Goal: Task Accomplishment & Management: Use online tool/utility

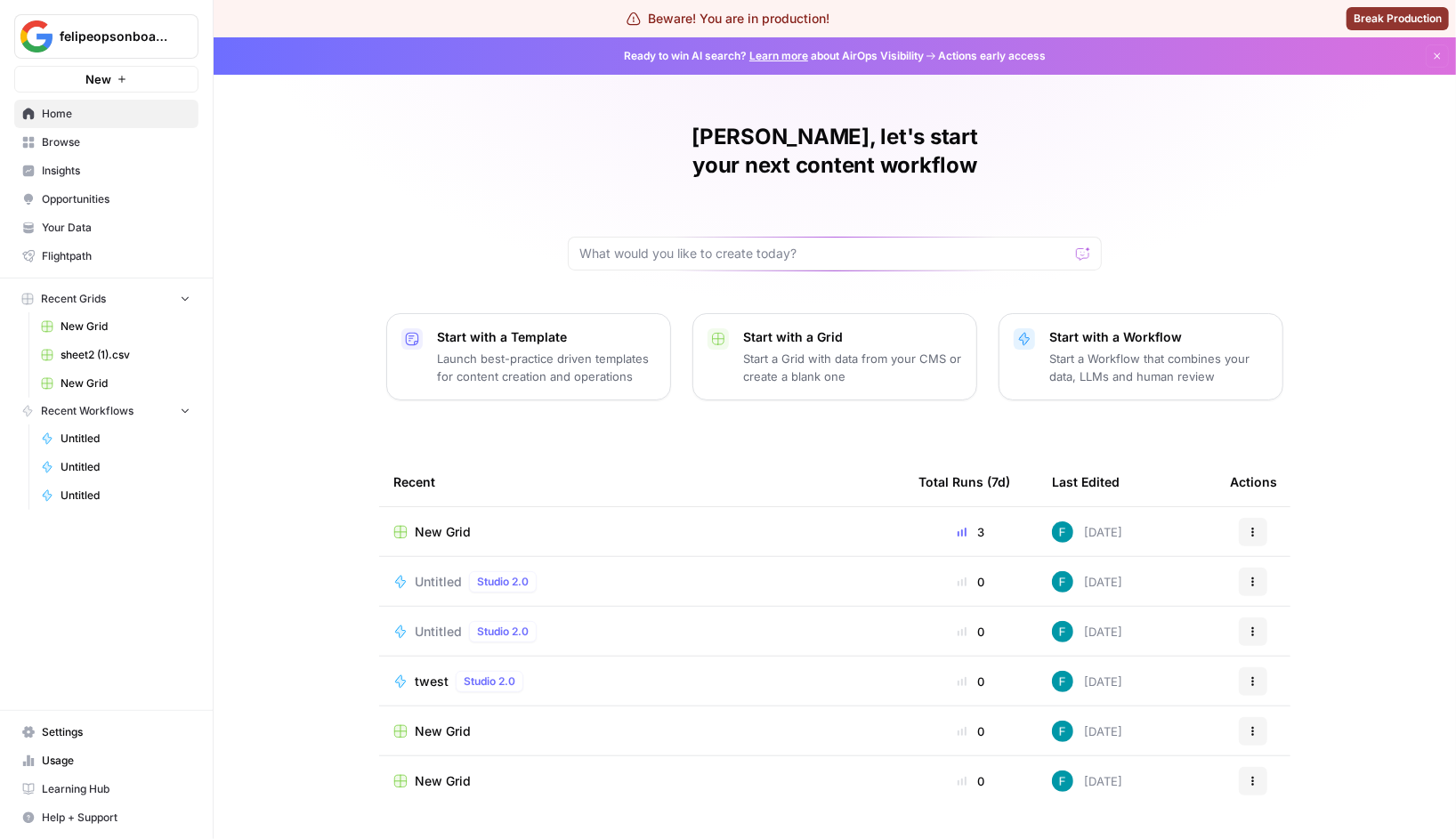
click at [450, 573] on span "Untitled" at bounding box center [438, 581] width 47 height 17
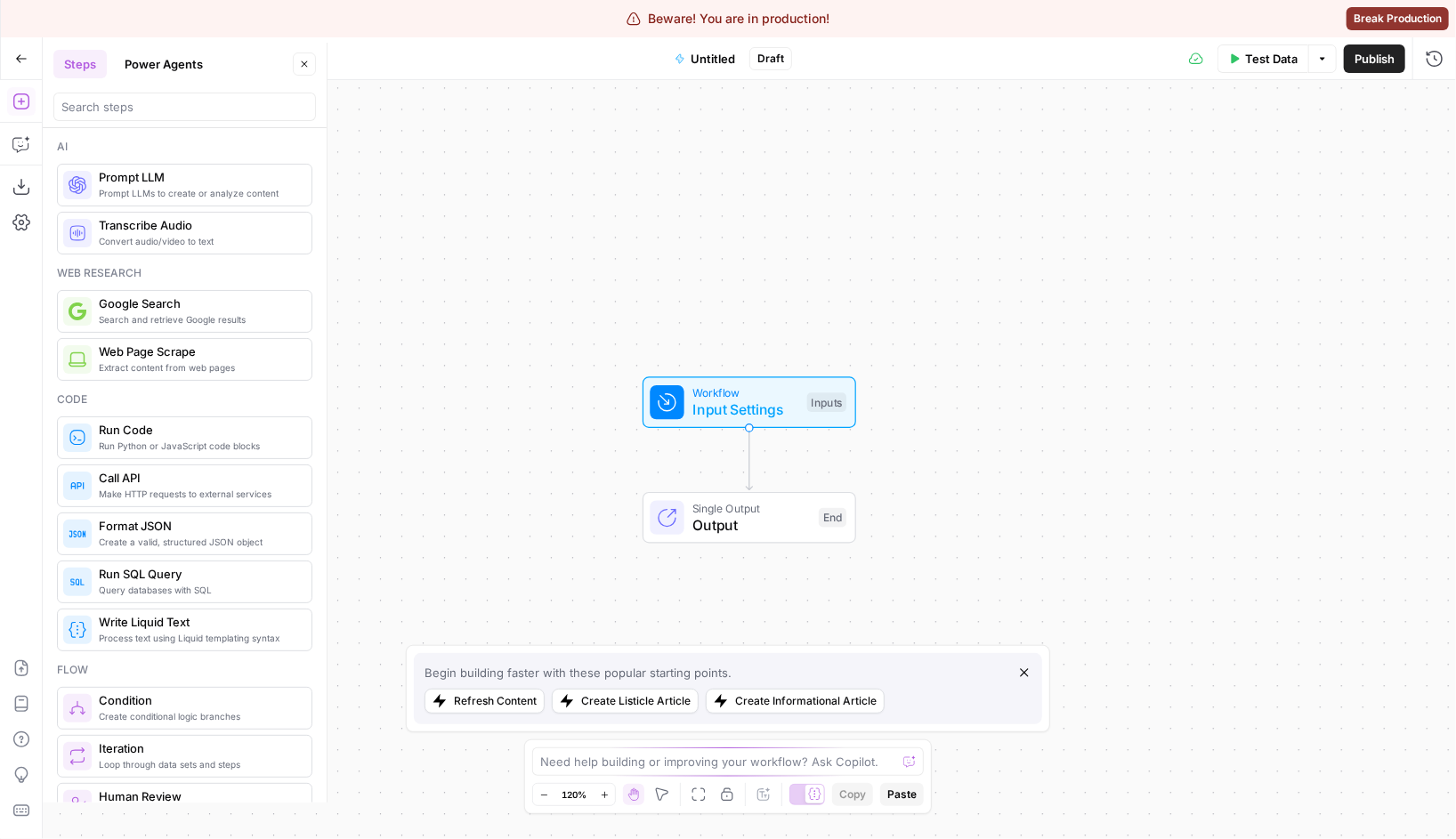
click at [126, 92] on div at bounding box center [185, 106] width 263 height 28
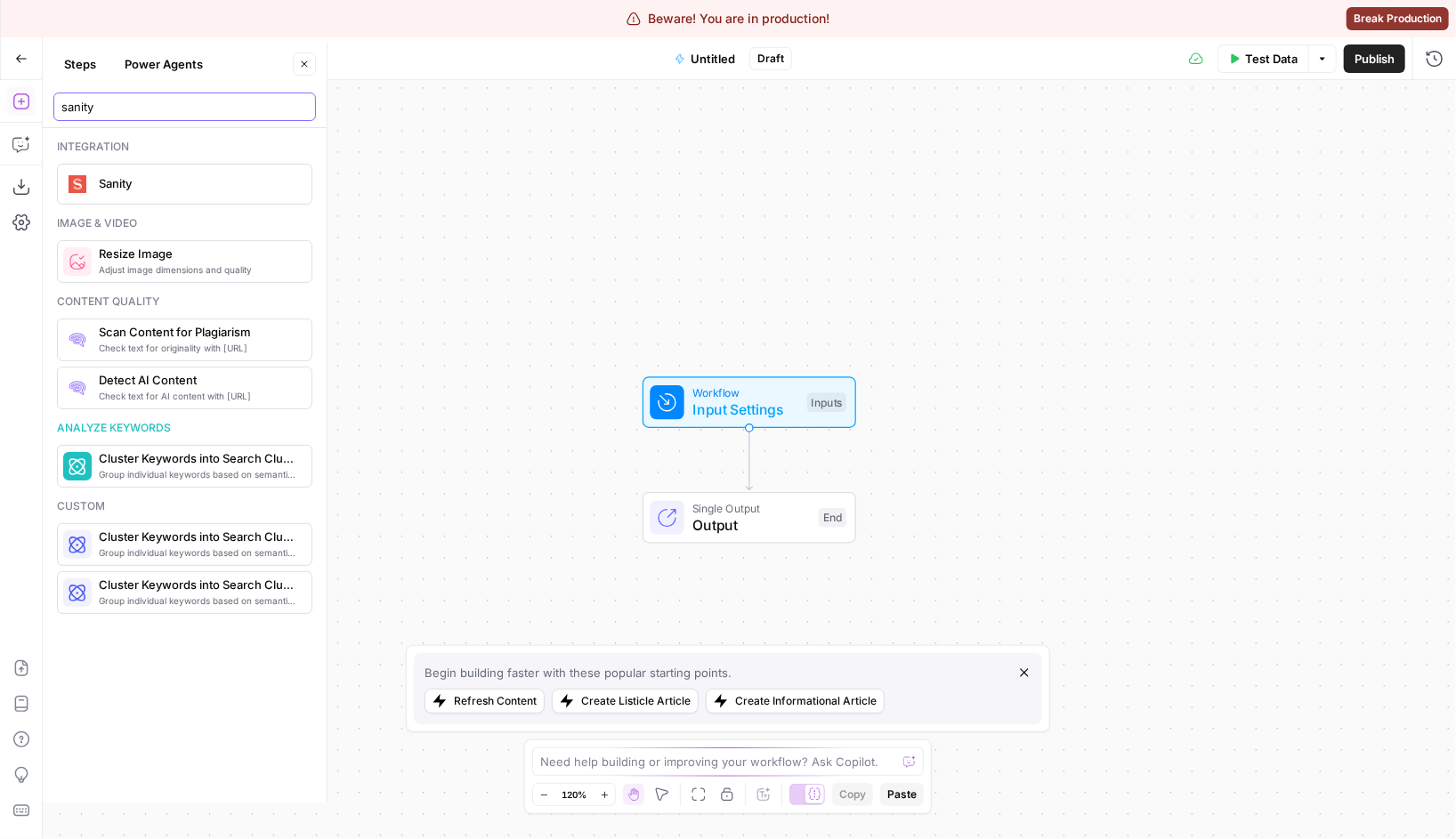
type input "sanity"
click at [132, 178] on span "Sanity" at bounding box center [198, 183] width 198 height 17
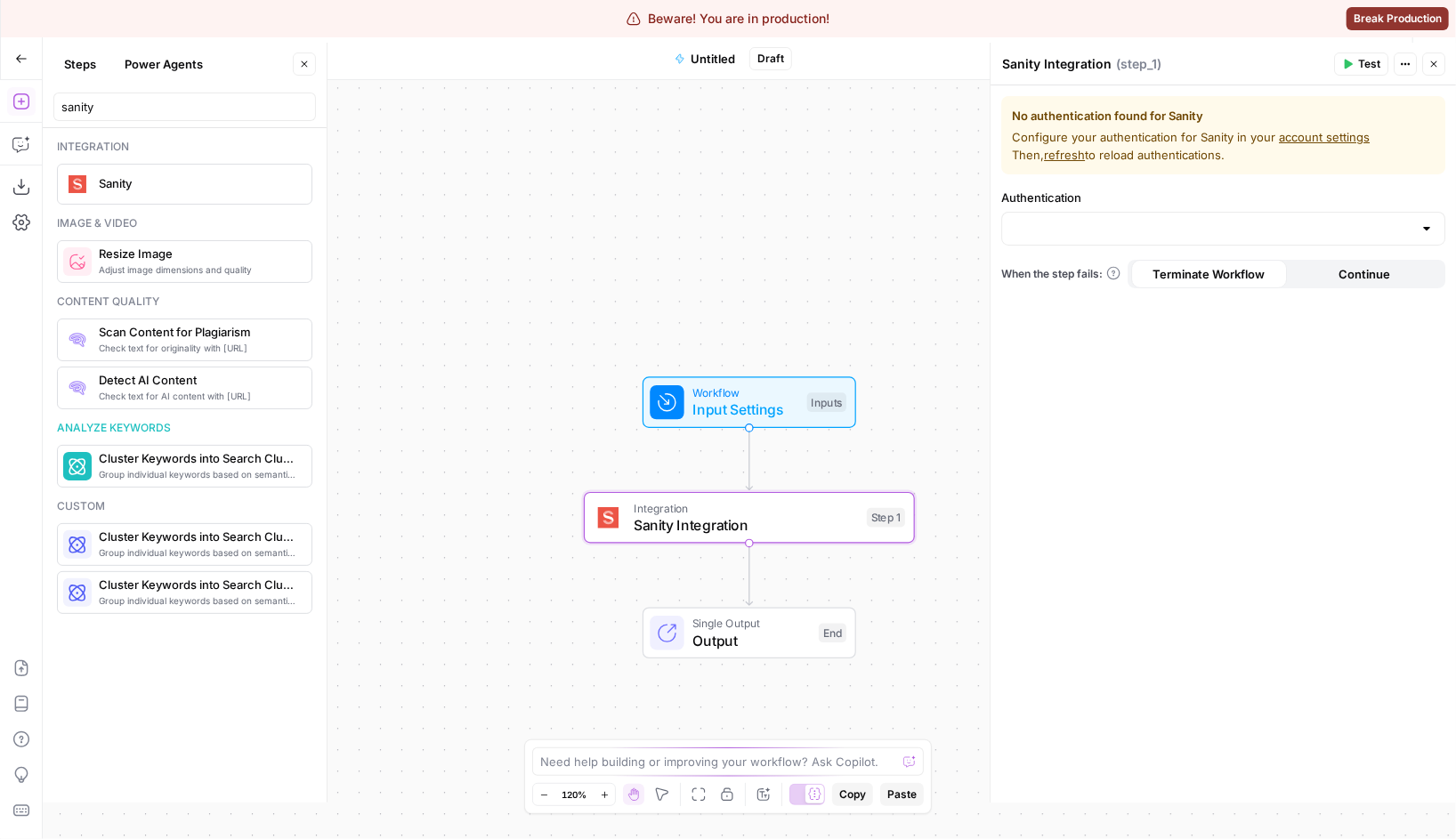
click at [1051, 254] on div "No authentication found for Sanity Configure your authentication for Sanity in …" at bounding box center [1223, 444] width 466 height 717
click at [1054, 234] on input "Authentication" at bounding box center [1212, 228] width 400 height 17
click at [1074, 413] on div "No authentication found for Sanity Configure your authentication for Sanity in …" at bounding box center [1223, 444] width 466 height 717
click at [16, 46] on button "Go Back" at bounding box center [20, 58] width 32 height 32
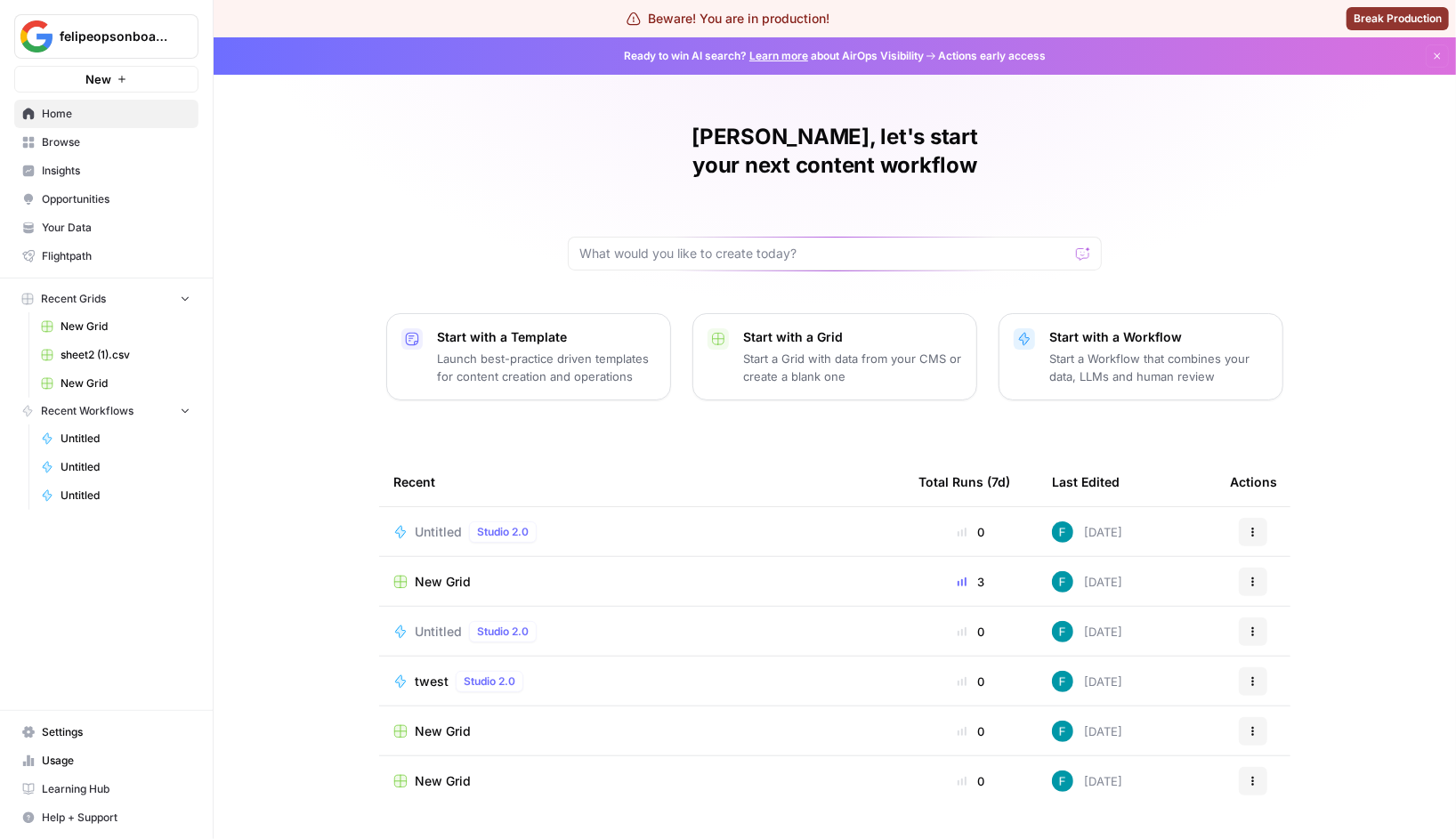
click at [152, 54] on button "felipeopsonboarding" at bounding box center [106, 37] width 184 height 45
click at [486, 173] on div "Felipe, let's start your next content workflow Start with a Template Launch bes…" at bounding box center [835, 460] width 1242 height 847
click at [121, 37] on span "felipeopsonboarding" at bounding box center [113, 36] width 108 height 17
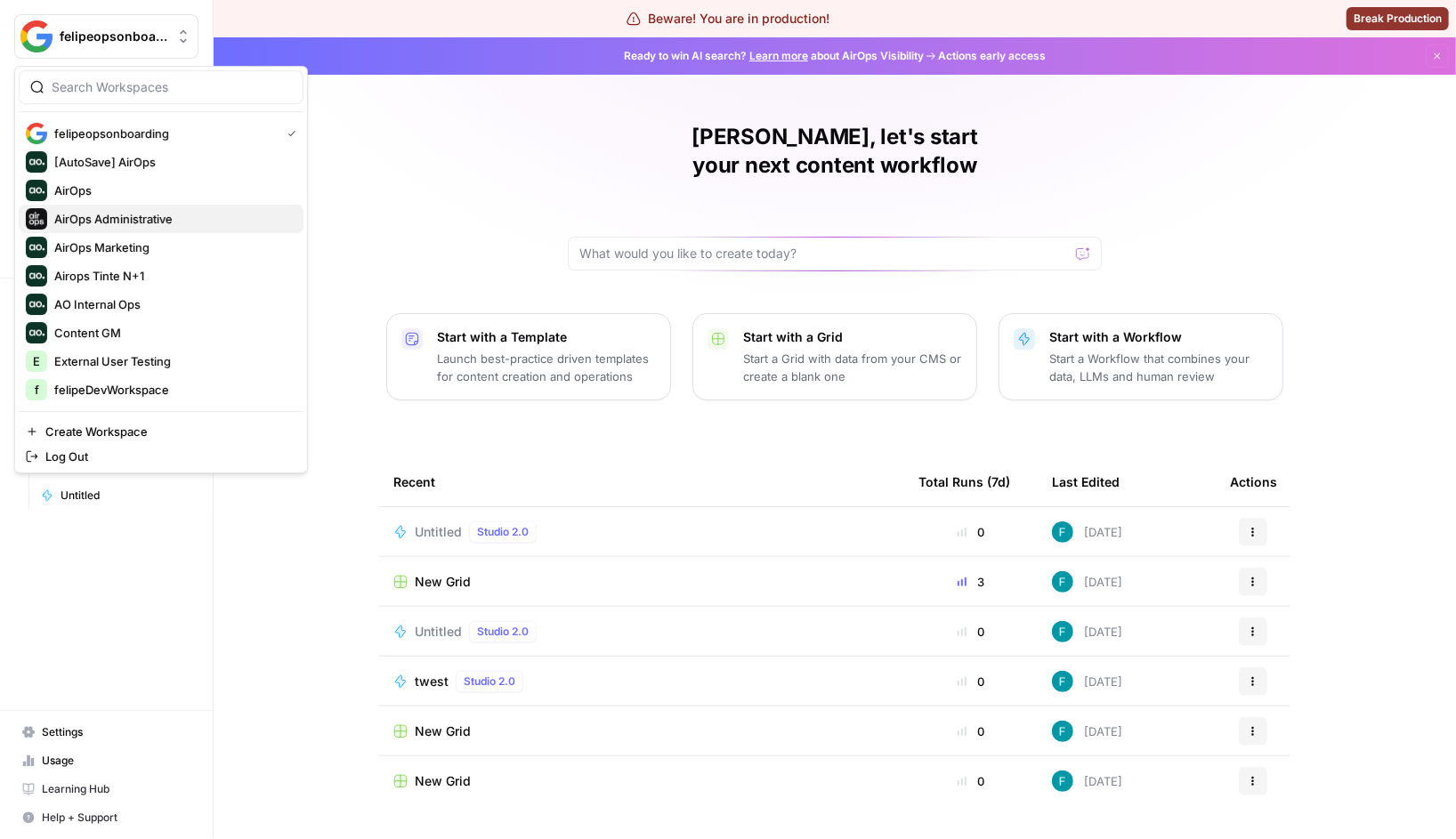
click at [194, 210] on span "AirOps Administrative" at bounding box center [172, 219] width 235 height 17
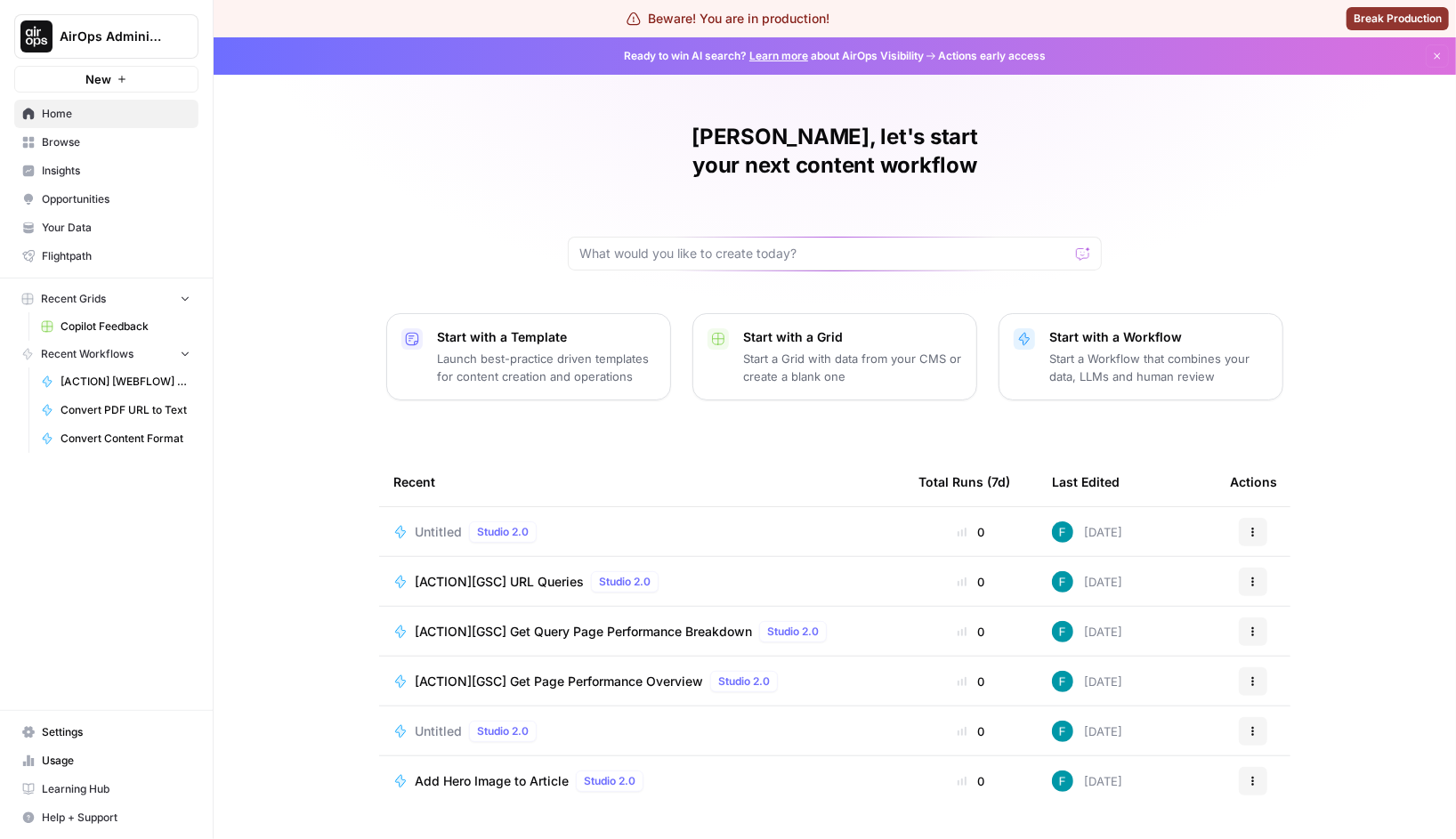
click at [124, 129] on link "Browse" at bounding box center [106, 142] width 184 height 28
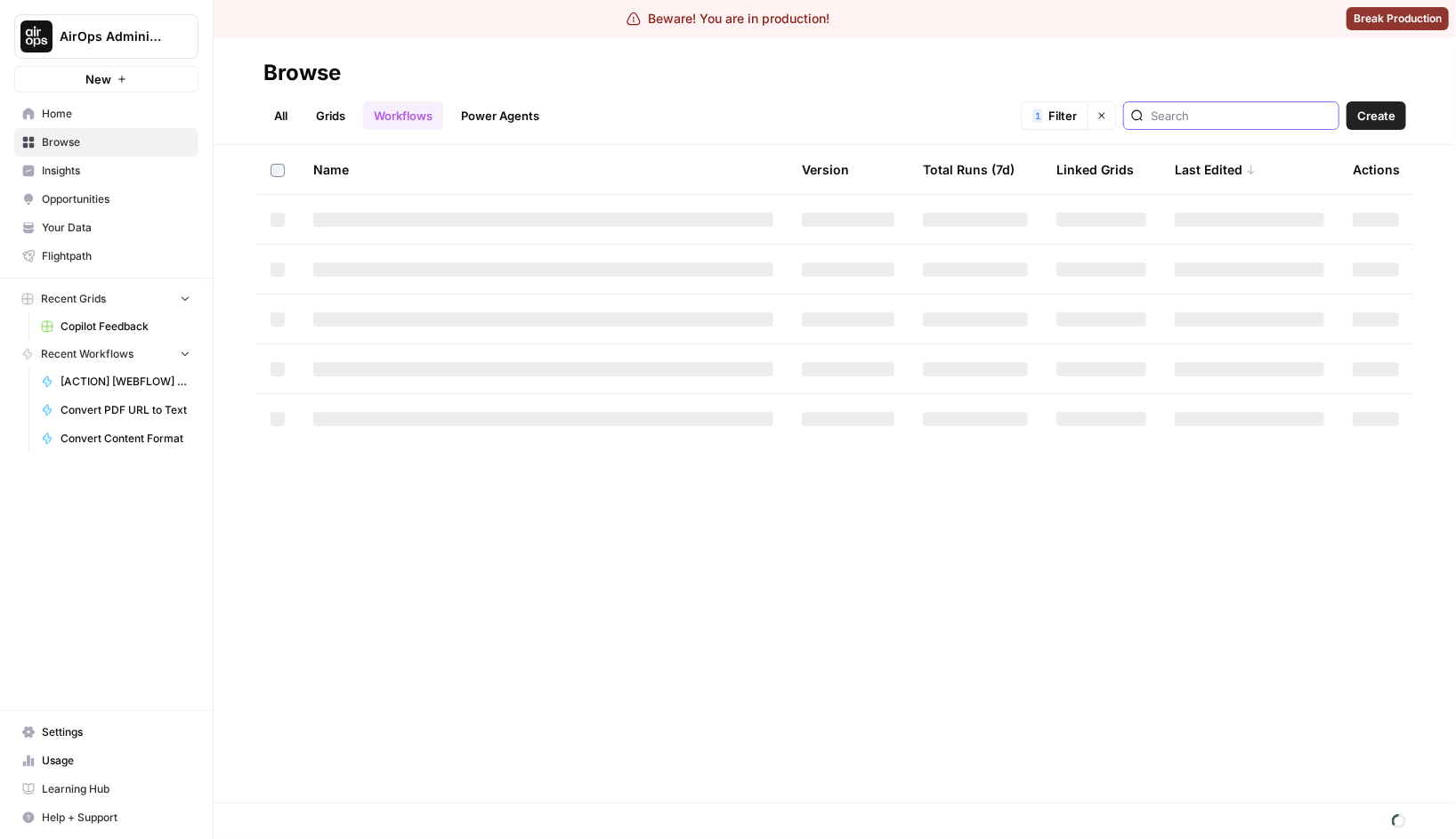
click at [1221, 112] on input "search" at bounding box center [1241, 116] width 181 height 17
click at [1107, 112] on icon "button" at bounding box center [1101, 115] width 11 height 11
click at [1223, 124] on div at bounding box center [1231, 115] width 216 height 28
type input "sanity"
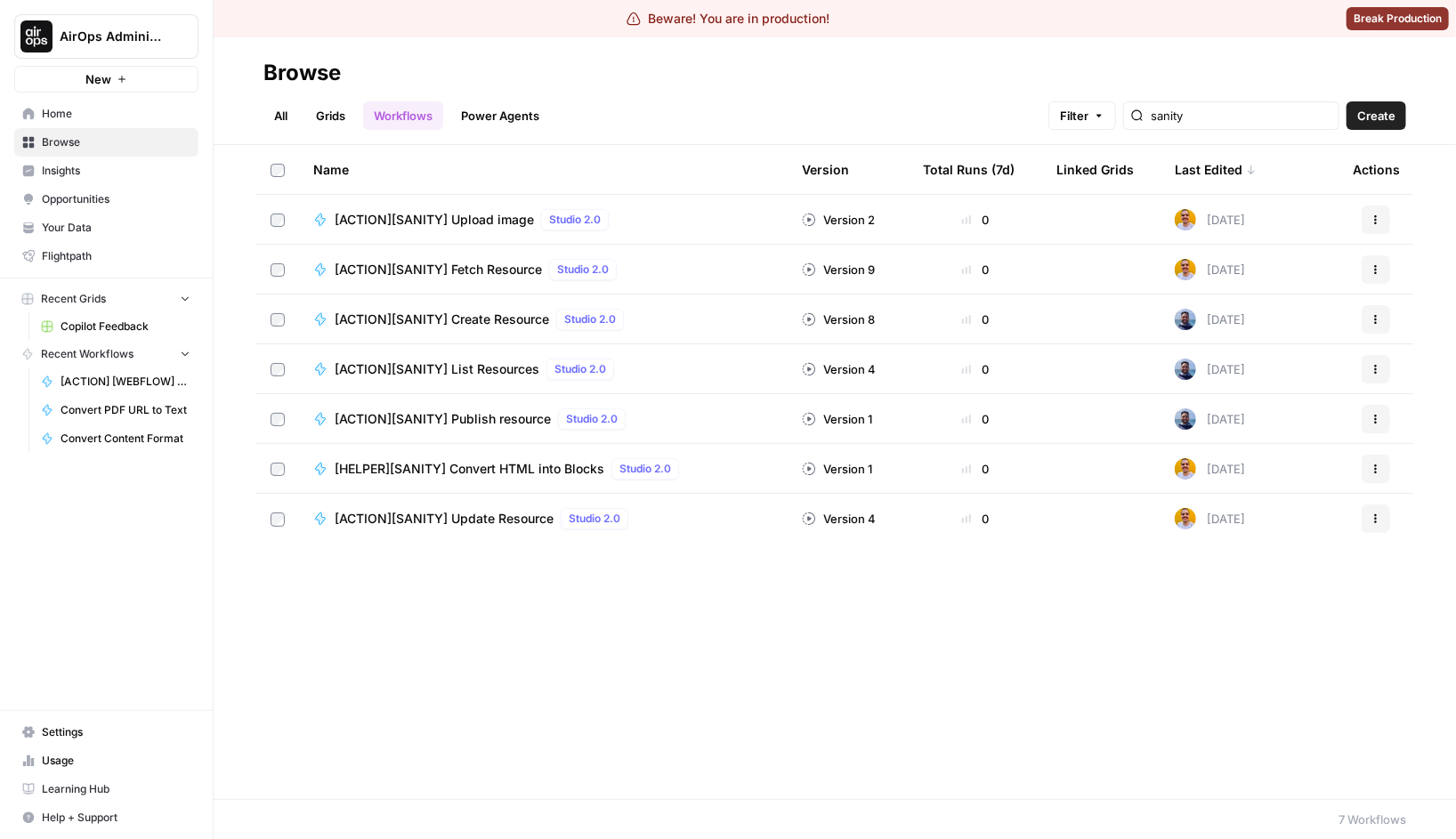
click at [464, 523] on span "[ACTION][SANITY] Update Resource" at bounding box center [444, 518] width 219 height 17
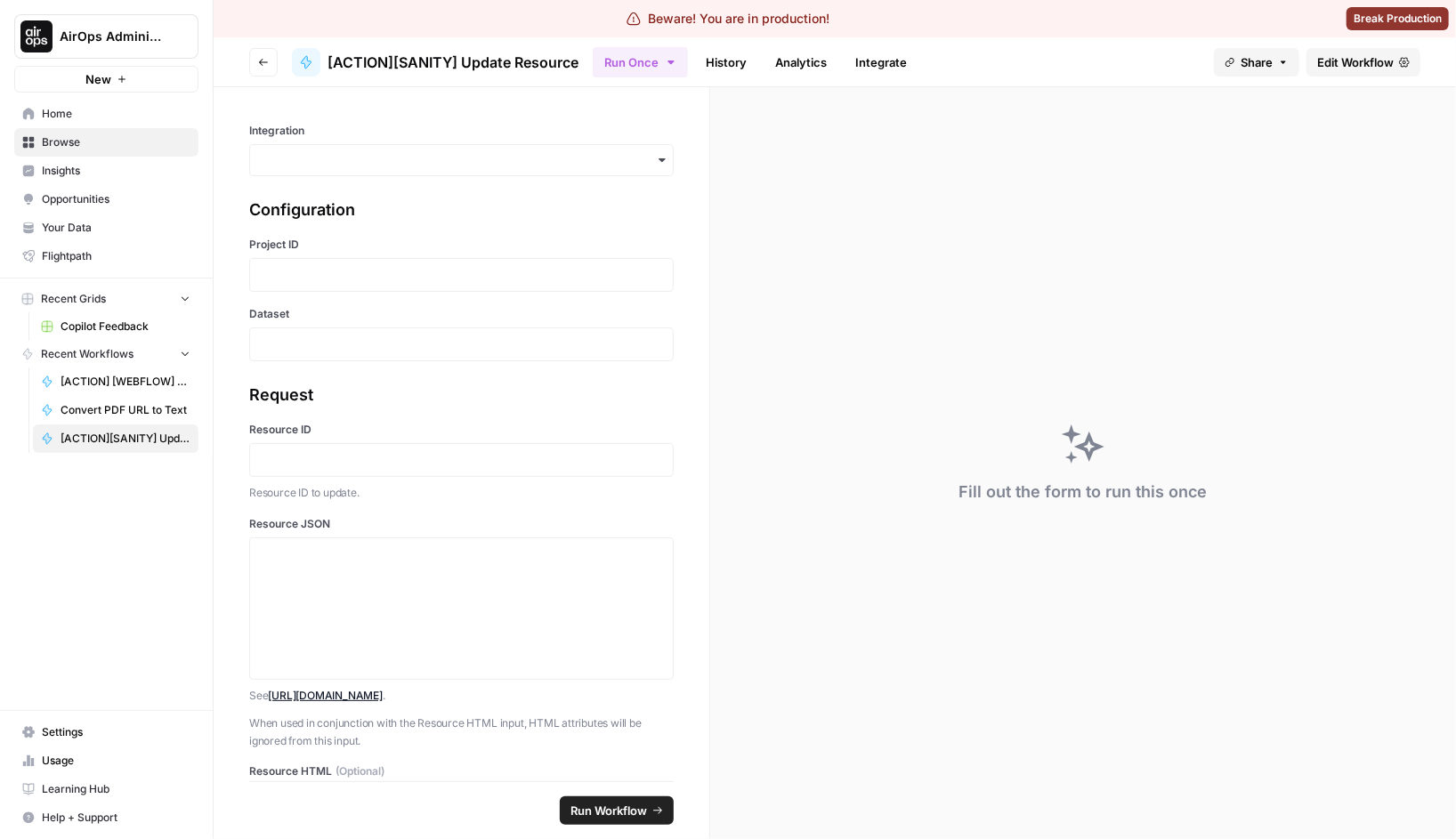
click at [1346, 57] on span "Edit Workflow" at bounding box center [1355, 62] width 77 height 17
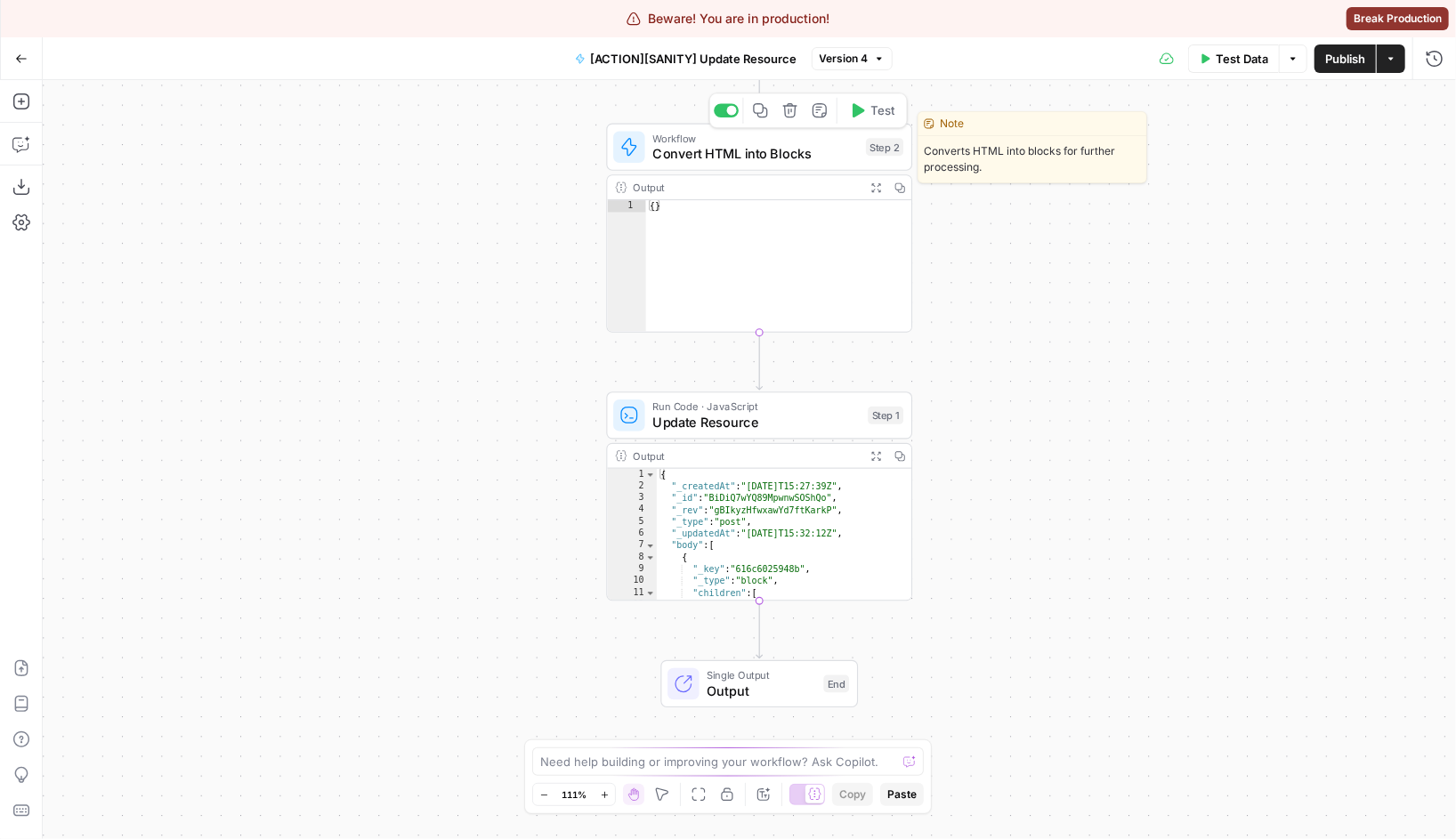
click at [668, 149] on span "Convert HTML into Blocks" at bounding box center [756, 154] width 205 height 19
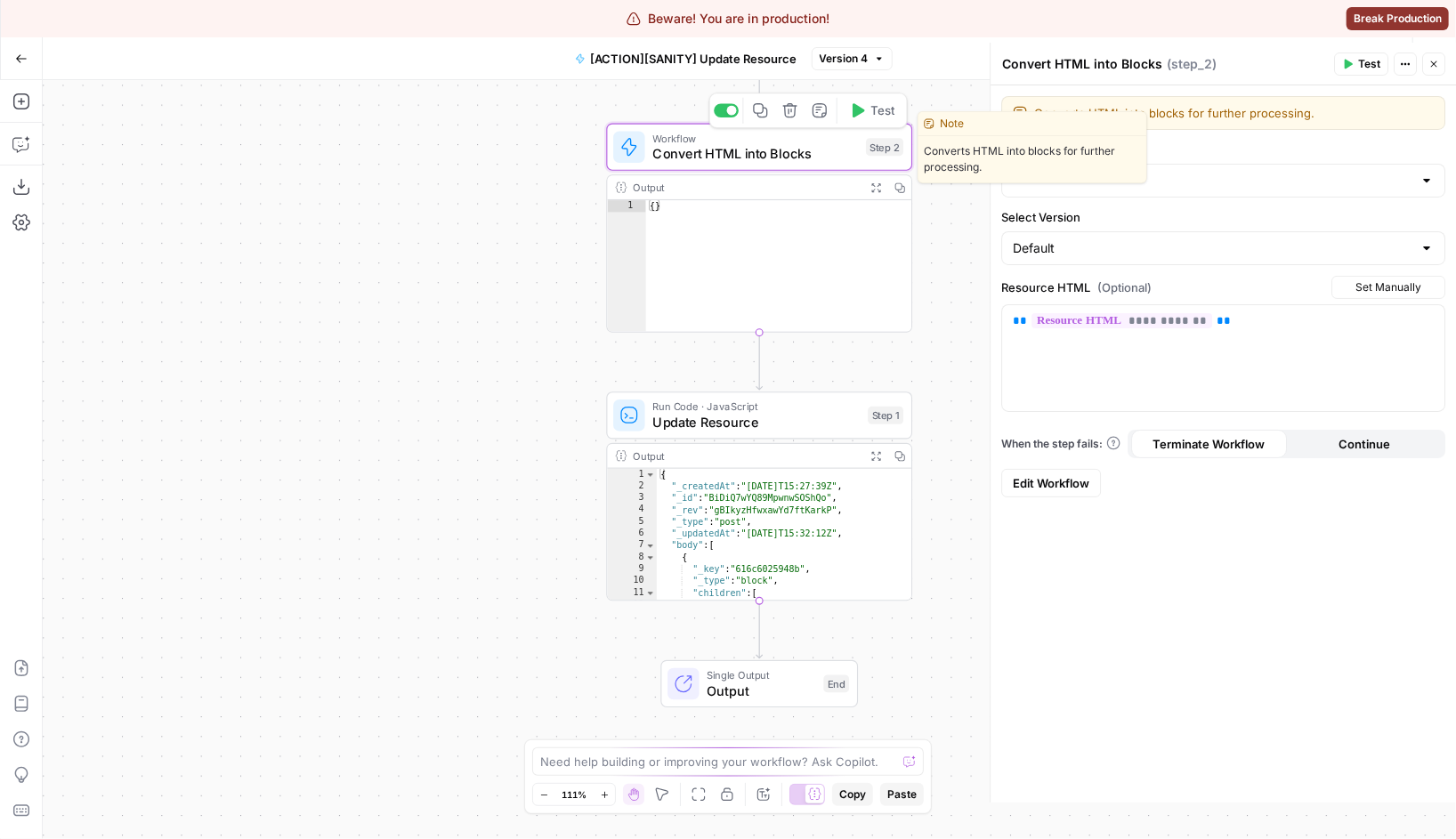
type input "[HELPER][SANITY] Convert HTML into Blocks"
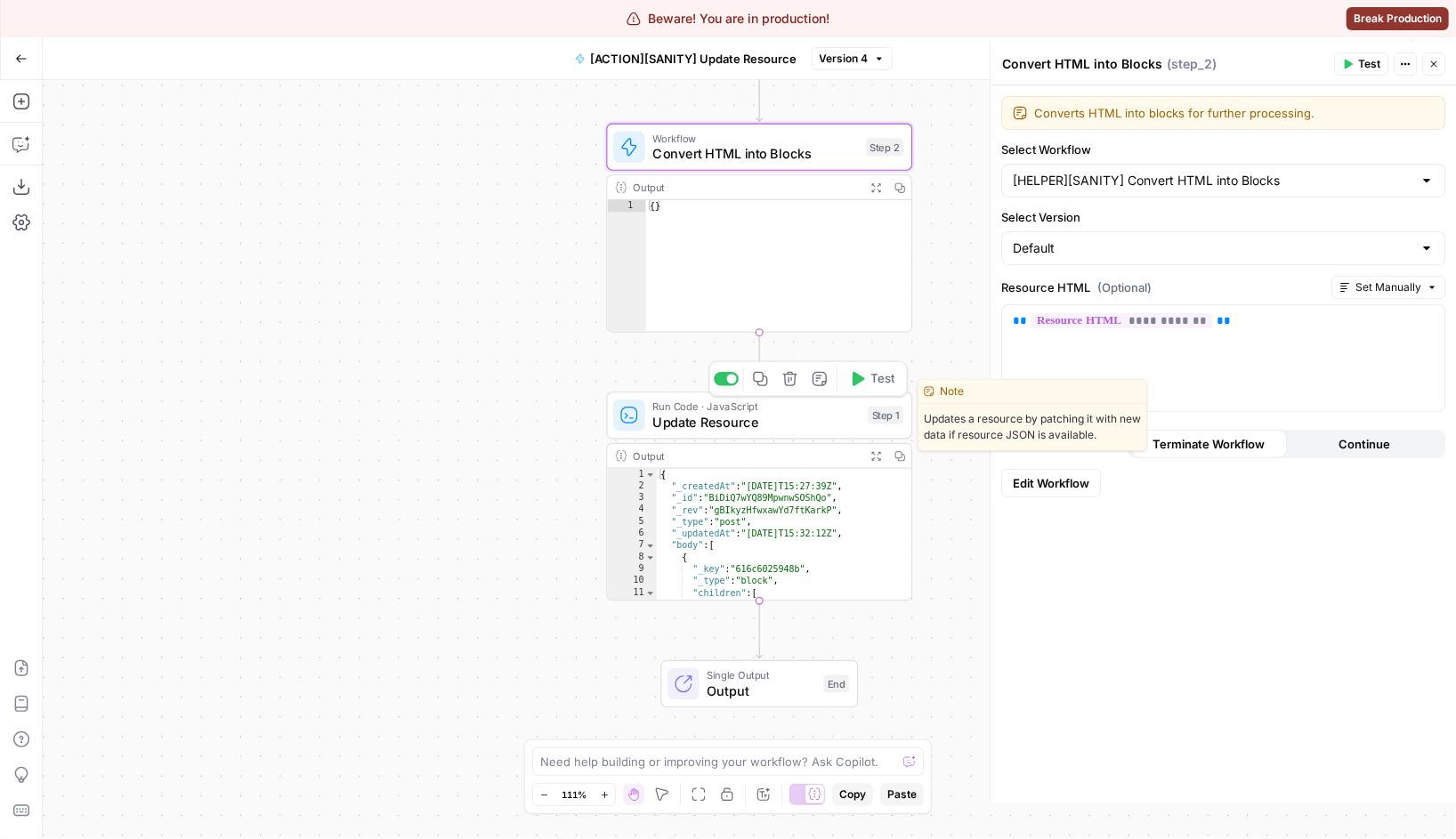
click at [696, 431] on span "Update Resource" at bounding box center [757, 423] width 207 height 19
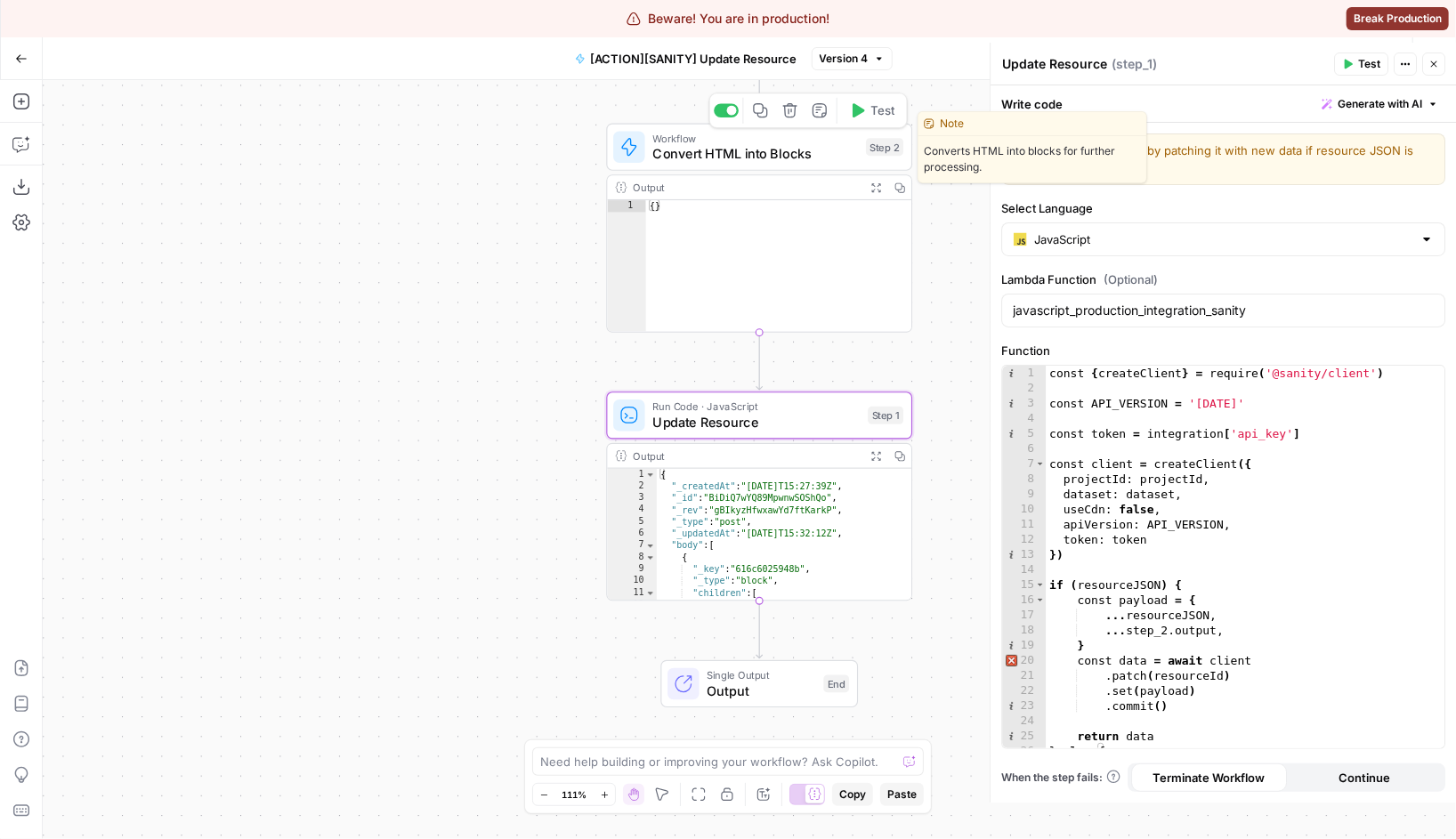
click at [674, 154] on span "Convert HTML into Blocks" at bounding box center [756, 154] width 205 height 19
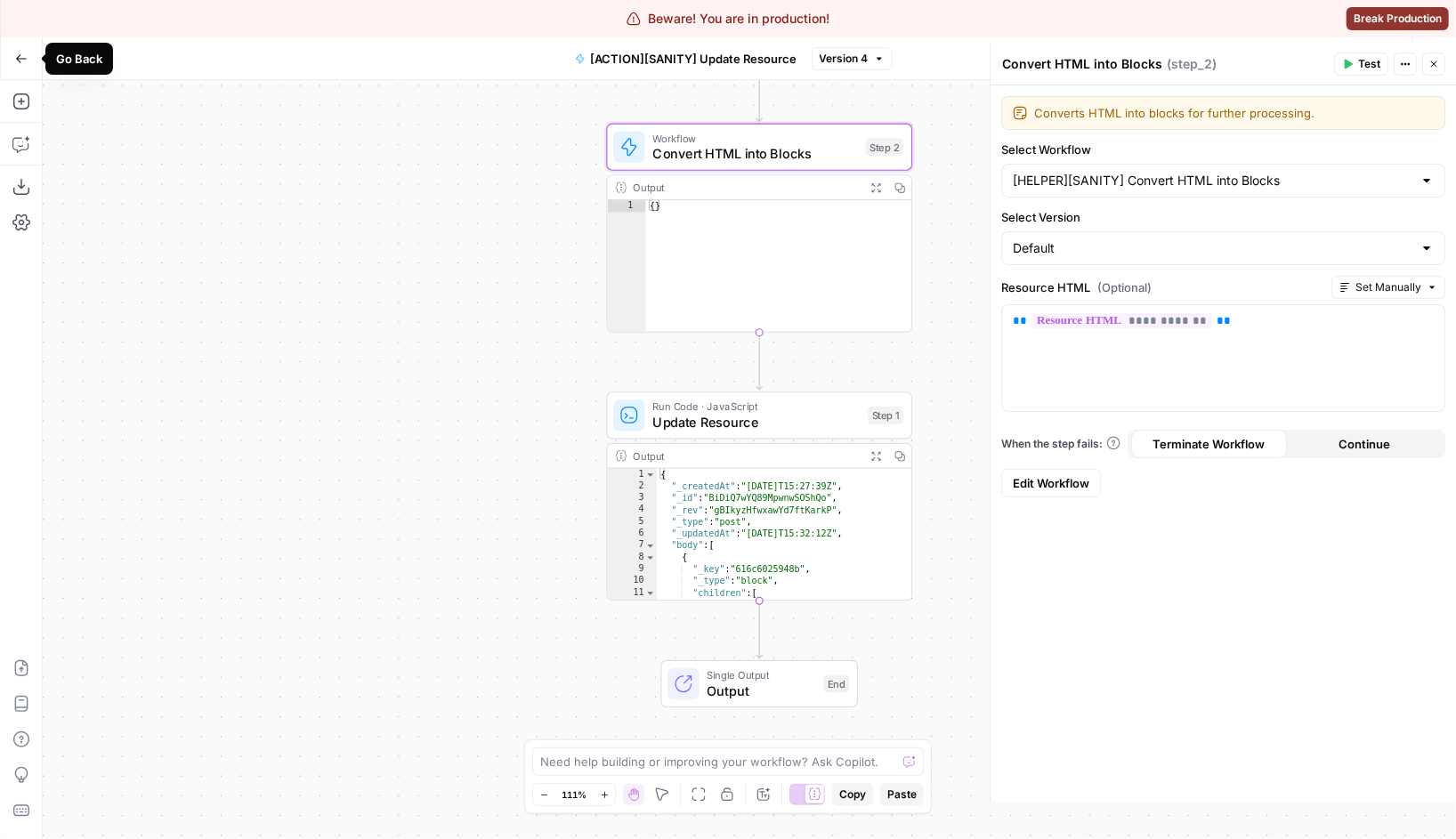
click at [25, 61] on icon "button" at bounding box center [21, 58] width 13 height 13
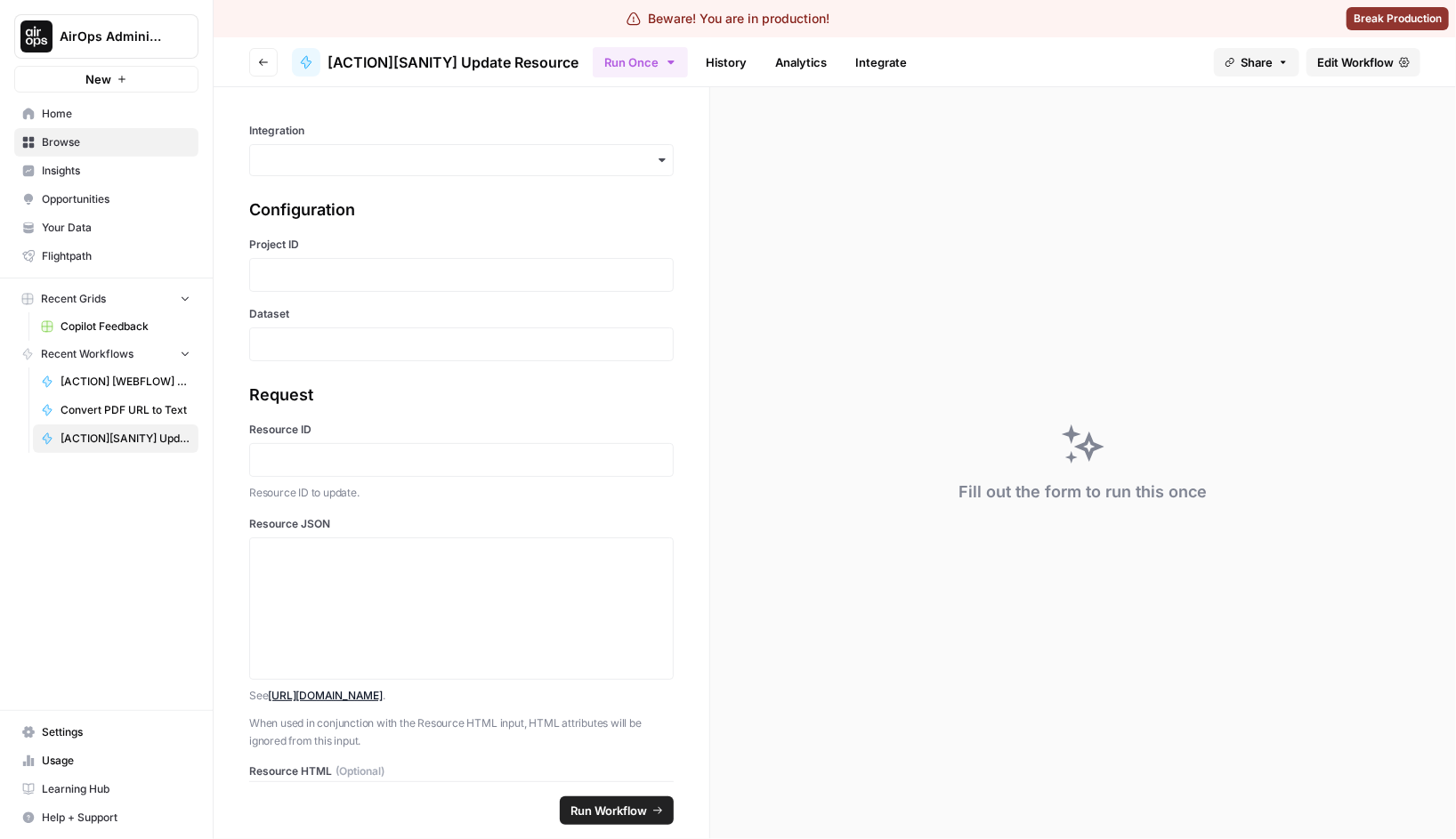
click at [265, 75] on button "Go back" at bounding box center [263, 61] width 28 height 28
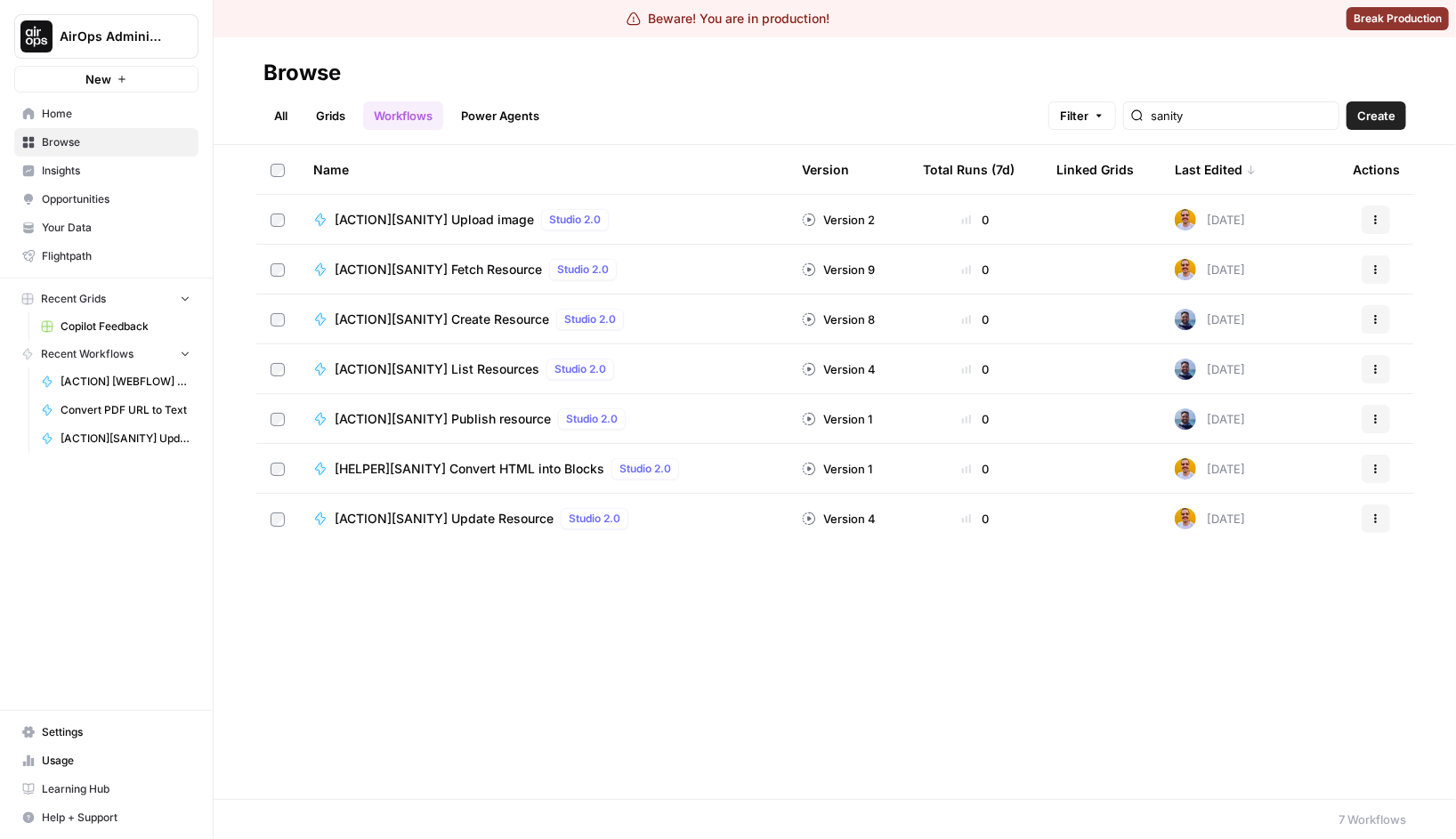
click at [462, 476] on span "[HELPER][SANITY] Convert HTML into Blocks" at bounding box center [469, 469] width 269 height 17
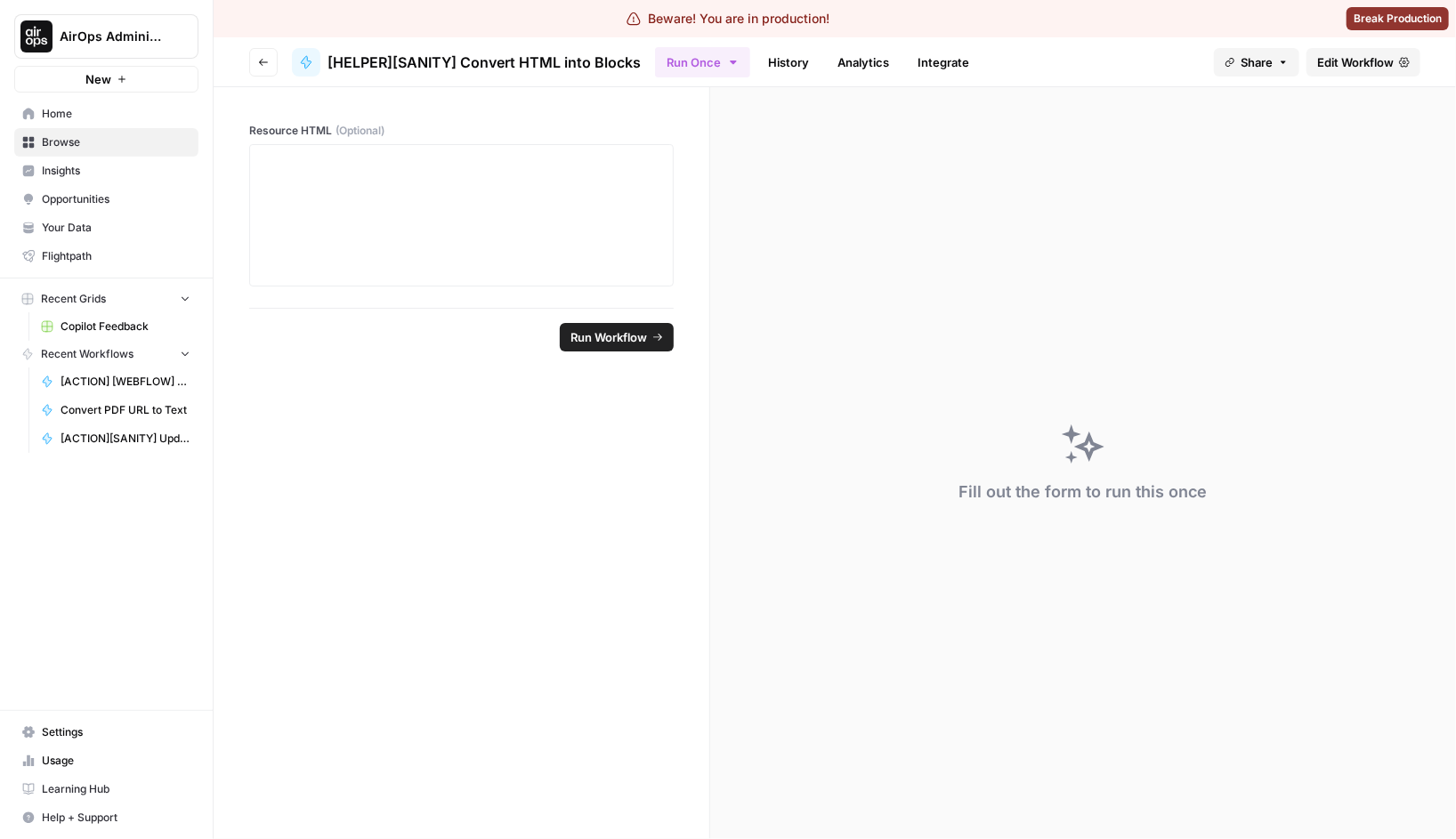
click at [1325, 55] on span "Edit Workflow" at bounding box center [1355, 62] width 77 height 17
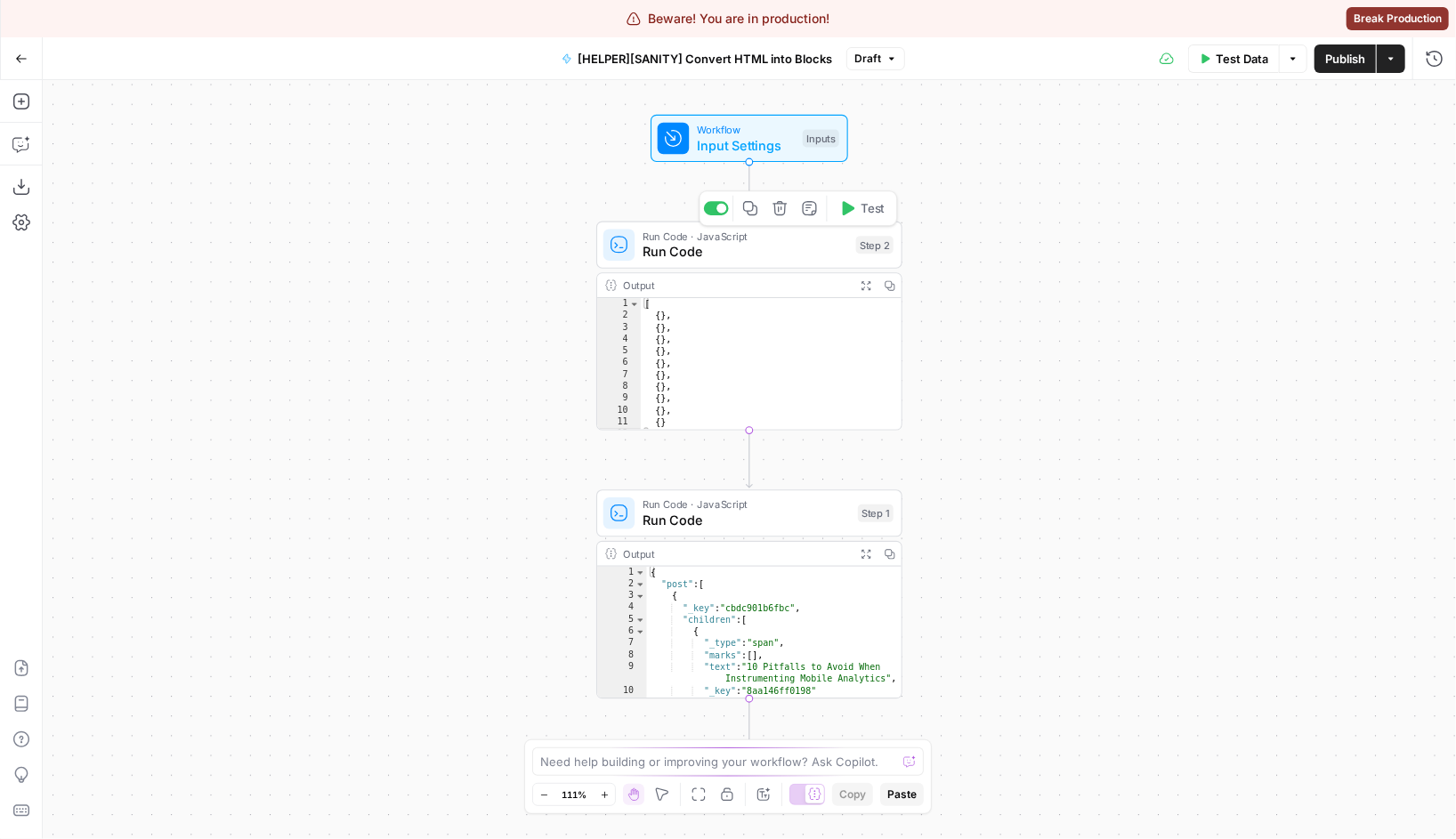
click at [763, 259] on span "Run Code" at bounding box center [745, 252] width 205 height 19
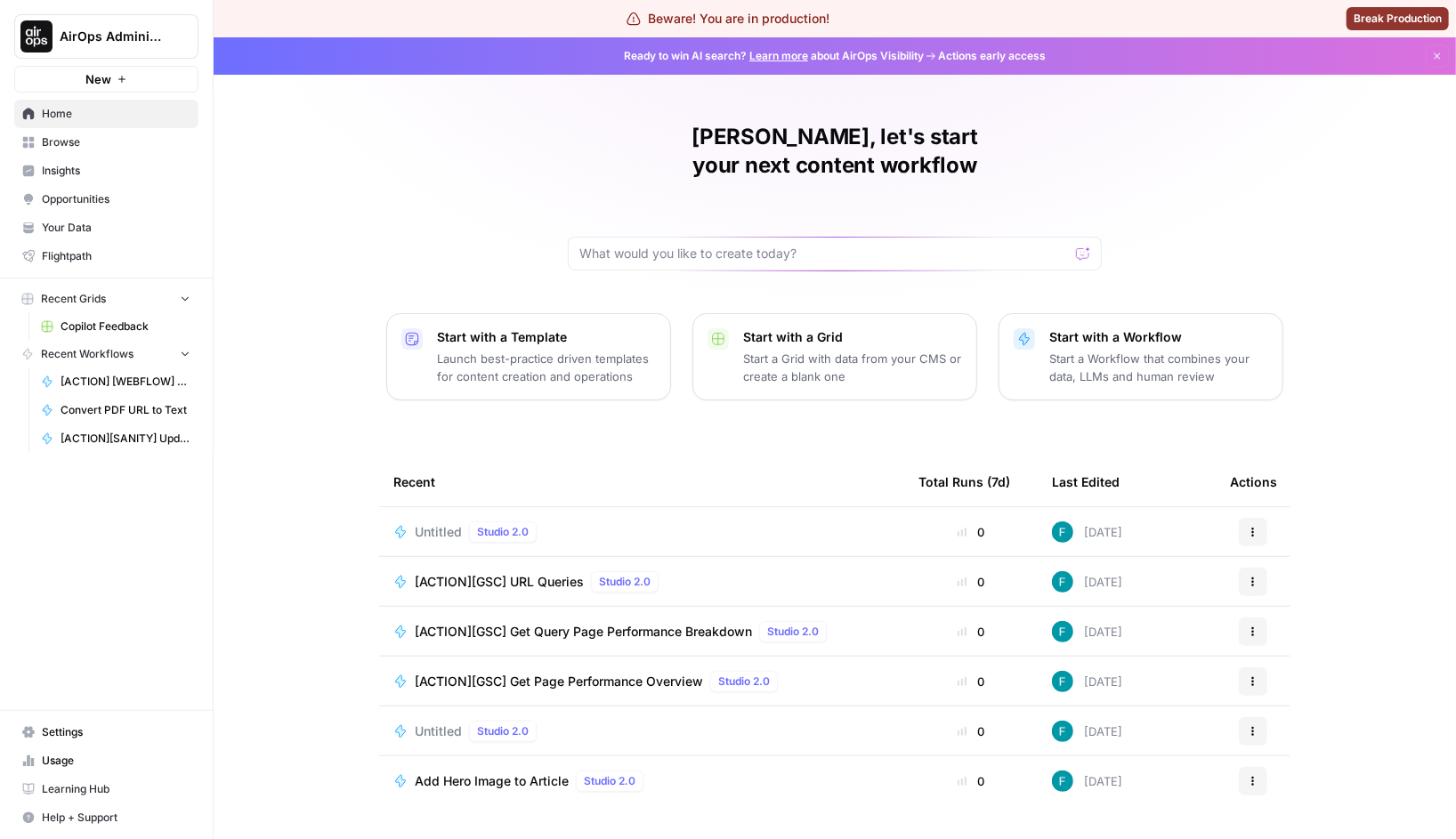
click at [142, 120] on span "Home" at bounding box center [116, 114] width 149 height 16
click at [194, 299] on button "Recent Grids" at bounding box center [106, 298] width 184 height 26
click at [191, 319] on icon "button" at bounding box center [185, 325] width 13 height 13
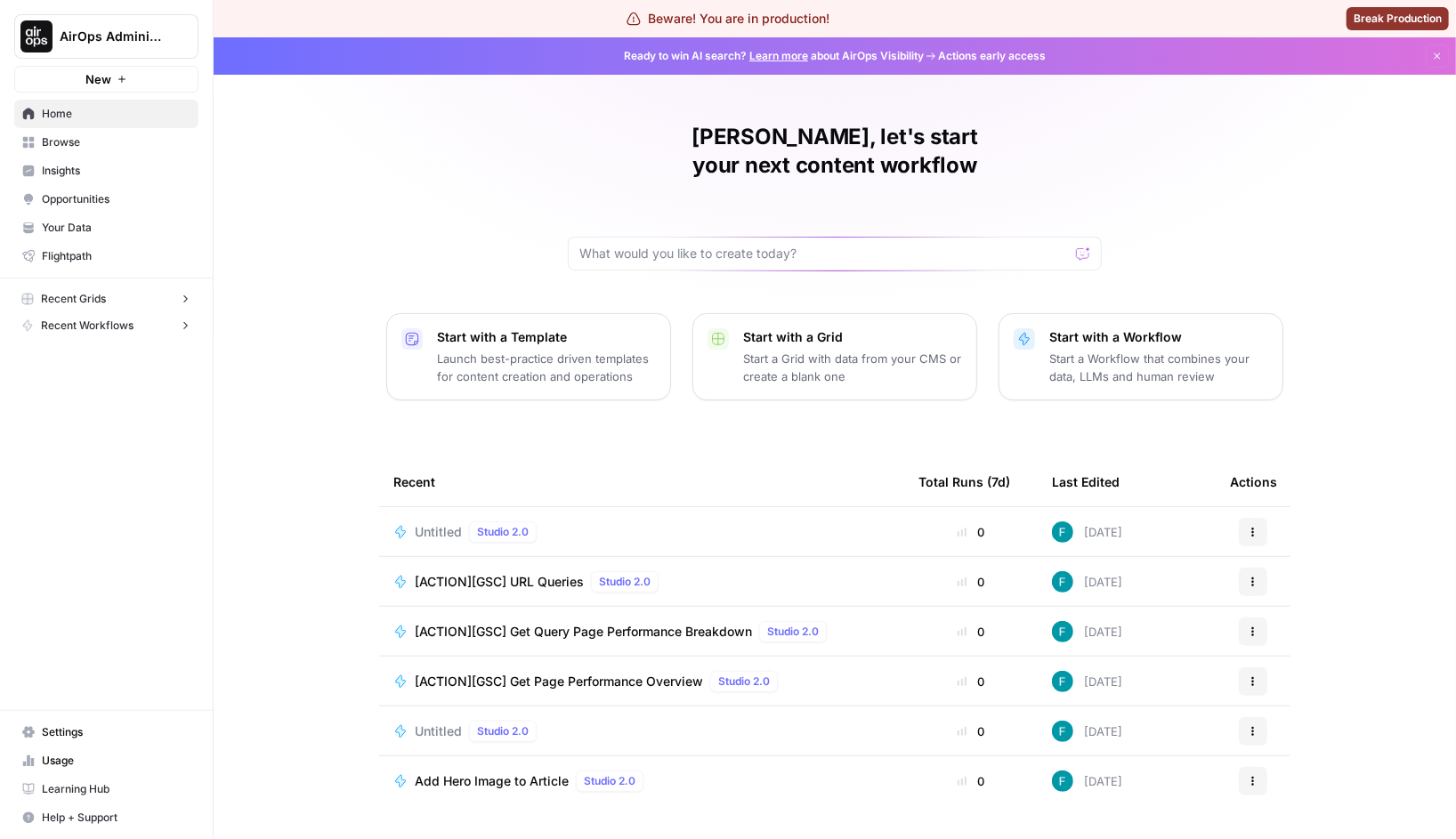
click at [194, 307] on button "Recent Grids" at bounding box center [106, 298] width 184 height 26
click at [194, 322] on button "Recent Workflows" at bounding box center [106, 325] width 184 height 26
click at [101, 201] on span "Opportunities" at bounding box center [116, 199] width 149 height 16
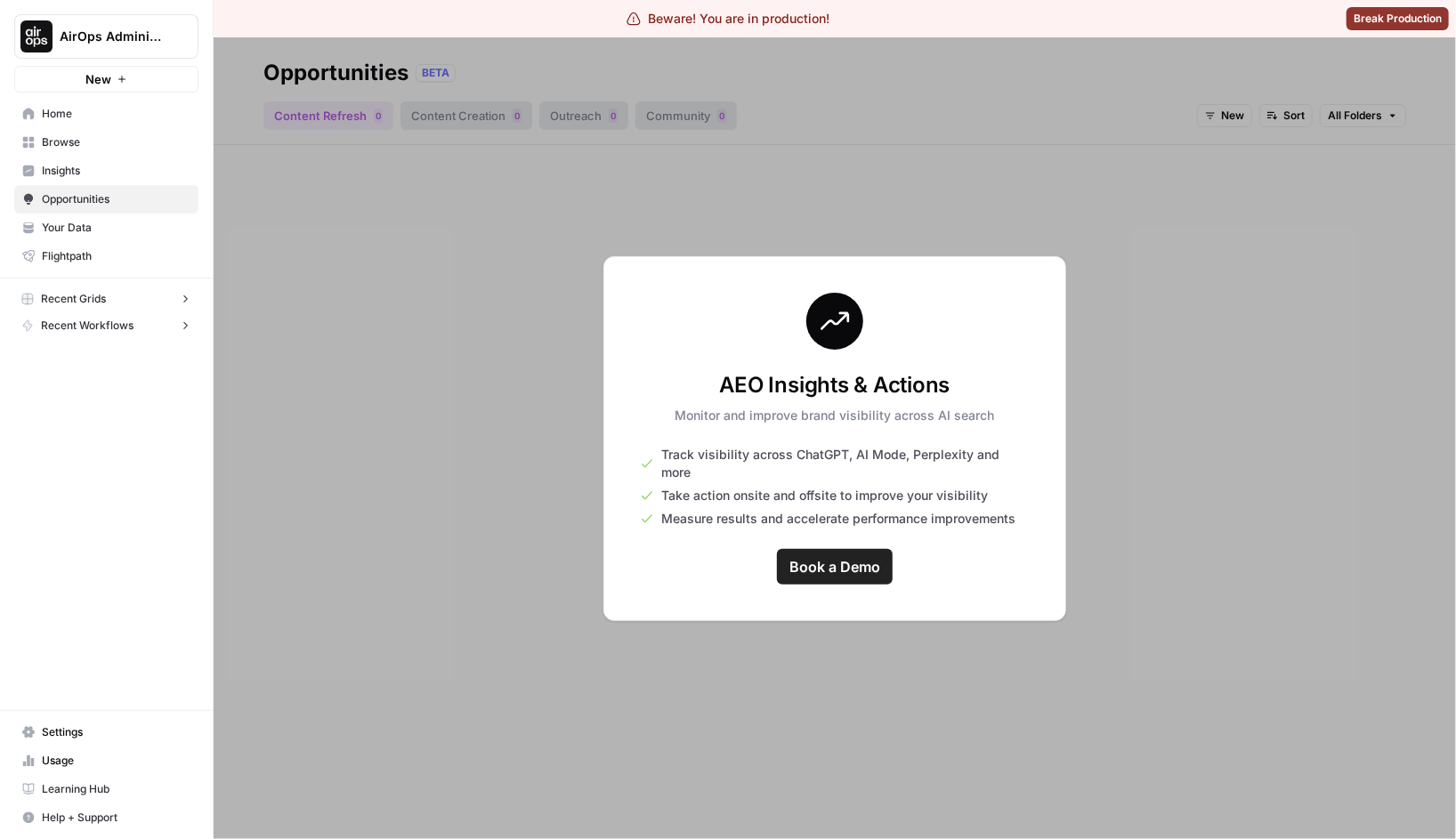
click at [125, 149] on span "Browse" at bounding box center [116, 142] width 149 height 16
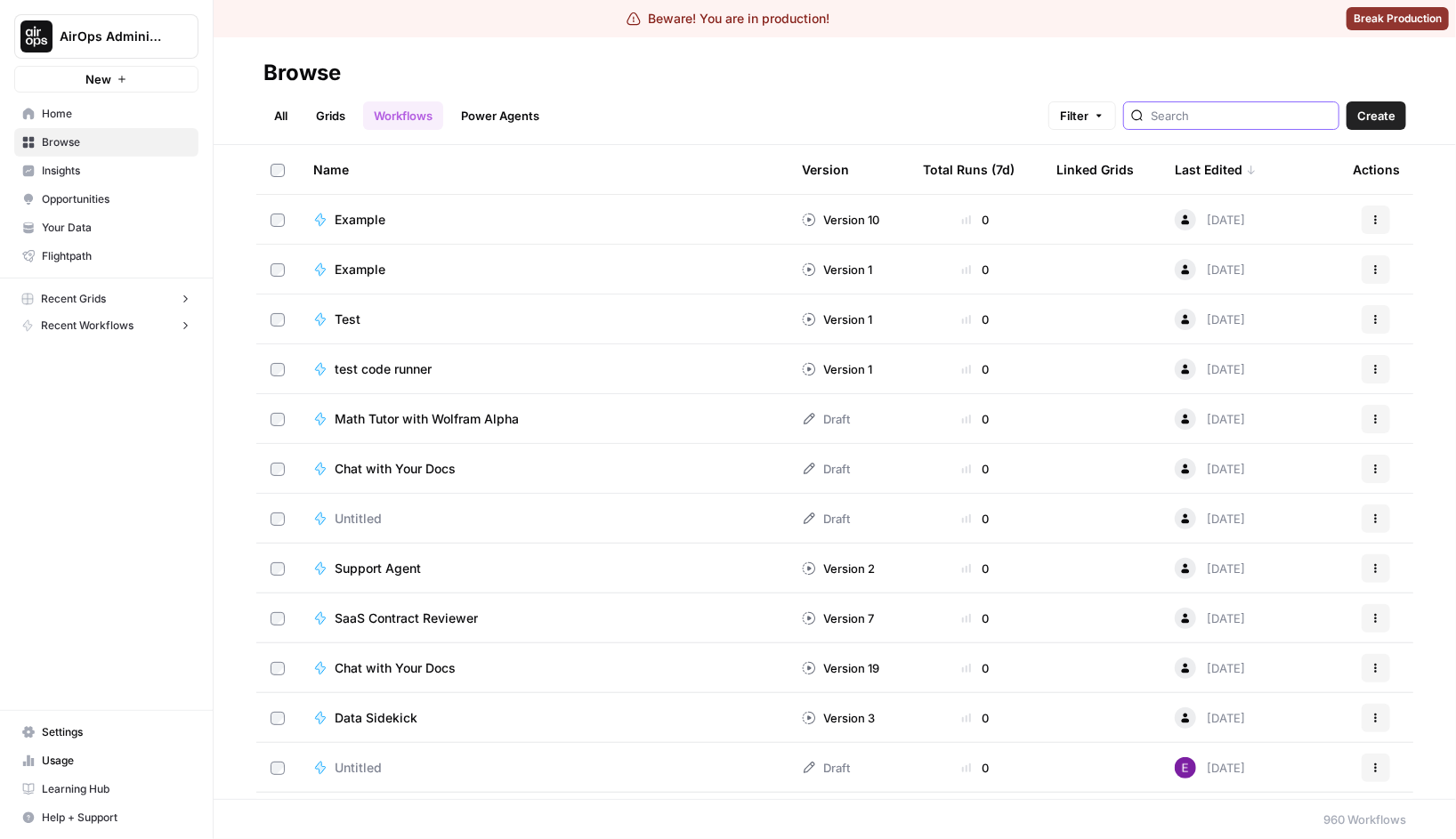
click at [1252, 115] on input "search" at bounding box center [1241, 116] width 181 height 17
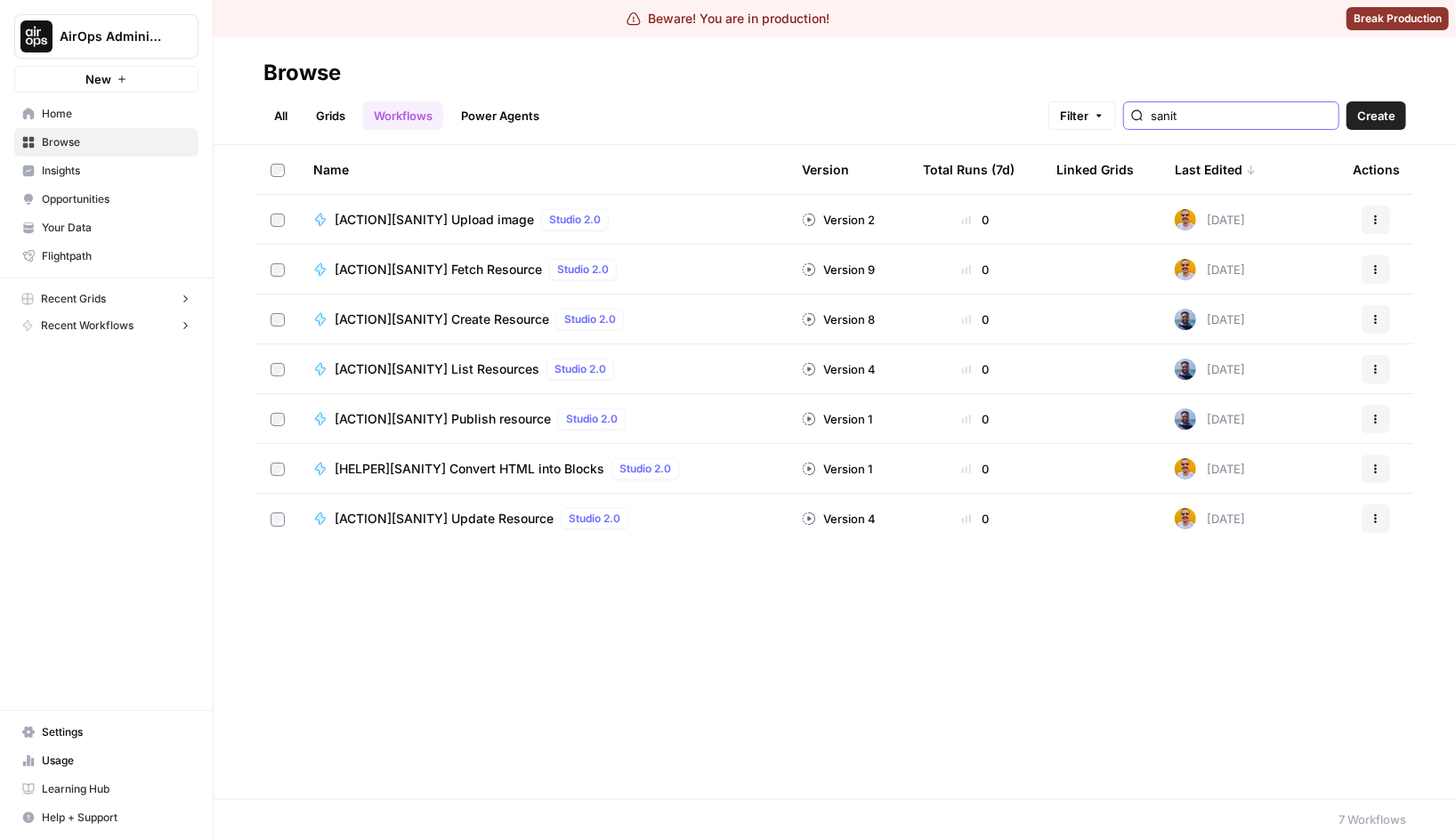
type input "sanit"
click at [500, 473] on span "[HELPER][SANITY] Convert HTML into Blocks" at bounding box center [469, 469] width 269 height 17
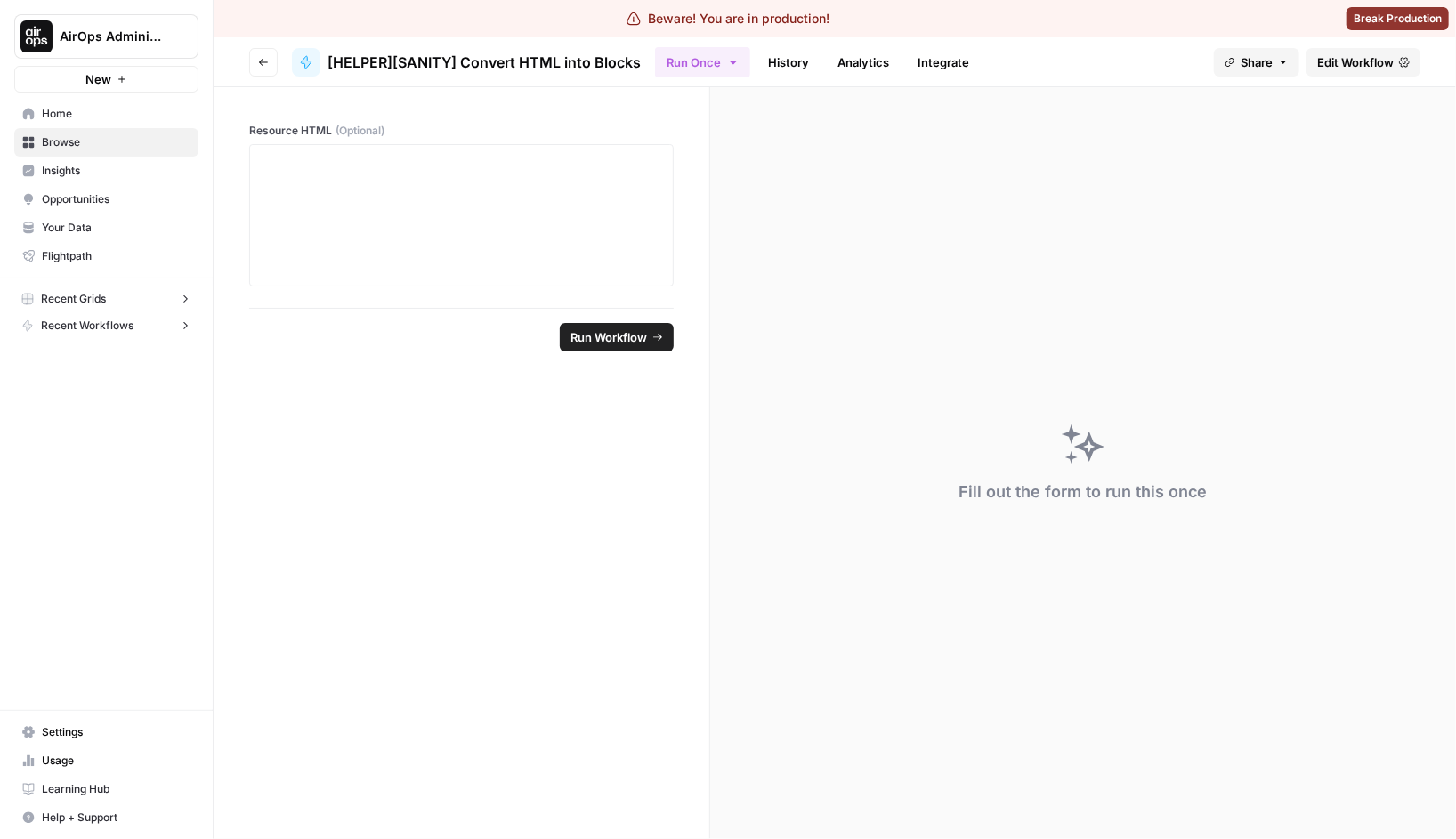
click at [1358, 73] on link "Edit Workflow" at bounding box center [1363, 61] width 114 height 28
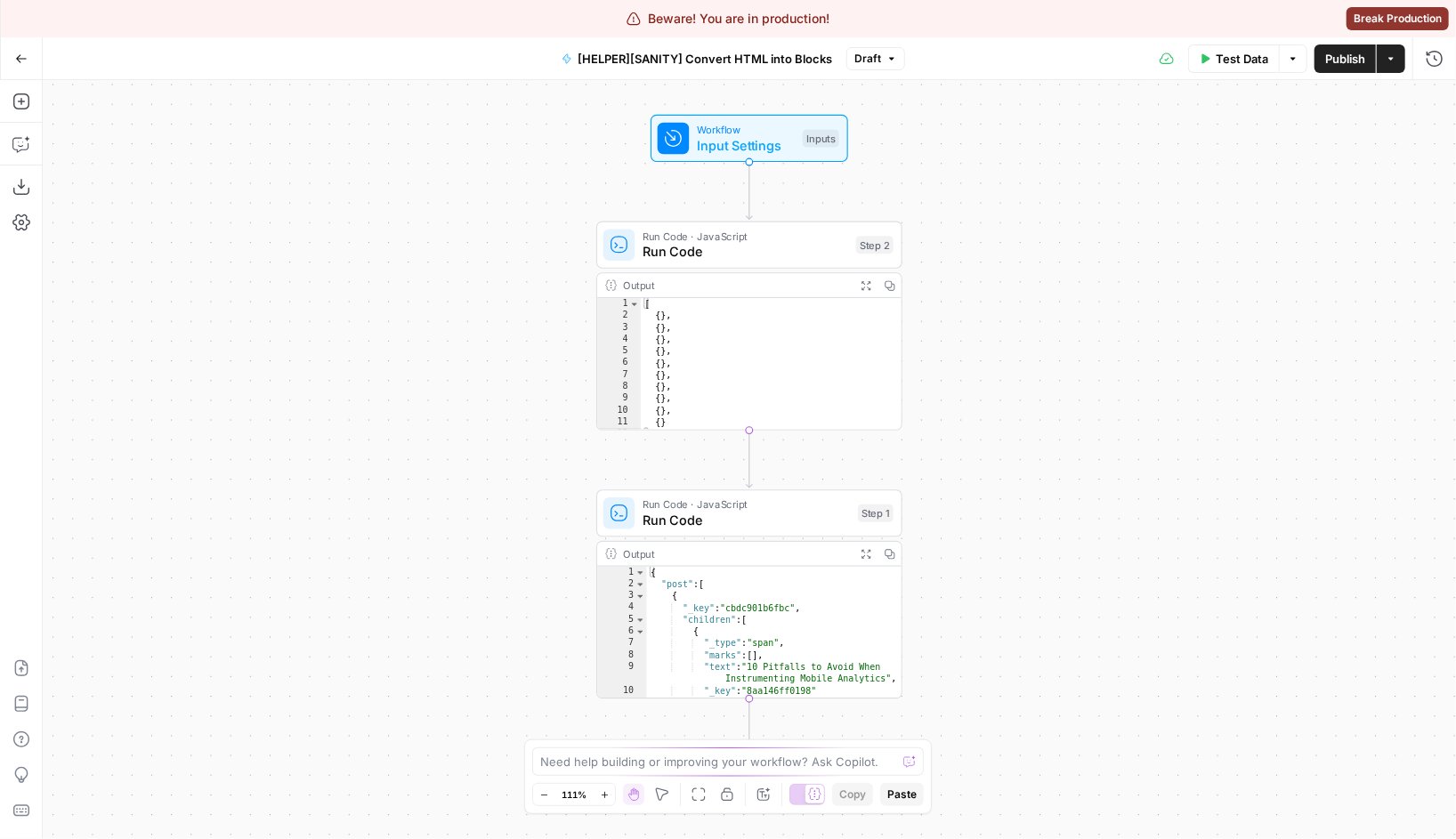
click at [762, 248] on span "Run Code" at bounding box center [745, 252] width 205 height 19
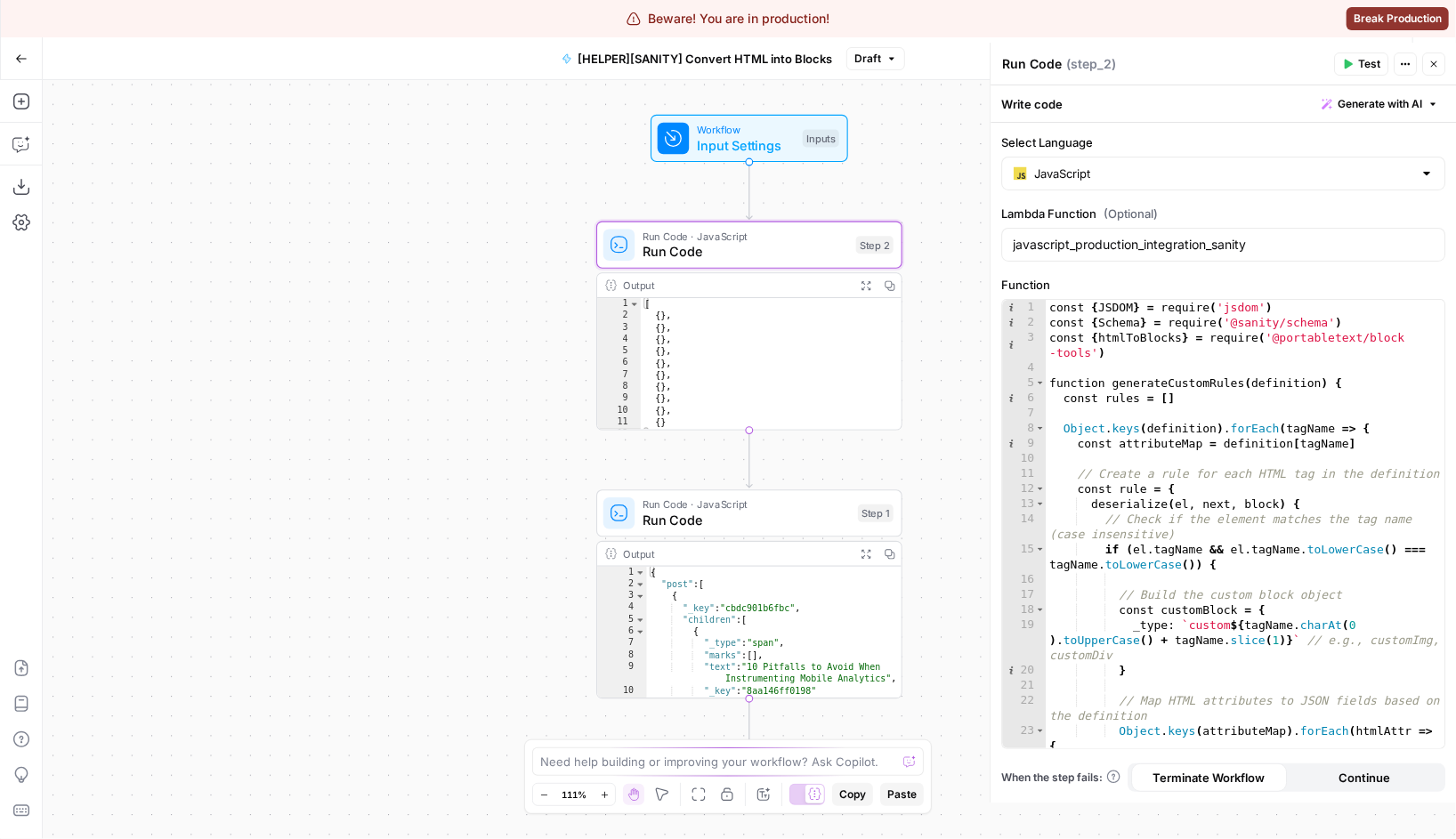
type textarea "**********"
click at [1137, 351] on div "const { JSDOM } = require ( 'jsdom' ) const { Schema } = require ( '@sanity/sch…" at bounding box center [1245, 539] width 399 height 478
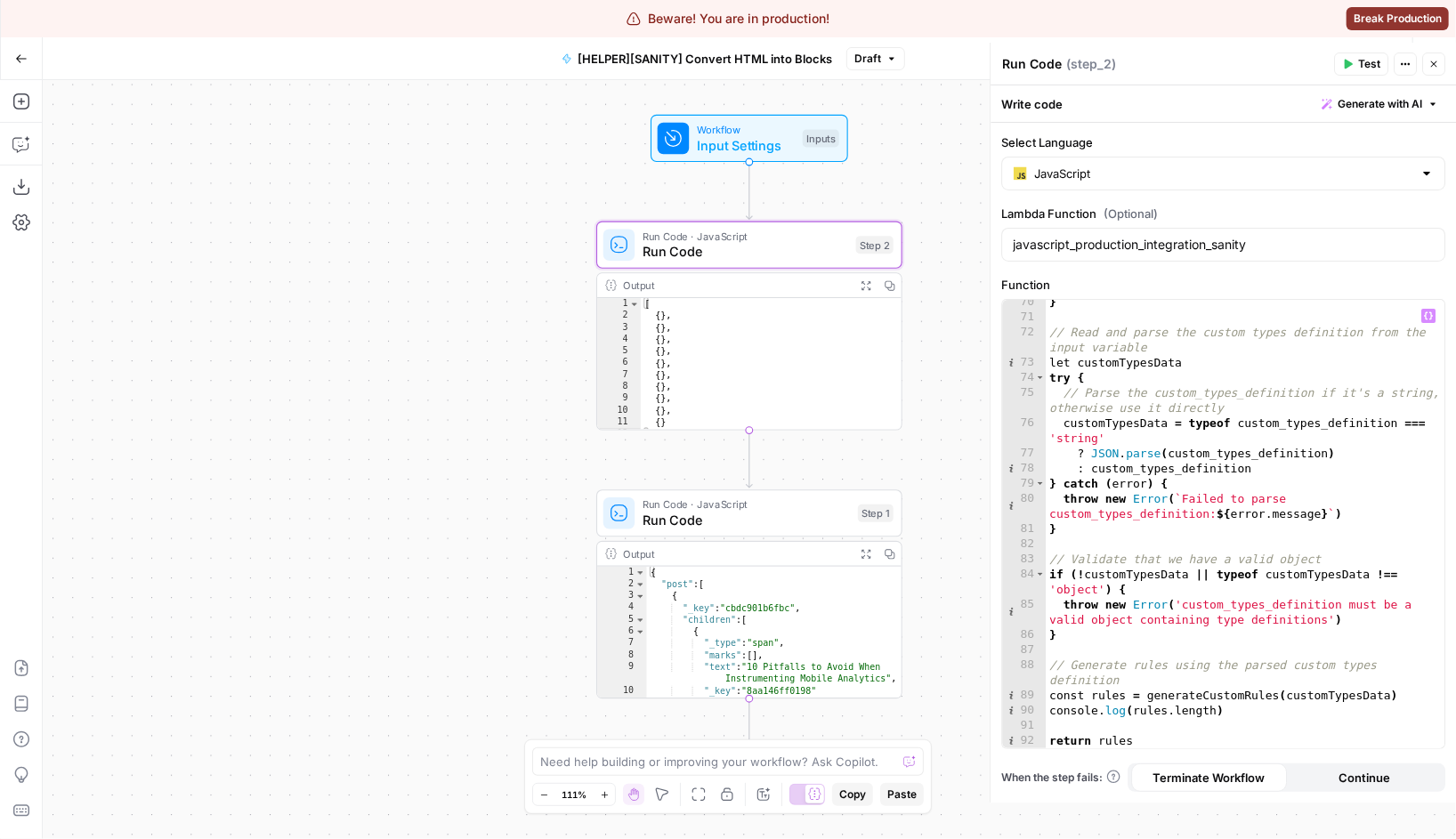
scroll to position [1305, 0]
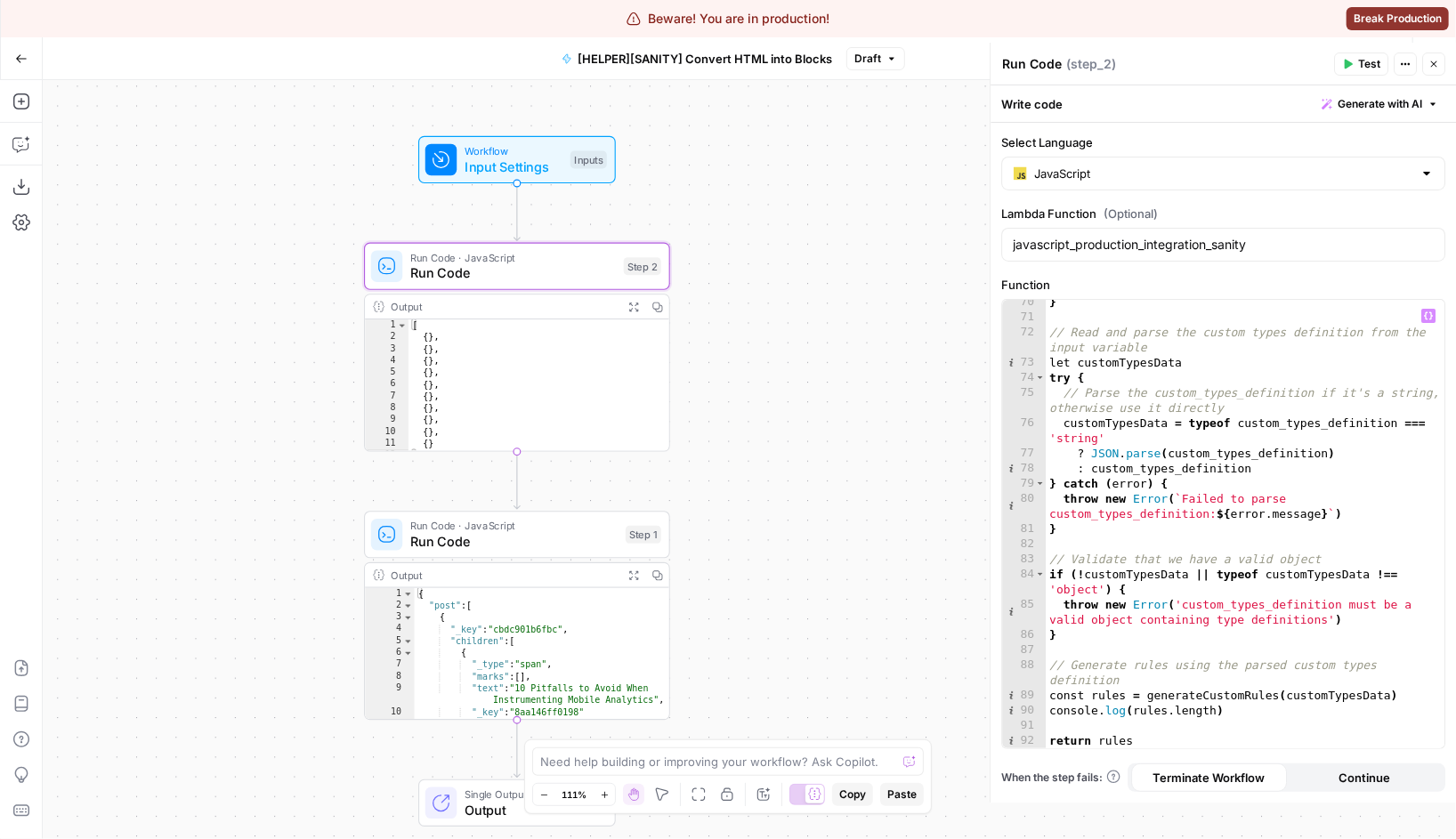
drag, startPoint x: 553, startPoint y: 175, endPoint x: 321, endPoint y: 196, distance: 232.9
click at [321, 196] on div "Workflow Input Settings Inputs Run Code · JavaScript Run Code Step 2 Output Exp…" at bounding box center [749, 459] width 1413 height 759
click at [913, 197] on div "Workflow Input Settings Inputs Run Code · JavaScript Run Code Step 2 Output Exp…" at bounding box center [749, 459] width 1413 height 759
click at [1348, 59] on icon "button" at bounding box center [1347, 63] width 11 height 11
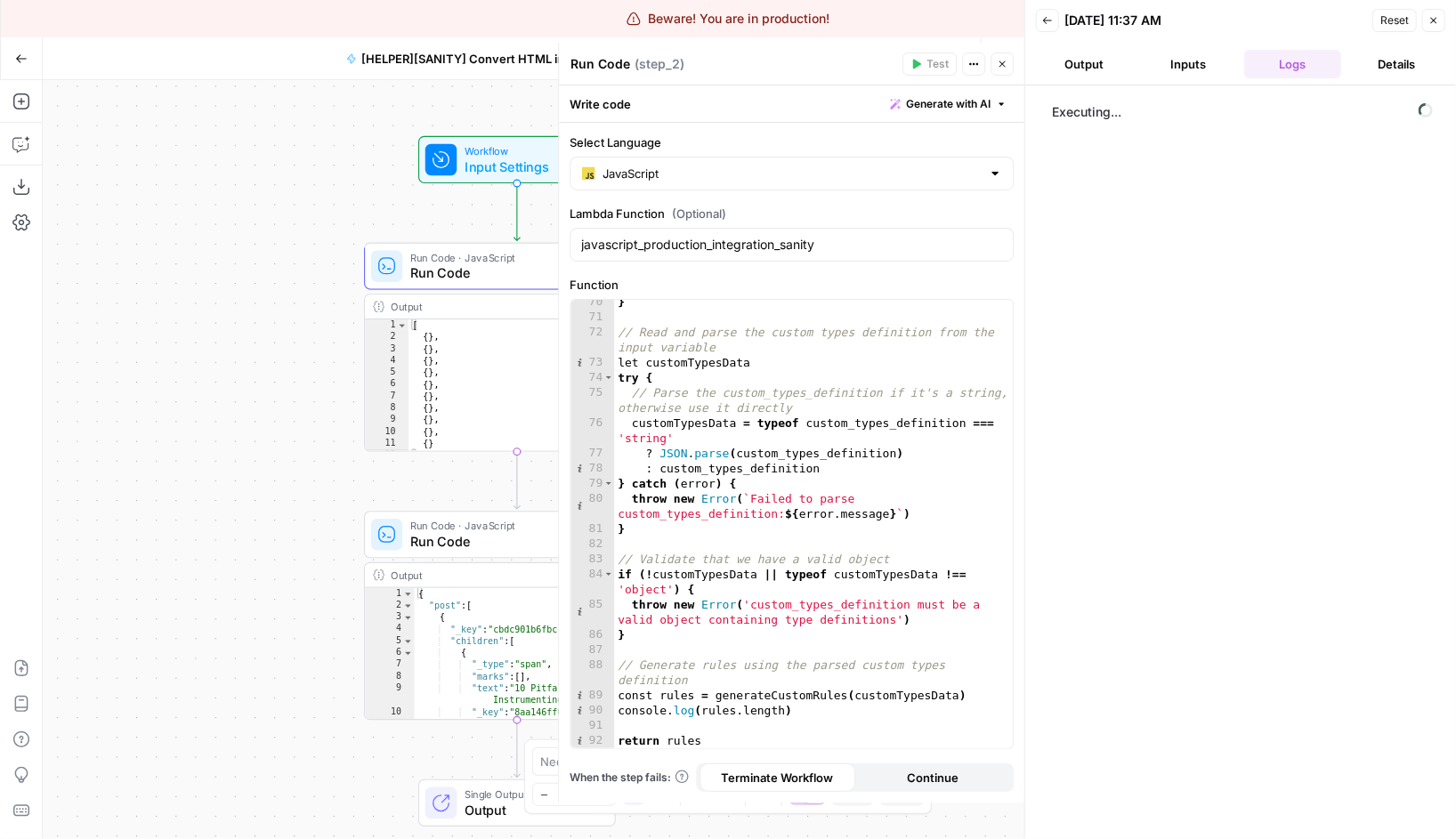
click at [1433, 23] on icon "button" at bounding box center [1434, 20] width 11 height 11
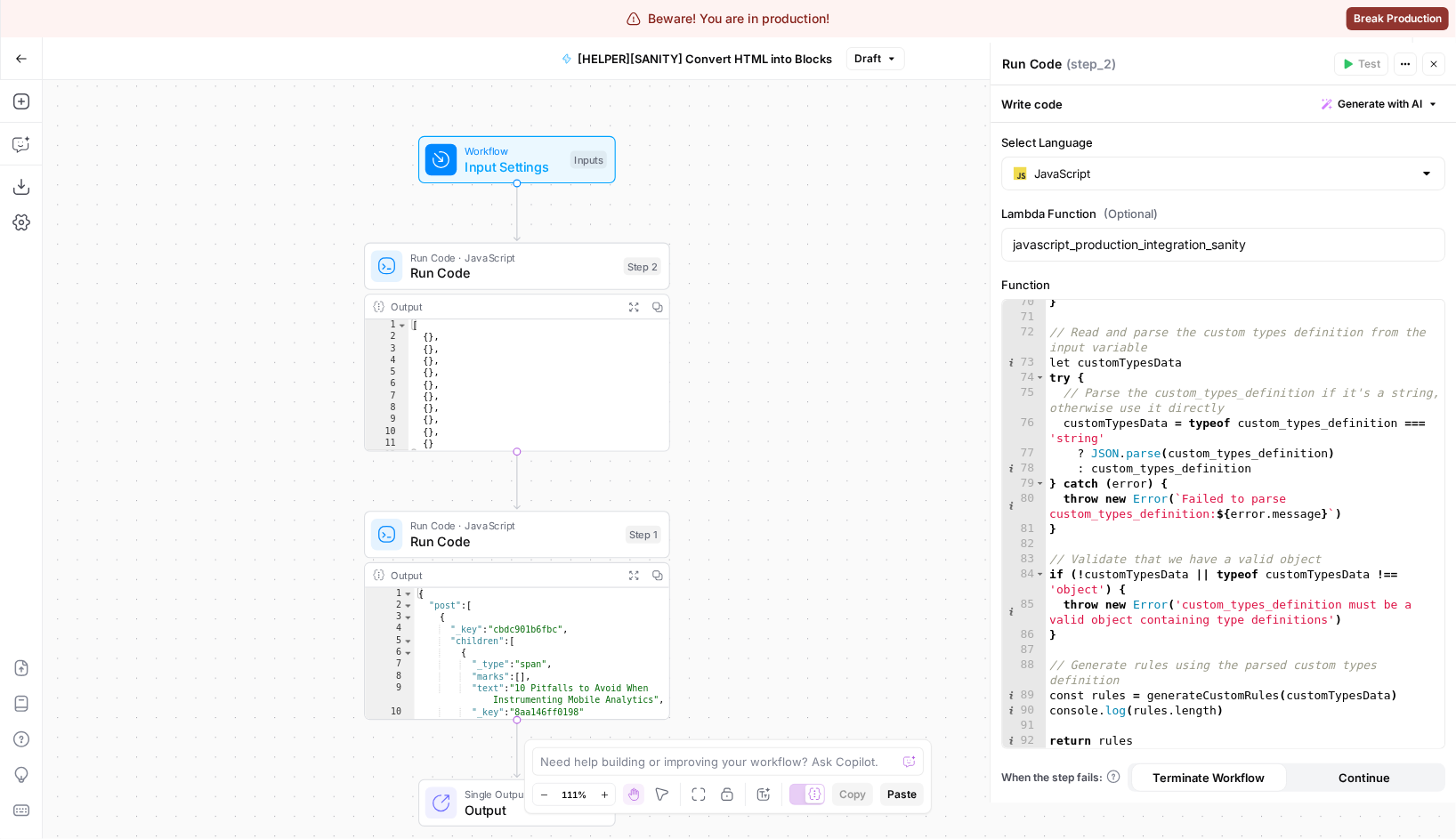
click at [1429, 62] on icon "button" at bounding box center [1434, 63] width 11 height 11
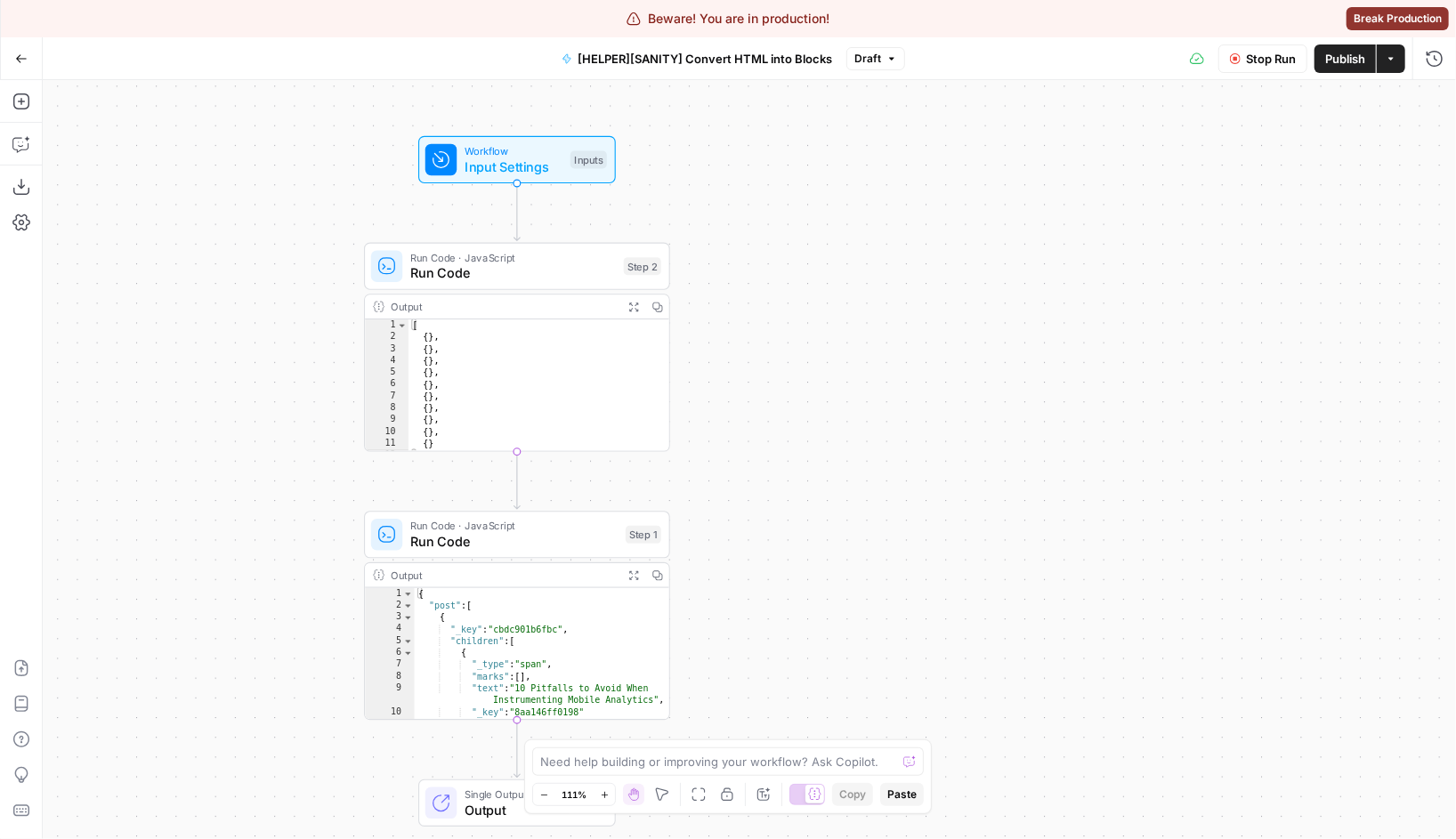
click at [1282, 57] on span "Stop Run" at bounding box center [1270, 58] width 50 height 17
click at [507, 159] on span "Input Settings" at bounding box center [514, 166] width 98 height 19
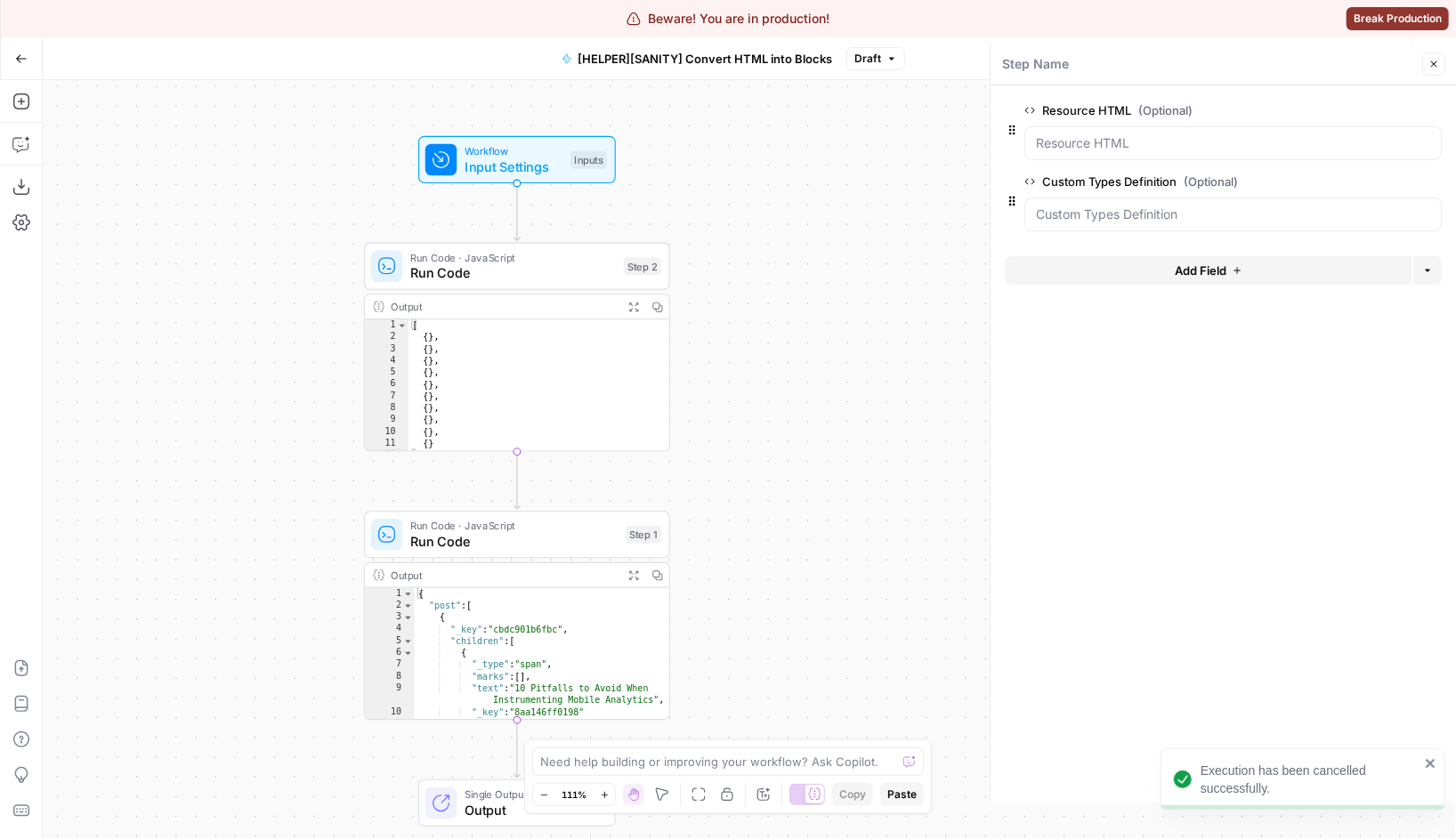
click at [877, 155] on div "Workflow Input Settings Inputs Run Code · JavaScript Run Code Step 2 Output Exp…" at bounding box center [749, 459] width 1413 height 759
click at [1423, 55] on button "Close" at bounding box center [1434, 64] width 23 height 23
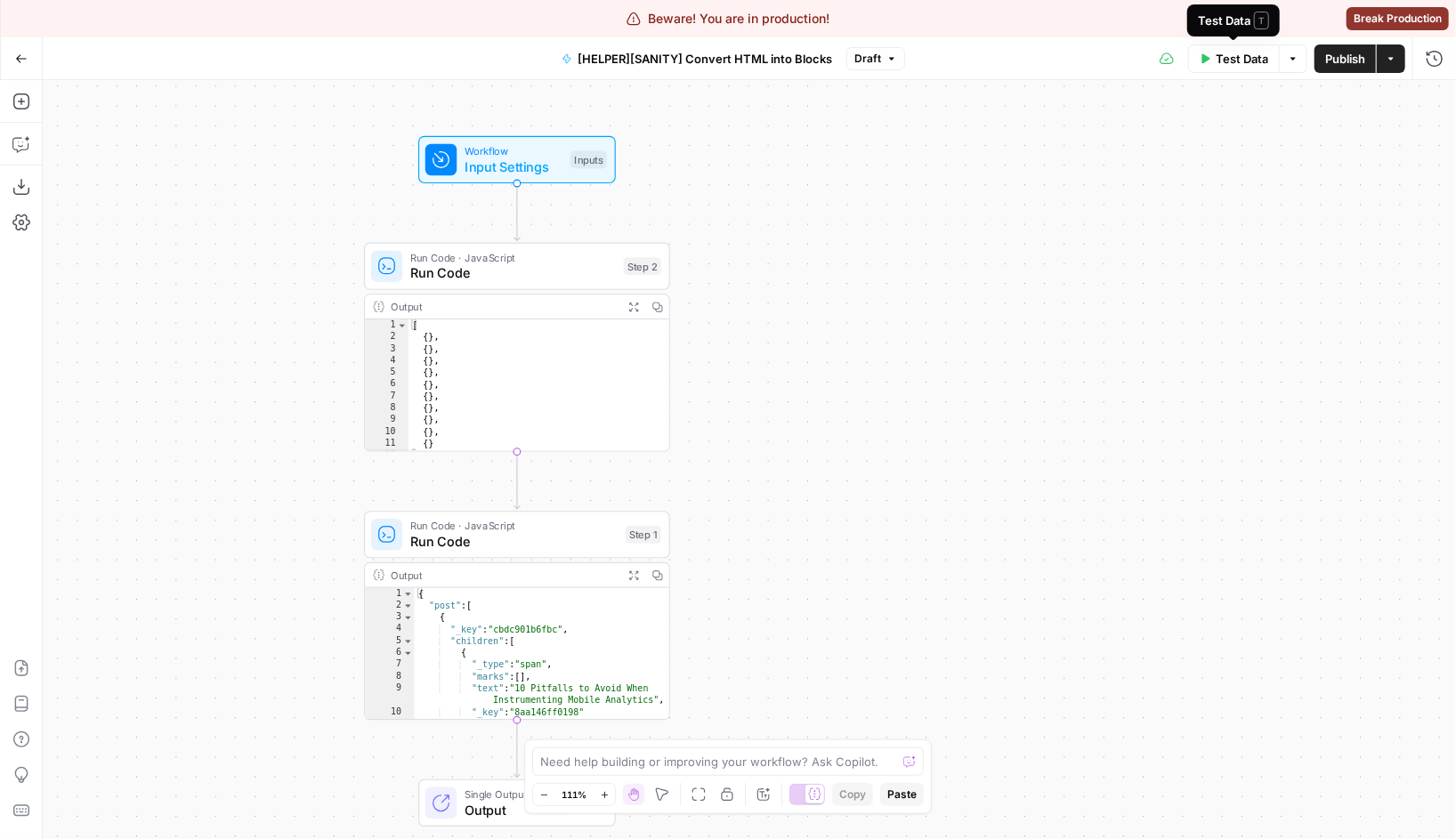
click at [1224, 57] on span "Test Data" at bounding box center [1242, 58] width 53 height 17
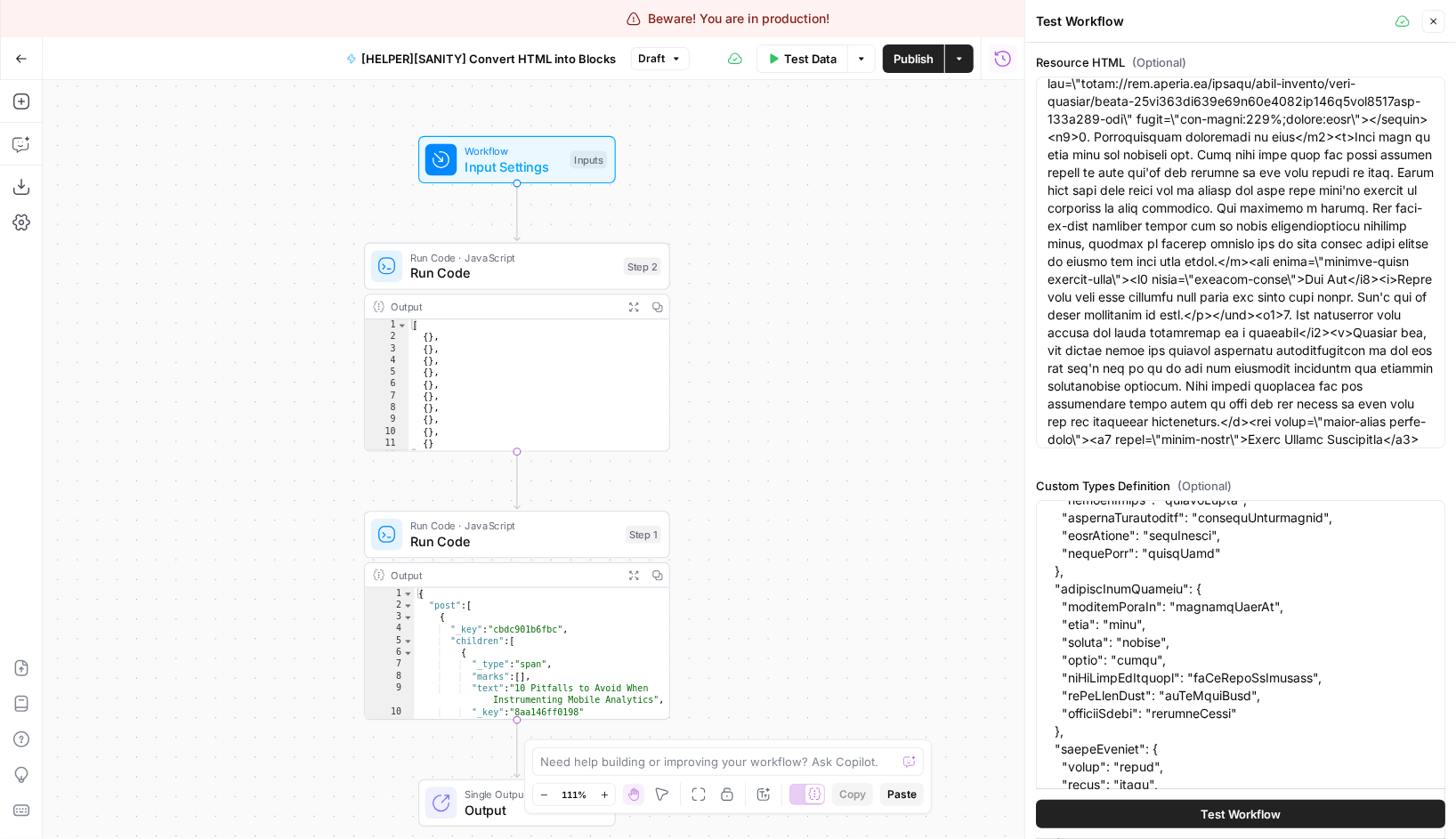
scroll to position [17, 0]
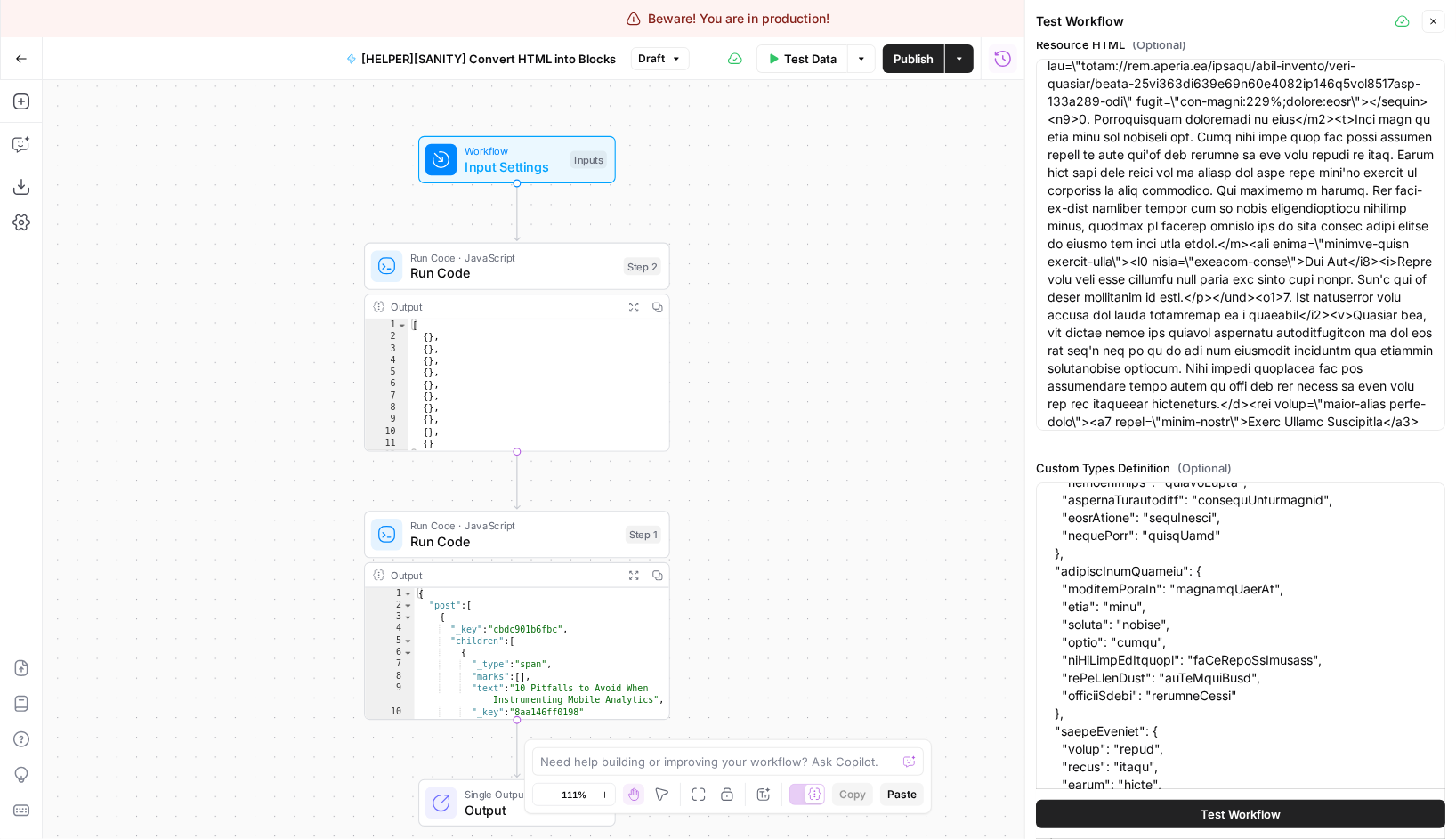
click at [7, 63] on button "Go Back" at bounding box center [20, 58] width 32 height 32
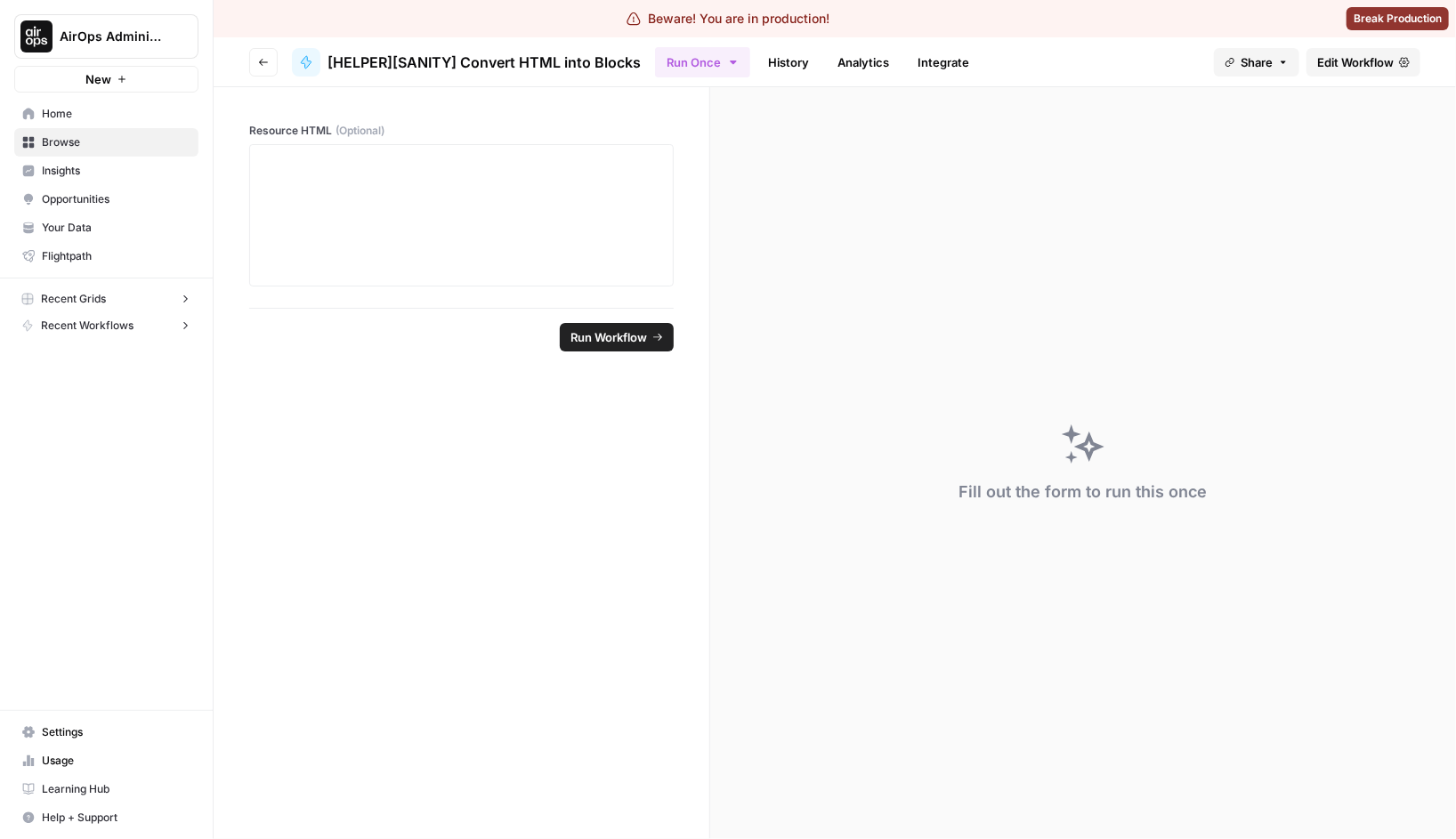
click at [282, 63] on header "Go back [HELPER][SANITY] Convert HTML into Blocks Run Once History Analytics In…" at bounding box center [835, 61] width 1242 height 50
click at [262, 63] on icon "button" at bounding box center [263, 61] width 9 height 7
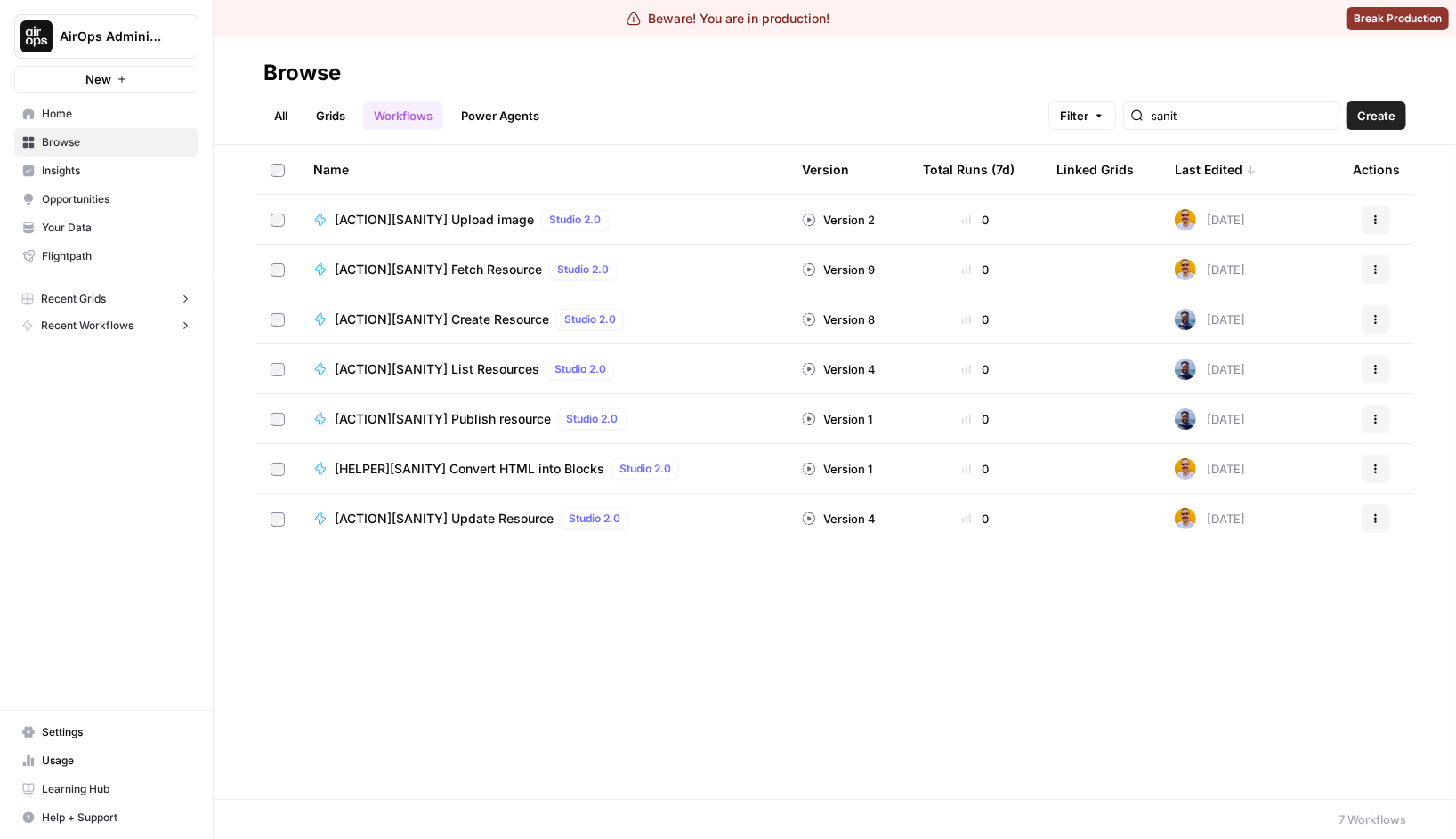
click at [518, 512] on span "[ACTION][SANITY] Update Resource" at bounding box center [444, 518] width 219 height 17
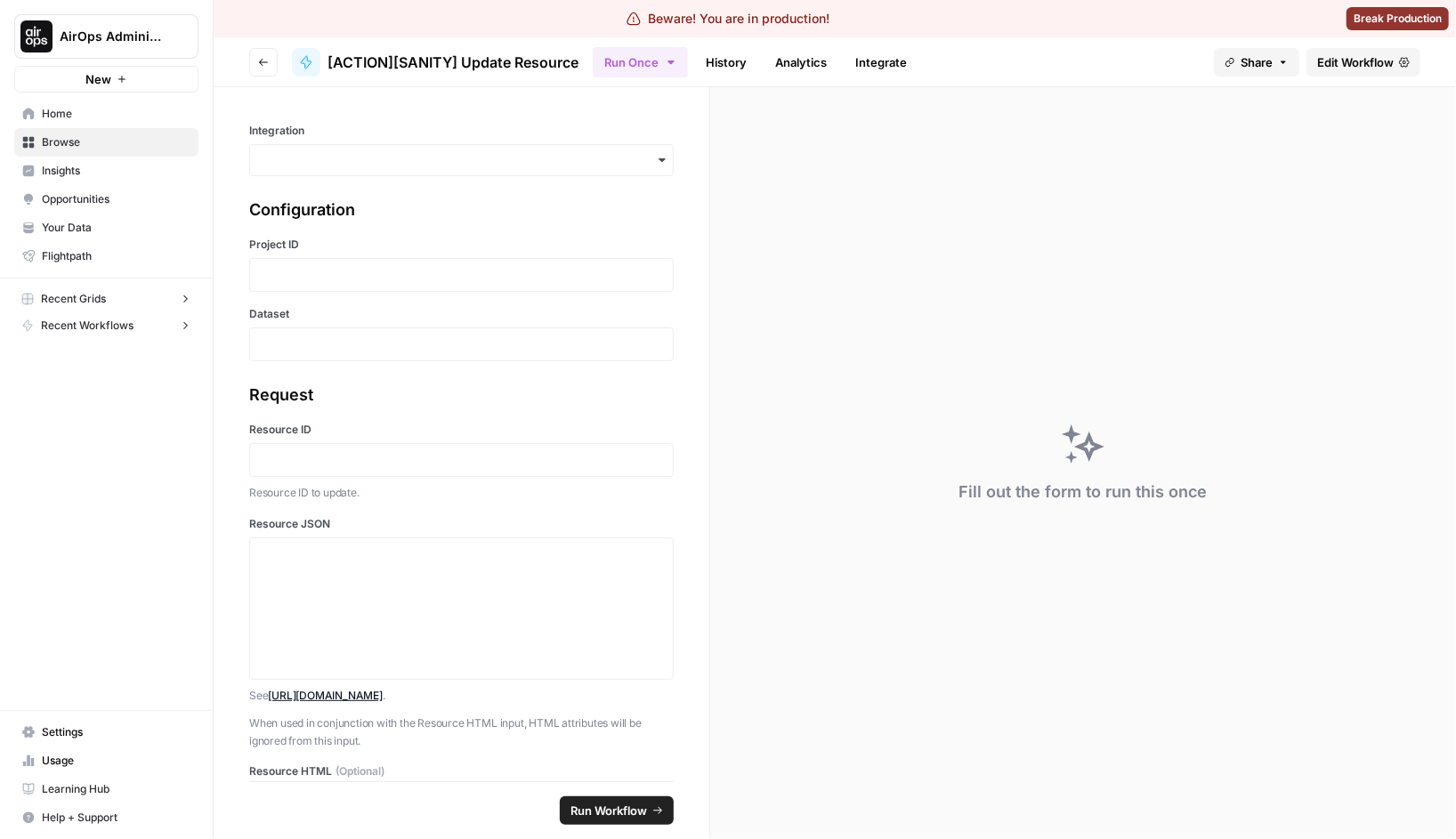
click at [1358, 73] on link "Edit Workflow" at bounding box center [1363, 61] width 114 height 28
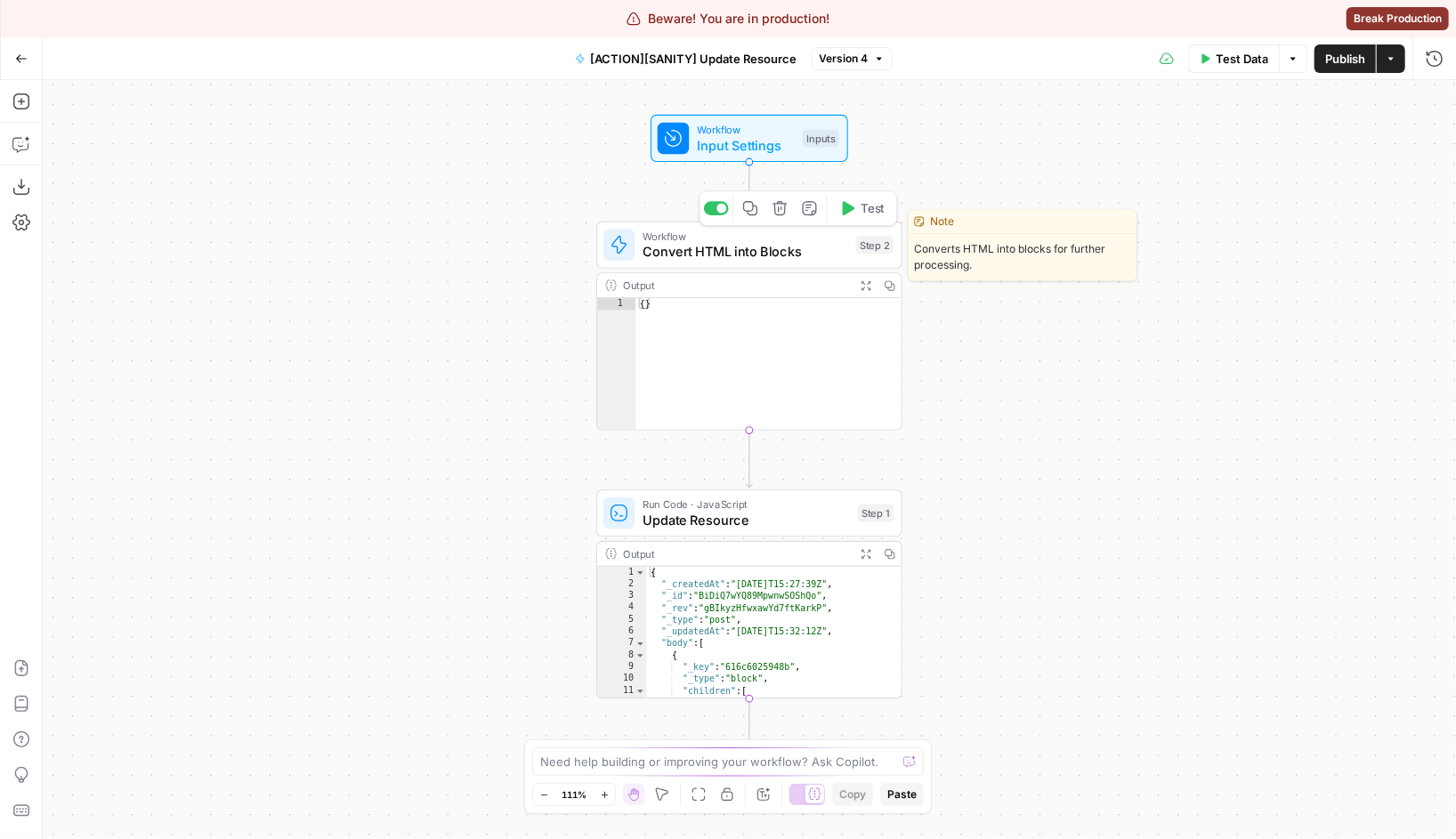
click at [796, 258] on span "Convert HTML into Blocks" at bounding box center [745, 252] width 205 height 19
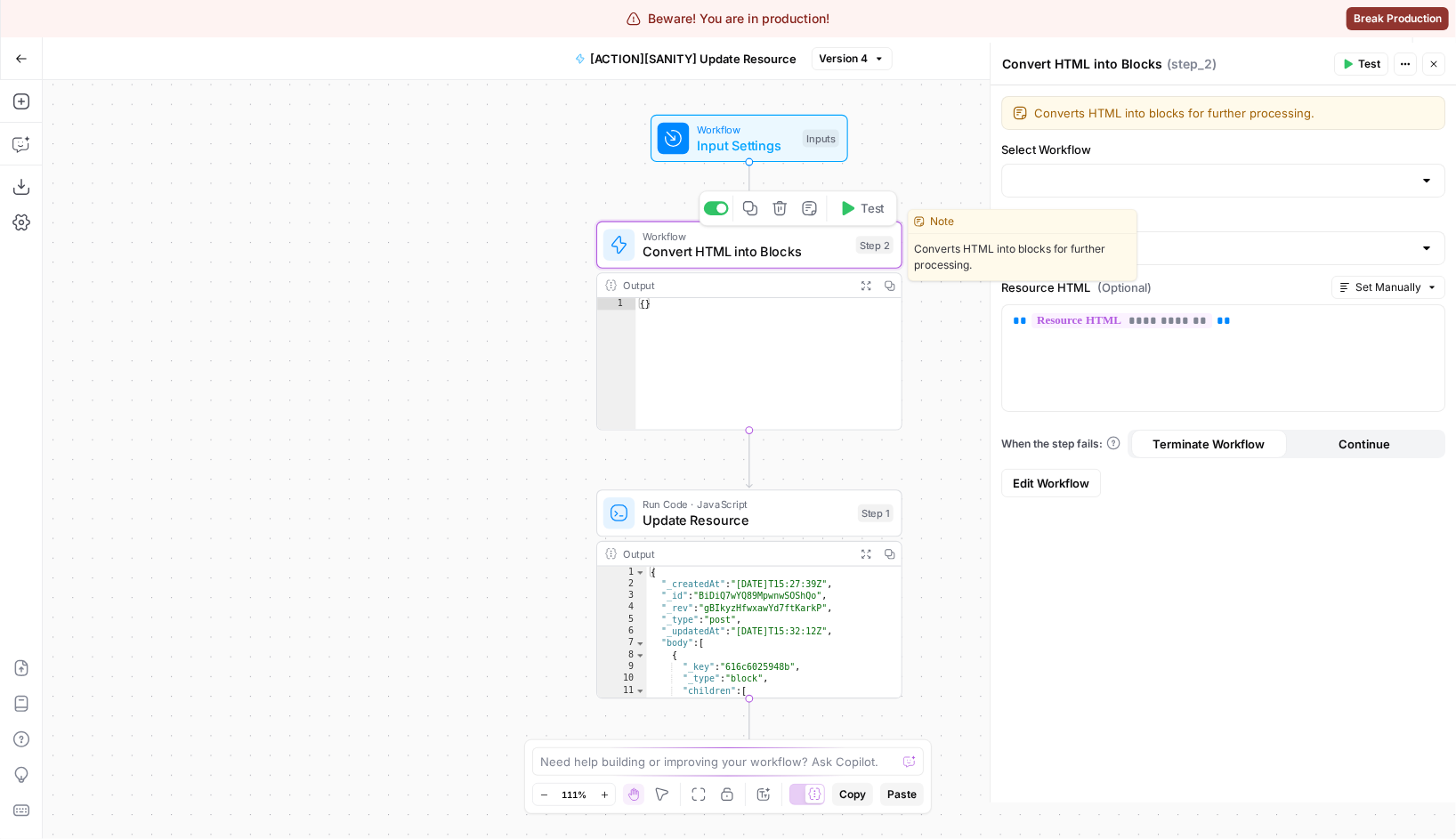
type input "[HELPER][SANITY] Convert HTML into Blocks"
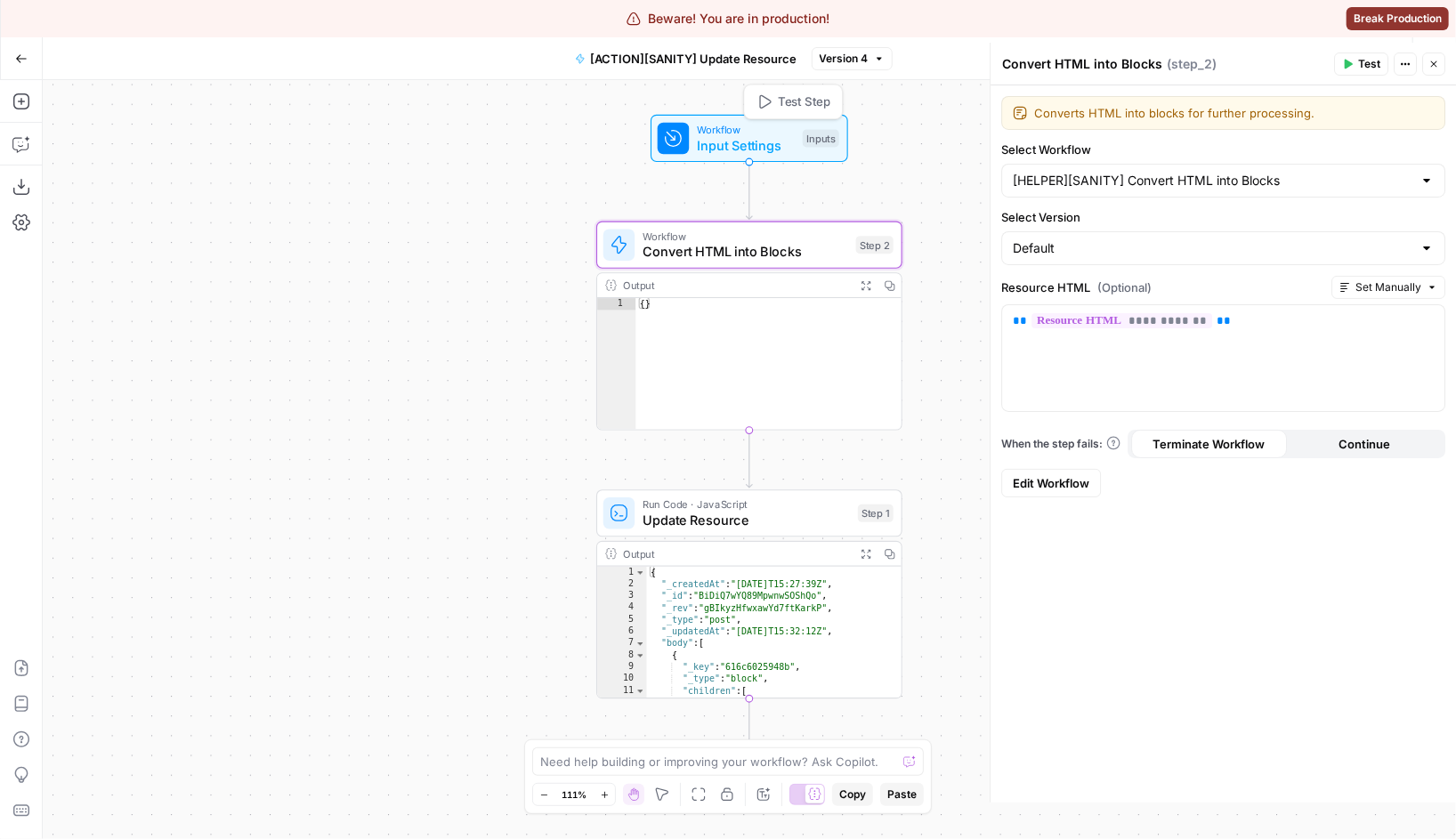
click at [749, 129] on span "Workflow" at bounding box center [745, 129] width 98 height 16
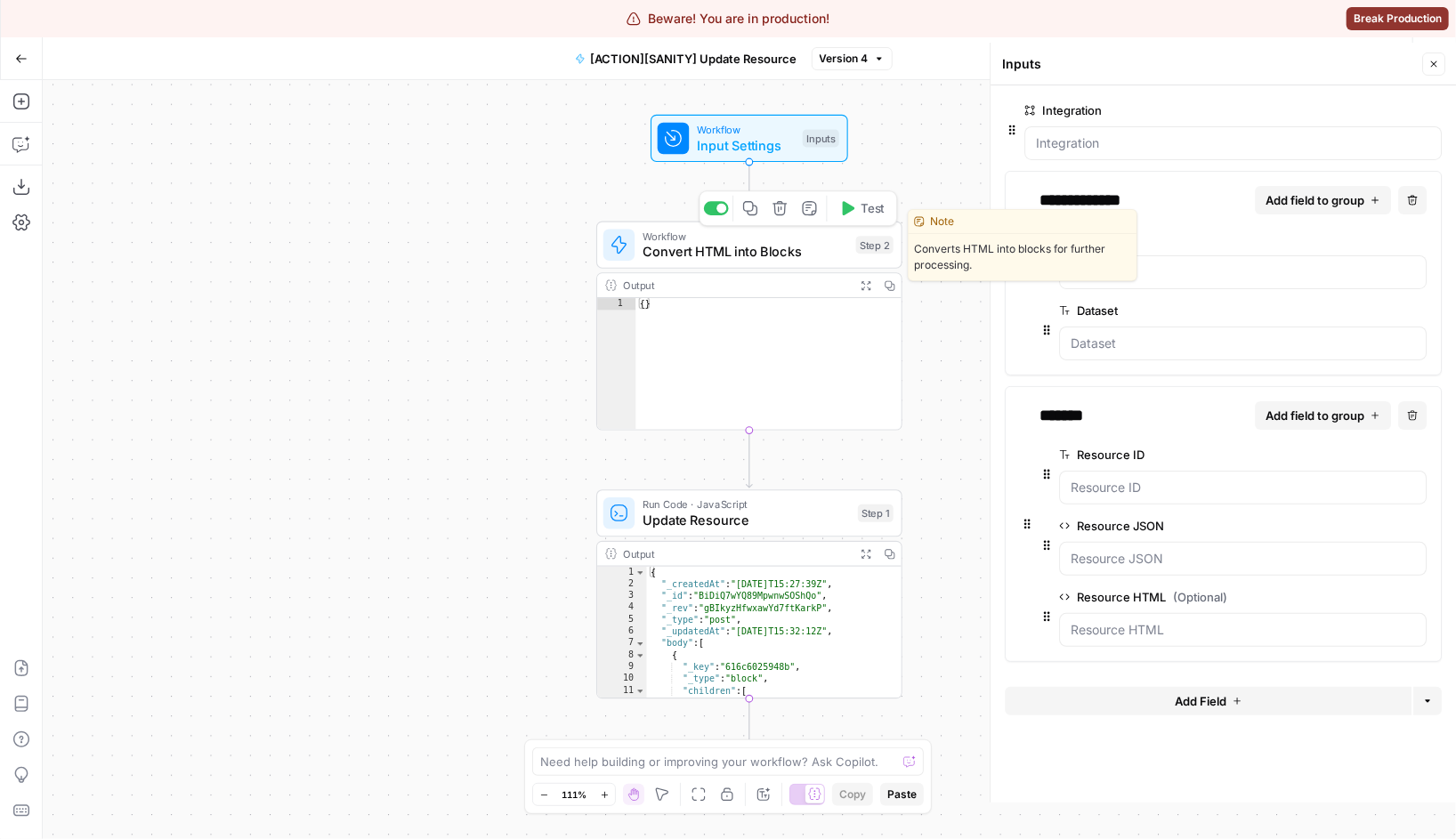
click at [714, 257] on span "Convert HTML into Blocks" at bounding box center [745, 252] width 205 height 19
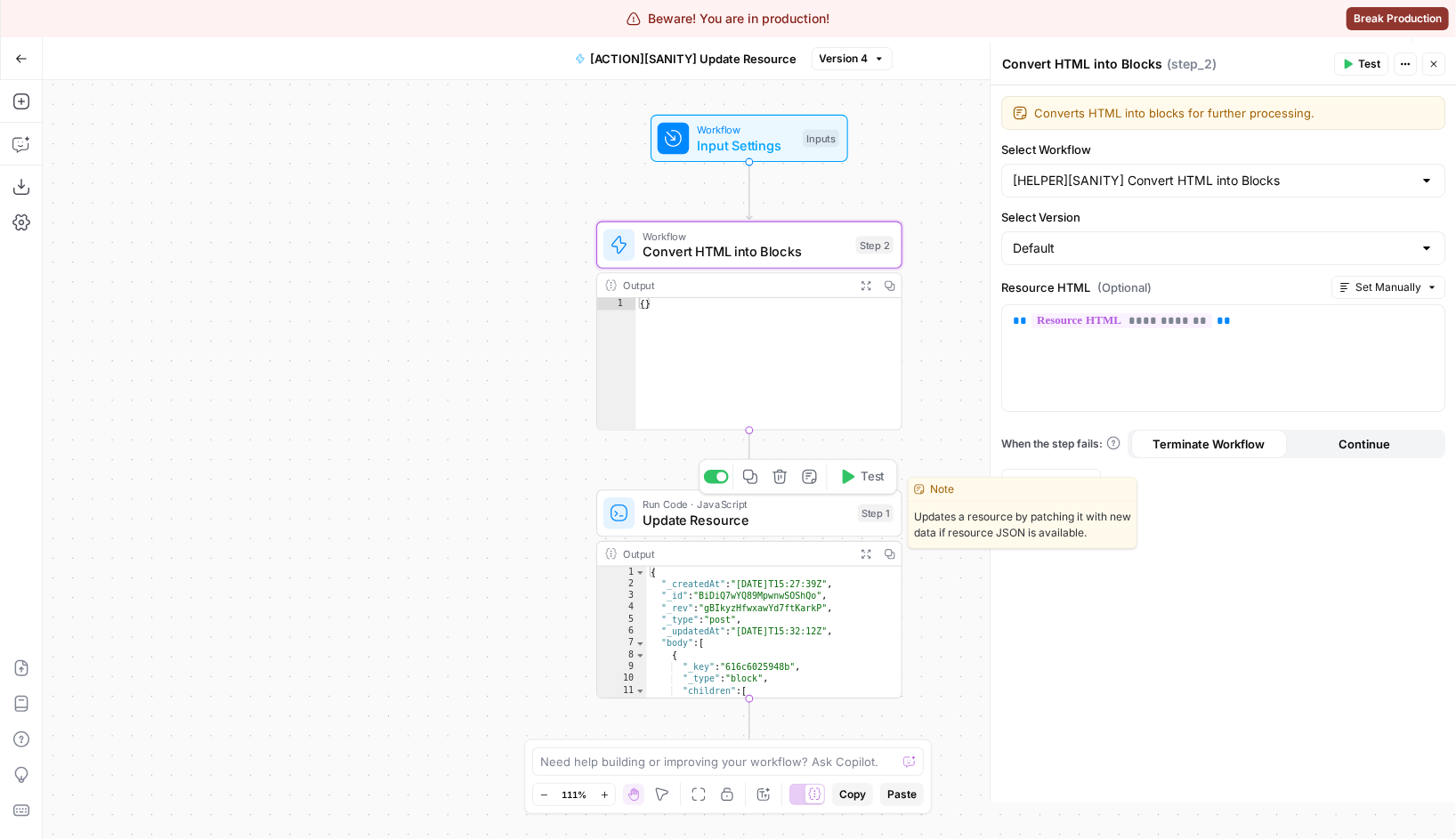
click at [672, 529] on span "Update Resource" at bounding box center [746, 520] width 207 height 19
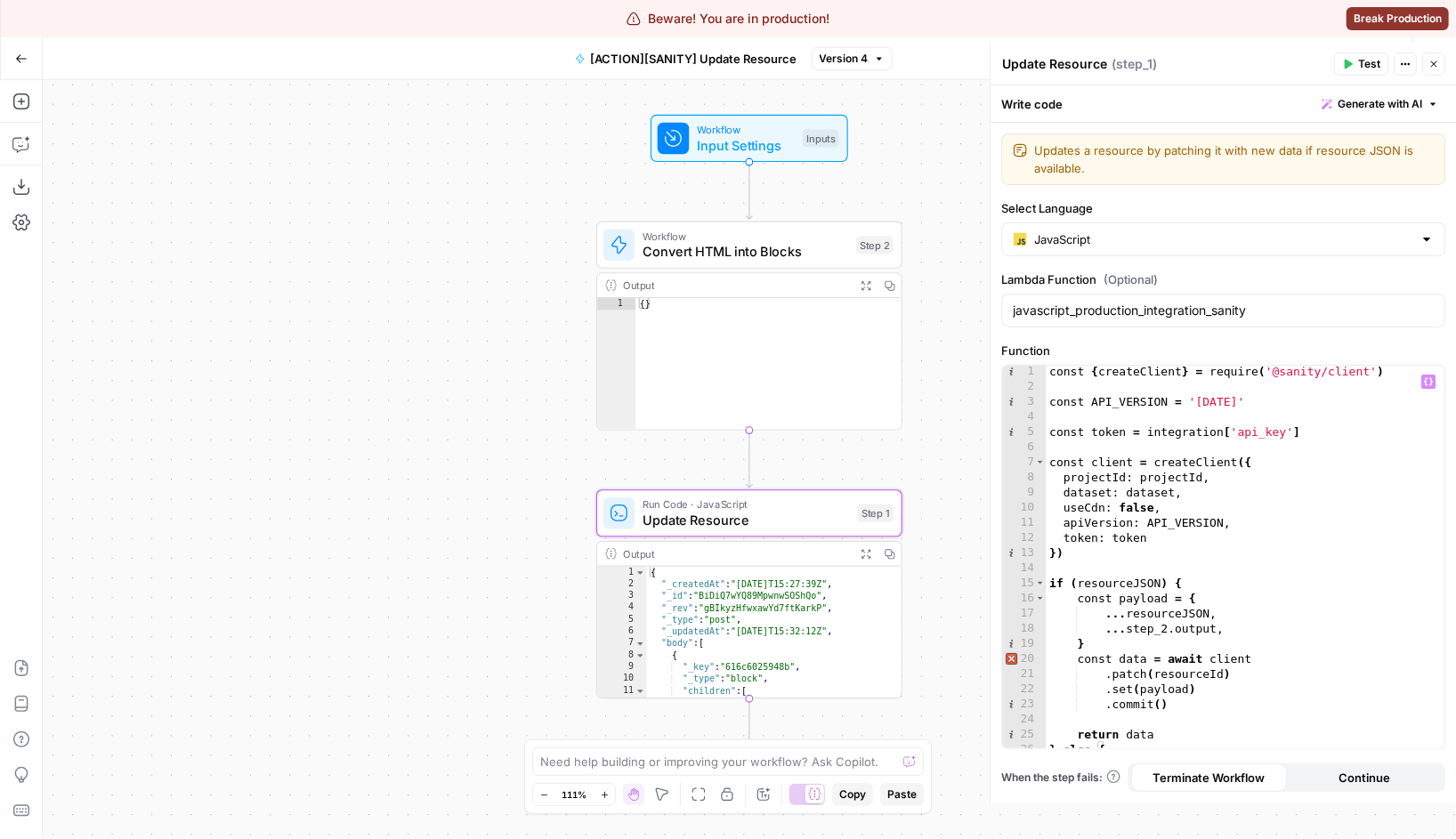
scroll to position [40, 0]
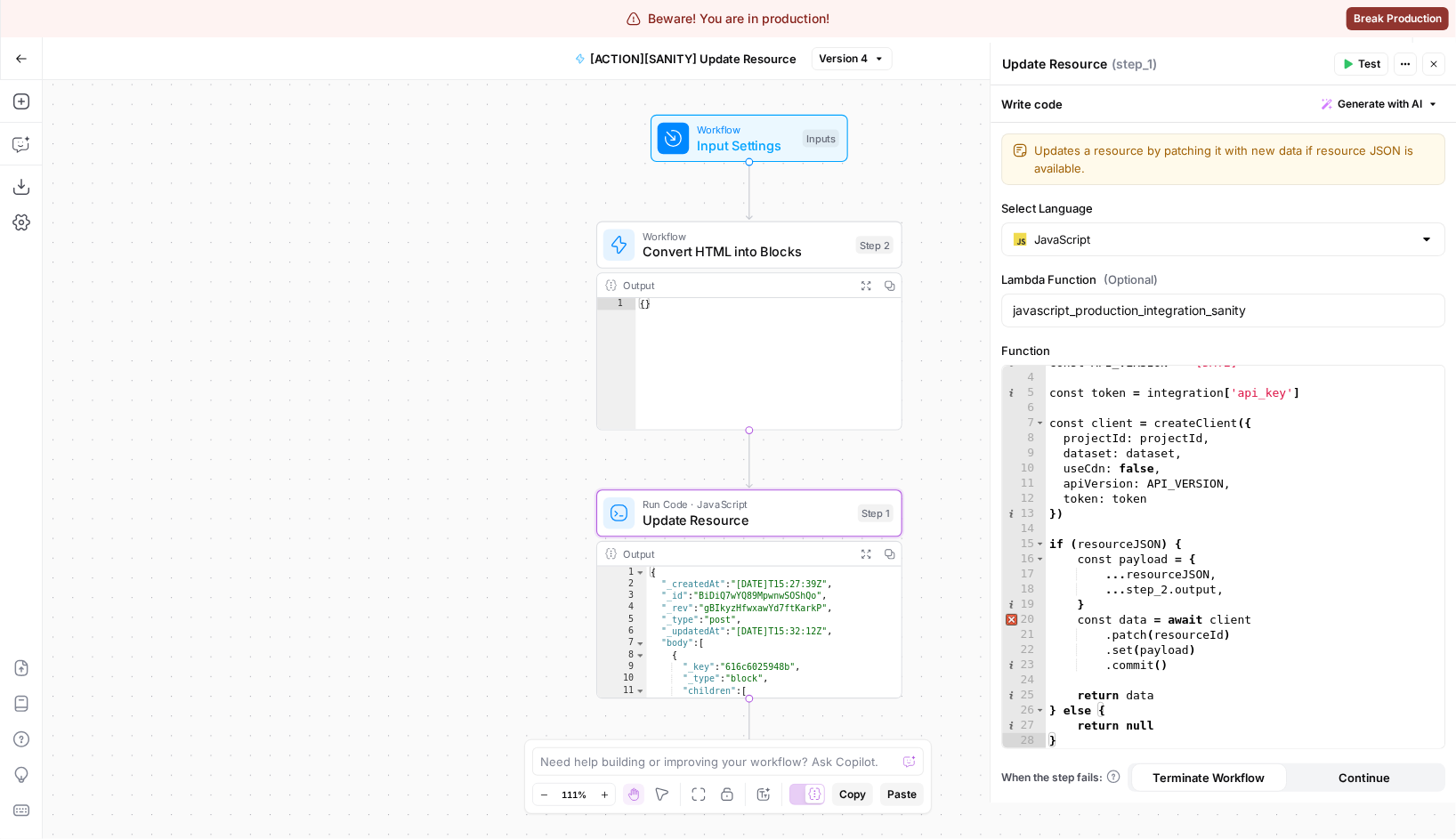
click at [688, 136] on div at bounding box center [673, 138] width 31 height 31
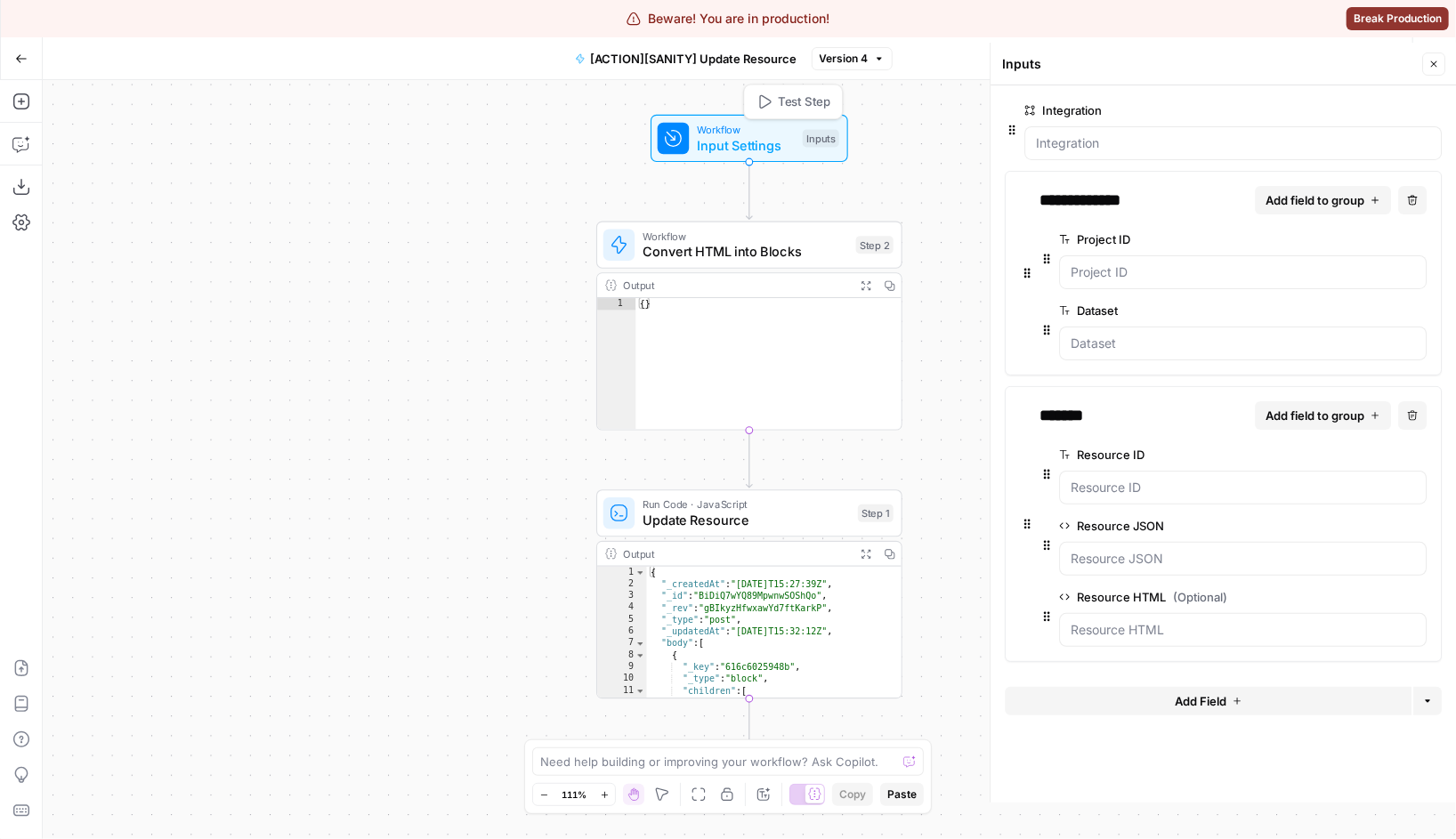
click at [733, 141] on span "Input Settings" at bounding box center [745, 145] width 98 height 19
click at [1434, 58] on icon "button" at bounding box center [1434, 63] width 11 height 11
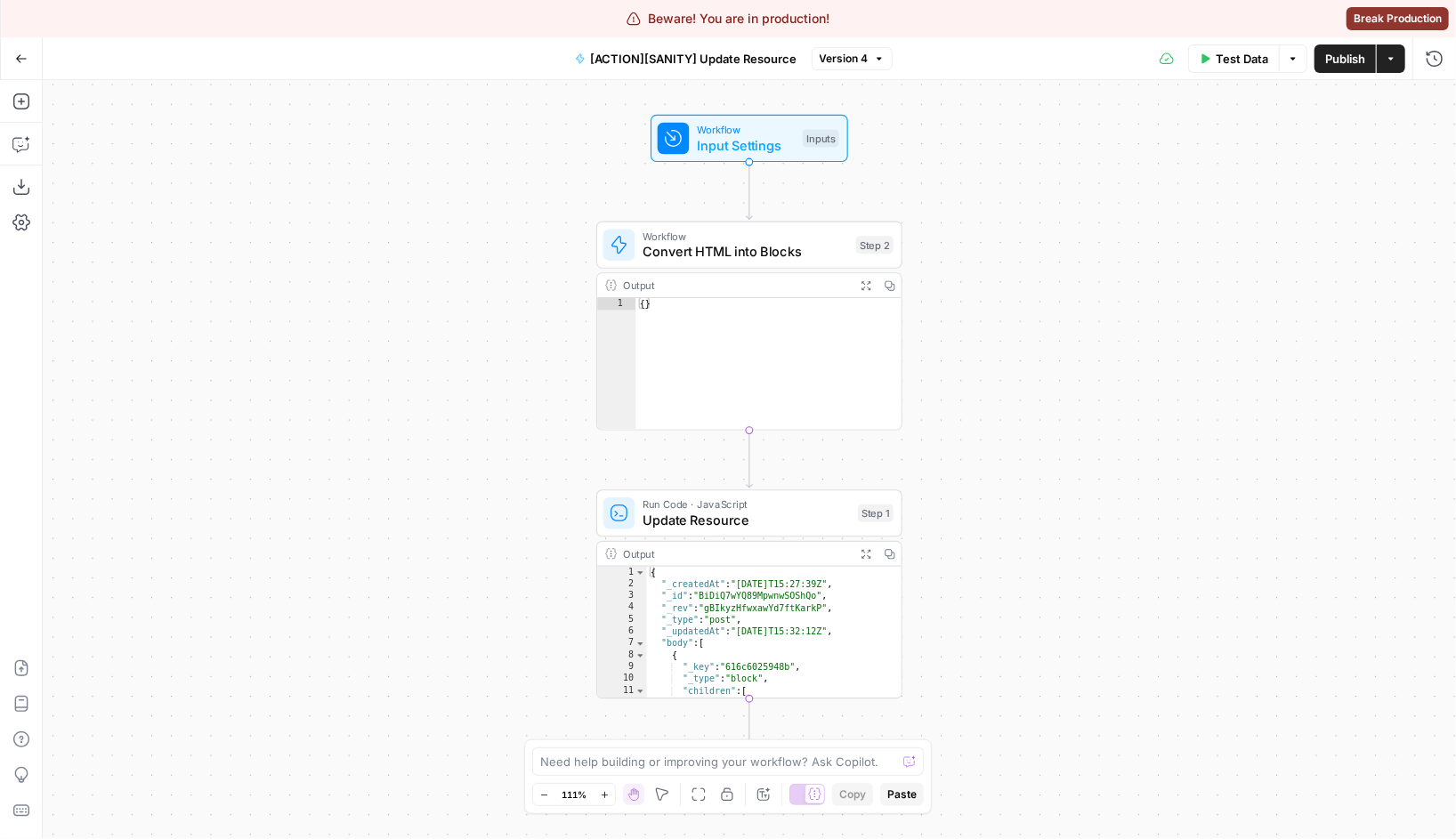
click at [735, 131] on span "Workflow" at bounding box center [745, 129] width 98 height 16
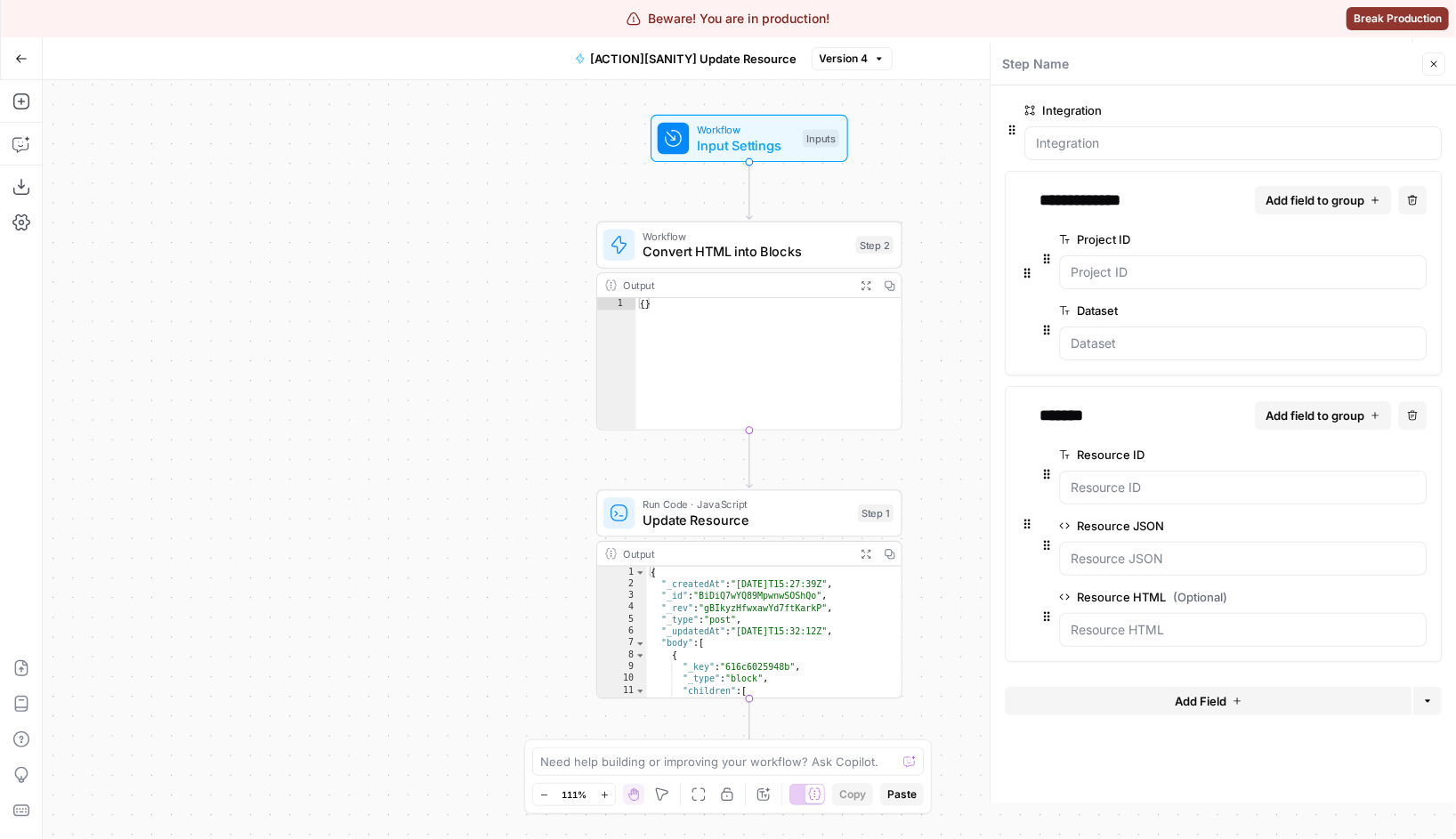
click at [711, 255] on span "Convert HTML into Blocks" at bounding box center [745, 252] width 205 height 19
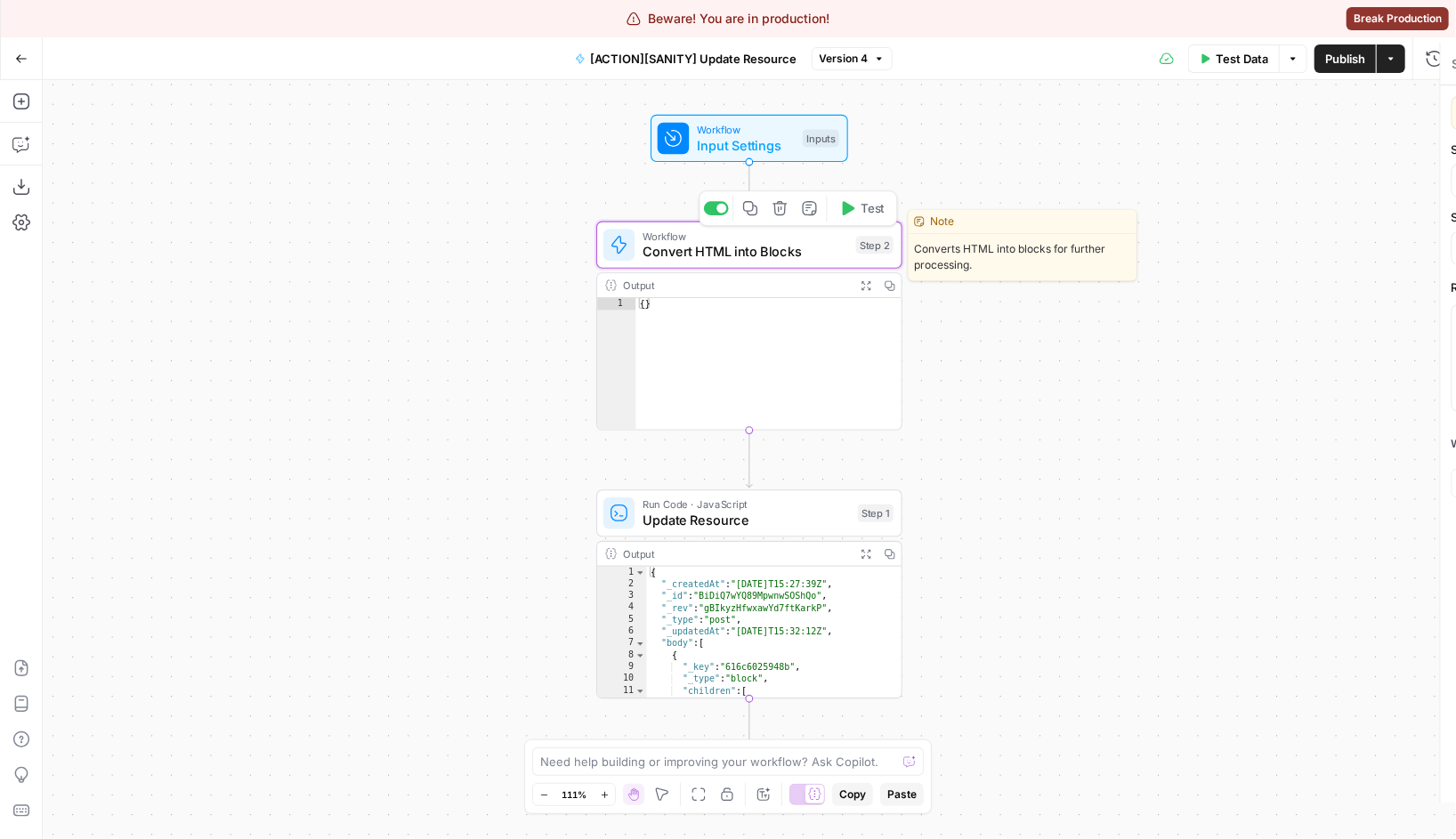
type textarea "Convert HTML into Blocks"
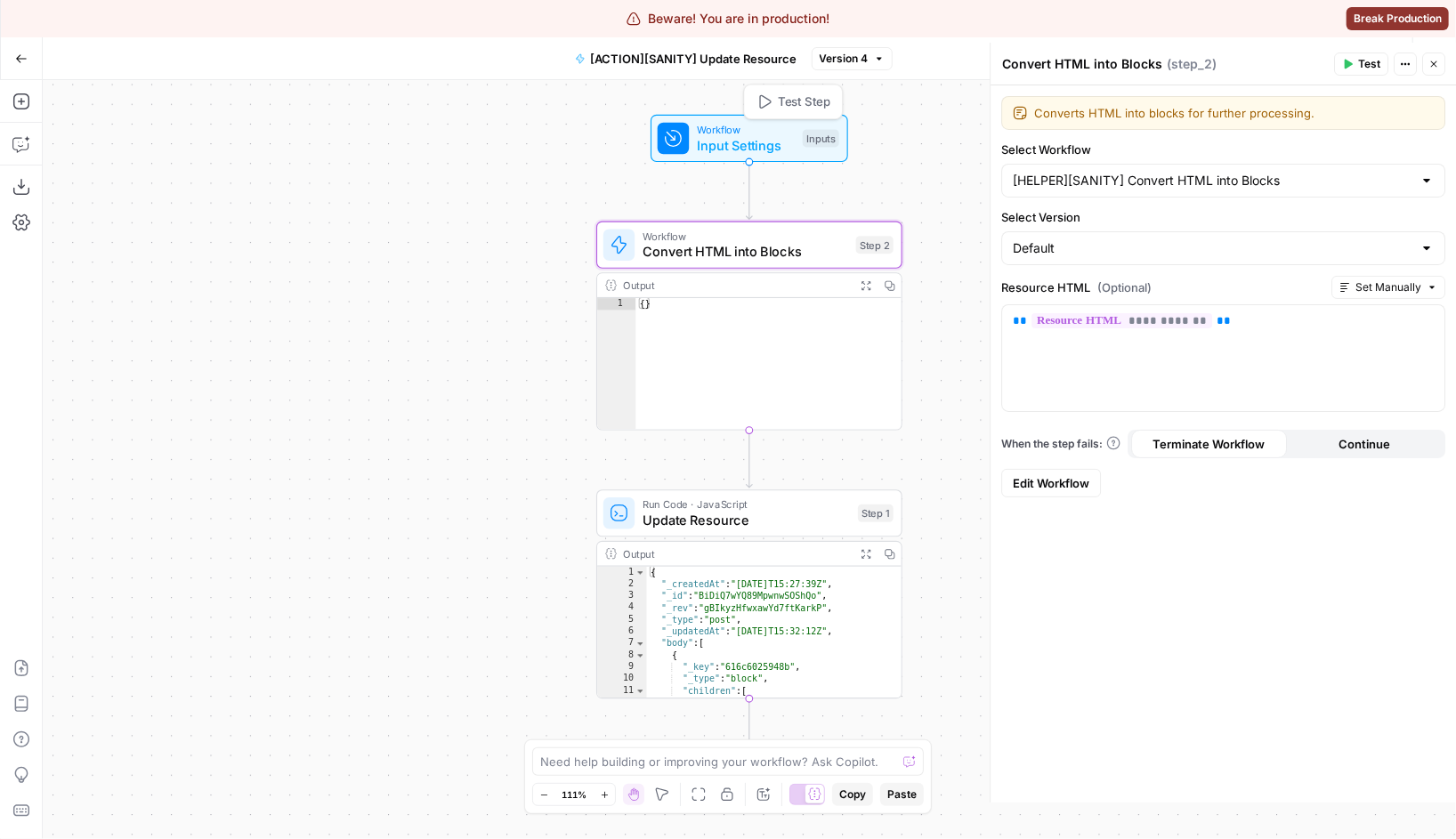
click at [793, 145] on span "Input Settings" at bounding box center [745, 145] width 98 height 19
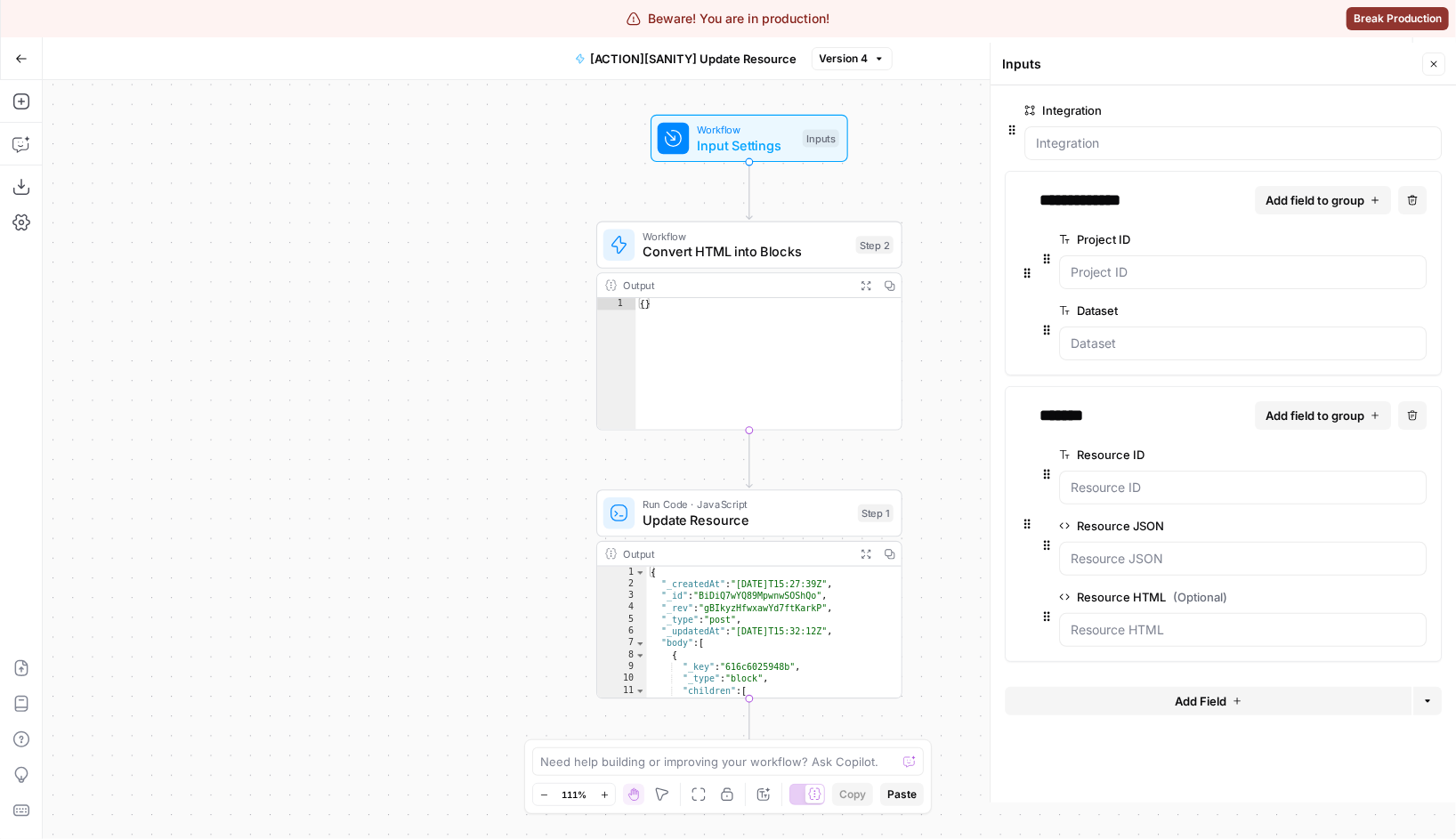
click at [861, 54] on span "Version 4" at bounding box center [844, 58] width 49 height 16
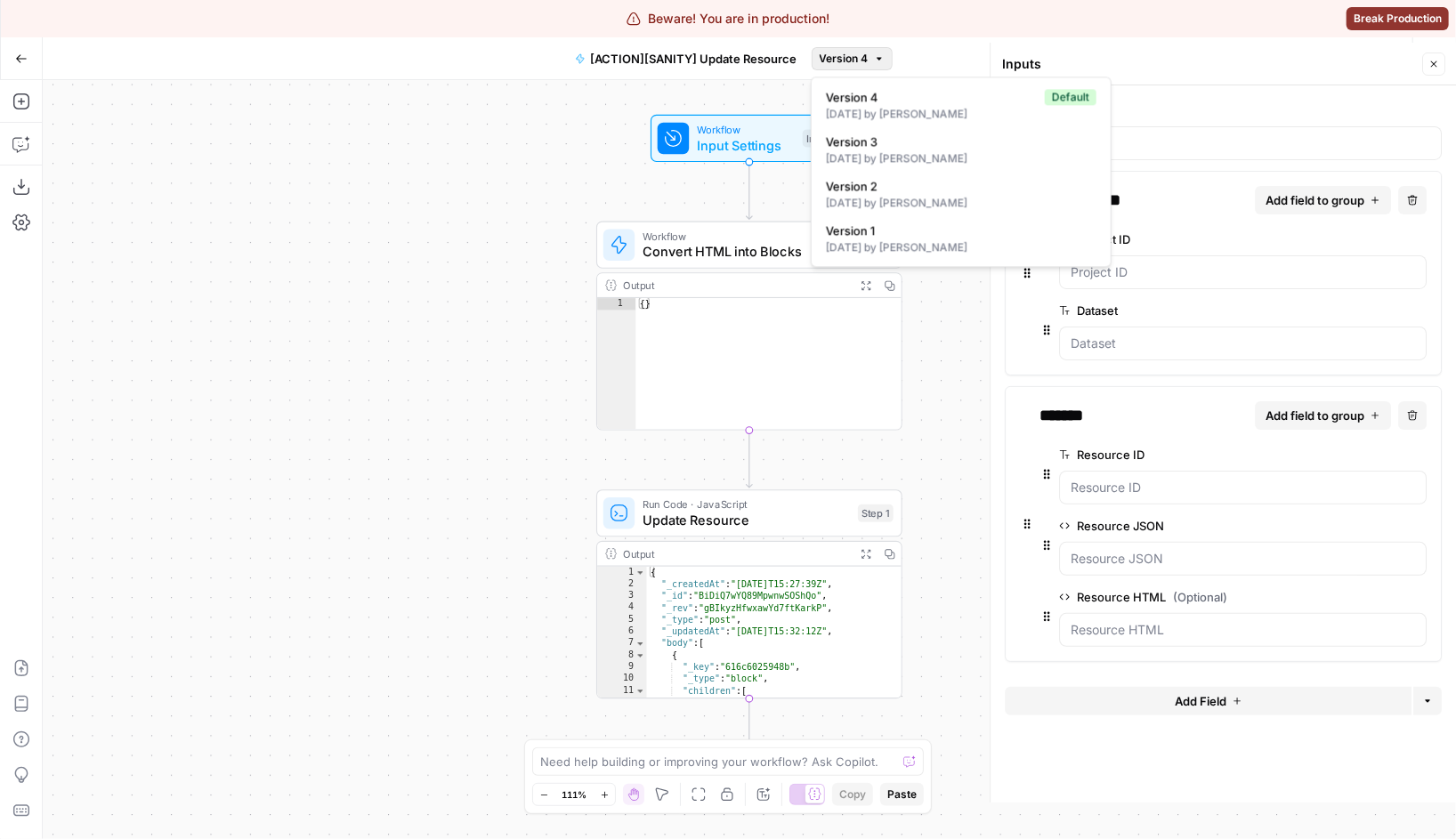
click at [947, 26] on div "Beware! You are in production! Break Production" at bounding box center [728, 18] width 1456 height 37
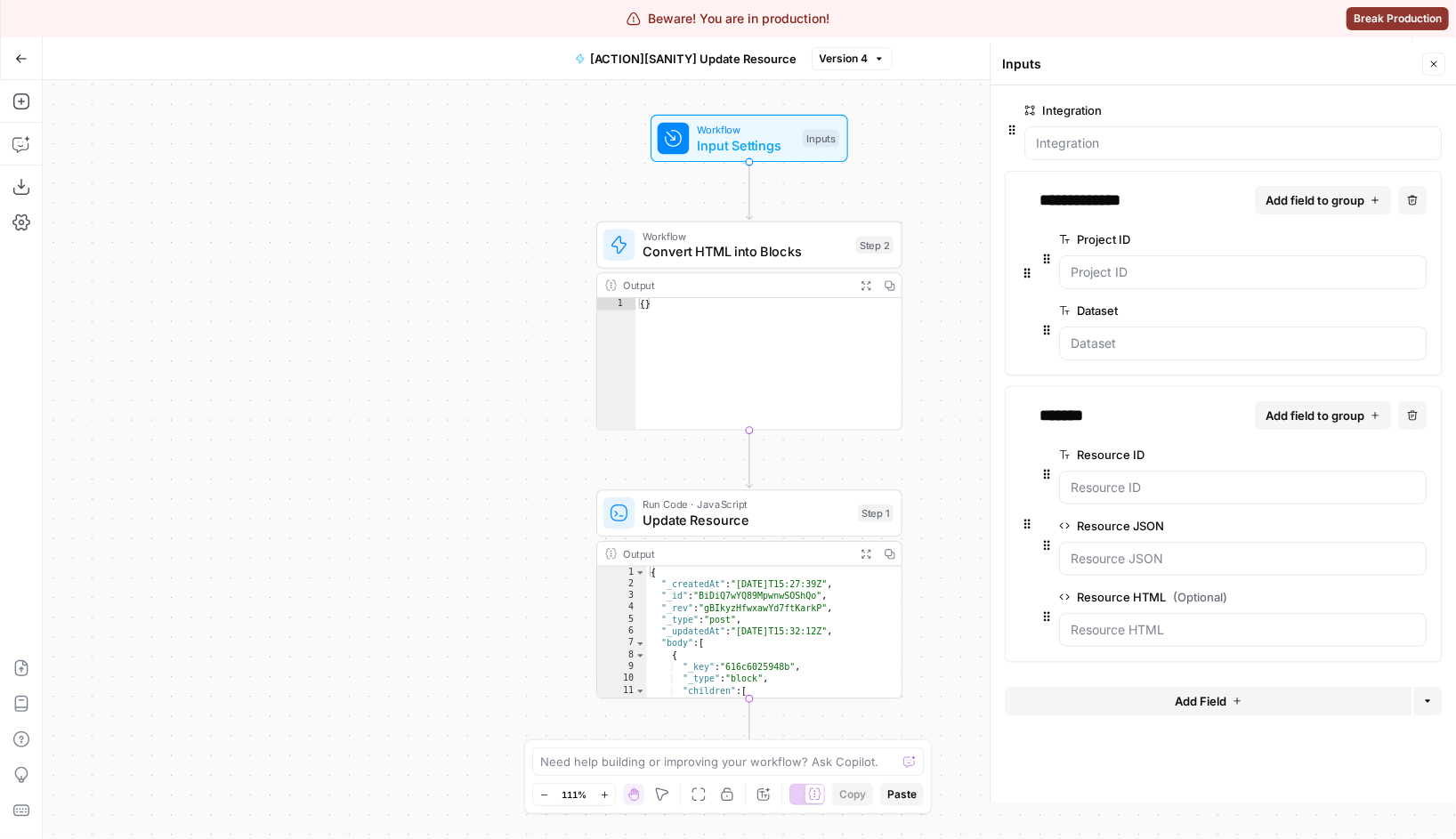
click at [742, 258] on span "Convert HTML into Blocks" at bounding box center [745, 252] width 205 height 19
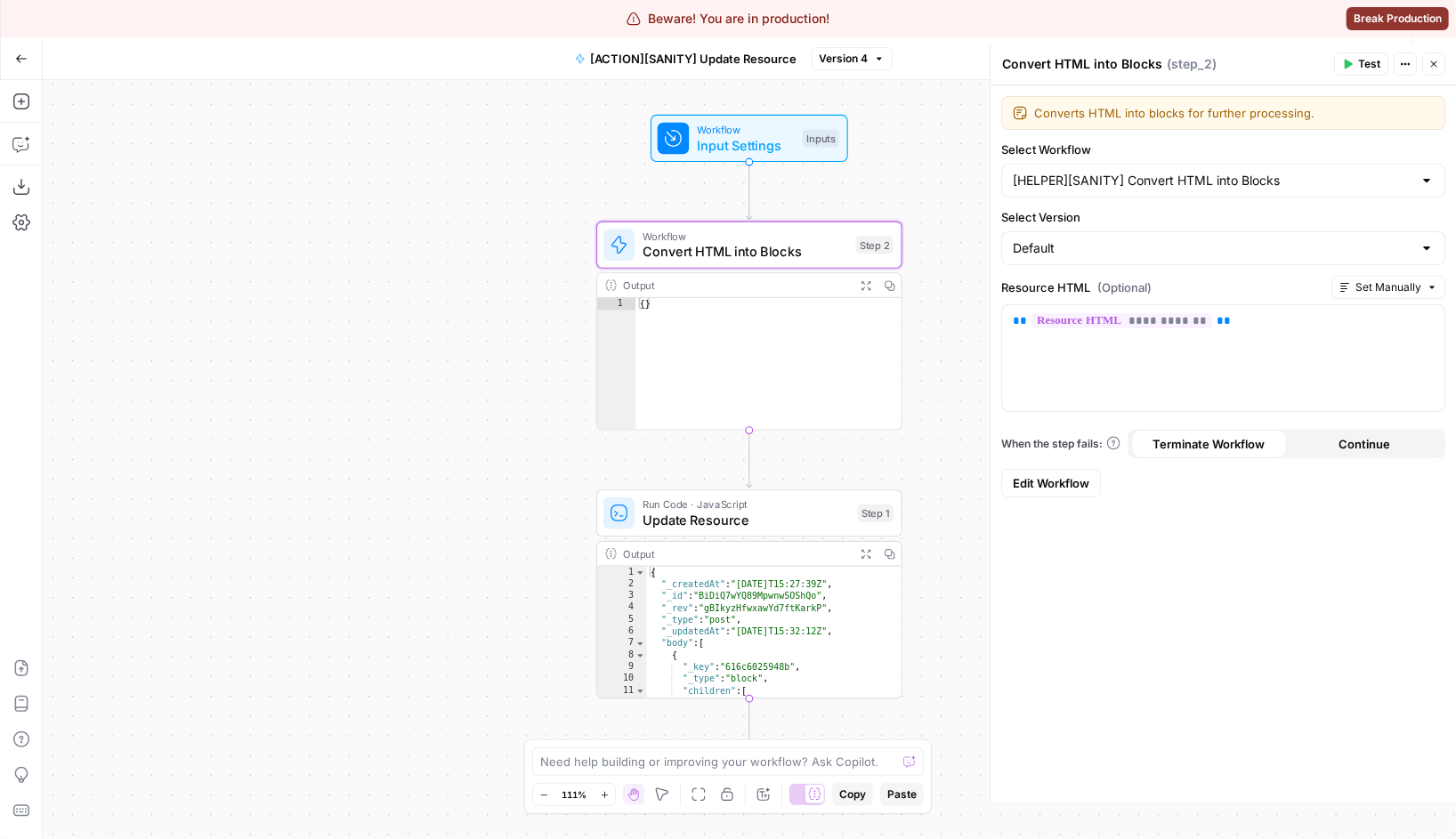
click at [698, 538] on div "Run Code · JavaScript Update Resource Step 1 Output Expand Output Copy 1 2 3 4 …" at bounding box center [749, 593] width 306 height 209
click at [673, 519] on span "Update Resource" at bounding box center [746, 520] width 207 height 19
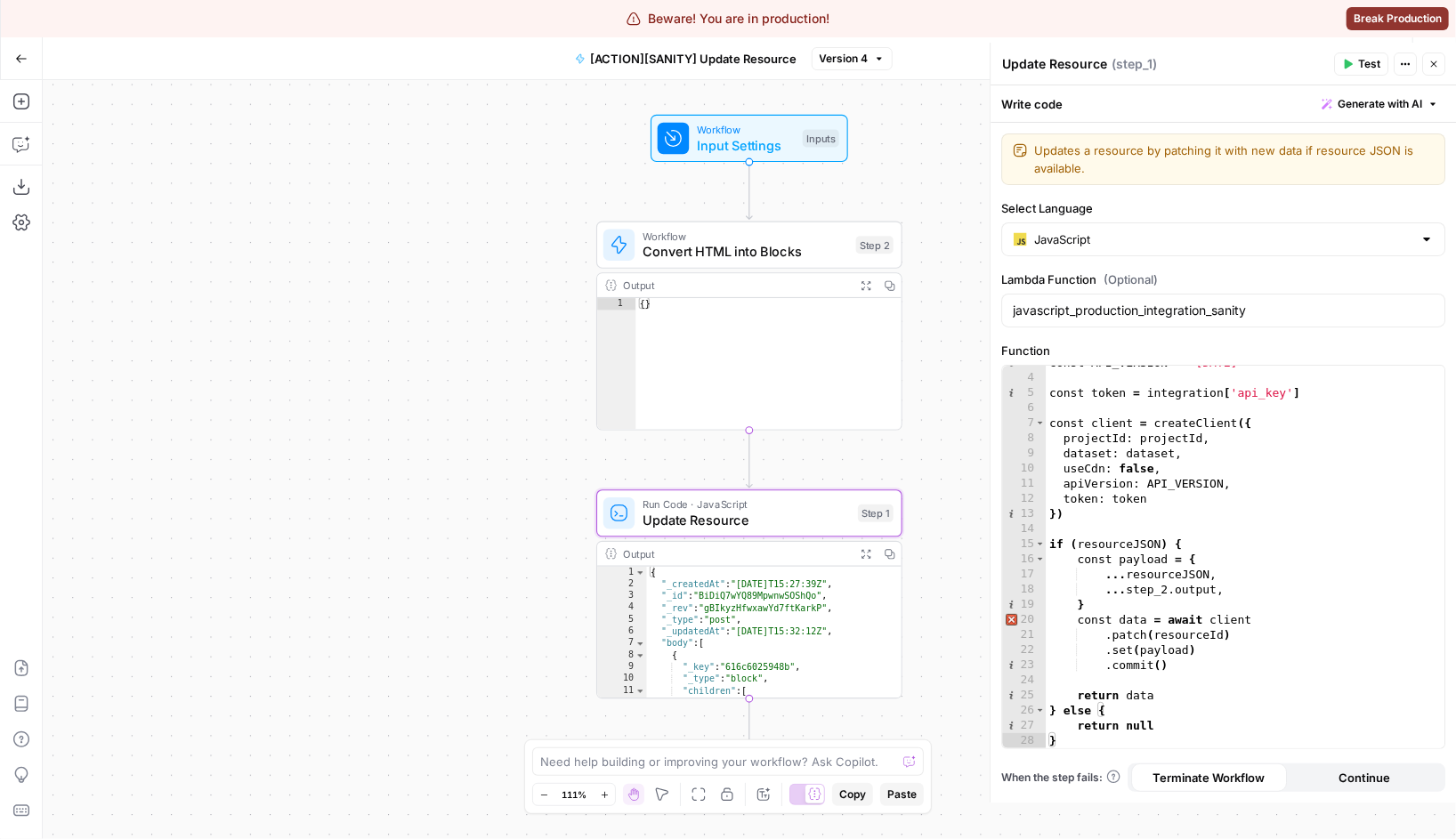
click at [814, 266] on div "Workflow Convert HTML into Blocks Step 2 Copy step Delete step Edit Note Test" at bounding box center [749, 245] width 306 height 47
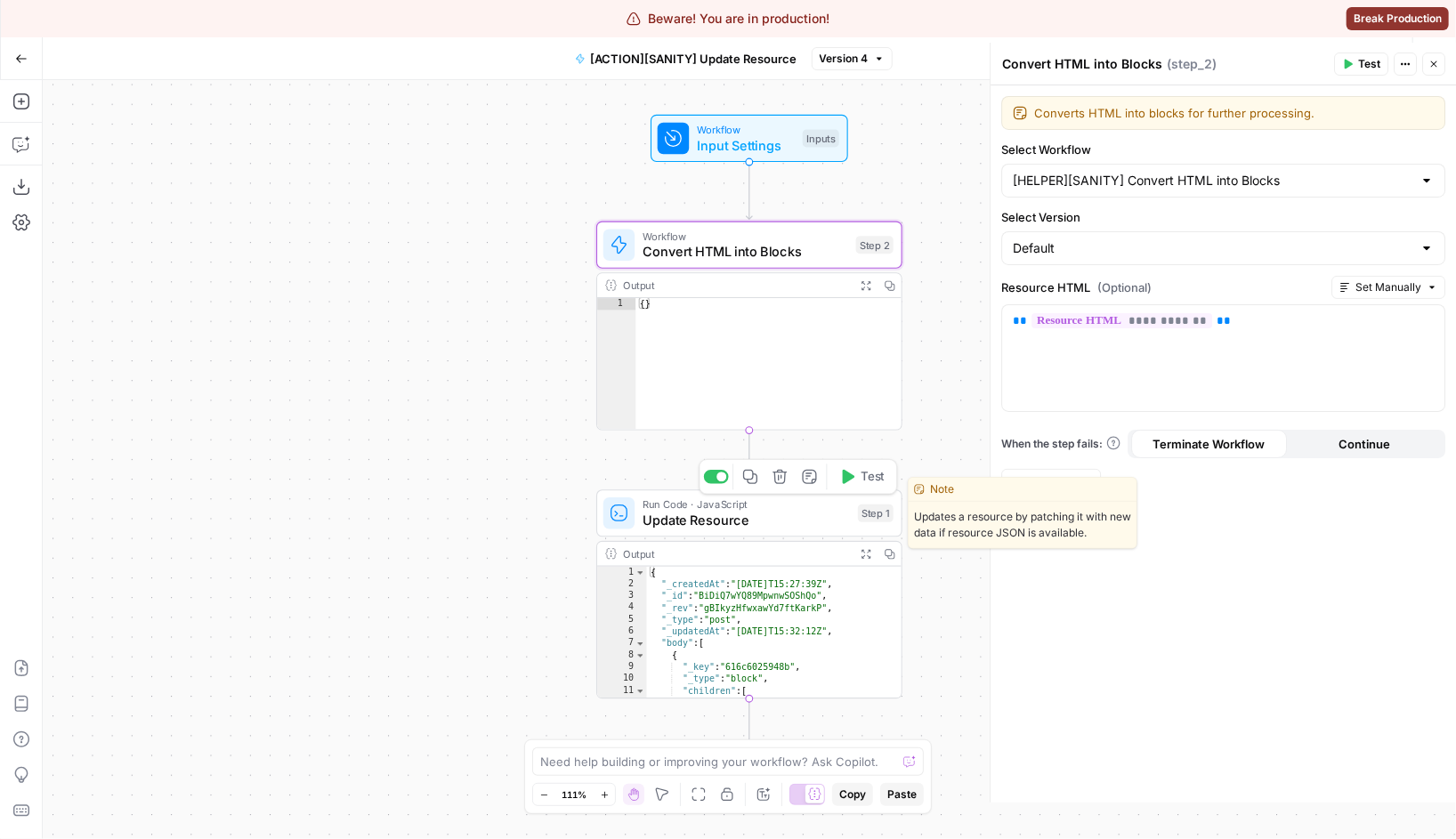
click at [692, 530] on div "Run Code · JavaScript Update Resource Step 1 Copy step Delete step Edit Note Te…" at bounding box center [749, 512] width 306 height 47
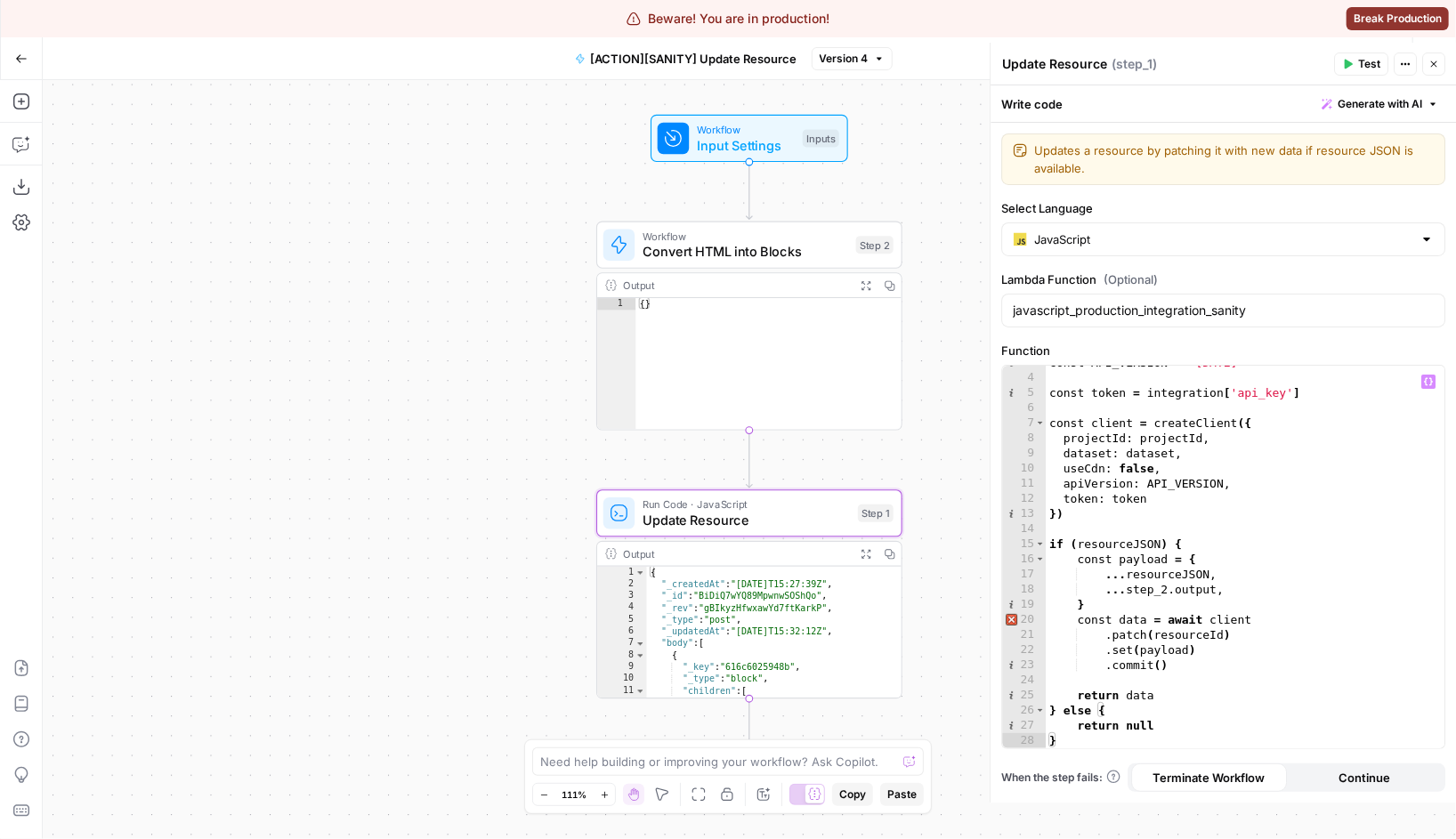
scroll to position [0, 0]
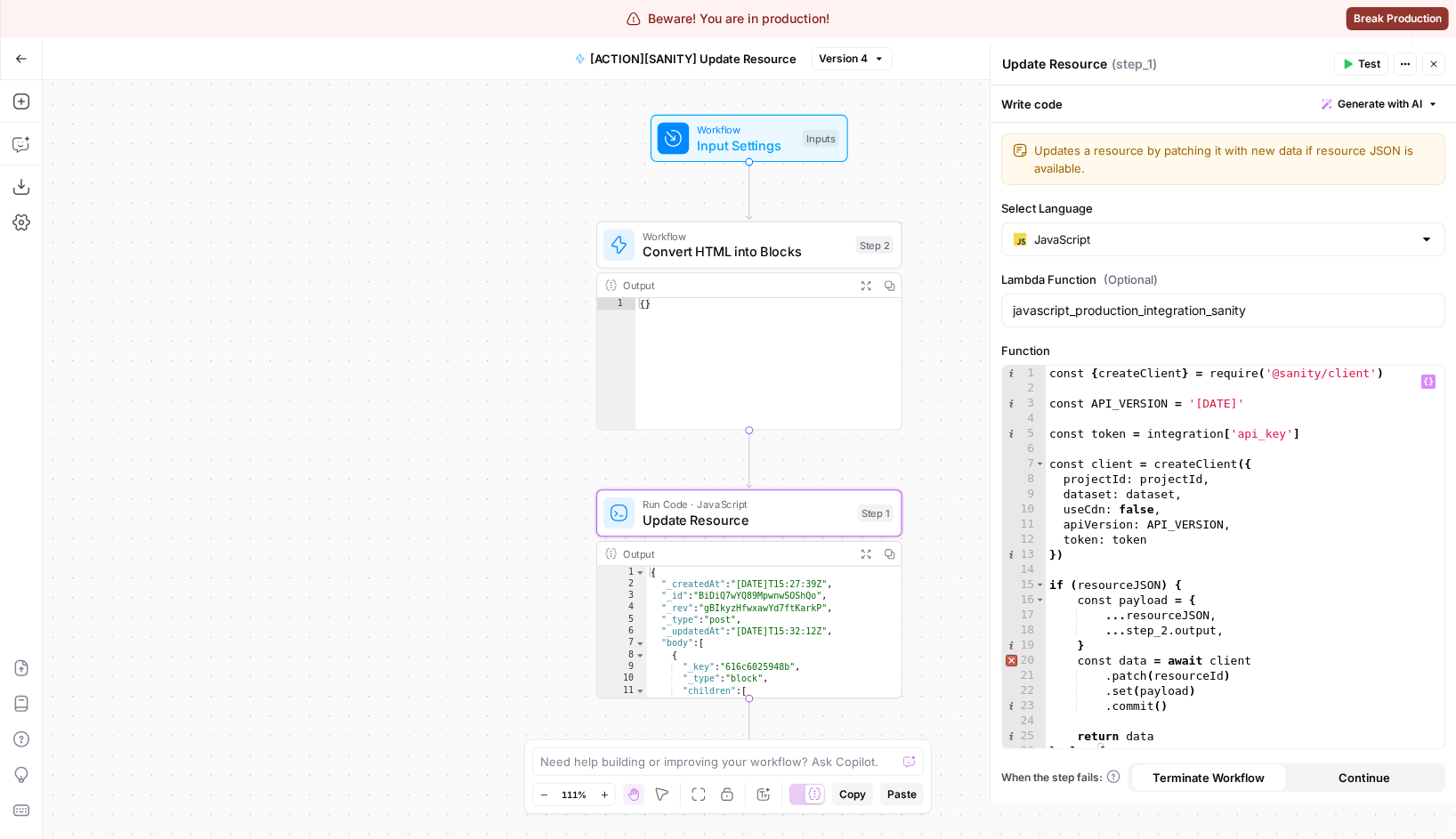
click at [1192, 536] on div "const { createClient } = require ( '@sanity/client' ) const API_VERSION = '2025…" at bounding box center [1245, 572] width 399 height 413
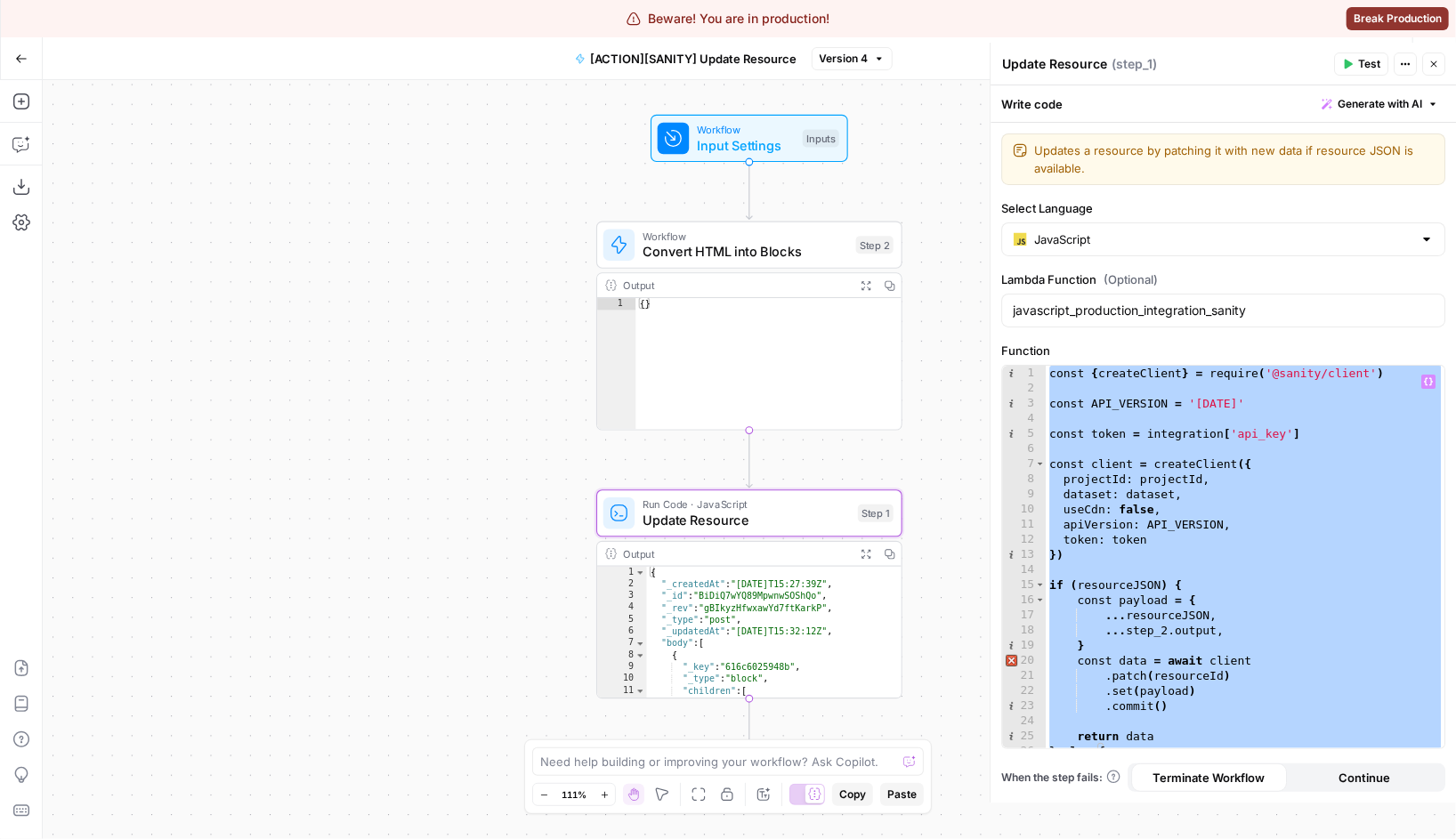
click at [1194, 549] on div "const { createClient } = require ( '@sanity/client' ) const API_VERSION = '2025…" at bounding box center [1245, 572] width 399 height 413
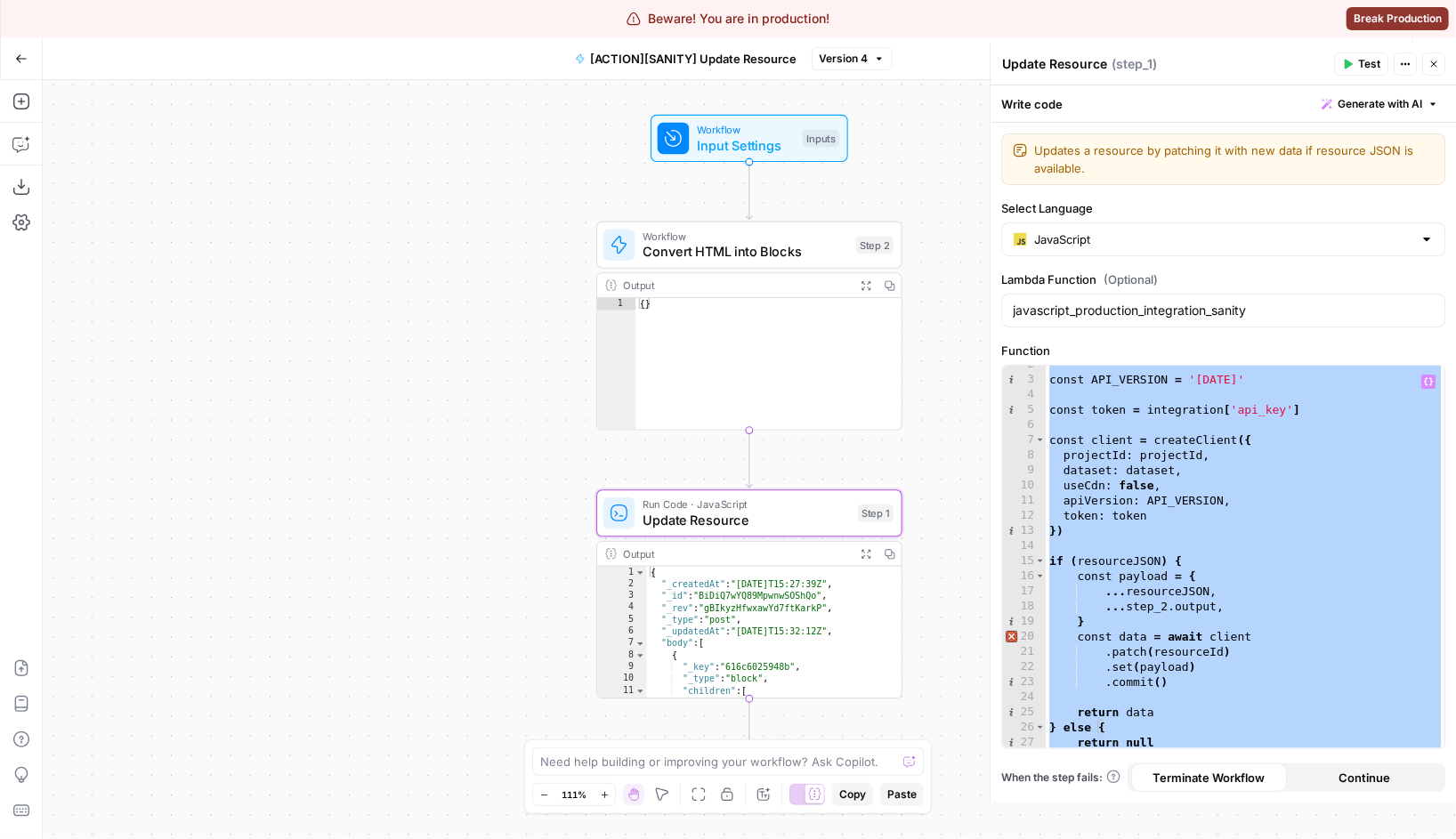
scroll to position [40, 0]
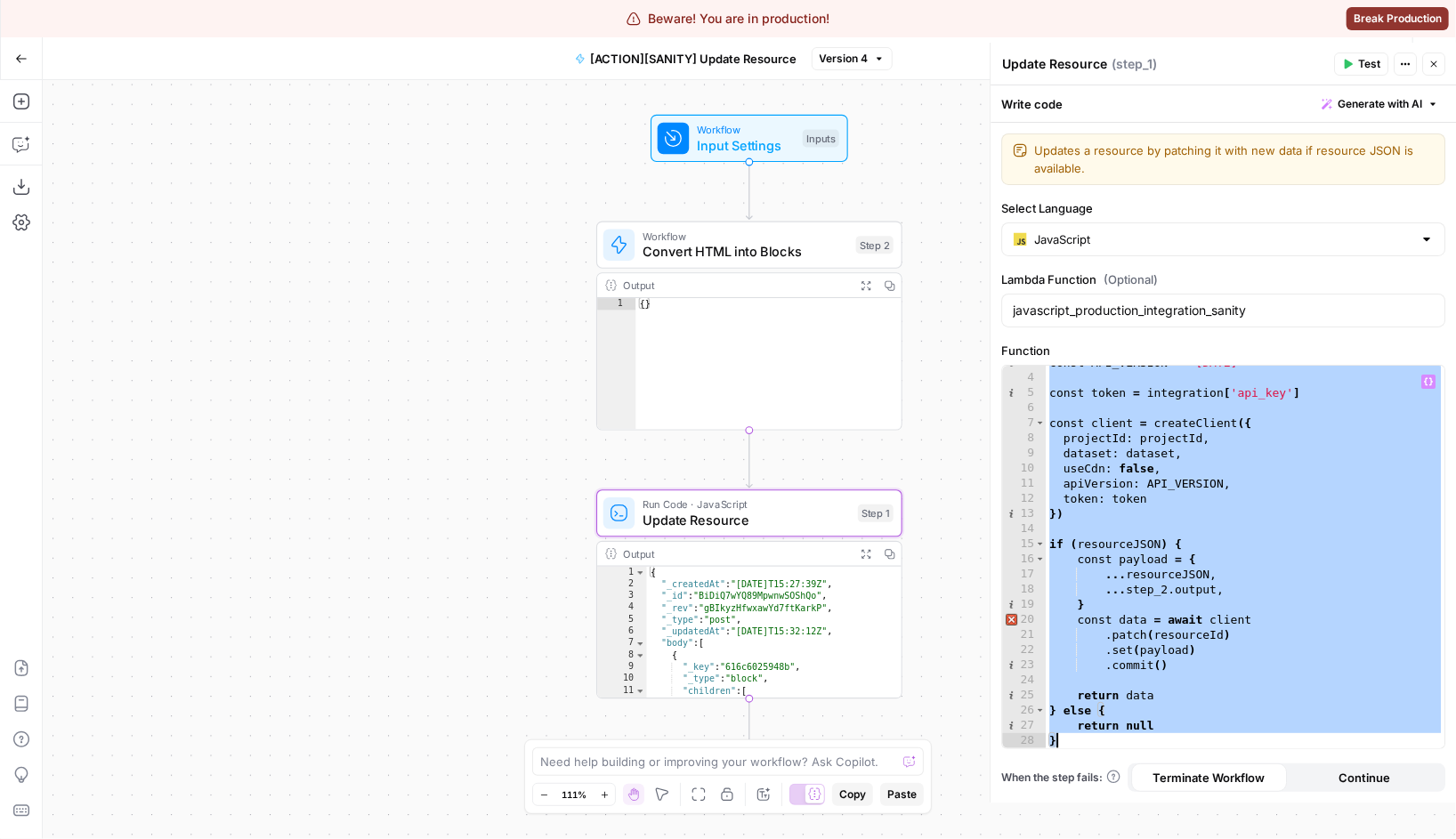
click at [1249, 596] on div "const API_VERSION = '2025-04-10' const token = integration [ 'api_key' ] const …" at bounding box center [1245, 561] width 399 height 413
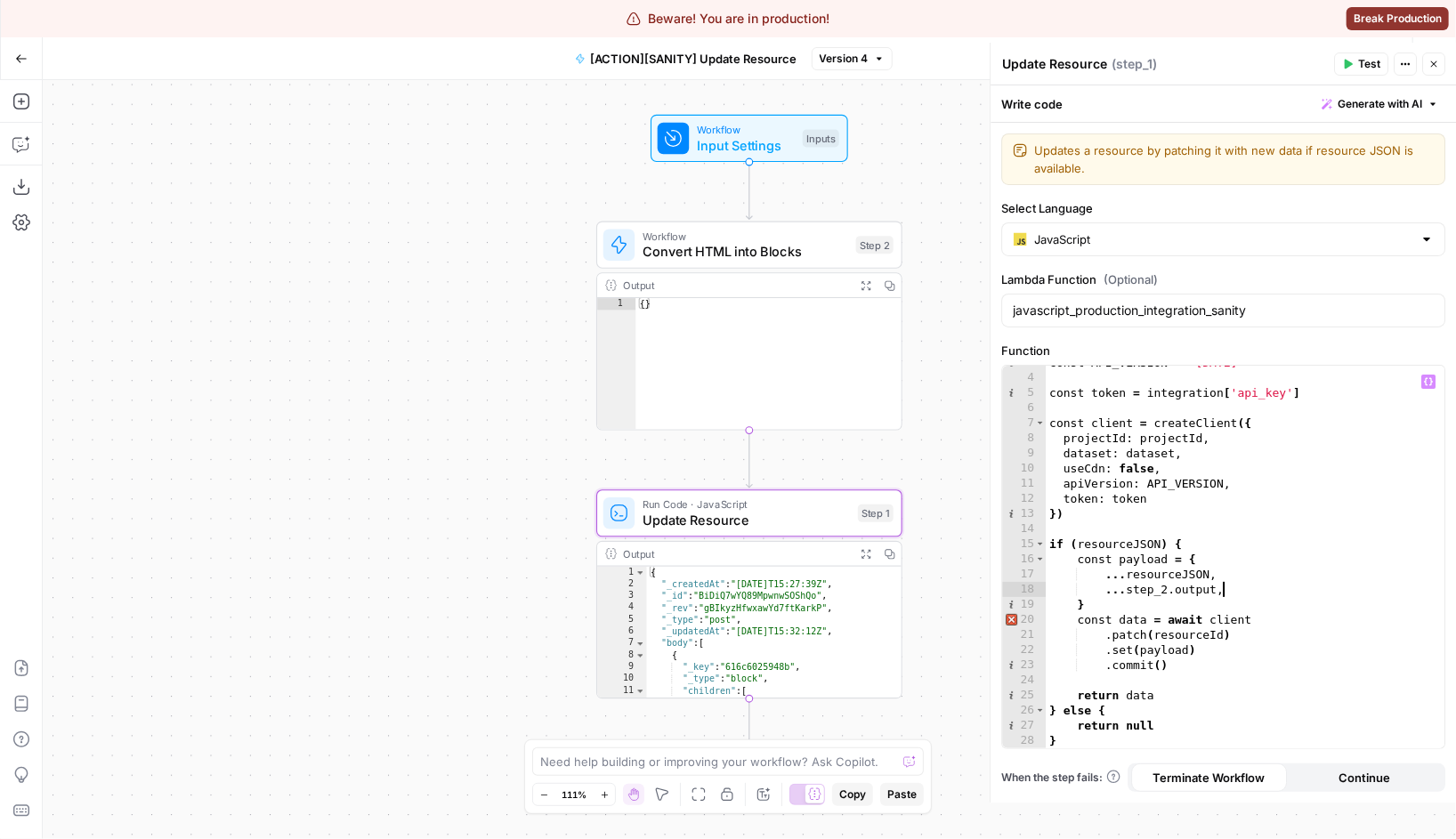
scroll to position [0, 0]
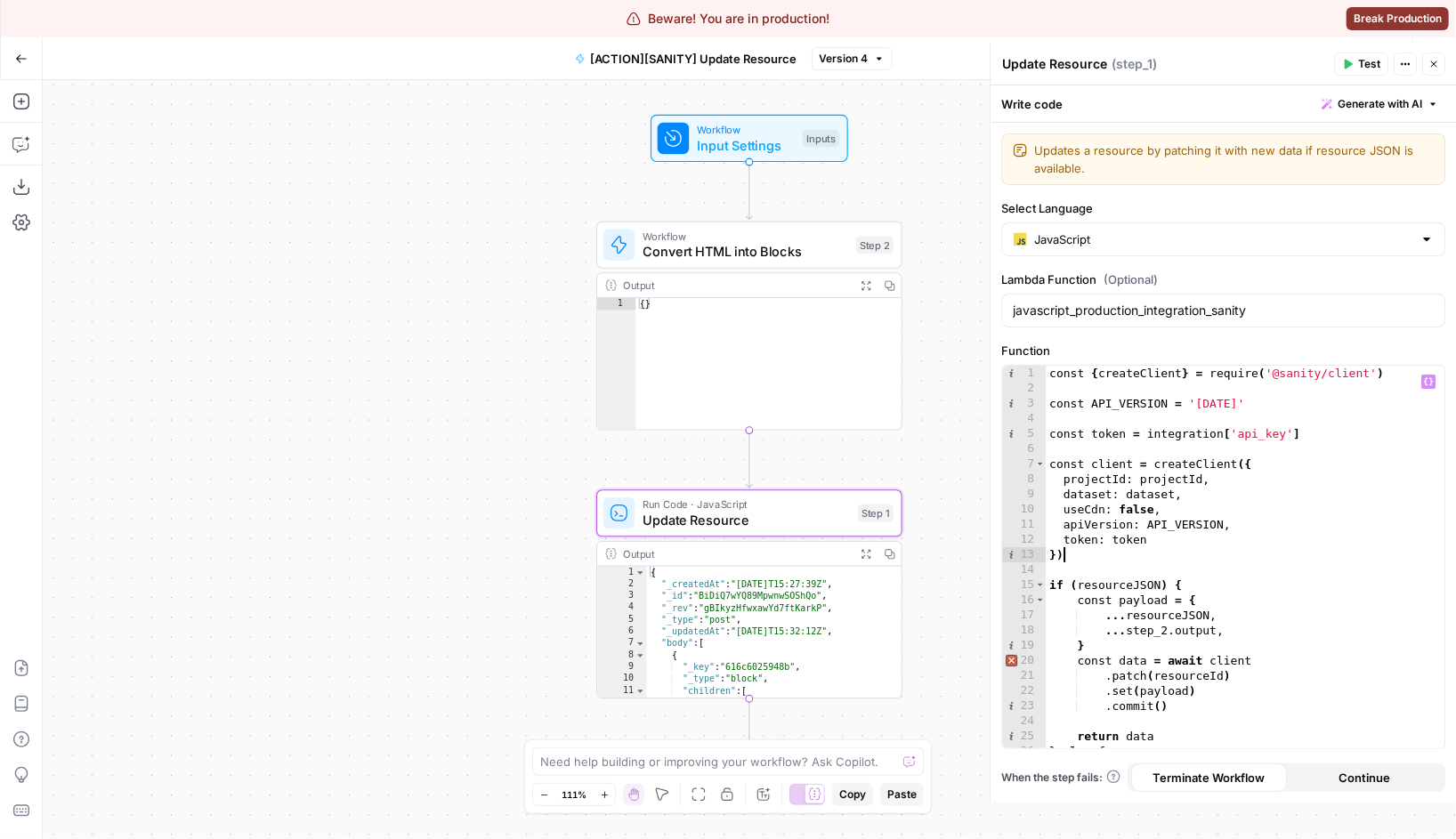
click at [1286, 554] on div "const { createClient } = require ( '@sanity/client' ) const API_VERSION = '2025…" at bounding box center [1245, 572] width 399 height 413
type textarea "**********"
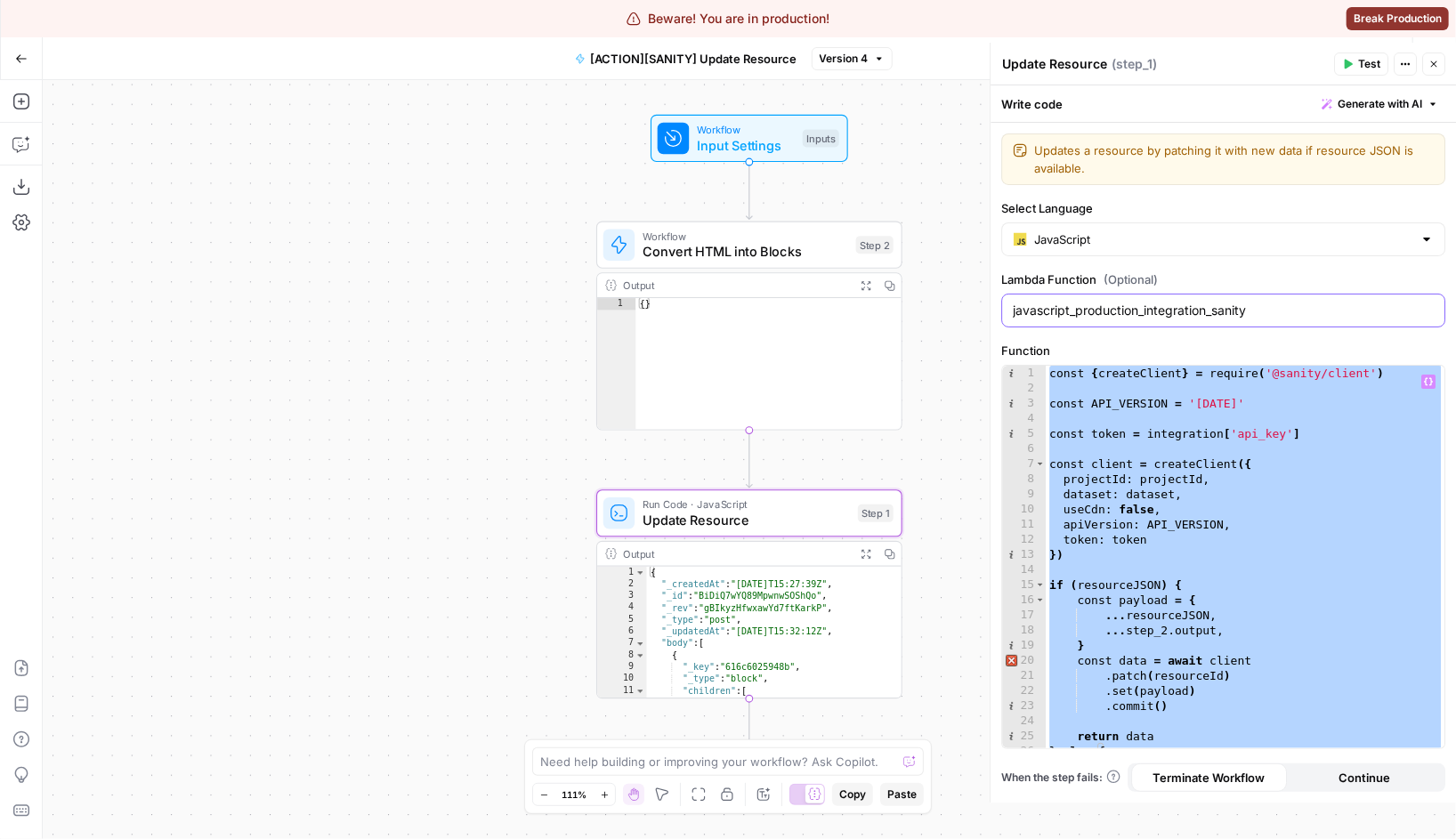
click at [1212, 307] on input "javascript_production_integration_sanity" at bounding box center [1223, 310] width 421 height 17
click at [1263, 323] on div "javascript_production_integration_sanity" at bounding box center [1223, 310] width 444 height 34
click at [1254, 445] on div "const { createClient } = require ( '@sanity/client' ) const API_VERSION = '2025…" at bounding box center [1245, 572] width 399 height 413
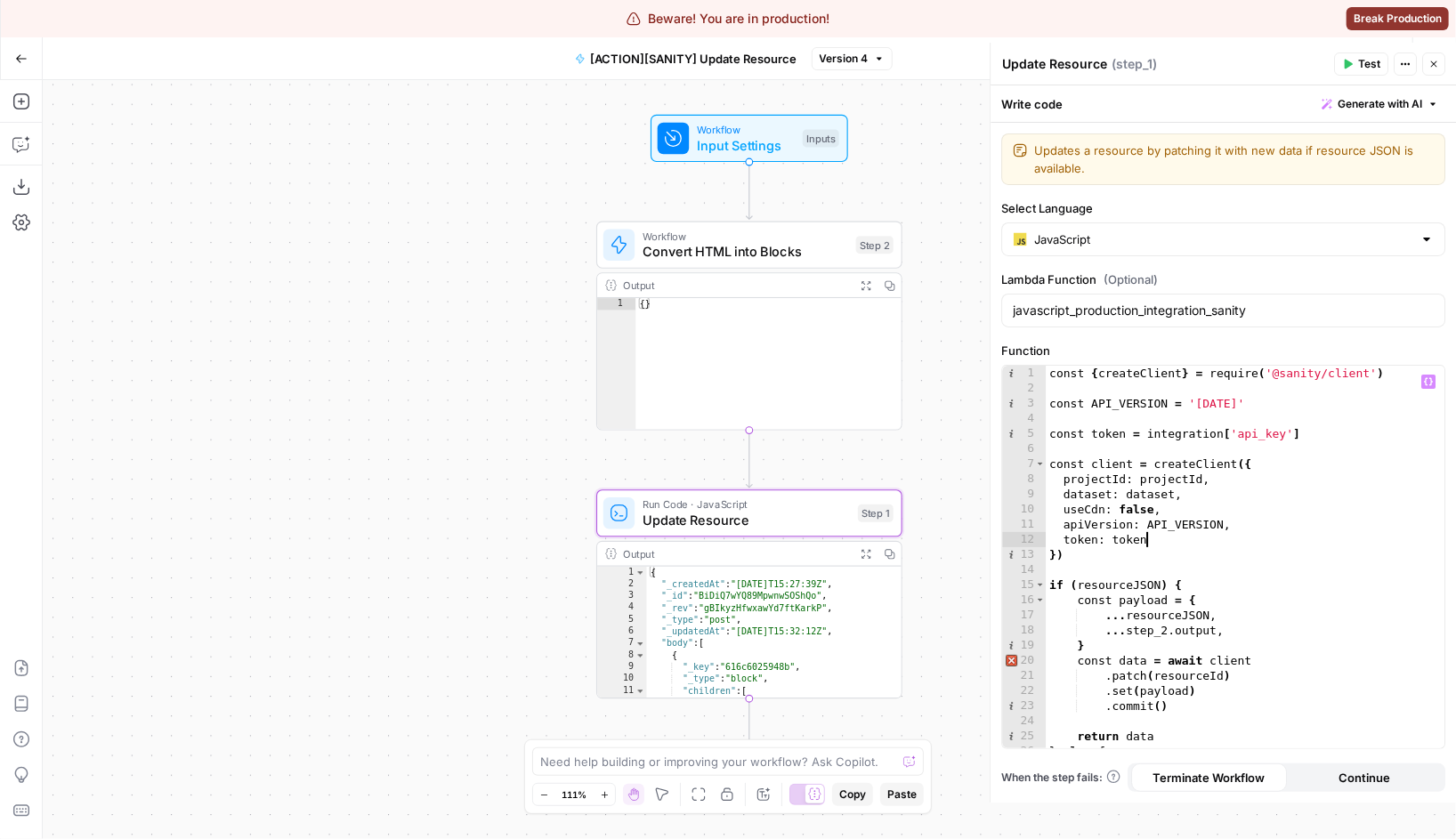
click at [1154, 534] on div "const { createClient } = require ( '@sanity/client' ) const API_VERSION = '2025…" at bounding box center [1245, 572] width 399 height 413
click at [1181, 429] on div "const { createClient } = require ( '@sanity/client' ) const API_VERSION = '2025…" at bounding box center [1245, 572] width 399 height 413
click at [1184, 540] on div "const { createClient } = require ( '@sanity/client' ) const API_VERSION = '2025…" at bounding box center [1245, 572] width 399 height 413
click at [1179, 469] on div "const { createClient } = require ( '@sanity/client' ) const API_VERSION = '2025…" at bounding box center [1245, 572] width 399 height 413
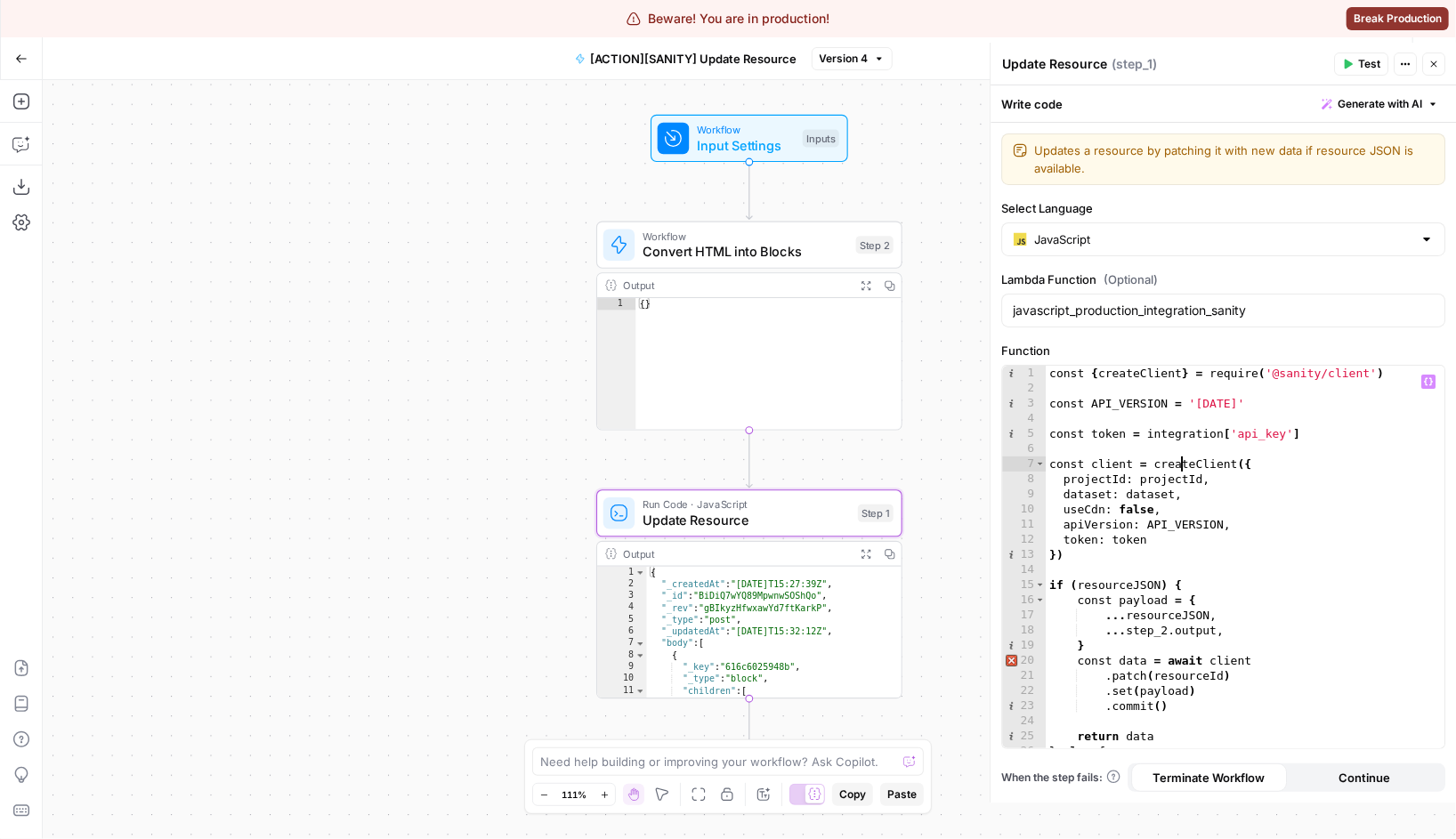
type textarea "**********"
click at [1179, 469] on div "const { createClient } = require ( '@sanity/client' ) const API_VERSION = '2025…" at bounding box center [1245, 572] width 399 height 413
click at [1347, 412] on div "const { createClient } = require ( '@sanity/client' ) const API_VERSION = '2025…" at bounding box center [1245, 572] width 399 height 413
click at [1313, 435] on div "const { createClient } = require ( '@sanity/client' ) const API_VERSION = '2025…" at bounding box center [1245, 572] width 399 height 413
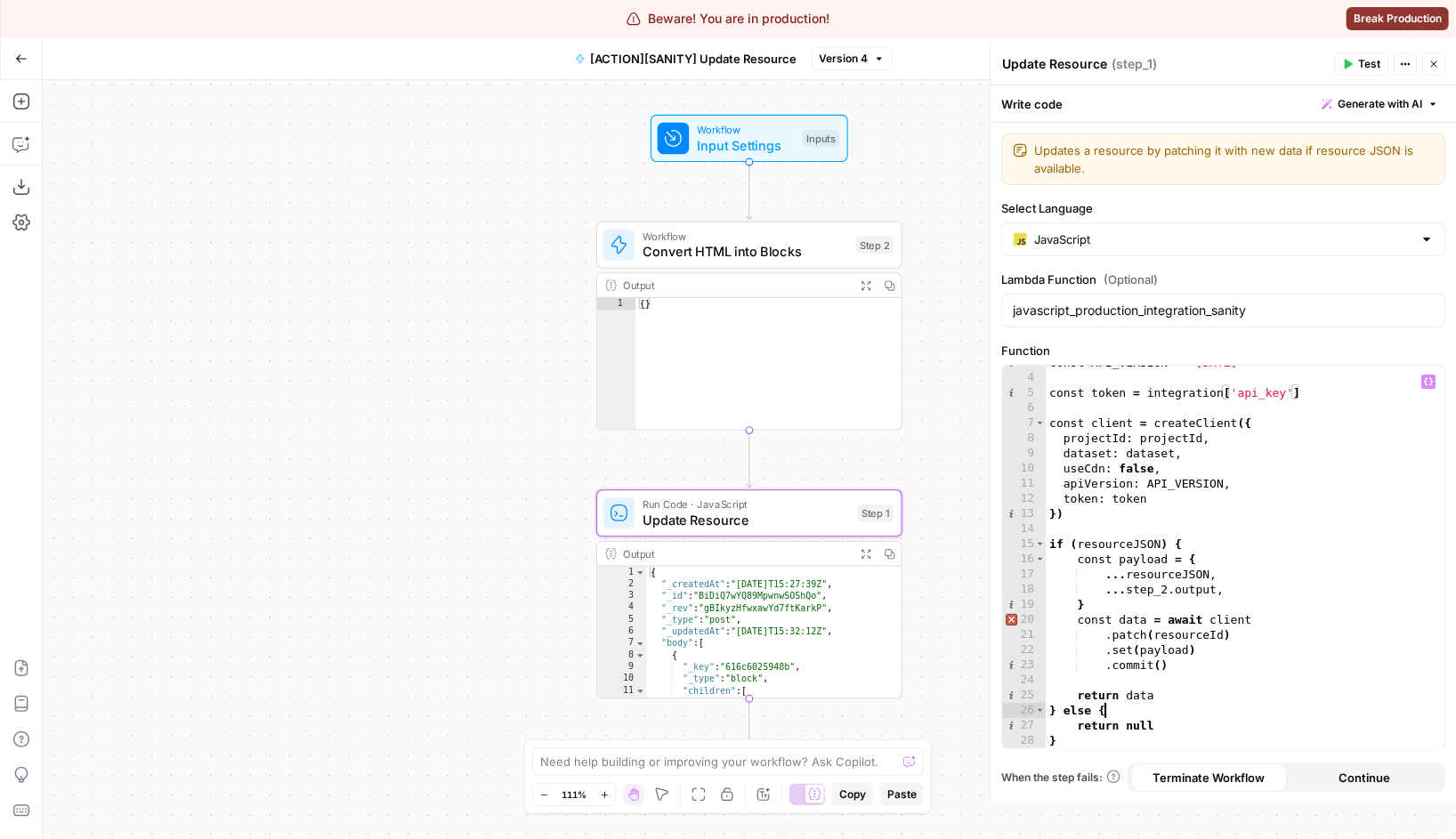
click at [1169, 711] on div "const API_VERSION = '2025-04-10' const token = integration [ 'api_key' ] const …" at bounding box center [1245, 561] width 399 height 413
click at [1169, 694] on div "const API_VERSION = '2025-04-10' const token = integration [ 'api_key' ] const …" at bounding box center [1245, 561] width 399 height 413
click at [1230, 622] on div "const API_VERSION = '2025-04-10' const token = integration [ 'api_key' ] const …" at bounding box center [1245, 561] width 399 height 413
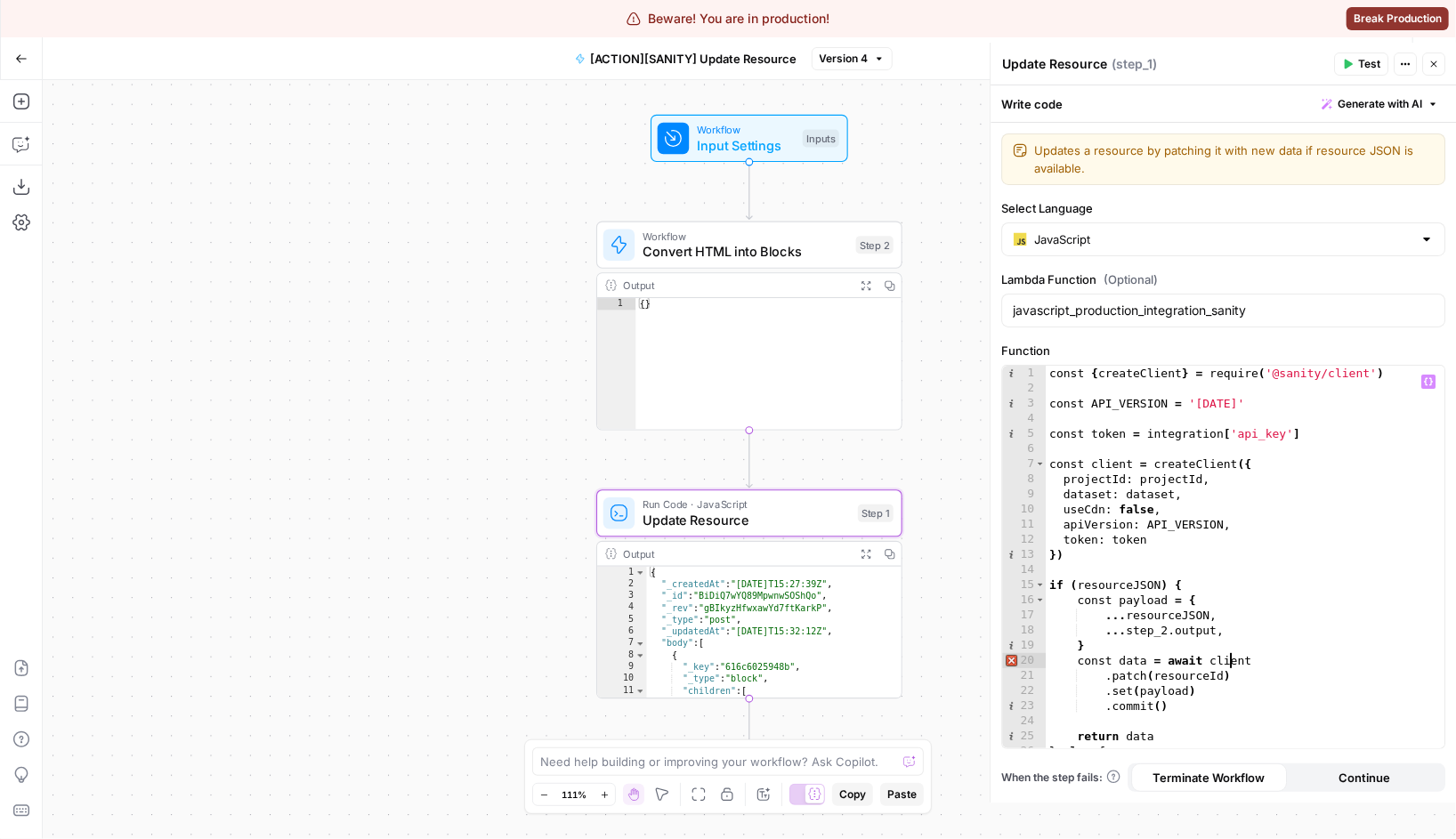
scroll to position [0, 0]
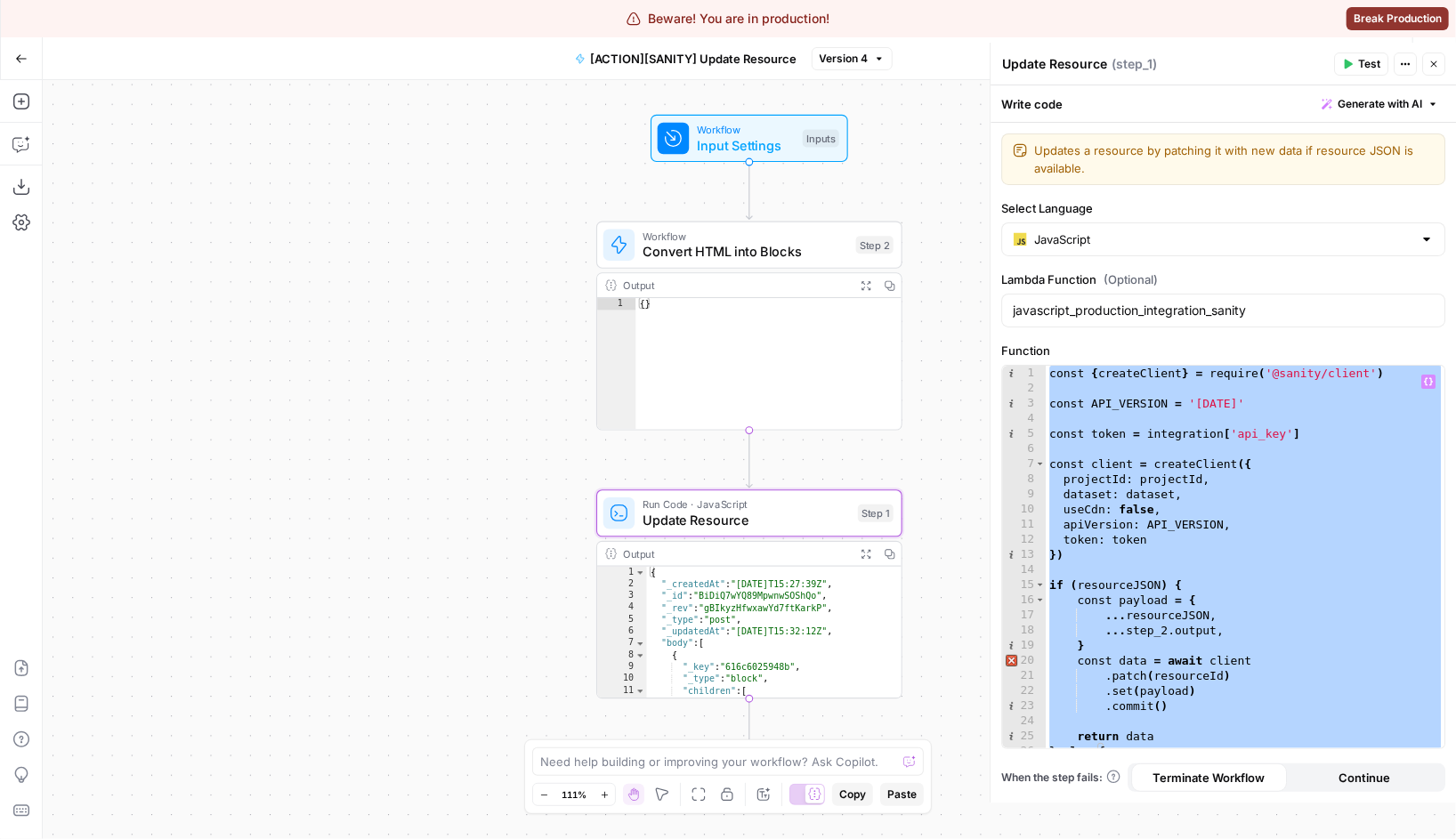
click at [1333, 527] on div "const { createClient } = require ( '@sanity/client' ) const API_VERSION = '2025…" at bounding box center [1245, 572] width 399 height 413
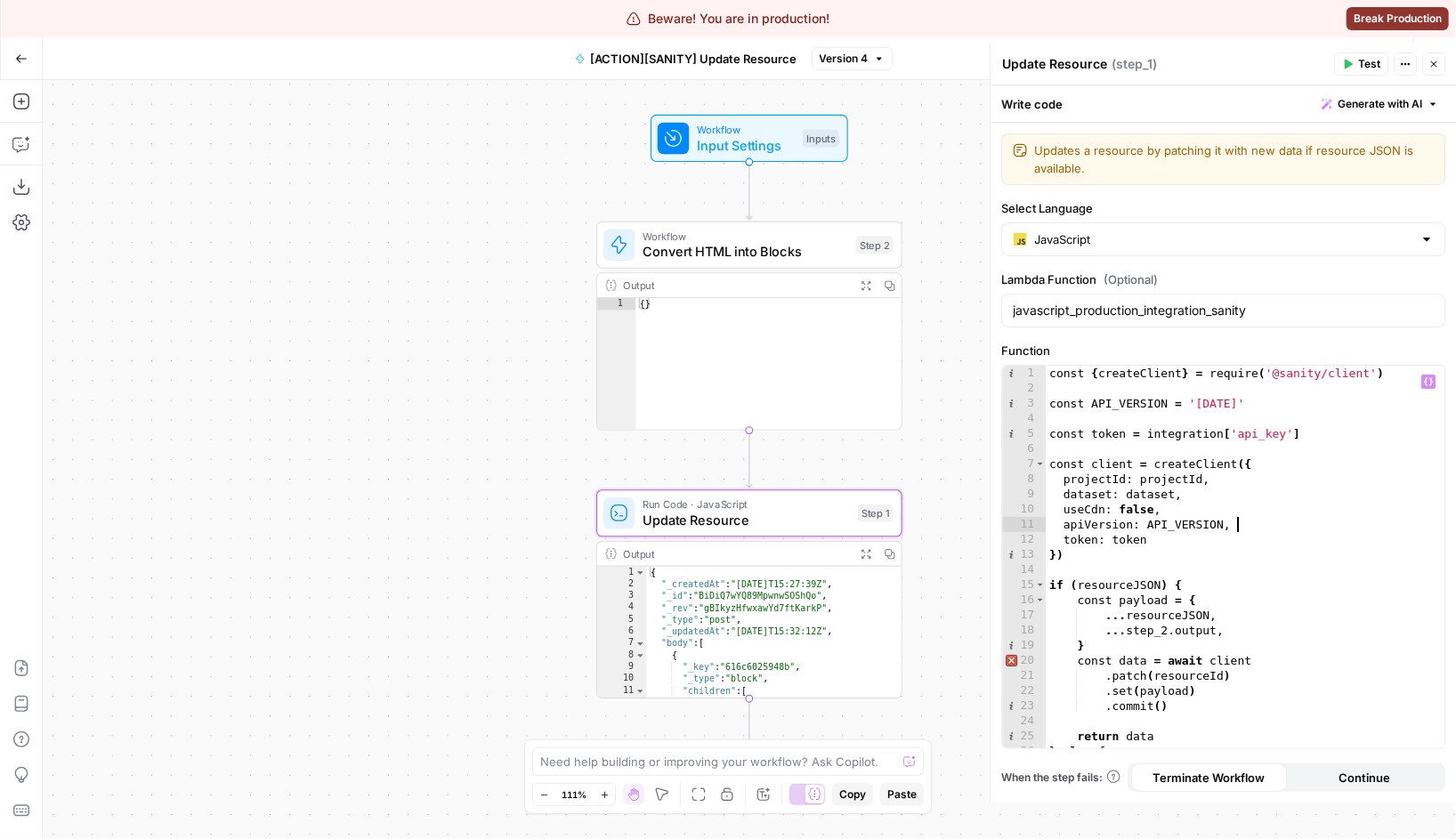
click at [1328, 521] on div "const { createClient } = require ( '@sanity/client' ) const API_VERSION = '2025…" at bounding box center [1245, 572] width 399 height 413
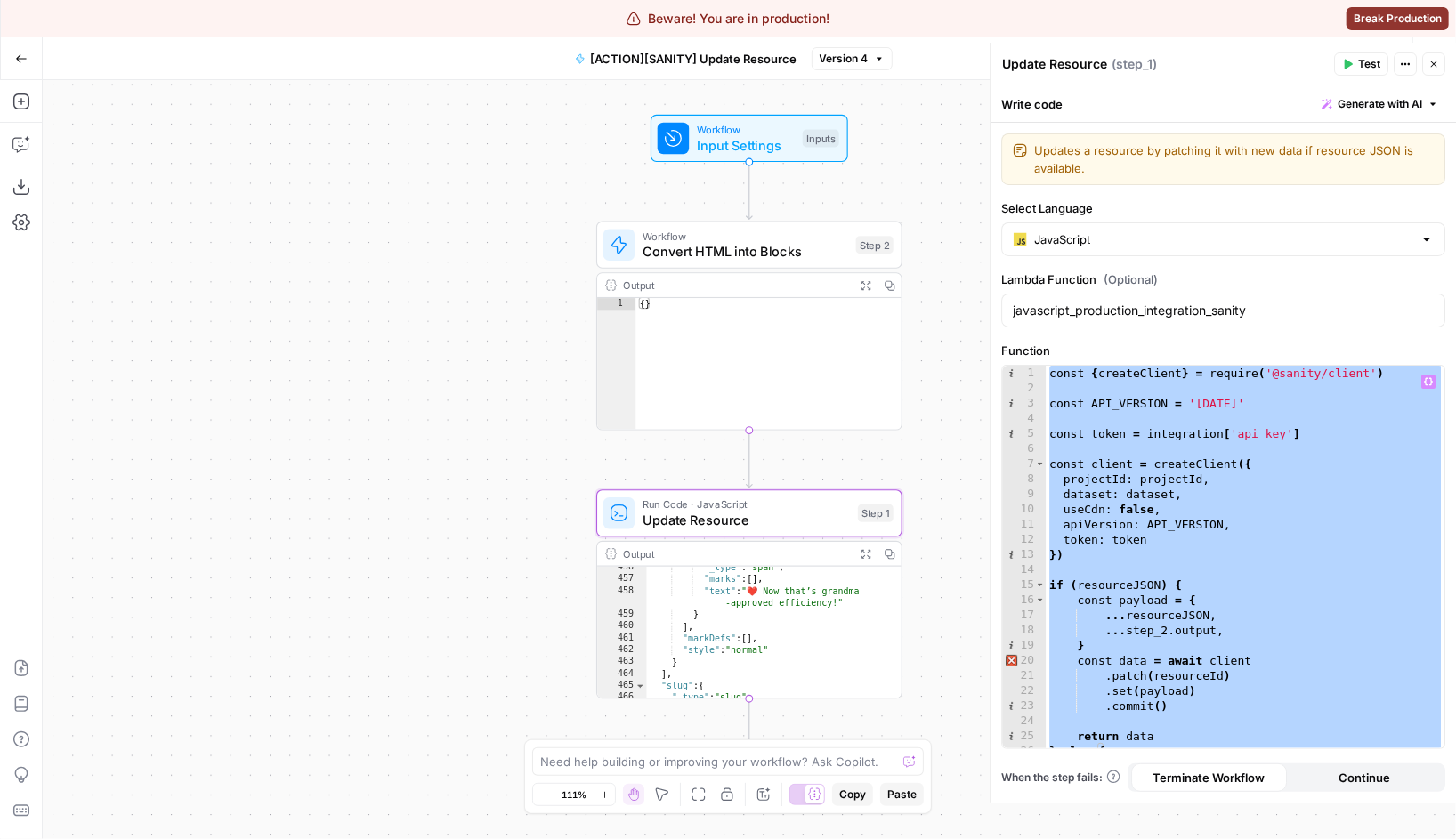
scroll to position [5271, 0]
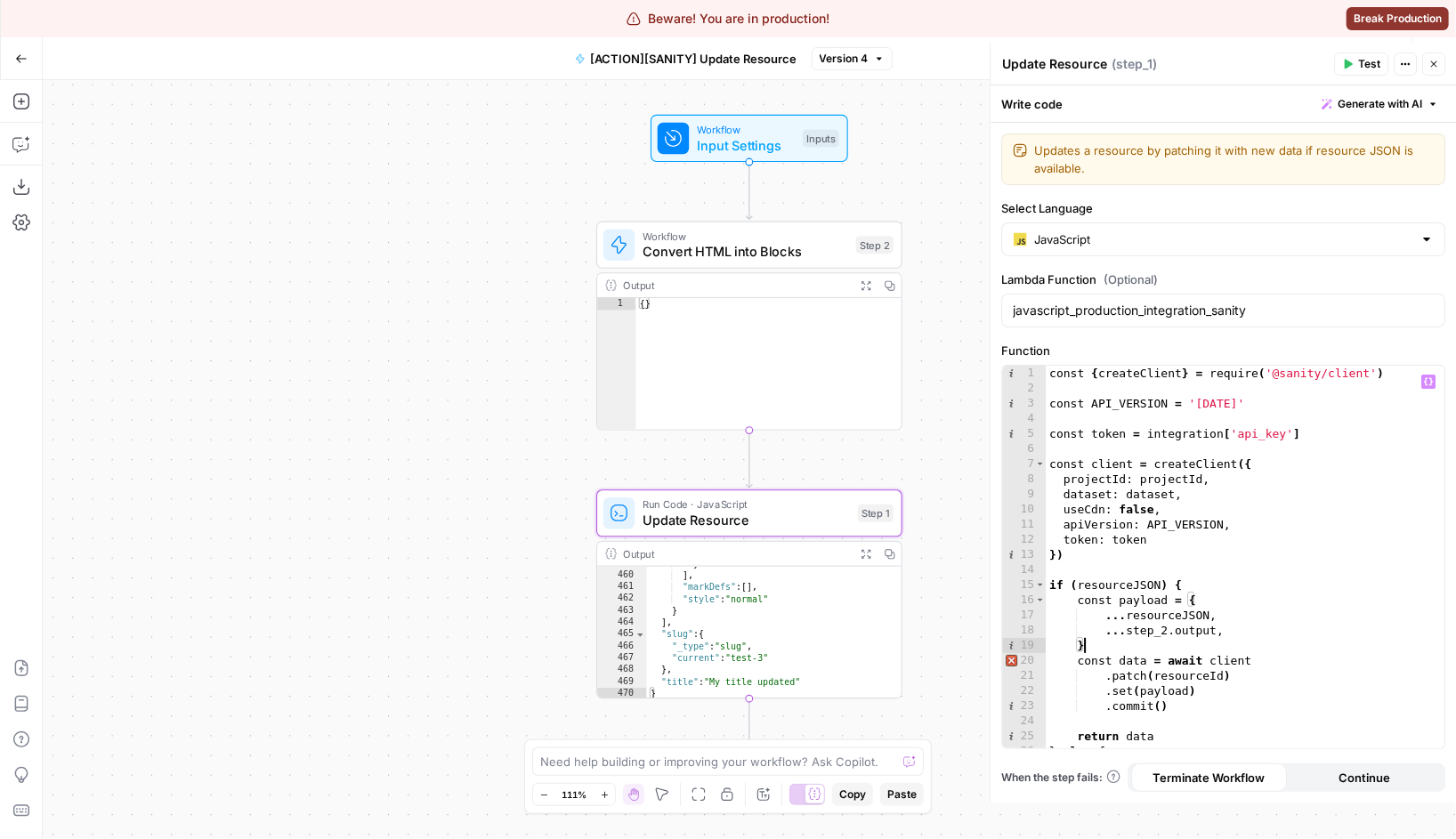
click at [1310, 650] on div "const { createClient } = require ( '@sanity/client' ) const API_VERSION = '2025…" at bounding box center [1245, 572] width 399 height 413
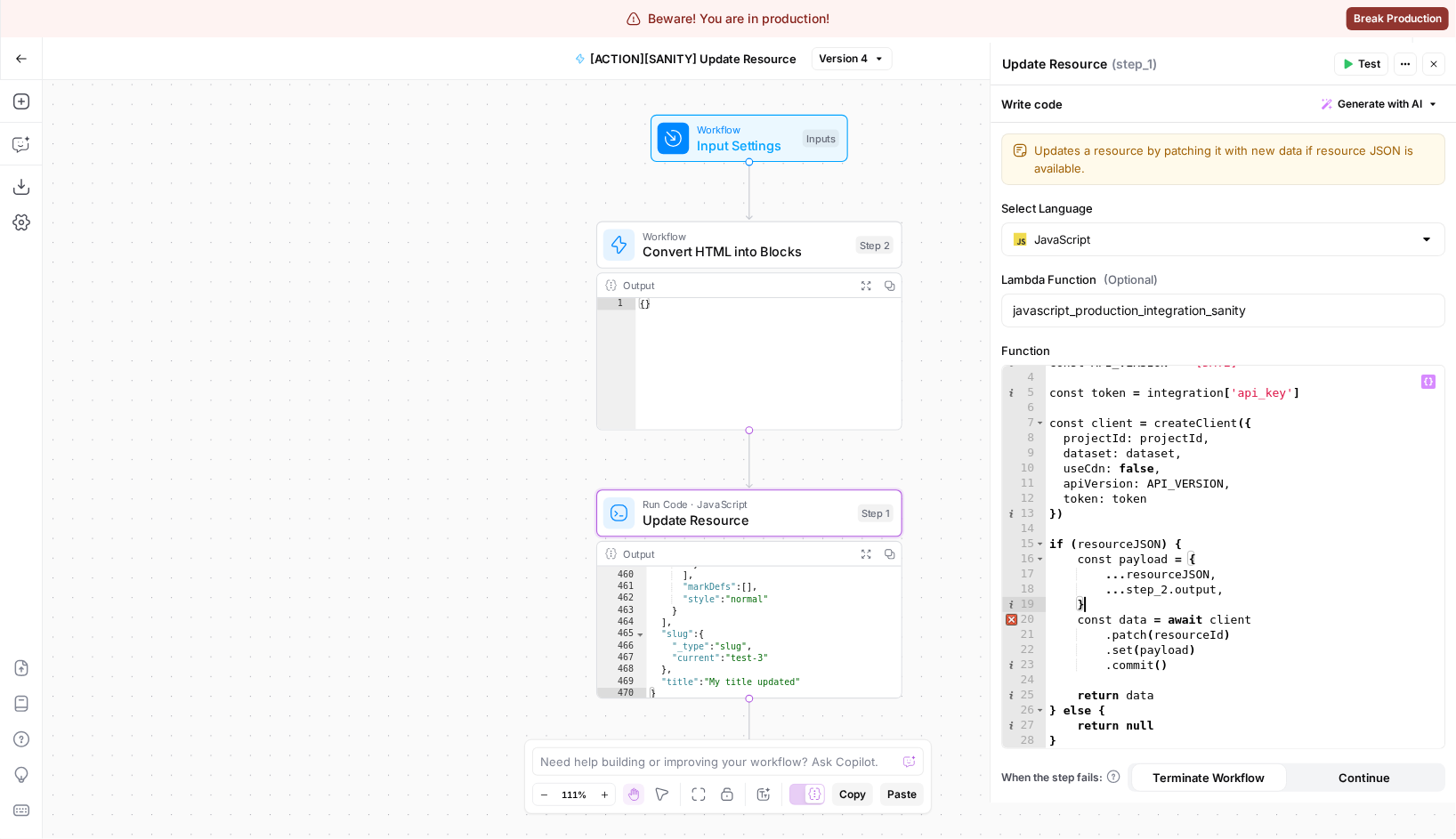
click at [1232, 643] on div "const API_VERSION = '2025-04-10' const token = integration [ 'api_key' ] const …" at bounding box center [1245, 561] width 399 height 413
click at [1160, 647] on div "const API_VERSION = '2025-04-10' const token = integration [ 'api_key' ] const …" at bounding box center [1245, 561] width 399 height 413
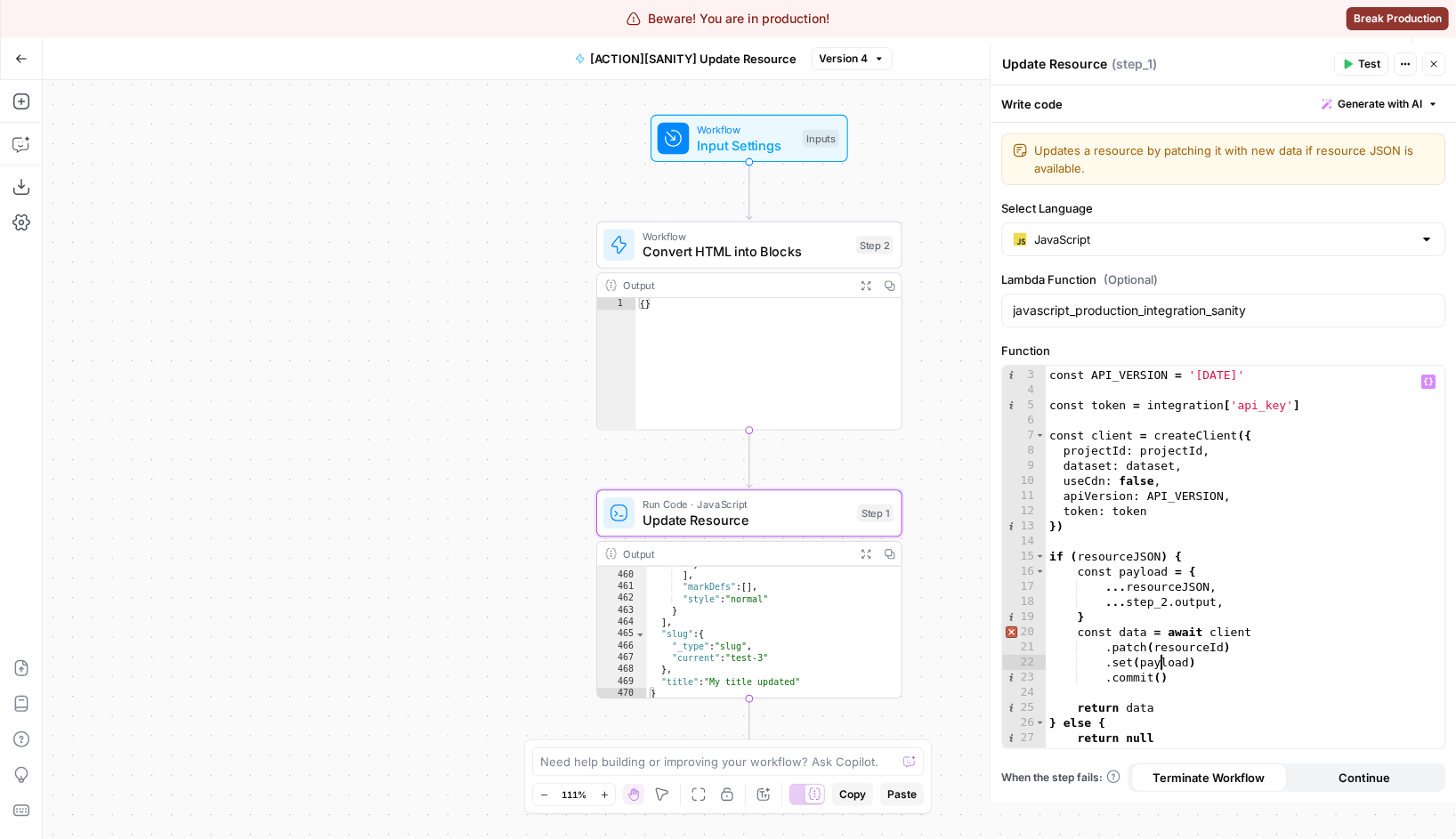
scroll to position [0, 0]
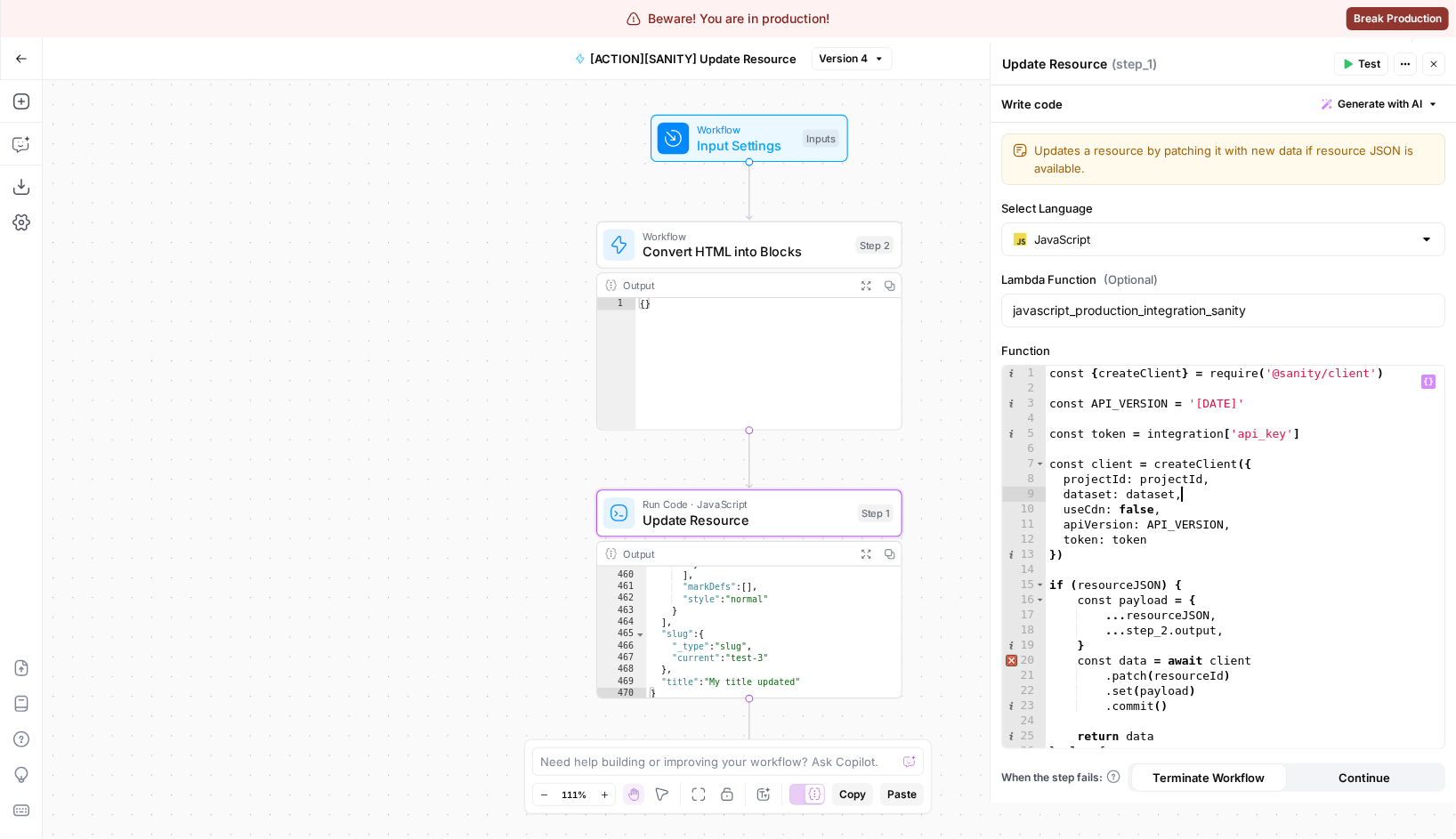
click at [1200, 498] on div "const { createClient } = require ( '@sanity/client' ) const API_VERSION = '2025…" at bounding box center [1245, 572] width 399 height 413
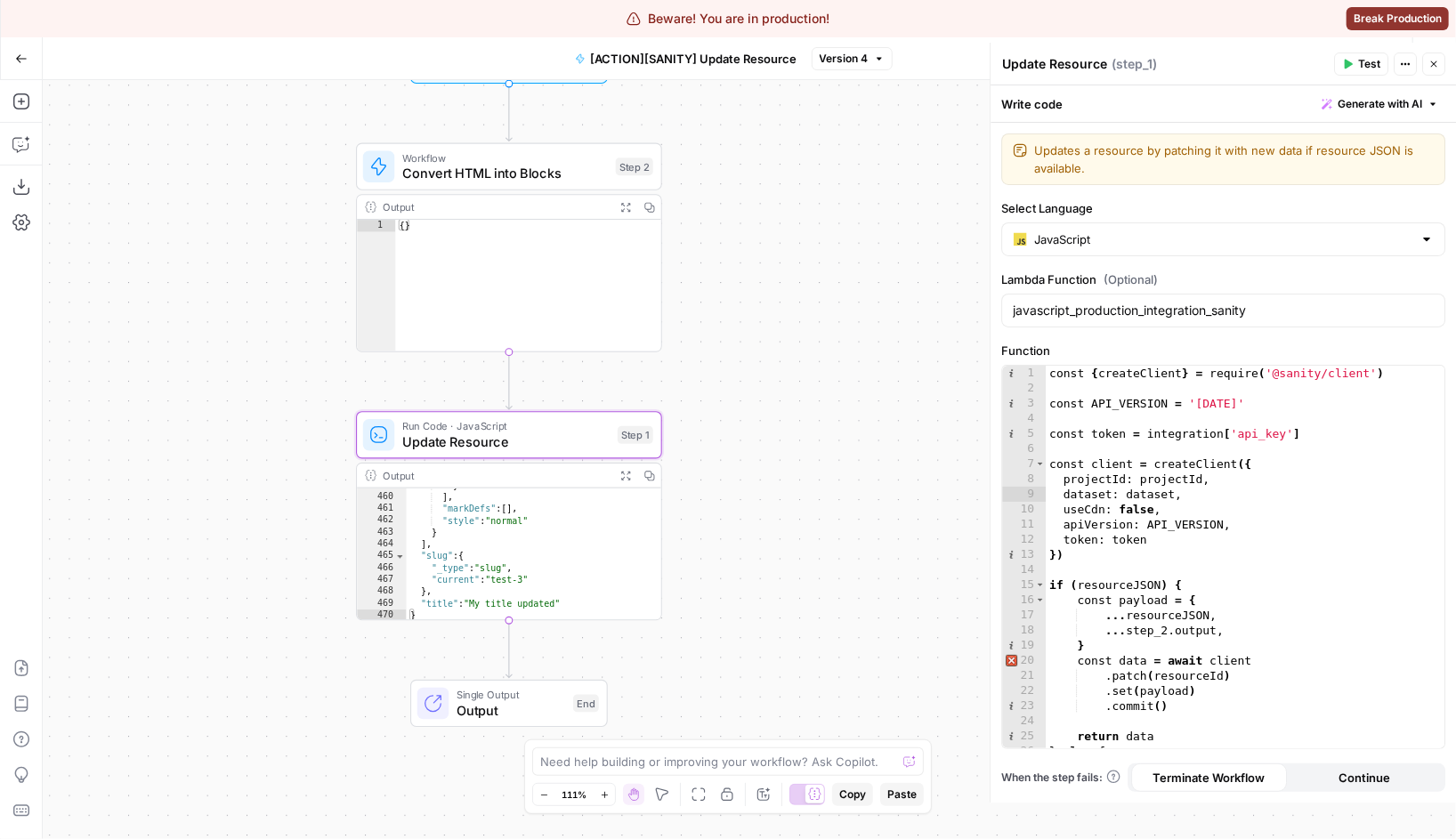
drag, startPoint x: 482, startPoint y: 371, endPoint x: 242, endPoint y: 294, distance: 252.0
click at [242, 294] on div "Workflow Input Settings Inputs Workflow Convert HTML into Blocks Step 2 Output …" at bounding box center [749, 459] width 1413 height 759
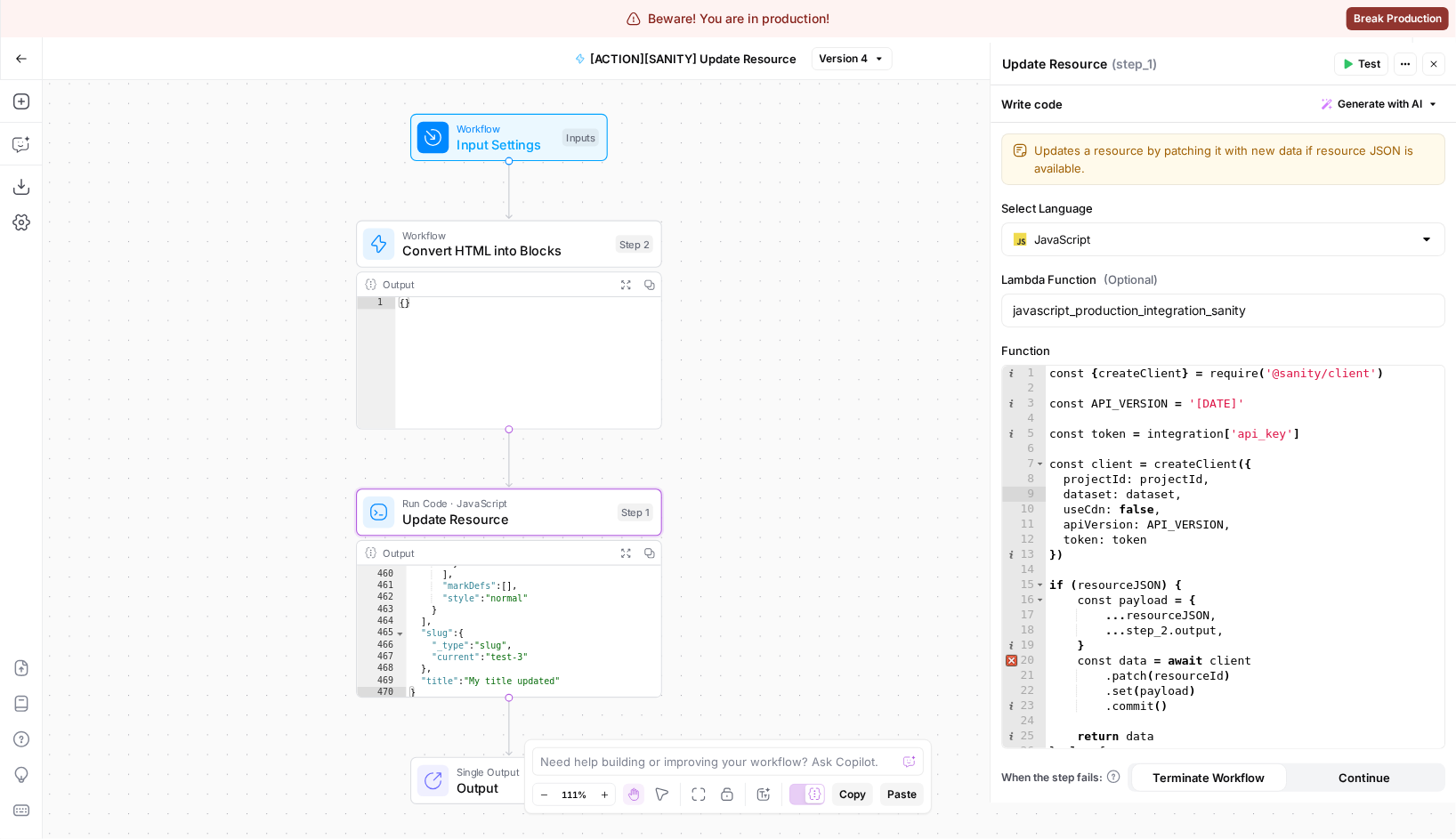
drag, startPoint x: 250, startPoint y: 293, endPoint x: 250, endPoint y: 382, distance: 89.0
click at [250, 382] on div "Workflow Input Settings Inputs Workflow Convert HTML into Blocks Step 2 Output …" at bounding box center [749, 459] width 1413 height 759
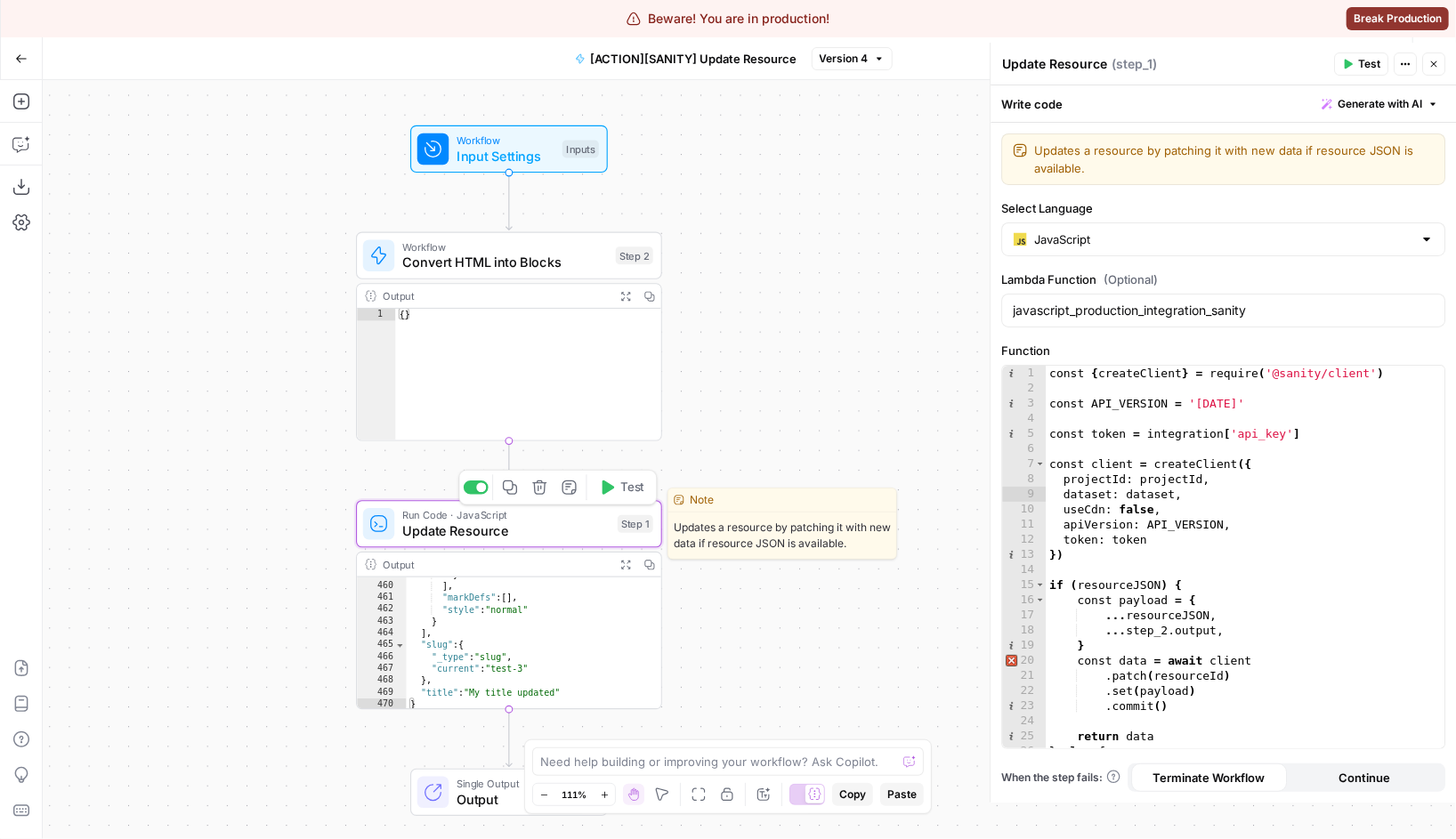
click at [631, 492] on span "Test" at bounding box center [632, 487] width 24 height 17
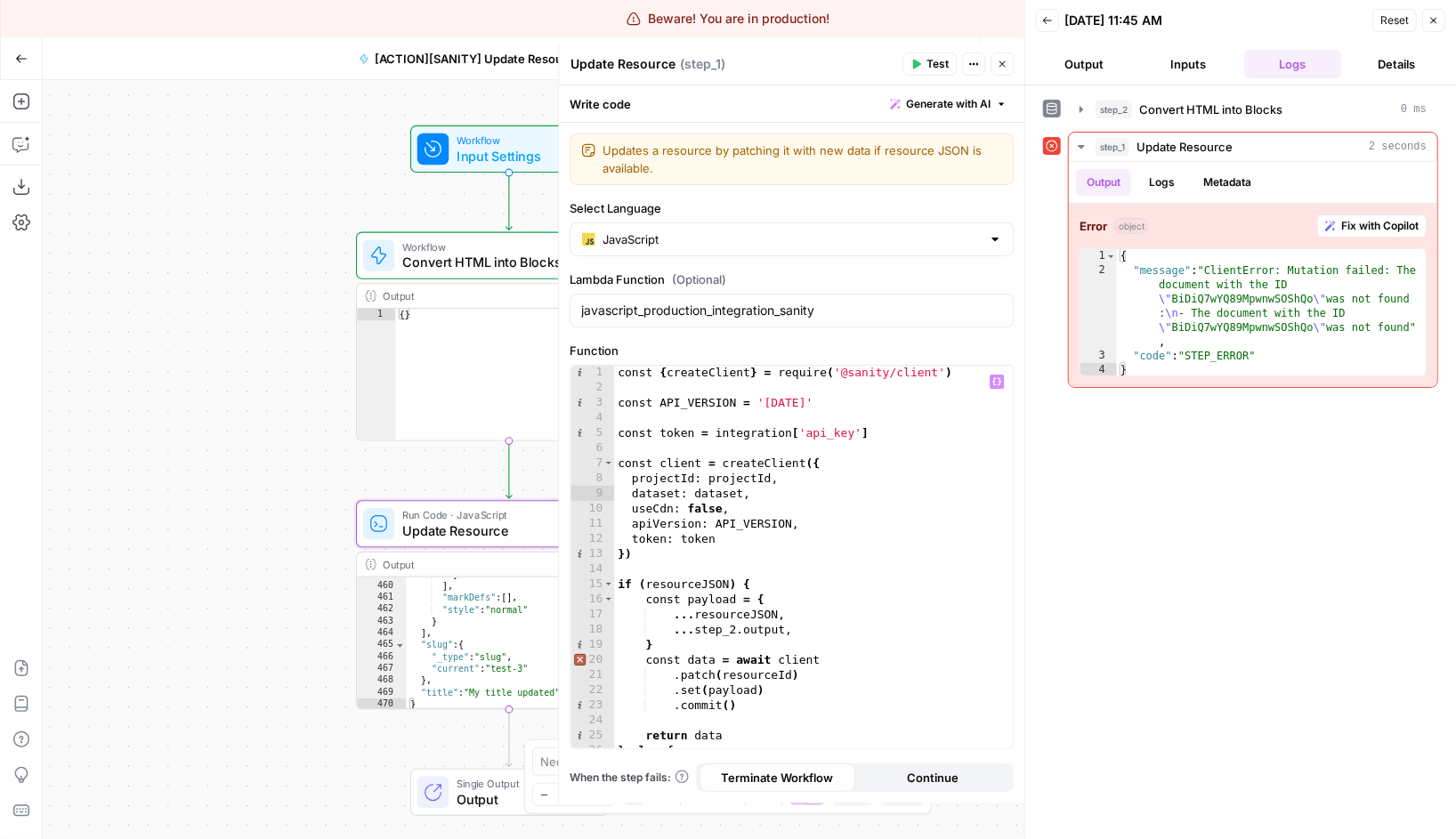
scroll to position [40, 0]
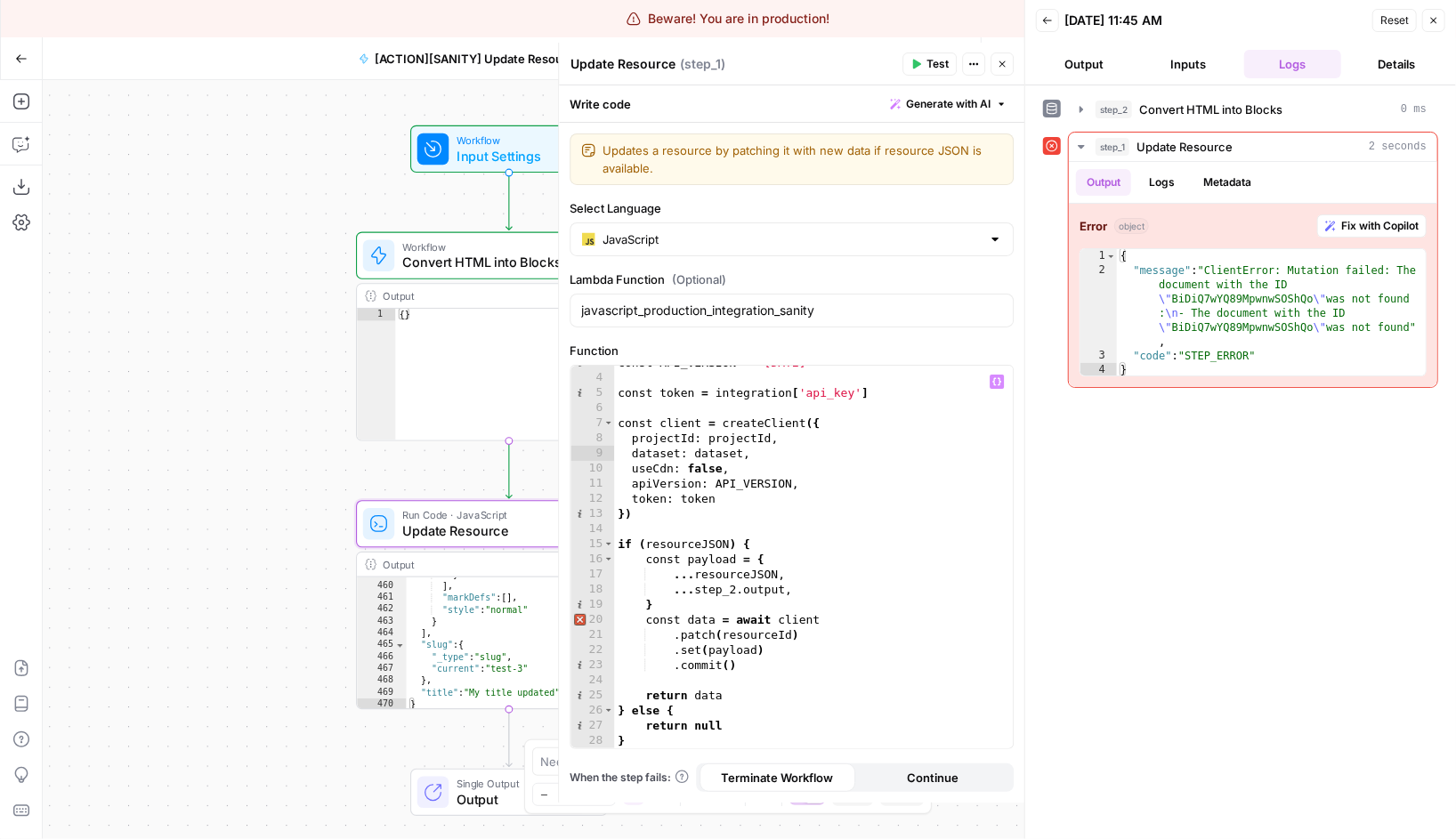
click at [846, 560] on div "const API_VERSION = '2025-04-10' const token = integration [ 'api_key' ] const …" at bounding box center [813, 561] width 399 height 413
type textarea "**********"
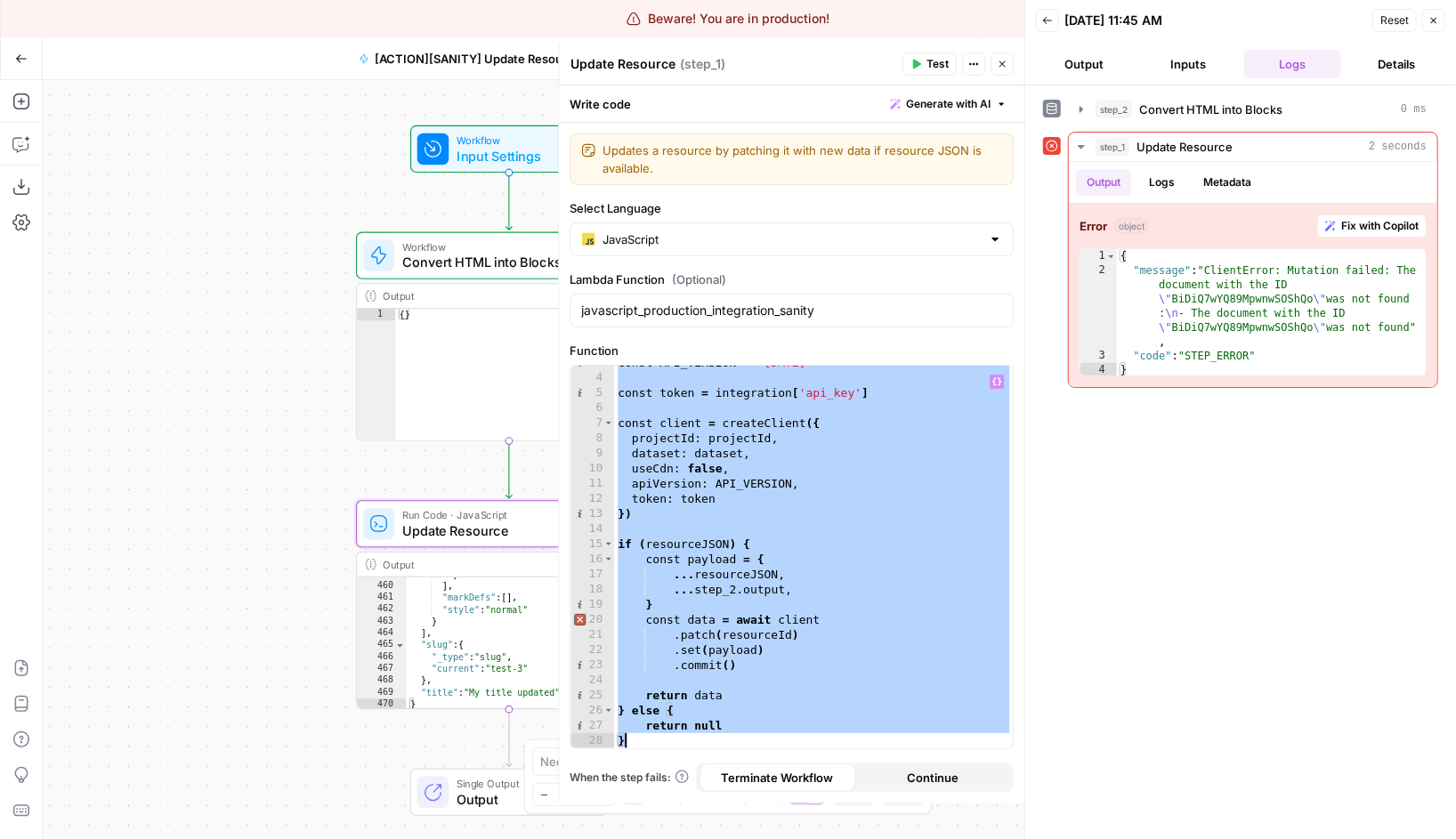
click at [18, 53] on icon "button" at bounding box center [21, 58] width 13 height 13
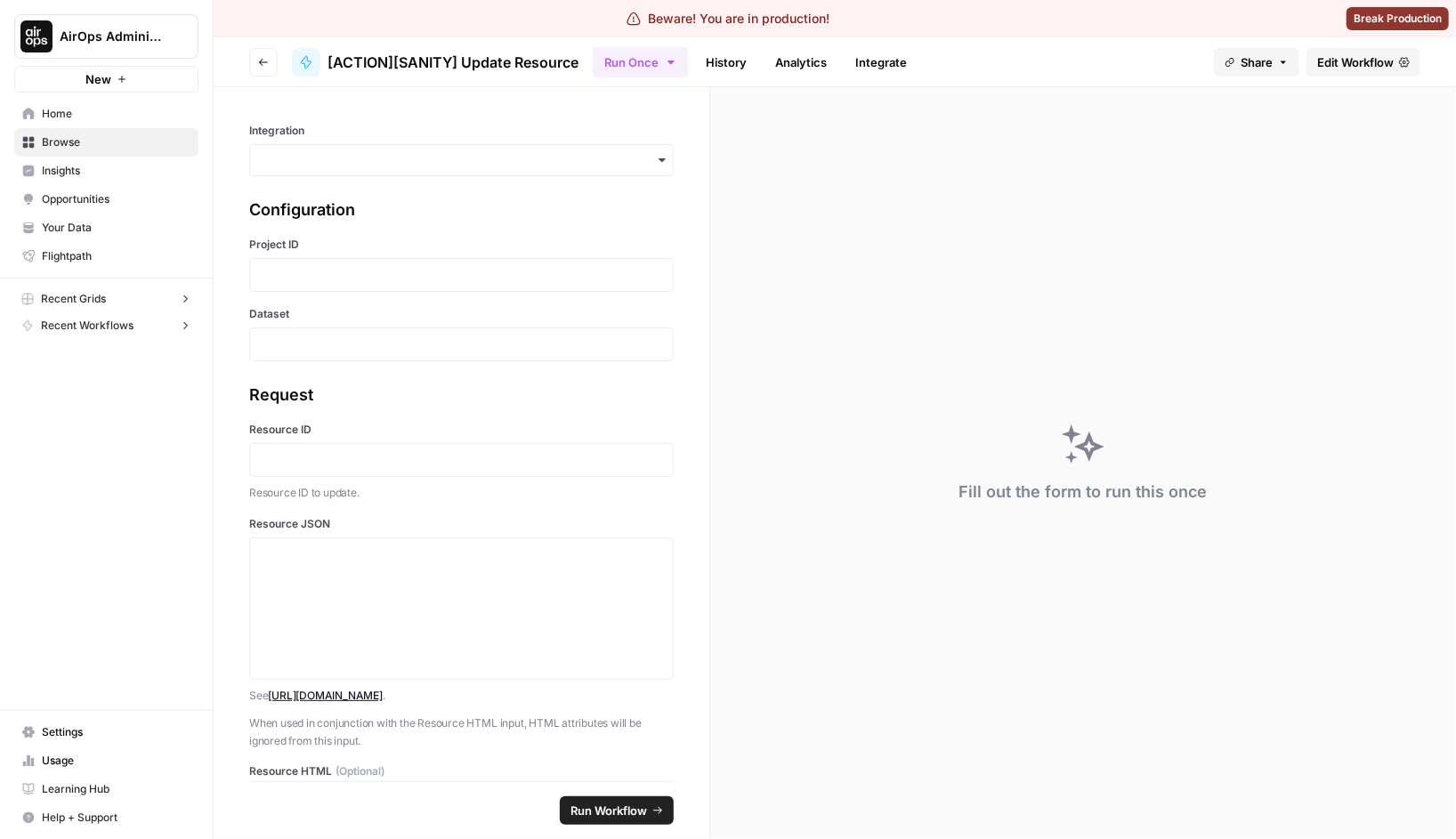
click at [250, 58] on button "Go back" at bounding box center [263, 61] width 28 height 28
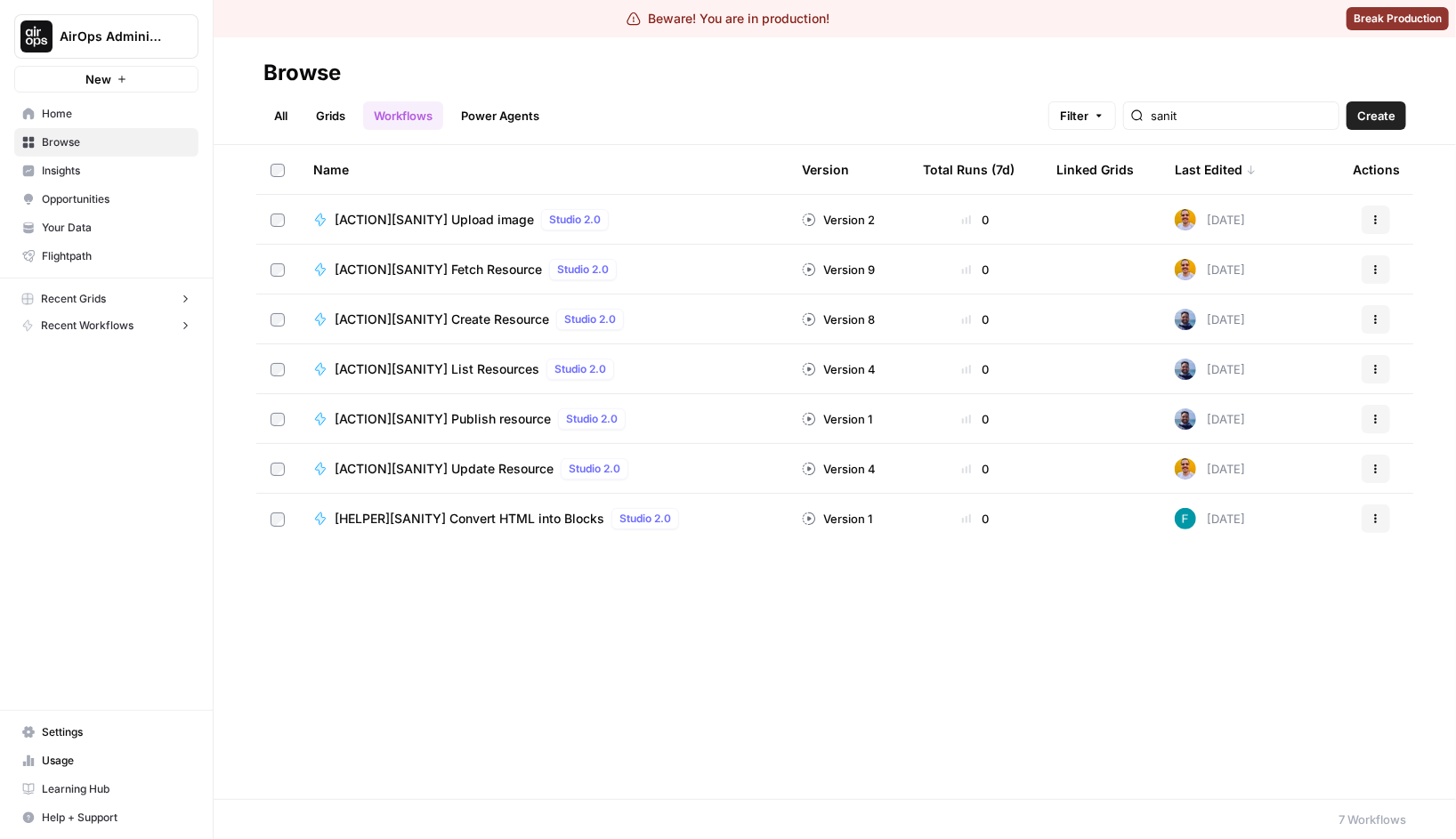
click at [279, 116] on link "All" at bounding box center [281, 115] width 35 height 28
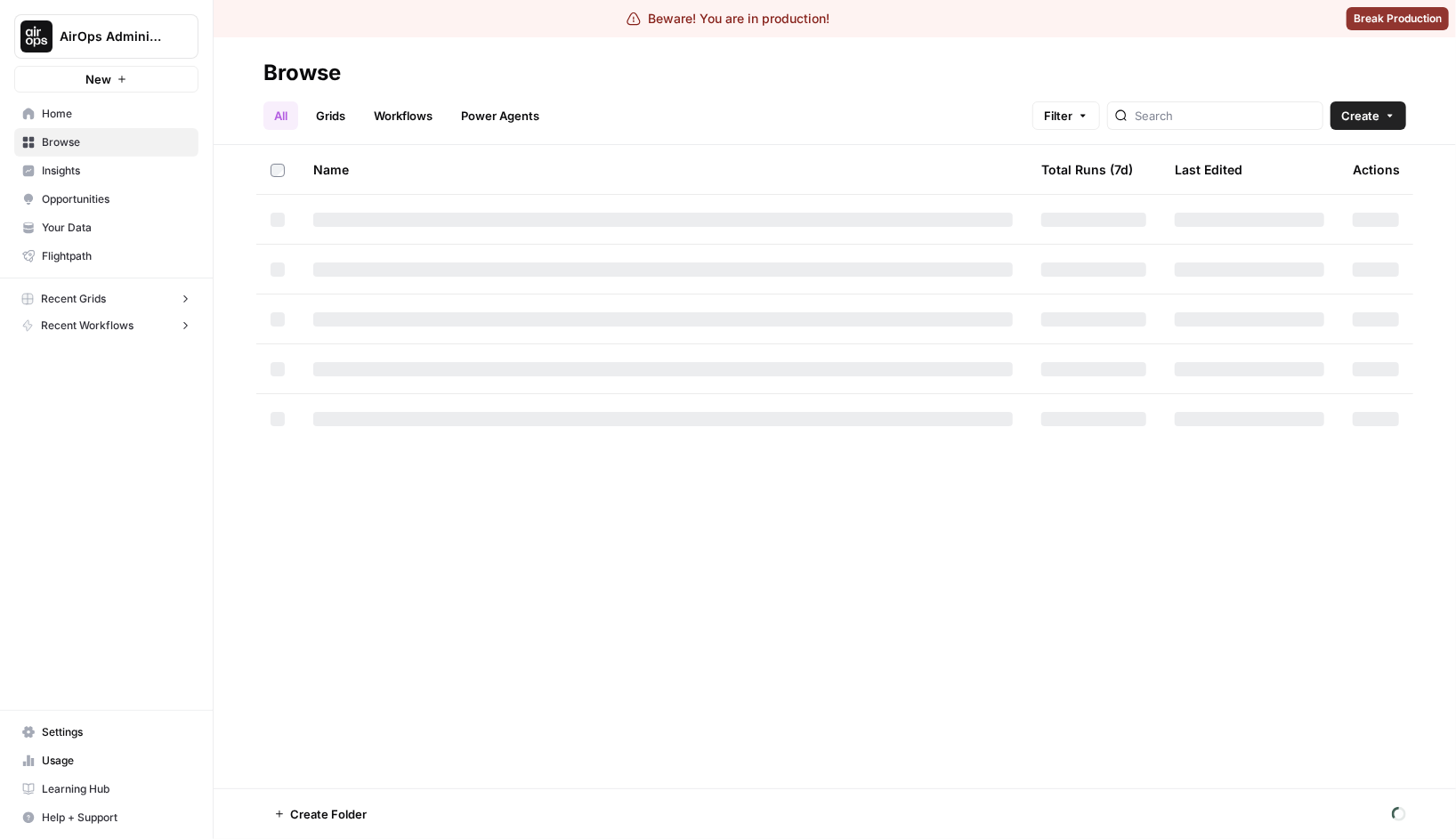
click at [1372, 108] on span "Create" at bounding box center [1360, 116] width 38 height 17
click at [1310, 205] on span "Workflow" at bounding box center [1334, 207] width 99 height 17
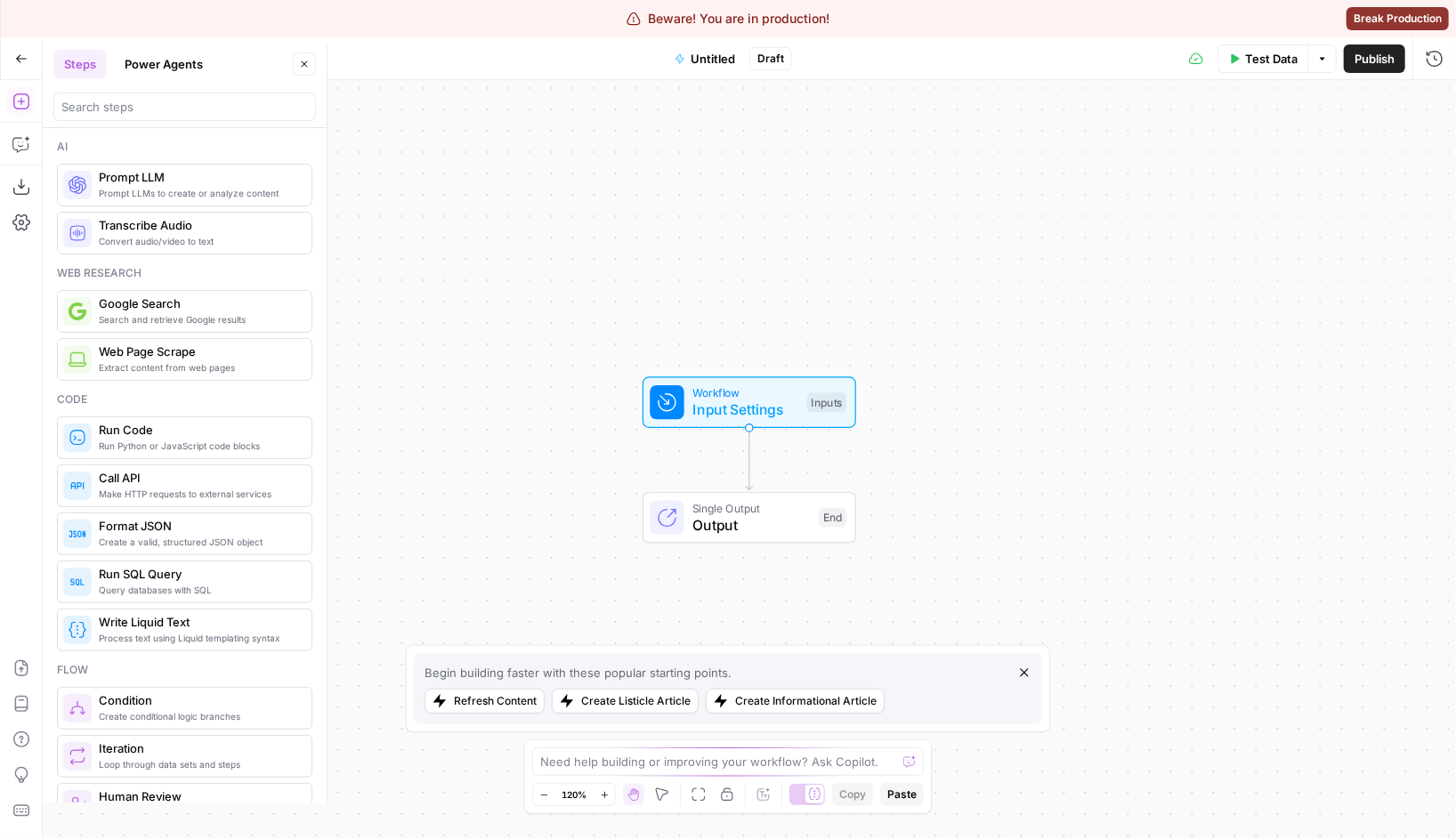
click at [718, 54] on span "Untitled" at bounding box center [713, 58] width 45 height 17
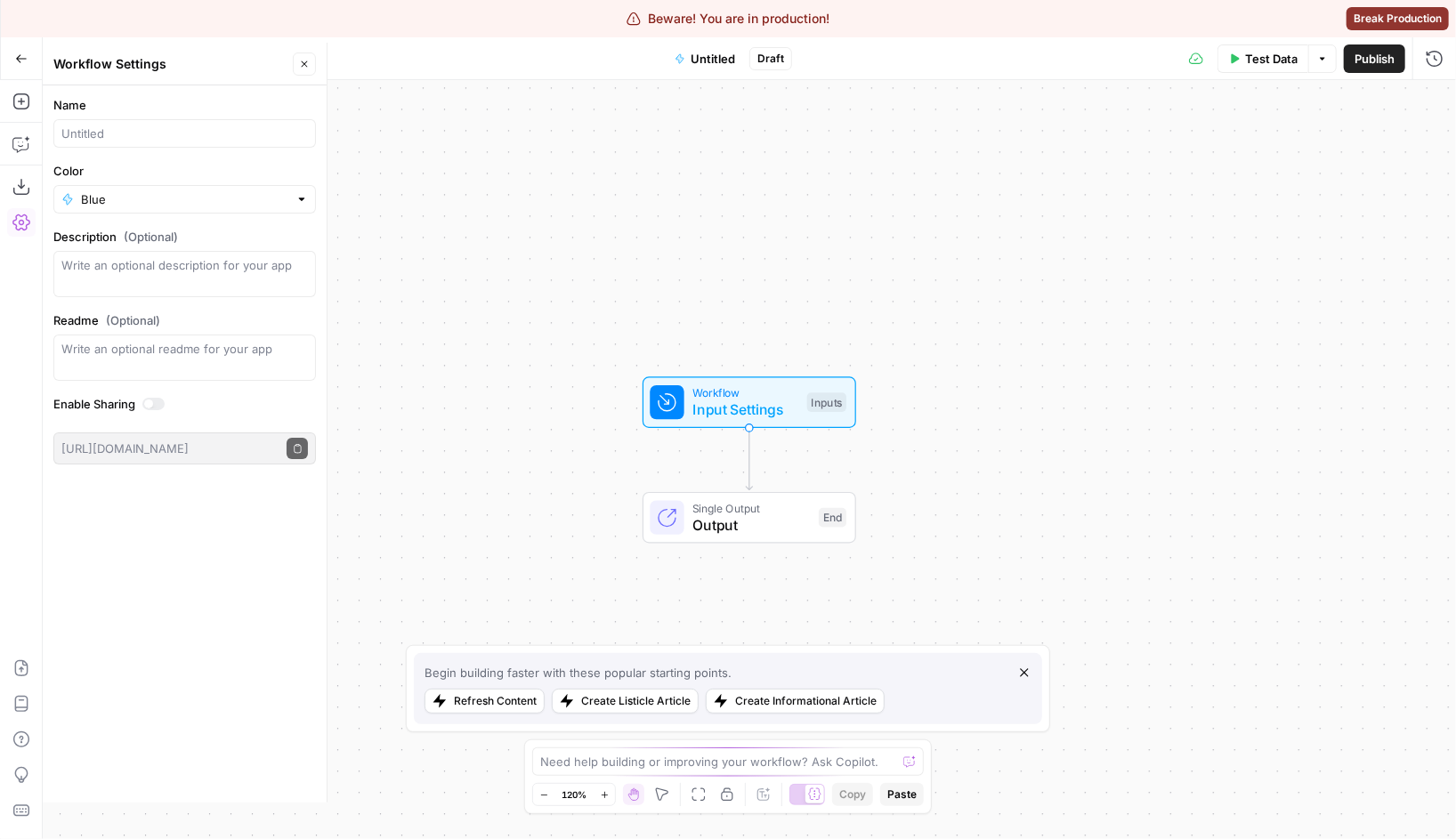
click at [210, 121] on div at bounding box center [185, 133] width 263 height 28
type input "Debug sanity integration"
click at [309, 69] on button "Close" at bounding box center [304, 64] width 23 height 23
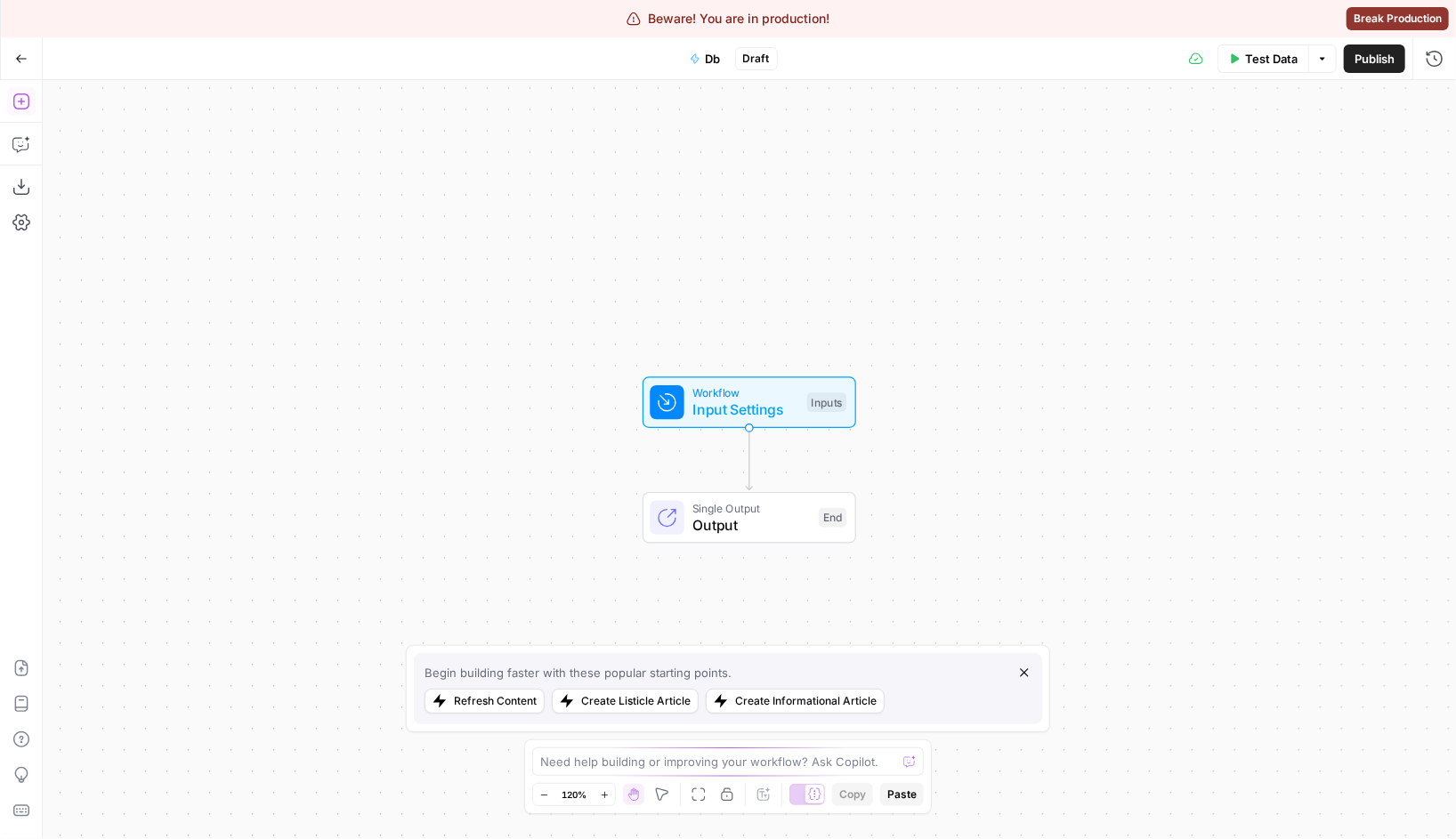
click at [18, 107] on icon "button" at bounding box center [21, 101] width 18 height 17
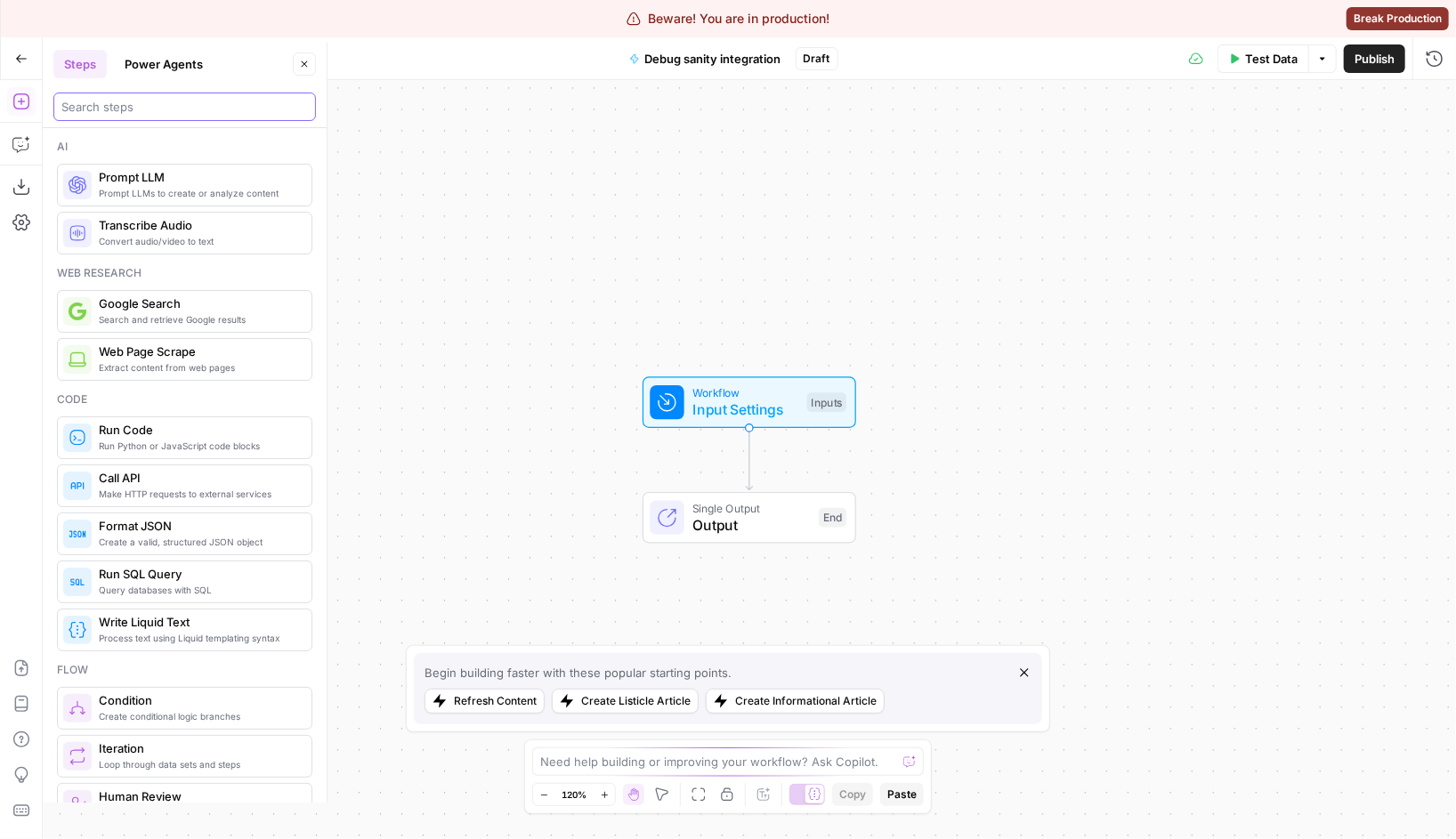
click at [156, 103] on input "search" at bounding box center [184, 107] width 246 height 17
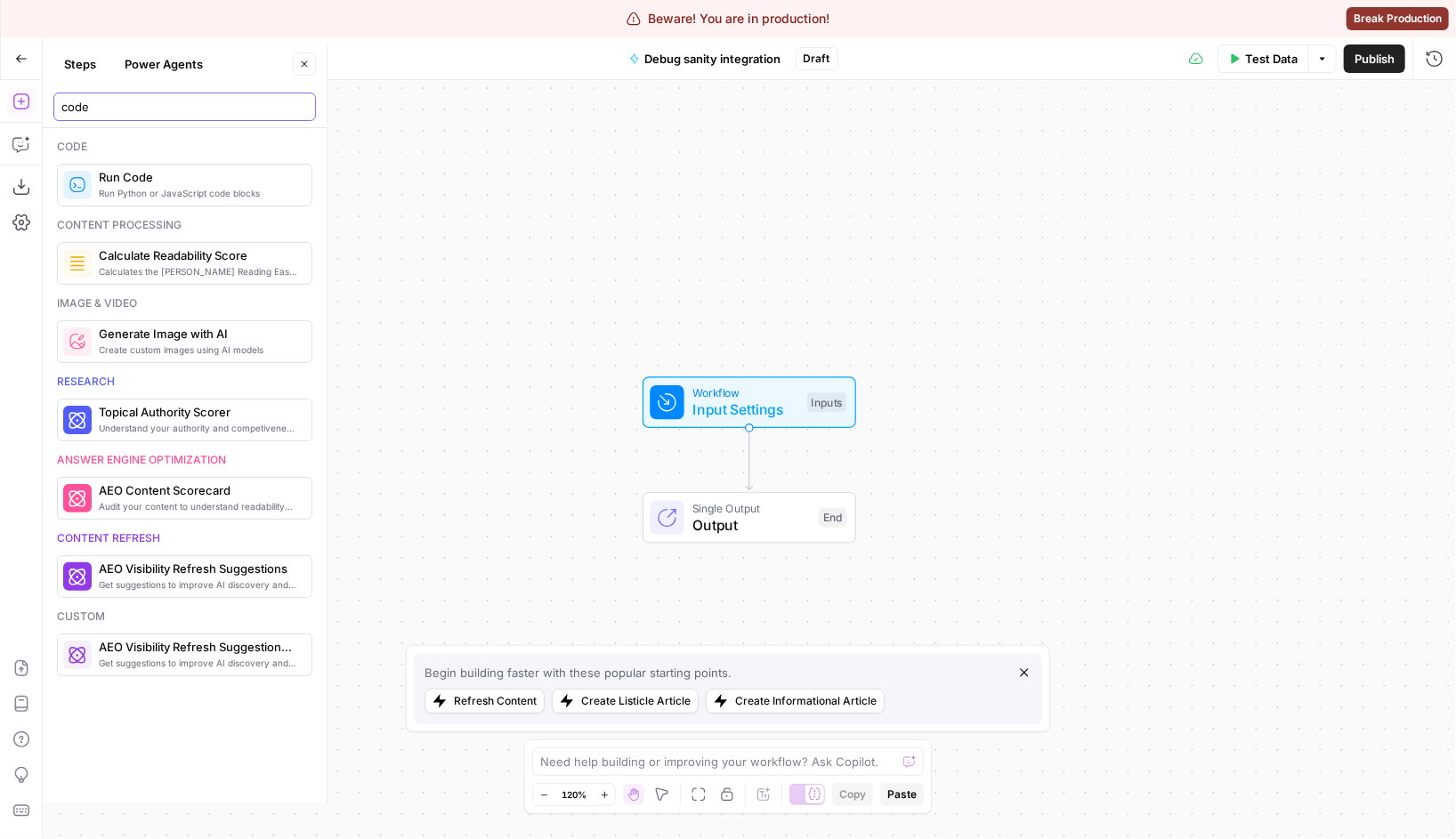
type input "code"
click at [153, 188] on span "Run Python or JavaScript code blocks" at bounding box center [198, 192] width 198 height 15
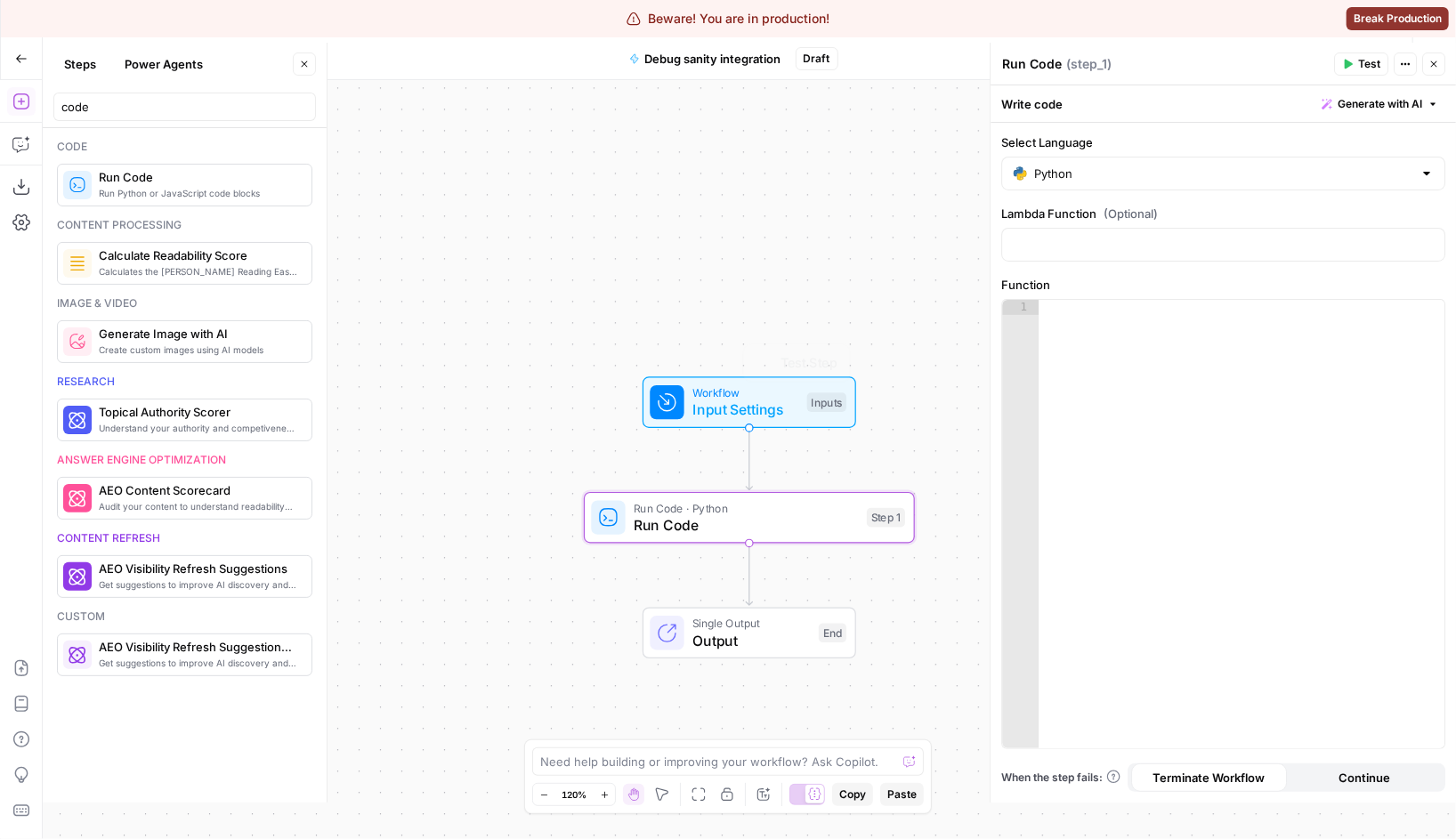
click at [1219, 444] on div at bounding box center [1241, 539] width 406 height 478
paste textarea "*"
type textarea "*"
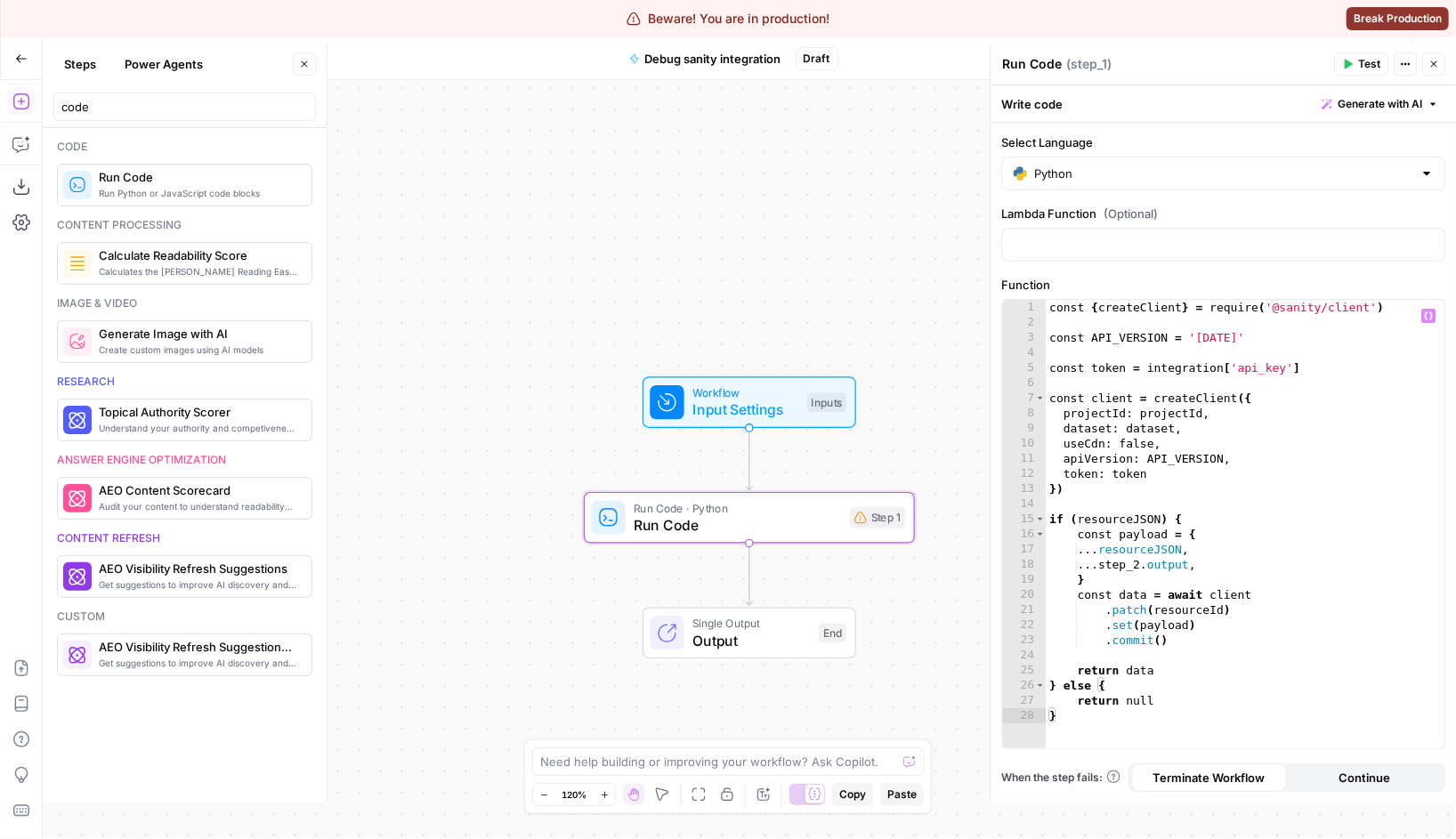
click at [1126, 159] on div "Python" at bounding box center [1223, 173] width 444 height 34
click at [1087, 215] on span "JavaScript" at bounding box center [1229, 218] width 387 height 17
type input "JavaScript"
click at [1061, 254] on div at bounding box center [1223, 244] width 444 height 34
paste input "javascript_production_integration_sanity"
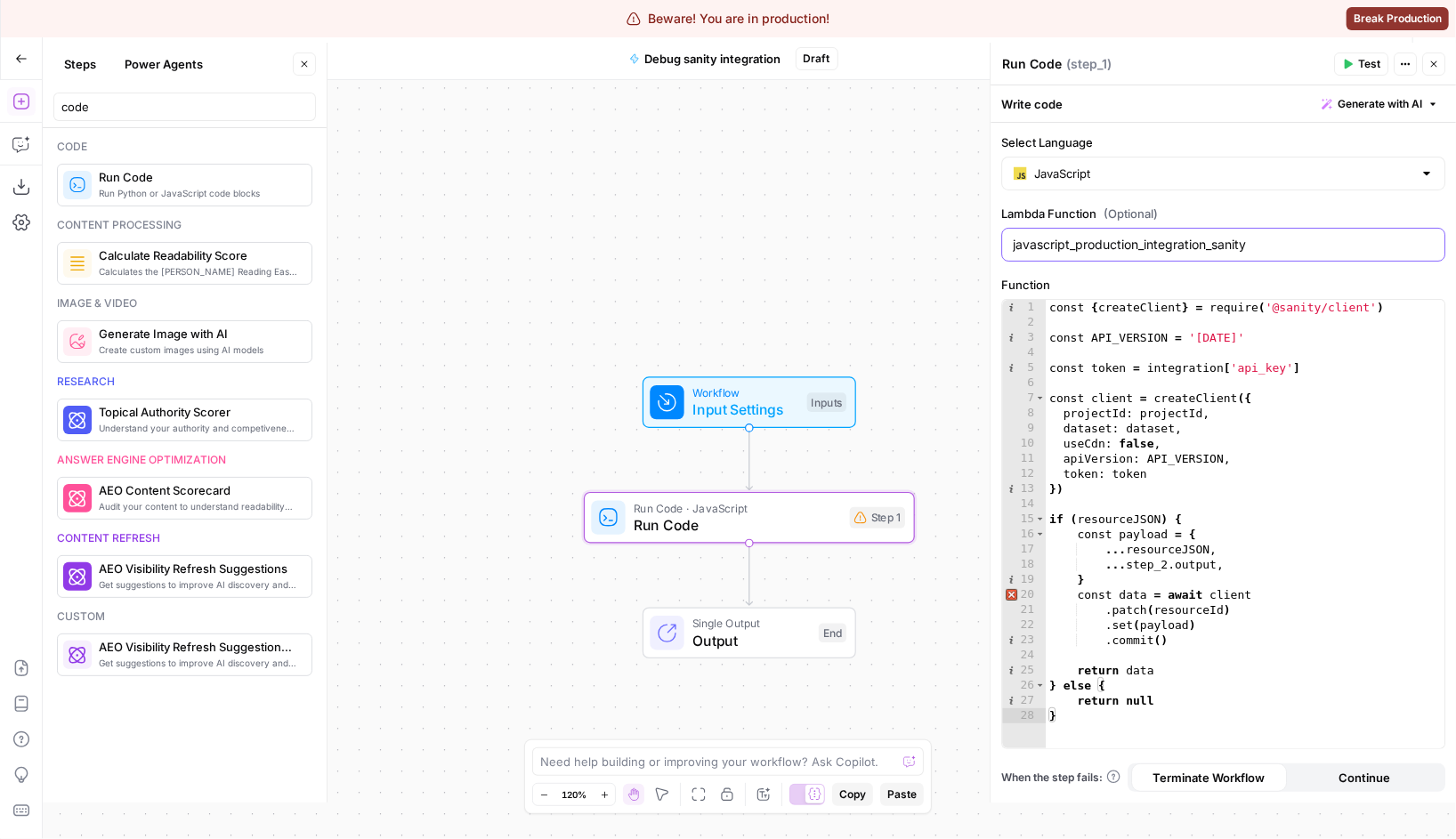
type input "javascript_production_integration_sanity"
click at [1212, 444] on div "const { createClient } = require ( '@sanity/client' ) const API_VERSION = '[DAT…" at bounding box center [1245, 539] width 399 height 478
click at [1325, 365] on div "const { createClient } = require ( '@sanity/client' ) const API_VERSION = '[DAT…" at bounding box center [1245, 539] width 399 height 478
type textarea "**********"
click at [1193, 366] on div "const { createClient } = require ( '@sanity/client' ) const API_VERSION = '2025…" at bounding box center [1245, 539] width 399 height 478
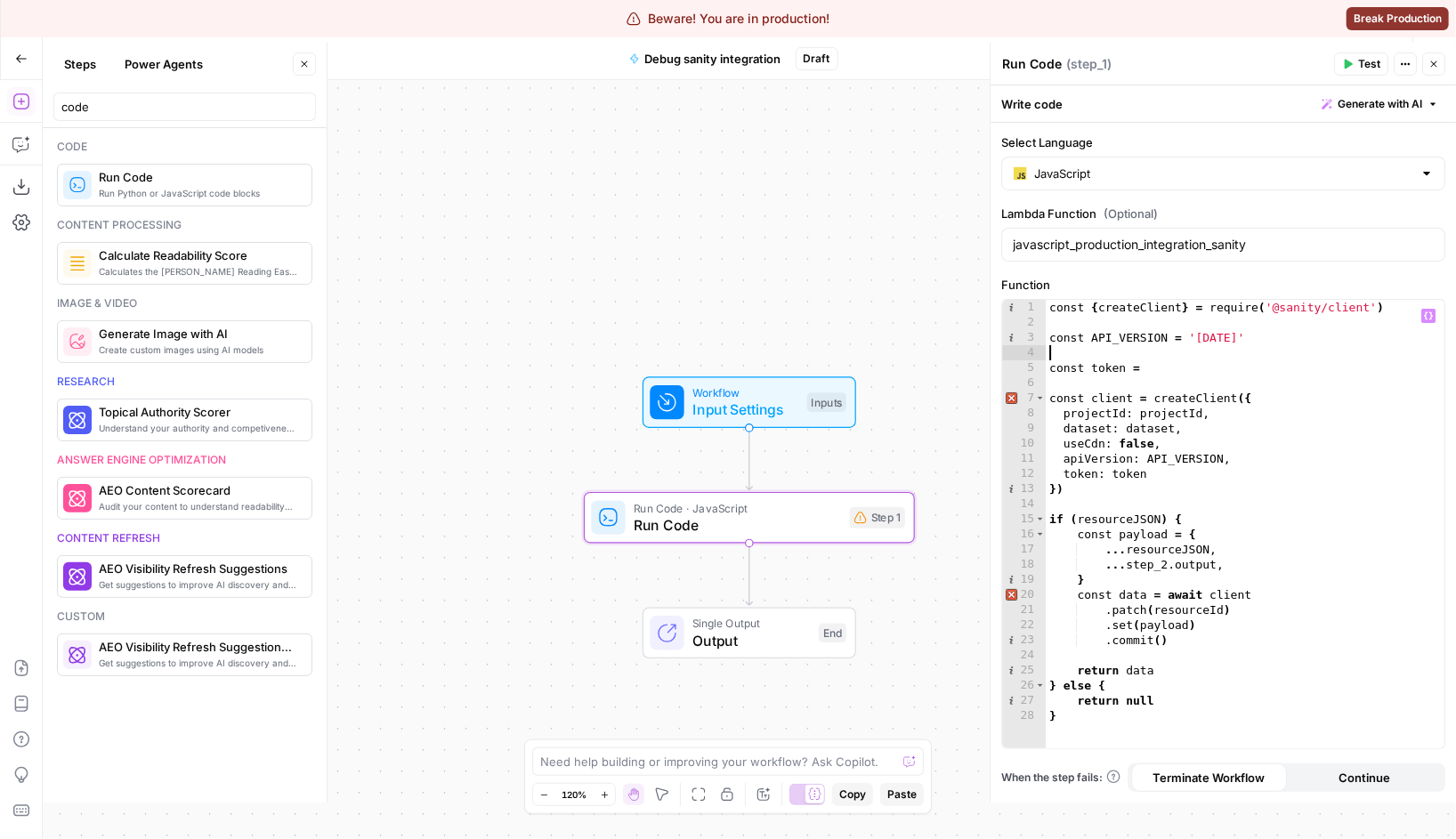
click at [1138, 348] on div "const { createClient } = require ( '@sanity/client' ) const API_VERSION = '2025…" at bounding box center [1245, 539] width 399 height 478
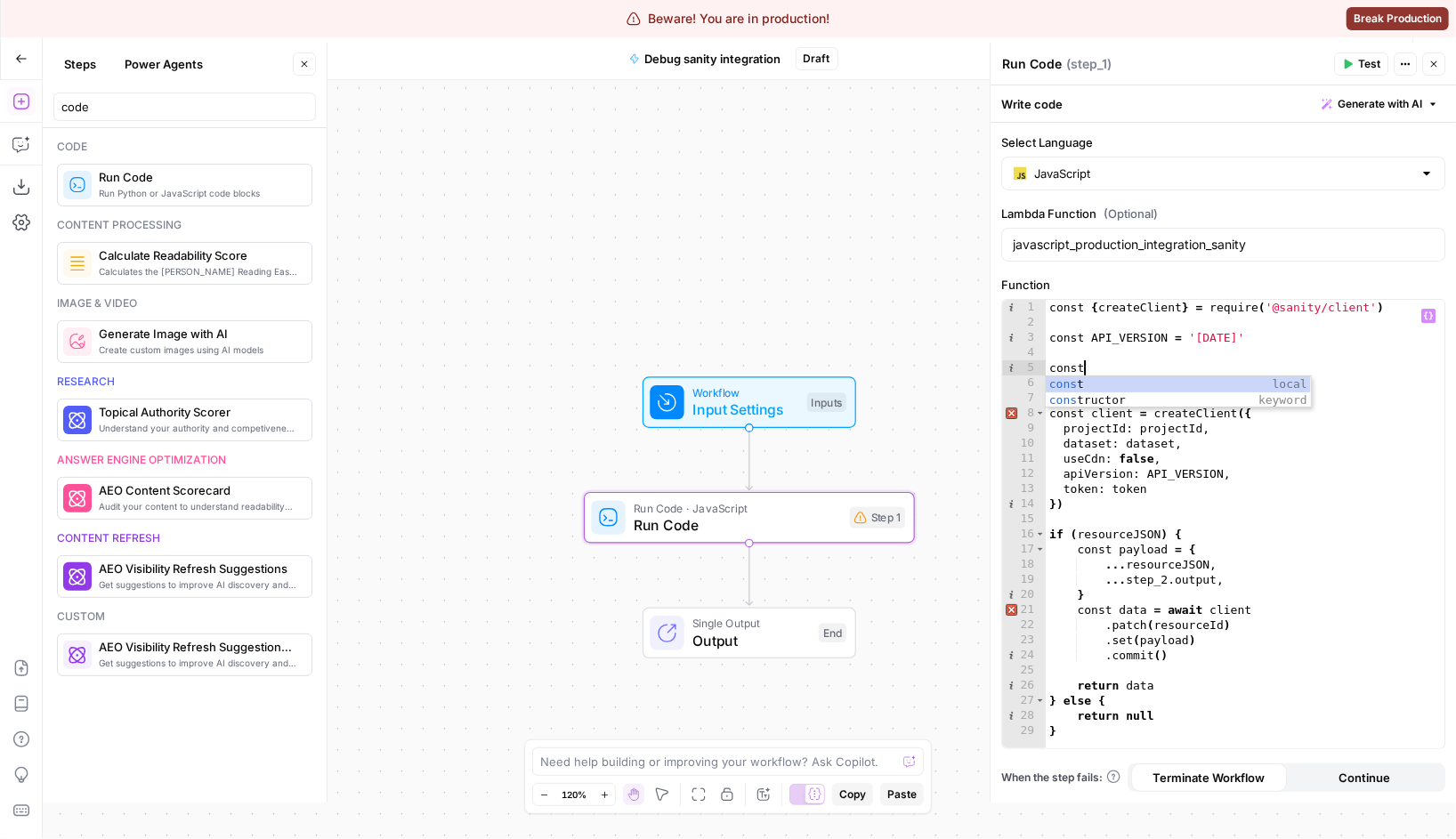
scroll to position [0, 2]
click at [1136, 362] on div "const { createClient } = require ( '@sanity/client' ) const API_VERSION = '2025…" at bounding box center [1245, 539] width 399 height 478
paste textarea "**********"
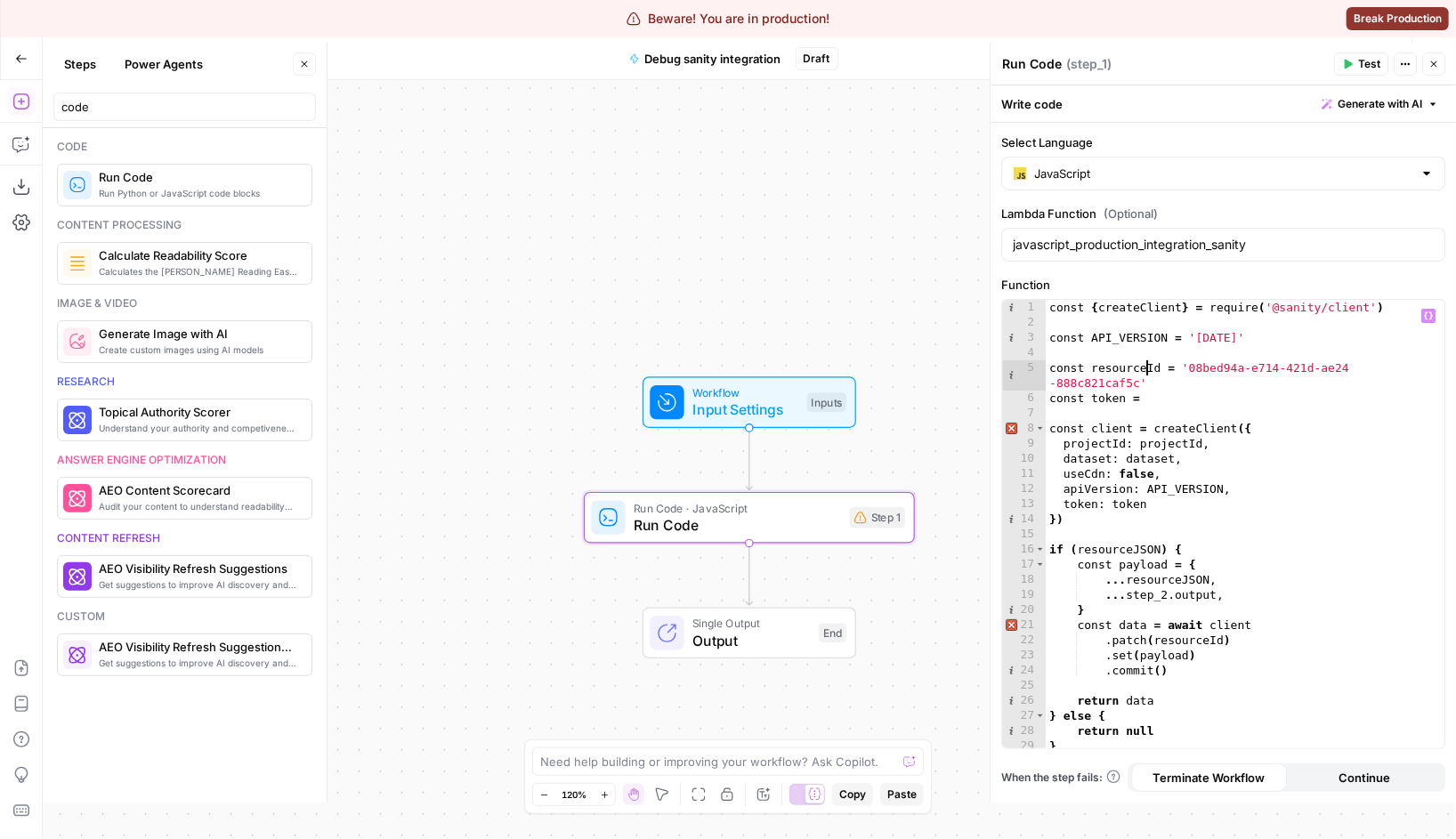
click at [1147, 371] on div "const { createClient } = require ( '@sanity/client' ) const API_VERSION = '2025…" at bounding box center [1245, 539] width 399 height 478
click at [1109, 399] on div "const { createClient } = require ( '@sanity/client' ) const API_VERSION = '2025…" at bounding box center [1245, 538] width 399 height 478
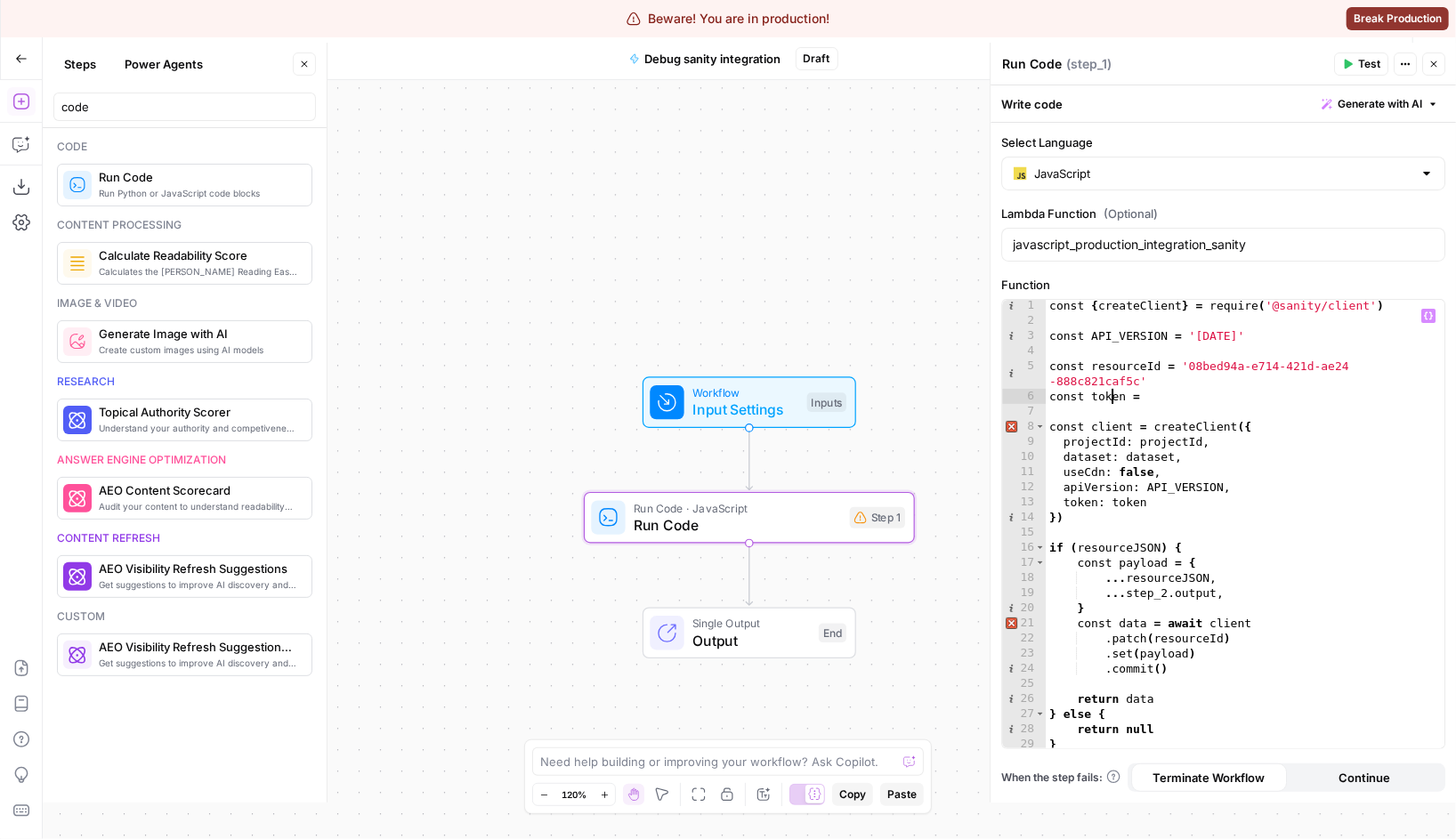
click at [1109, 399] on div "const { createClient } = require ( '@sanity/client' ) const API_VERSION = '2025…" at bounding box center [1245, 538] width 399 height 478
click at [1182, 391] on div "const { createClient } = require ( '@sanity/client' ) const API_VERSION = '2025…" at bounding box center [1245, 538] width 399 height 478
paste textarea "**********"
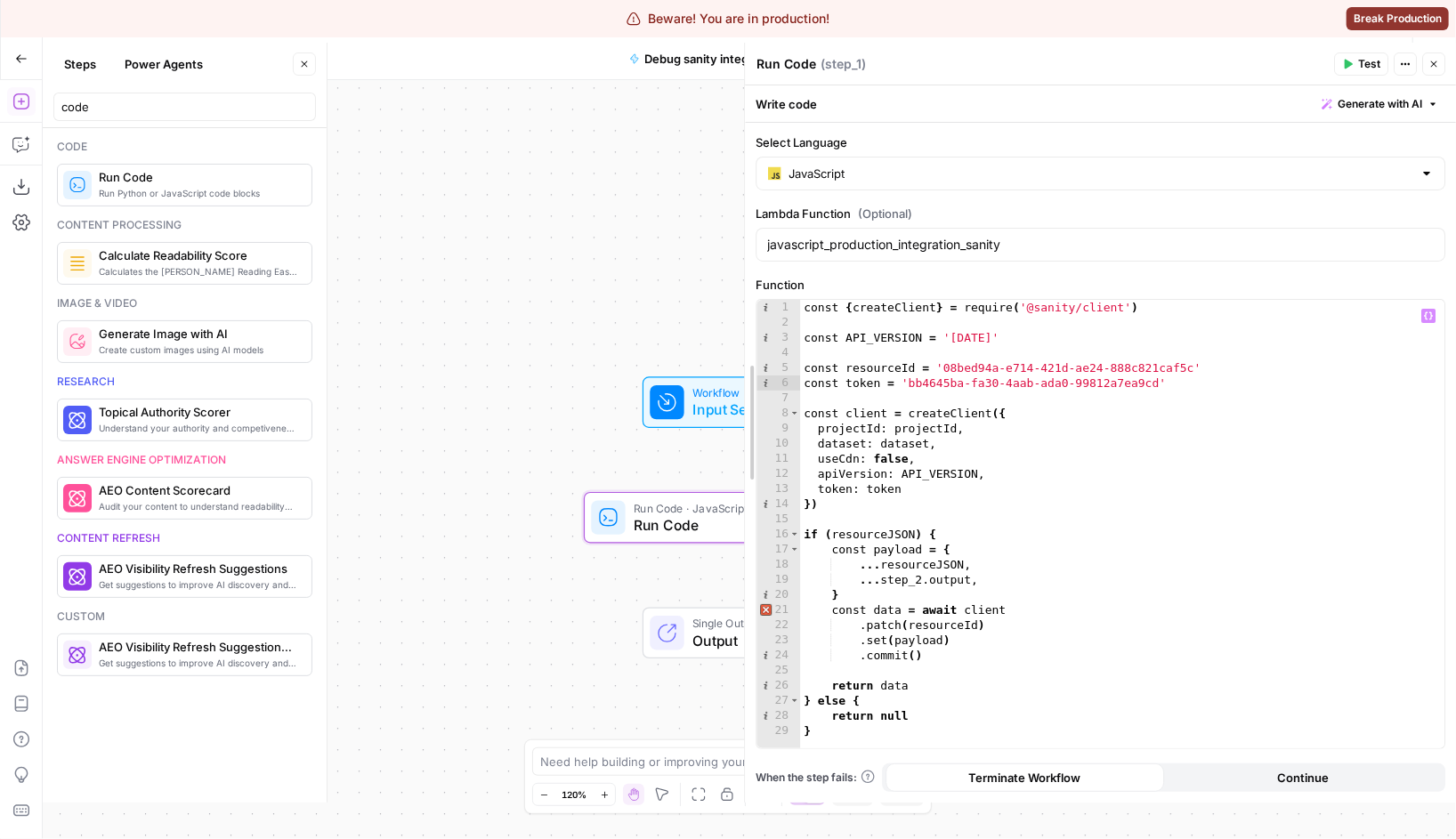
drag, startPoint x: 992, startPoint y: 337, endPoint x: 665, endPoint y: 337, distance: 327.0
click at [665, 337] on body "Beware! You are in production! Break Production AirOps Administrative New Home …" at bounding box center [728, 419] width 1456 height 839
click at [865, 385] on div "const { createClient } = require ( '@sanity/client' ) const API_VERSION = '2025…" at bounding box center [1122, 539] width 644 height 479
click at [896, 368] on div "const { createClient } = require ( '@sanity/client' ) const API_VERSION = '2025…" at bounding box center [1122, 539] width 644 height 479
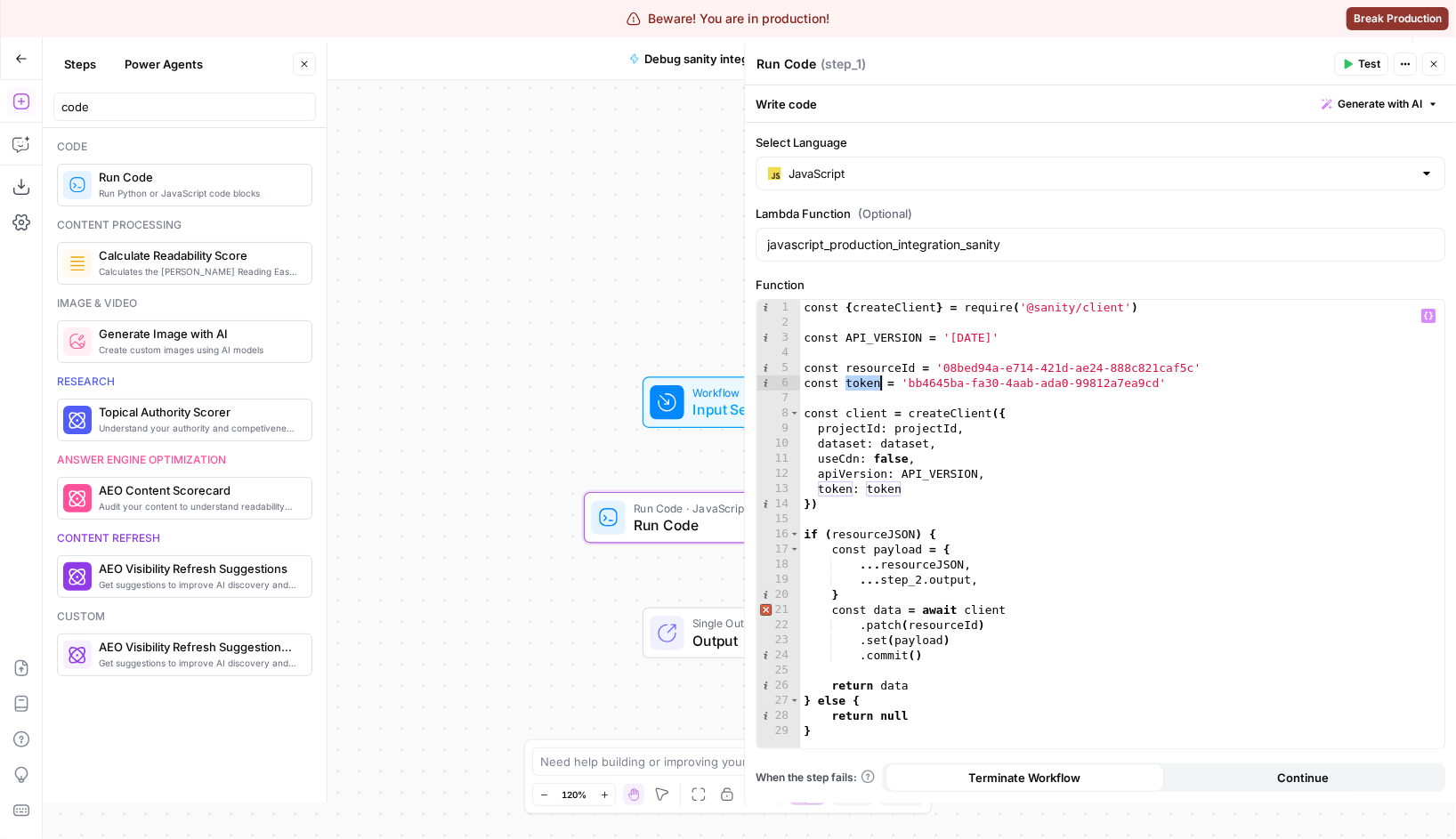
type textarea "**********"
click at [896, 368] on div "const { createClient } = require ( '@sanity/client' ) const API_VERSION = '2025…" at bounding box center [1122, 539] width 644 height 479
click at [862, 392] on div "const { createClient } = require ( '@sanity/client' ) const API_VERSION = '2025…" at bounding box center [1122, 539] width 644 height 479
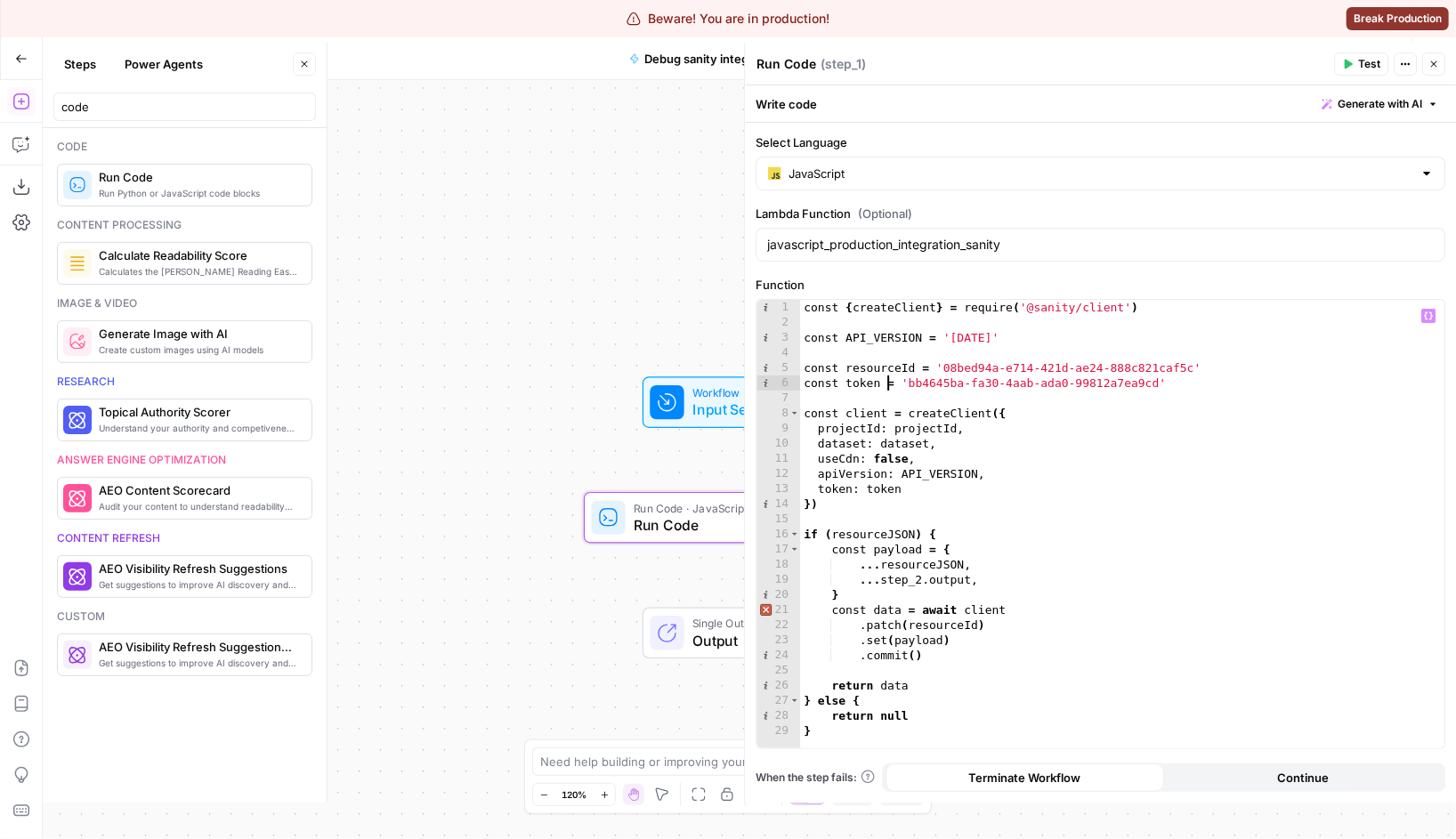
click at [884, 384] on div "const { createClient } = require ( '@sanity/client' ) const API_VERSION = '2025…" at bounding box center [1122, 539] width 644 height 479
click at [912, 448] on div "const { createClient } = require ( '@sanity/client' ) const API_VERSION = '2025…" at bounding box center [1122, 539] width 644 height 479
click at [932, 476] on div "const { createClient } = require ( '@sanity/client' ) const API_VERSION = '2025…" at bounding box center [1122, 539] width 644 height 479
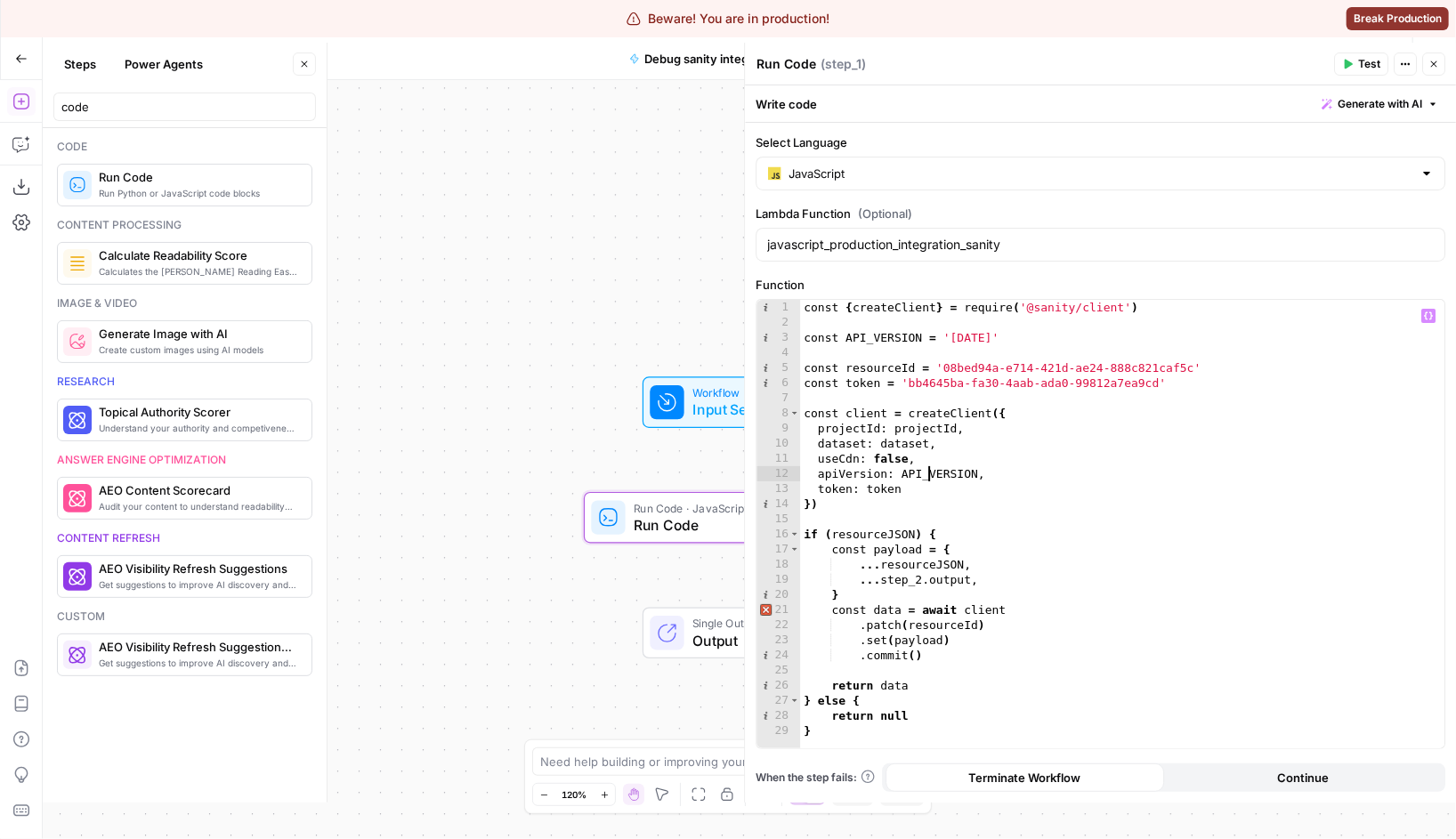
click at [932, 476] on div "const { createClient } = require ( '@sanity/client' ) const API_VERSION = '2025…" at bounding box center [1122, 539] width 644 height 479
click at [892, 495] on div "const { createClient } = require ( '@sanity/client' ) const API_VERSION = '2025…" at bounding box center [1122, 539] width 644 height 479
click at [932, 433] on div "const { createClient } = require ( '@sanity/client' ) const API_VERSION = '2025…" at bounding box center [1122, 539] width 644 height 479
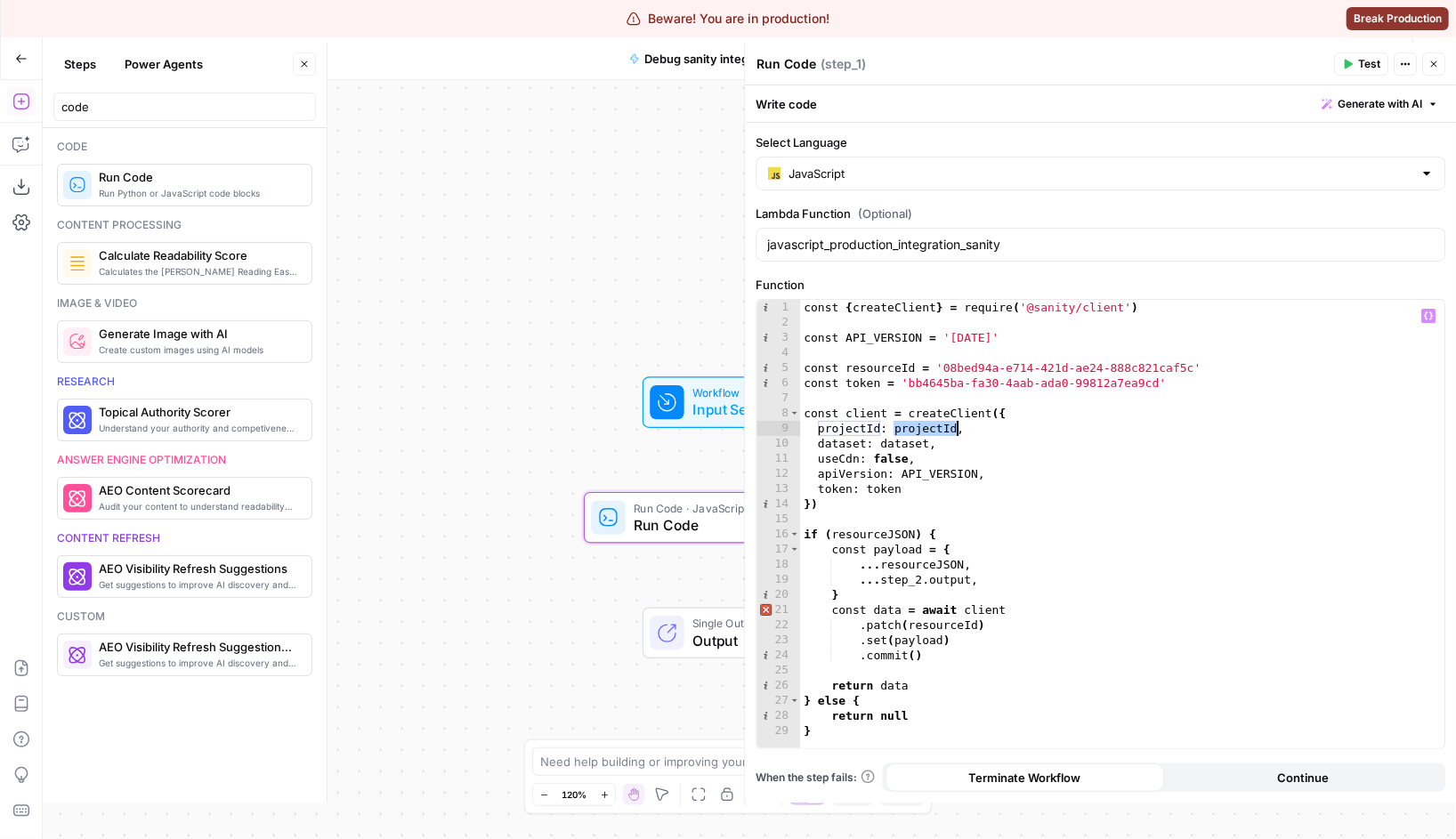
click at [872, 362] on div "const { createClient } = require ( '@sanity/client' ) const API_VERSION = '2025…" at bounding box center [1122, 539] width 644 height 479
type textarea "**********"
click at [864, 354] on div "const { createClient } = require ( '@sanity/client' ) const API_VERSION = '2025…" at bounding box center [1122, 539] width 644 height 479
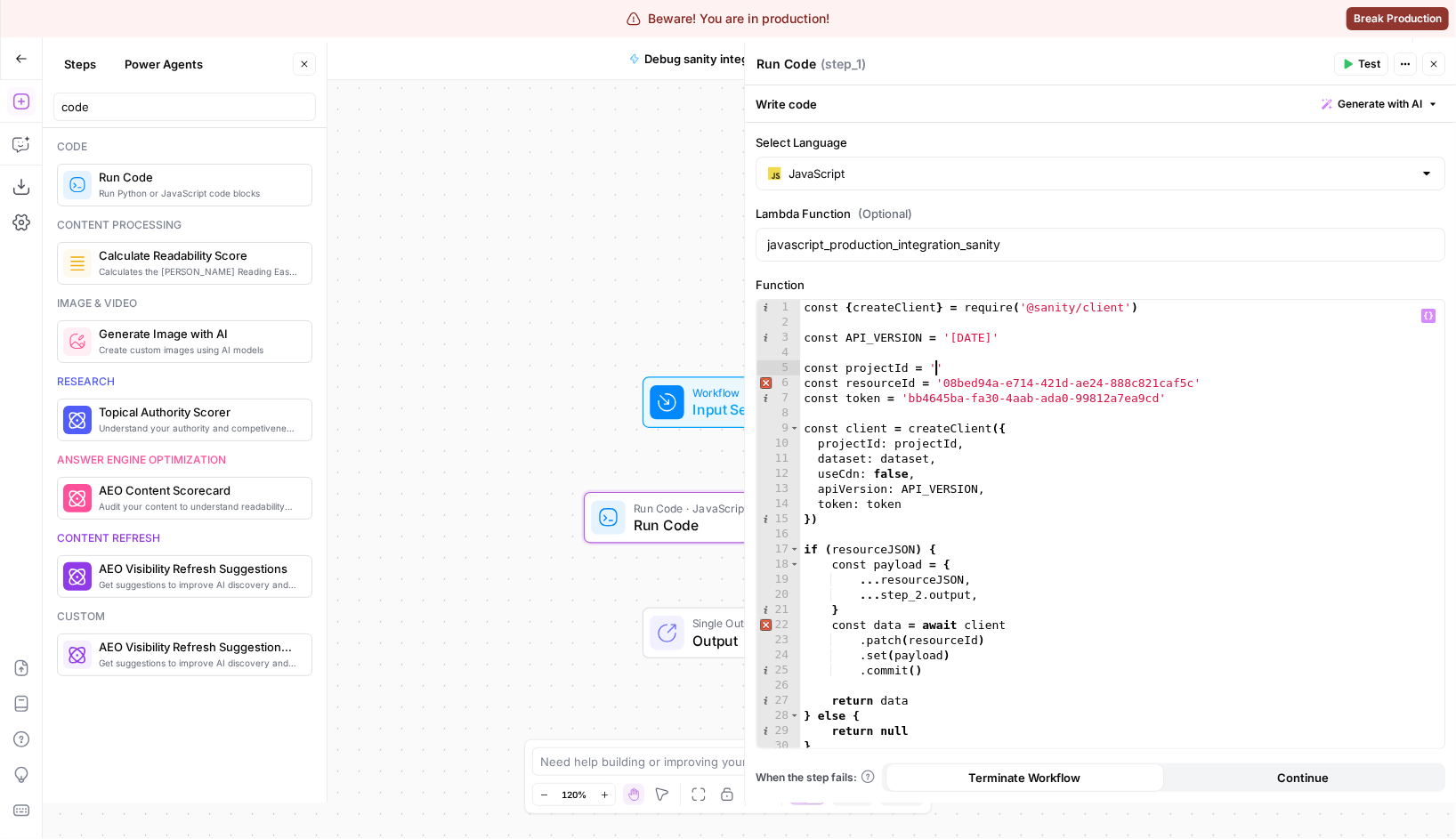
scroll to position [0, 9]
paste textarea "*********"
type textarea "**********"
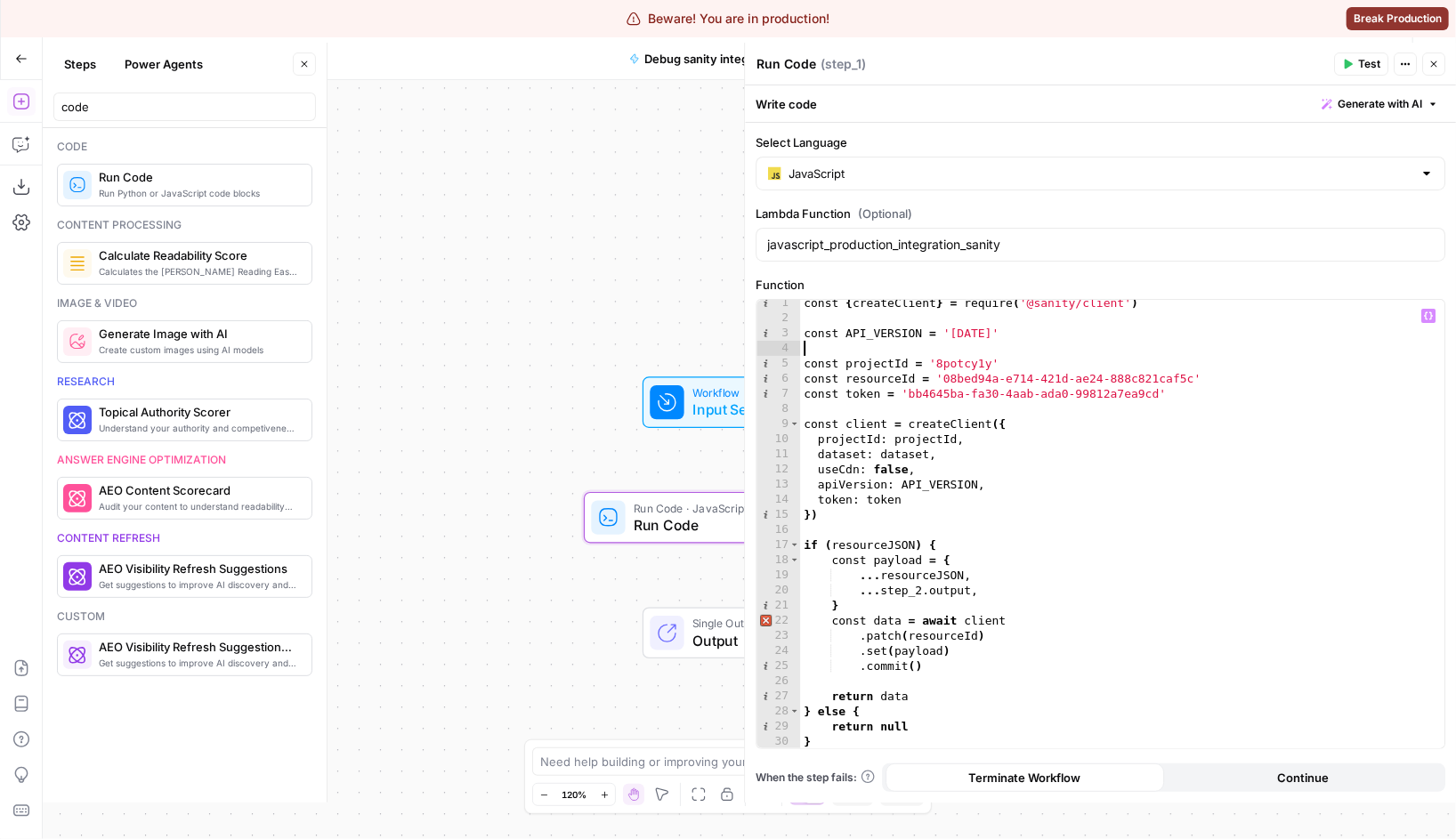
click at [860, 354] on div "const { createClient } = require ( '@sanity/client' ) const API_VERSION = '2025…" at bounding box center [1122, 535] width 644 height 479
click at [865, 357] on div "const { createClient } = require ( '@sanity/client' ) const API_VERSION = '2025…" at bounding box center [1122, 535] width 644 height 479
click at [907, 454] on div "const { createClient } = require ( '@sanity/client' ) const API_VERSION = '2025…" at bounding box center [1122, 535] width 644 height 479
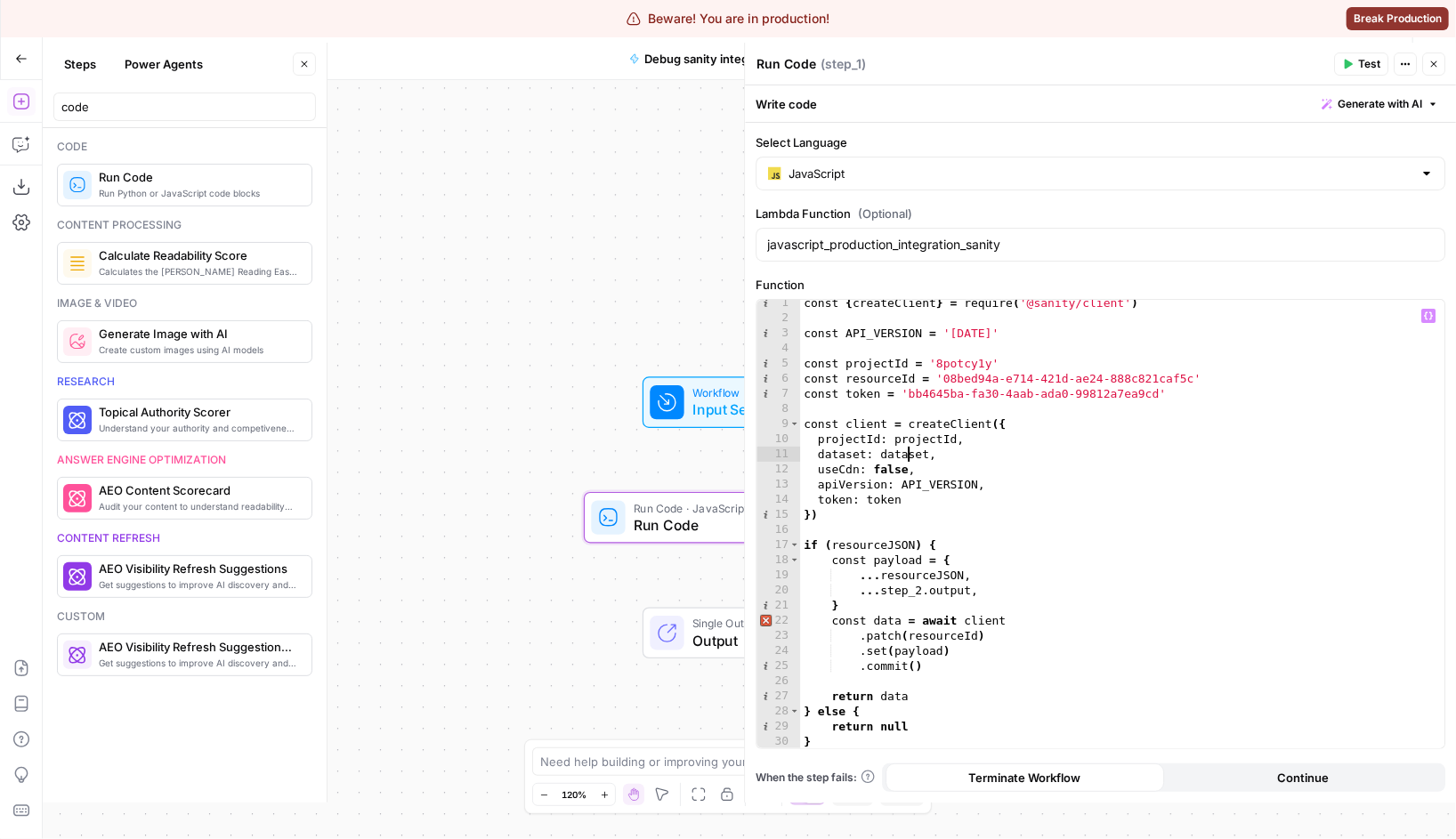
click at [907, 454] on div "const { createClient } = require ( '@sanity/client' ) const API_VERSION = '2025…" at bounding box center [1122, 535] width 644 height 479
click at [967, 336] on div "const { createClient } = require ( '@sanity/client' ) const API_VERSION = '2025…" at bounding box center [1122, 535] width 644 height 479
type textarea "**********"
paste textarea "**********"
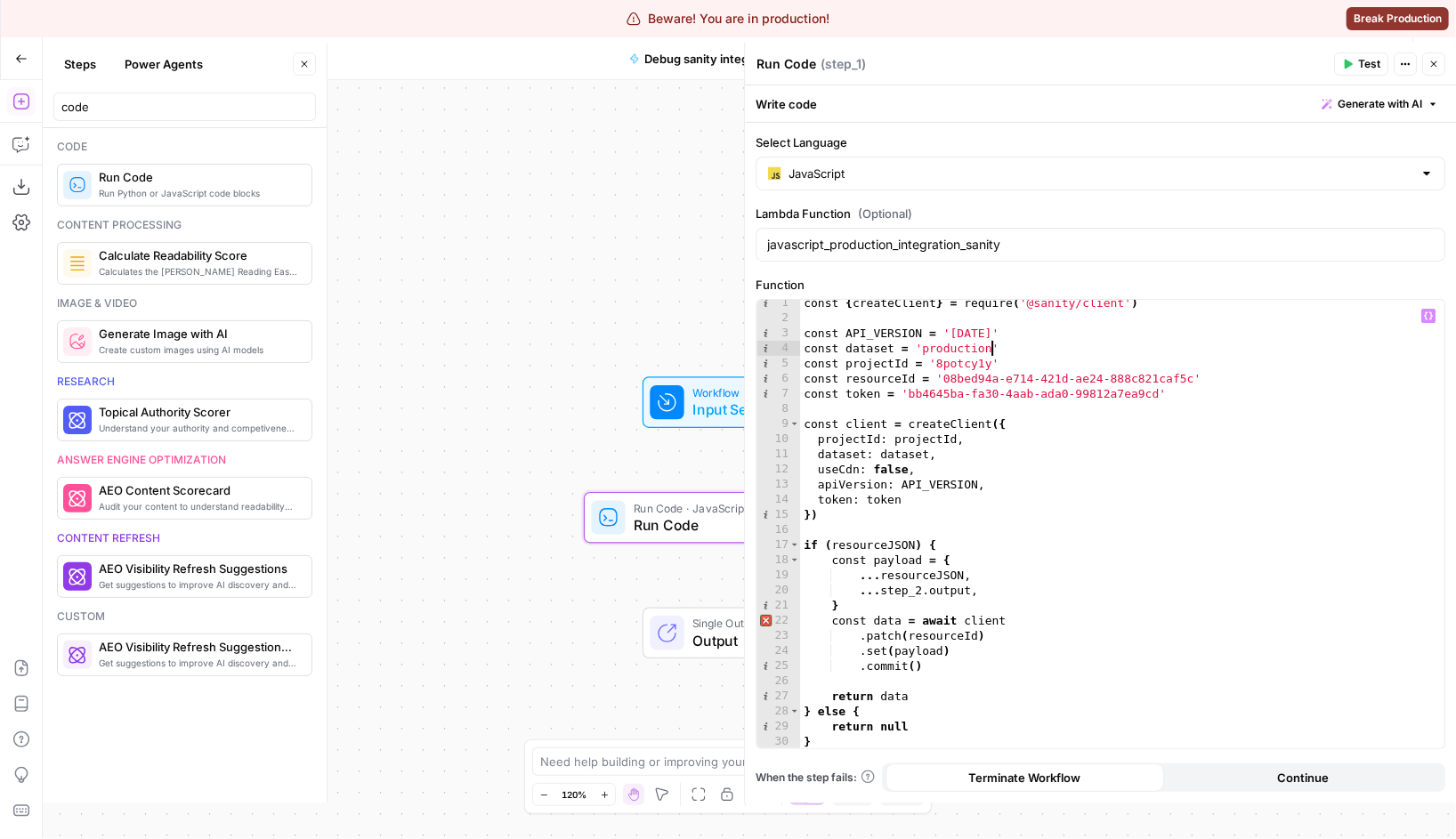
click at [1099, 372] on div "const { createClient } = require ( '@sanity/client' ) const API_VERSION = '2025…" at bounding box center [1122, 535] width 644 height 479
click at [1033, 544] on div "const { createClient } = require ( '@sanity/client' ) const API_VERSION = '2025…" at bounding box center [1122, 535] width 644 height 479
click at [933, 643] on div "const { createClient } = require ( '@sanity/client' ) const API_VERSION = '2025…" at bounding box center [1122, 535] width 644 height 479
click at [935, 657] on div "const { createClient } = require ( '@sanity/client' ) const API_VERSION = '2025…" at bounding box center [1122, 535] width 644 height 479
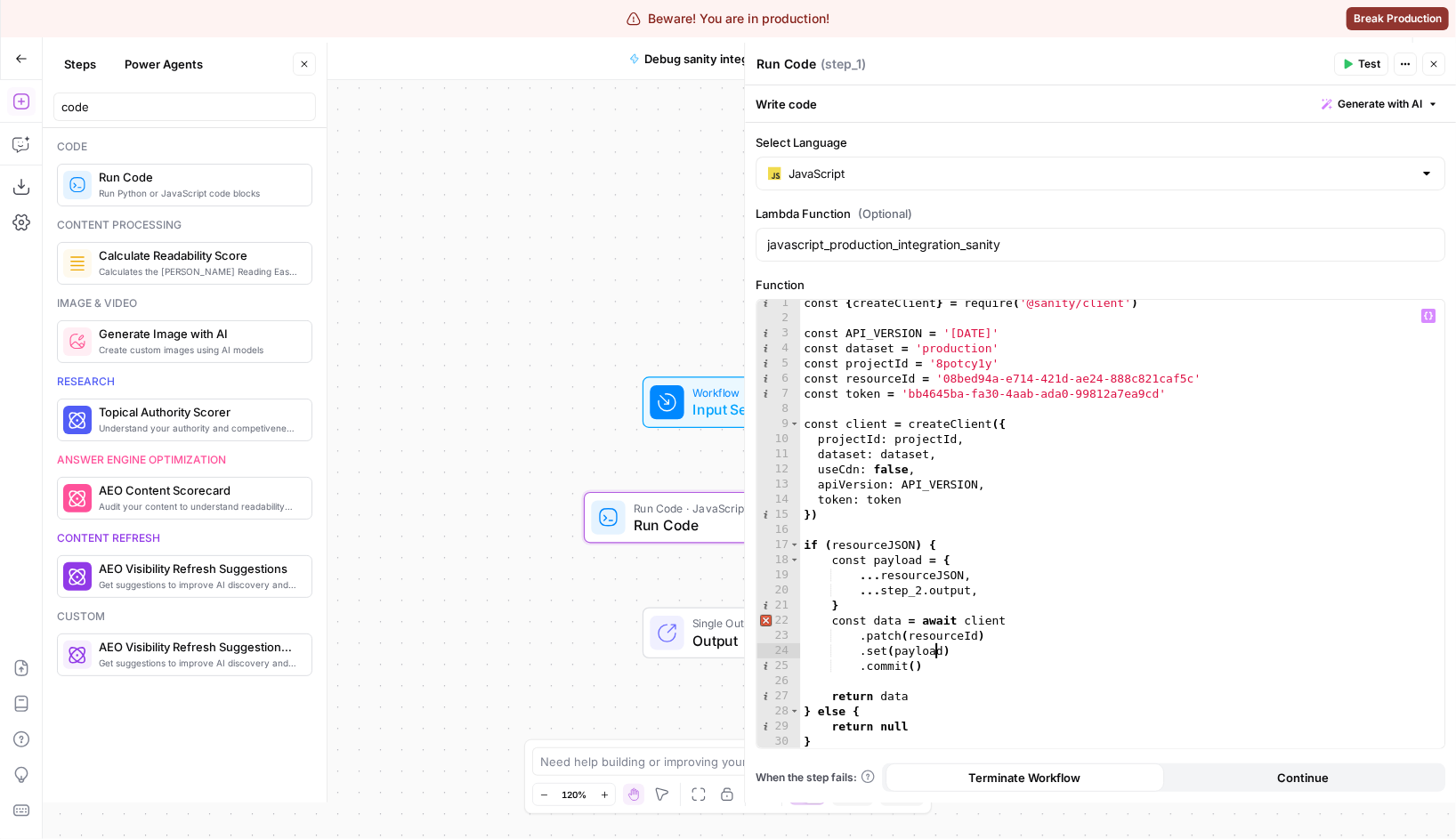
click at [935, 657] on div "const { createClient } = require ( '@sanity/client' ) const API_VERSION = '2025…" at bounding box center [1122, 535] width 644 height 479
click at [942, 591] on div "const { createClient } = require ( '@sanity/client' ) const API_VERSION = '2025…" at bounding box center [1122, 535] width 644 height 479
click at [903, 589] on div "const { createClient } = require ( '@sanity/client' ) const API_VERSION = '2025…" at bounding box center [1122, 535] width 644 height 479
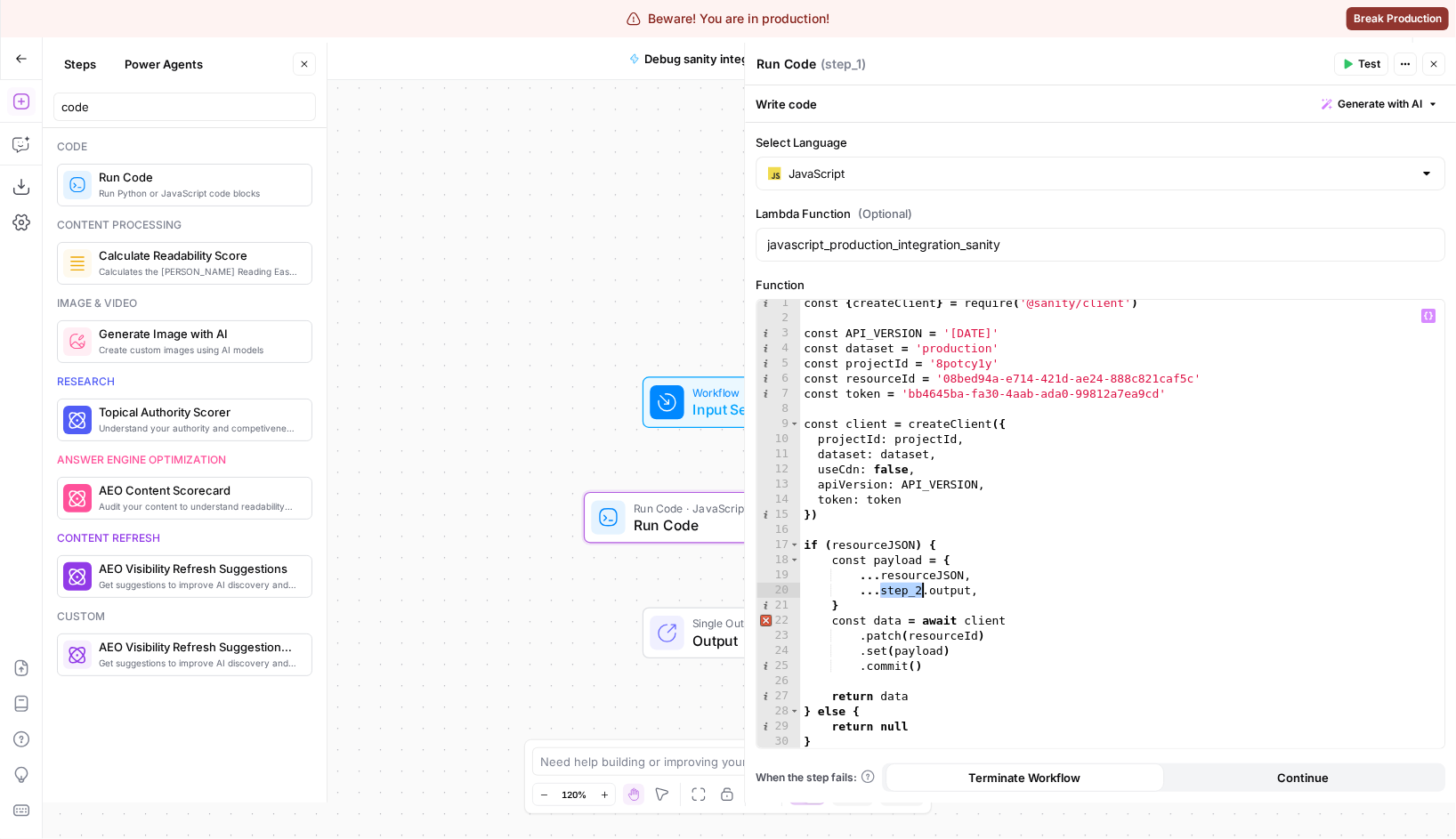
click at [972, 587] on div "const { createClient } = require ( '@sanity/client' ) const API_VERSION = '2025…" at bounding box center [1122, 535] width 644 height 479
click at [998, 594] on div "const { createClient } = require ( '@sanity/client' ) const API_VERSION = '2025…" at bounding box center [1122, 535] width 644 height 479
type textarea "**********"
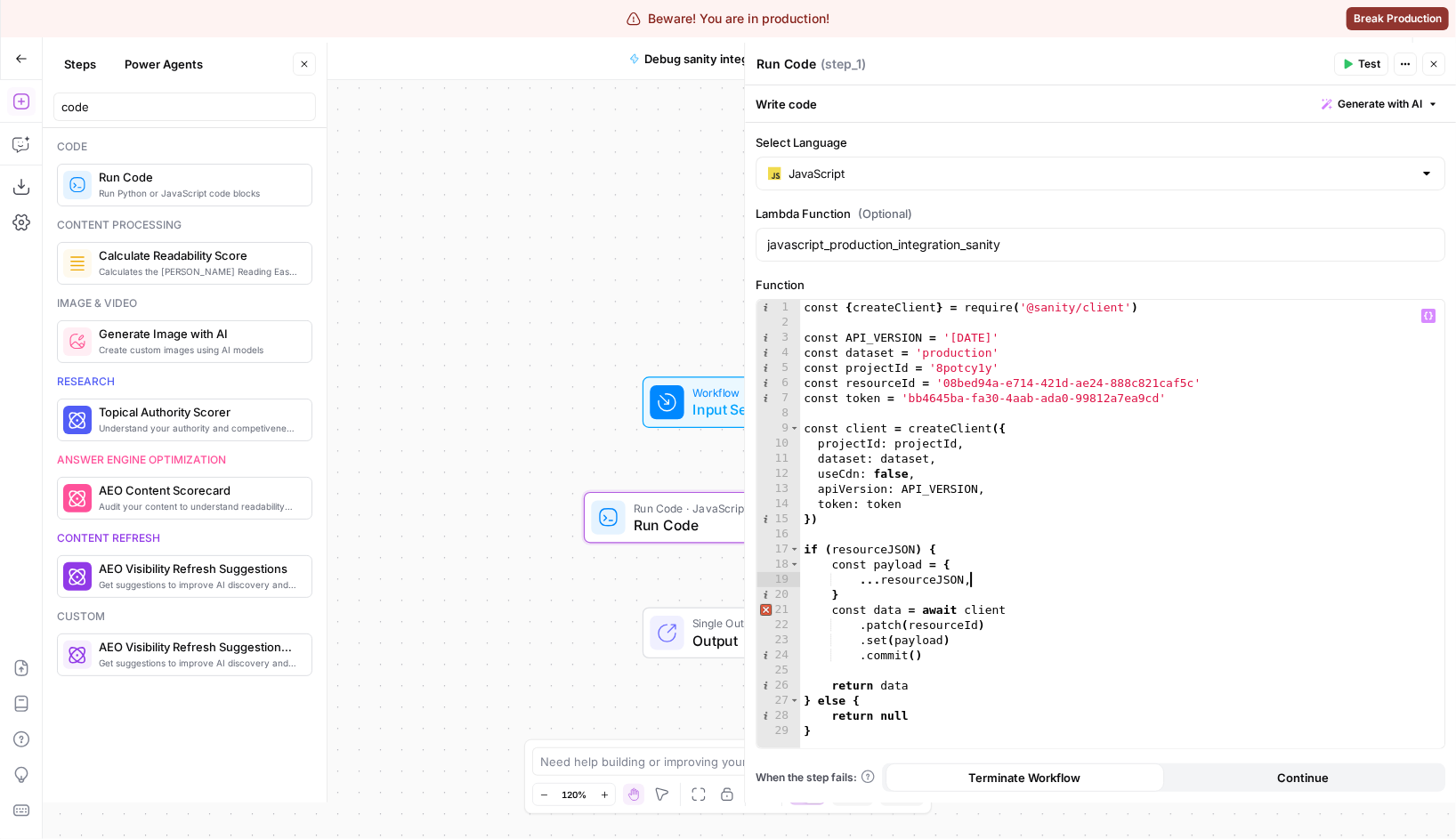
click at [1008, 592] on div "const { createClient } = require ( '@sanity/client' ) const API_VERSION = '2025…" at bounding box center [1122, 539] width 644 height 479
click at [926, 423] on div "const { createClient } = require ( '@sanity/client' ) const API_VERSION = '2025…" at bounding box center [1122, 539] width 644 height 479
type textarea "**********"
click at [891, 405] on div "const { createClient } = require ( '@sanity/client' ) const API_VERSION = '2025…" at bounding box center [1122, 539] width 644 height 479
type textarea "**********"
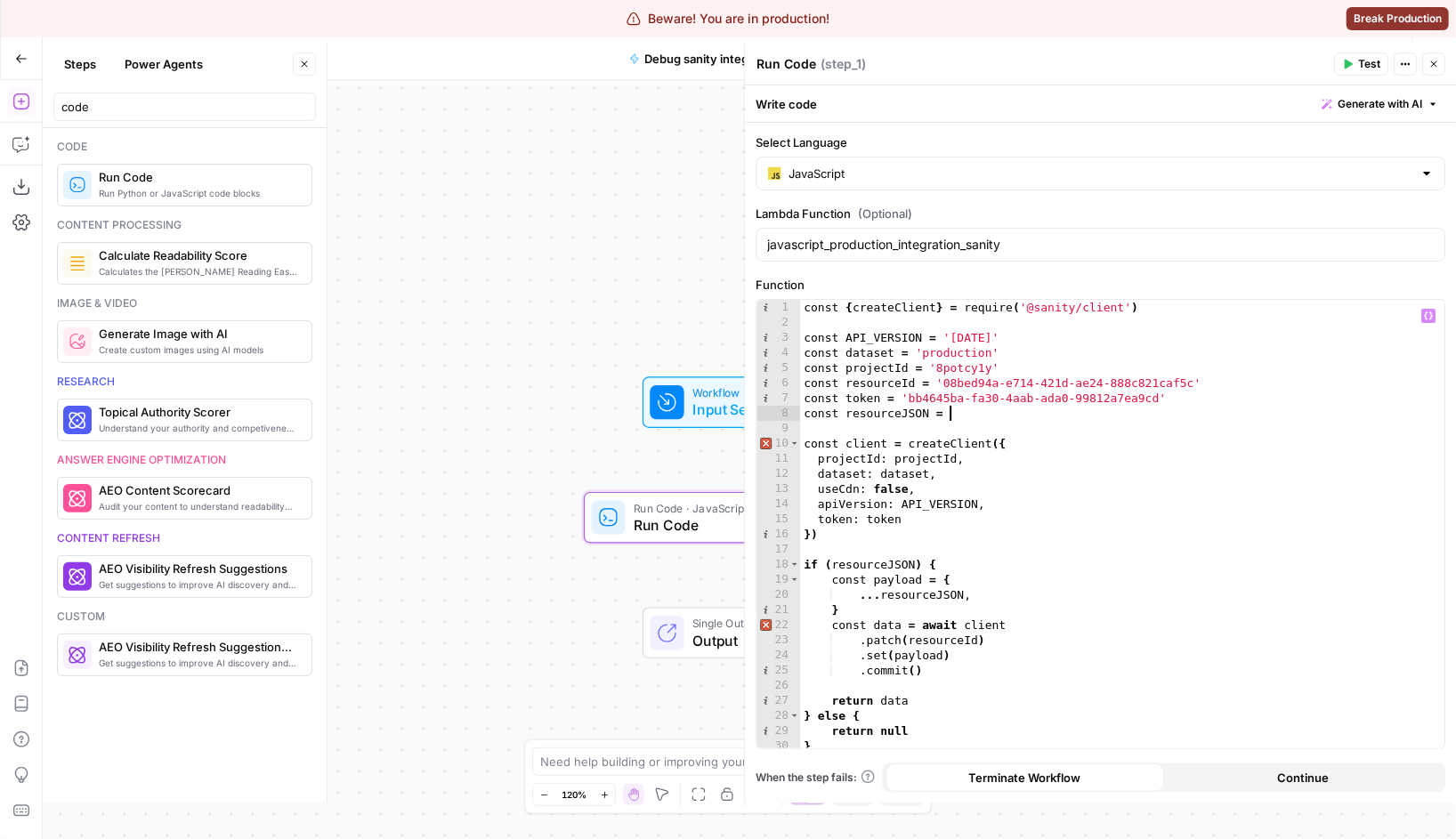
click at [979, 410] on div "const { createClient } = require ( '@sanity/client' ) const API_VERSION = '2025…" at bounding box center [1122, 539] width 644 height 479
paste textarea "**********"
click at [962, 413] on div "const { createClient } = require ( '@sanity/client' ) const API_VERSION = '2025…" at bounding box center [1122, 539] width 644 height 479
click at [960, 629] on div "const { createClient } = require ( '@sanity/client' ) const API_VERSION = '2025…" at bounding box center [1122, 539] width 644 height 479
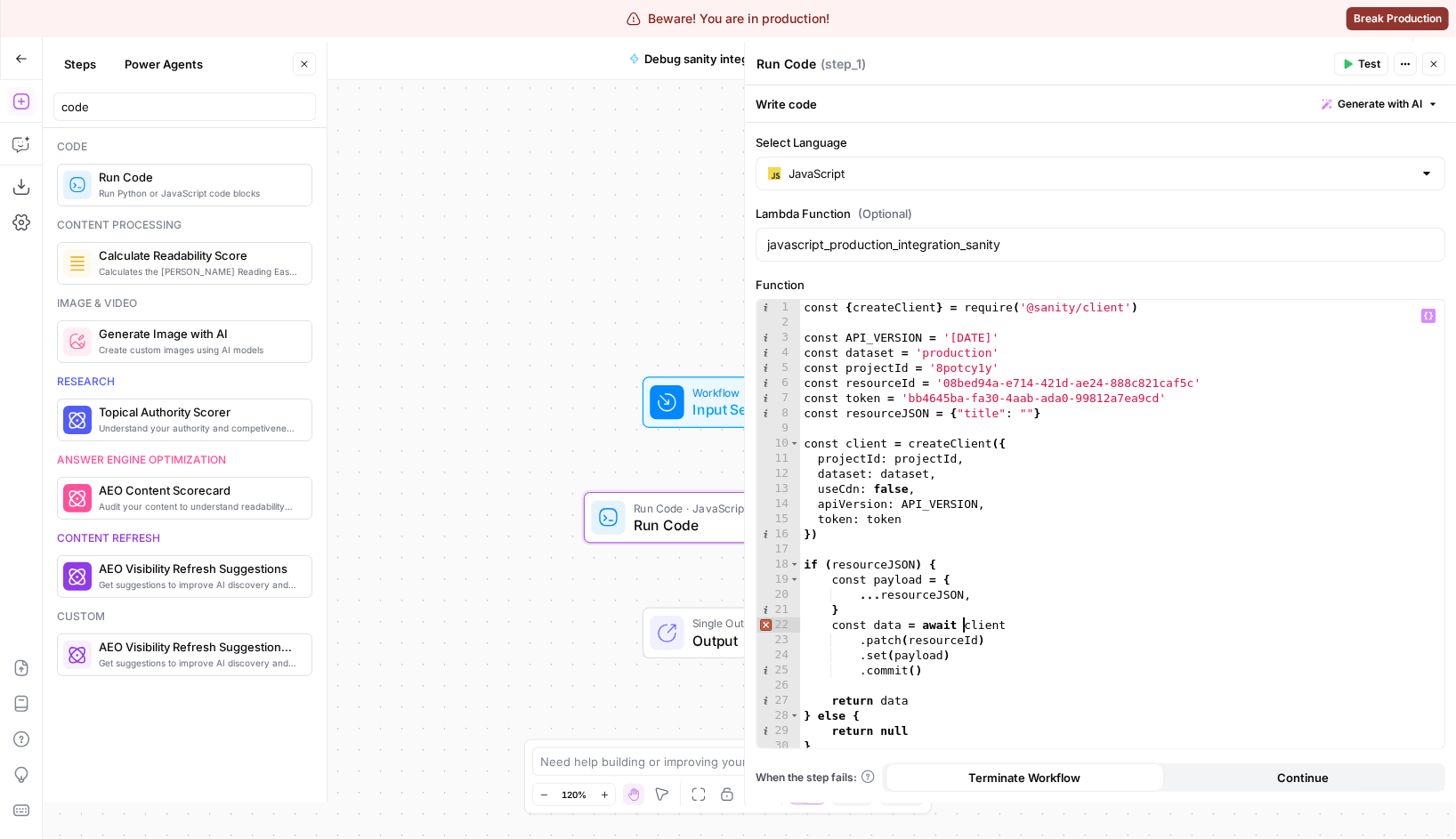
scroll to position [0, 15]
click at [1021, 412] on div "const { createClient } = require ( '@sanity/client' ) const API_VERSION = '2025…" at bounding box center [1122, 539] width 644 height 479
paste textarea "**********"
click at [952, 662] on div "const { createClient } = require ( '@sanity/client' ) const API_VERSION = '2025…" at bounding box center [1122, 539] width 644 height 479
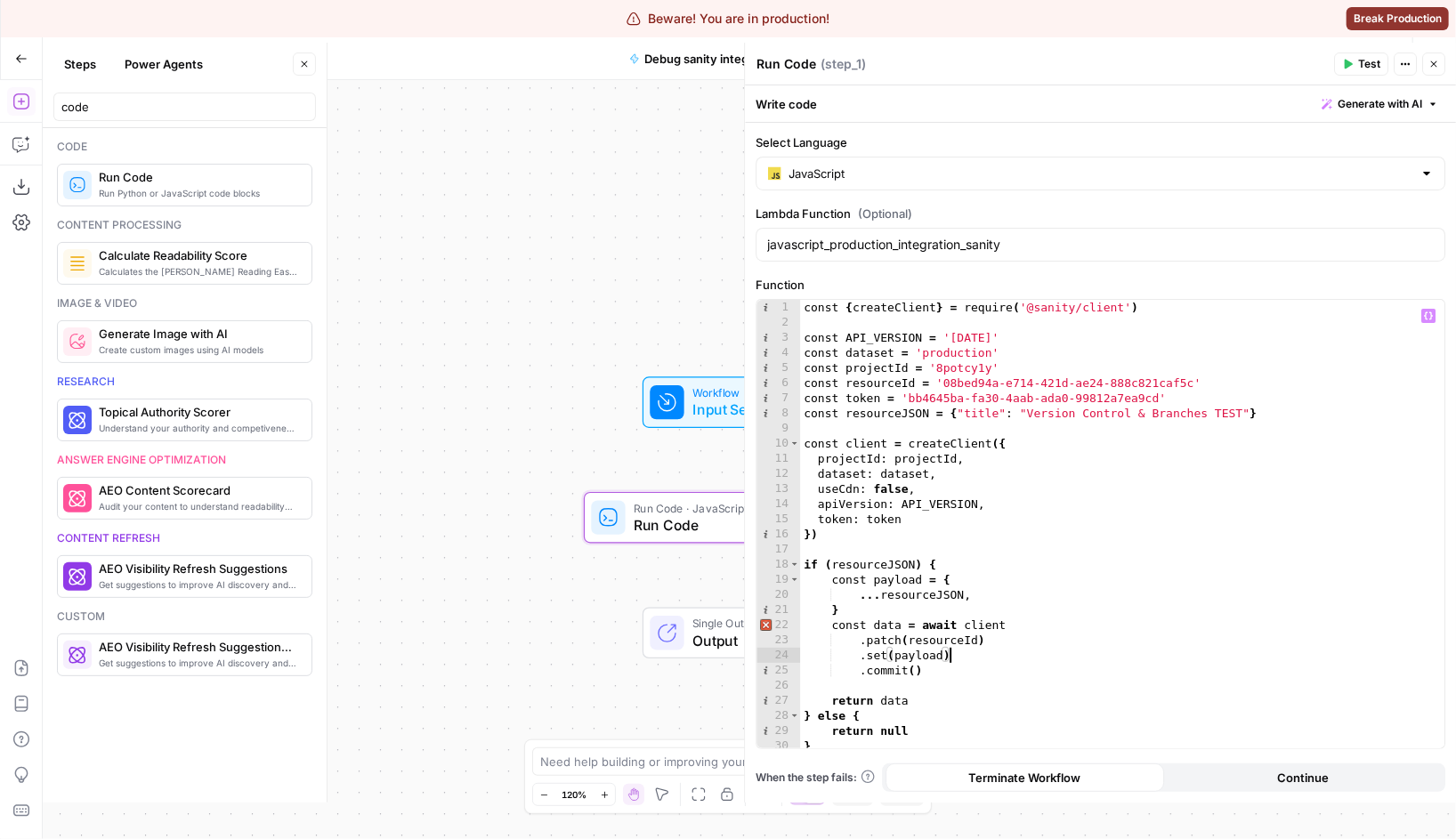
scroll to position [0, 10]
click at [925, 700] on div "const { createClient } = require ( '@sanity/client' ) const API_VERSION = '2025…" at bounding box center [1122, 539] width 644 height 479
click at [1354, 57] on button "Test" at bounding box center [1362, 64] width 54 height 23
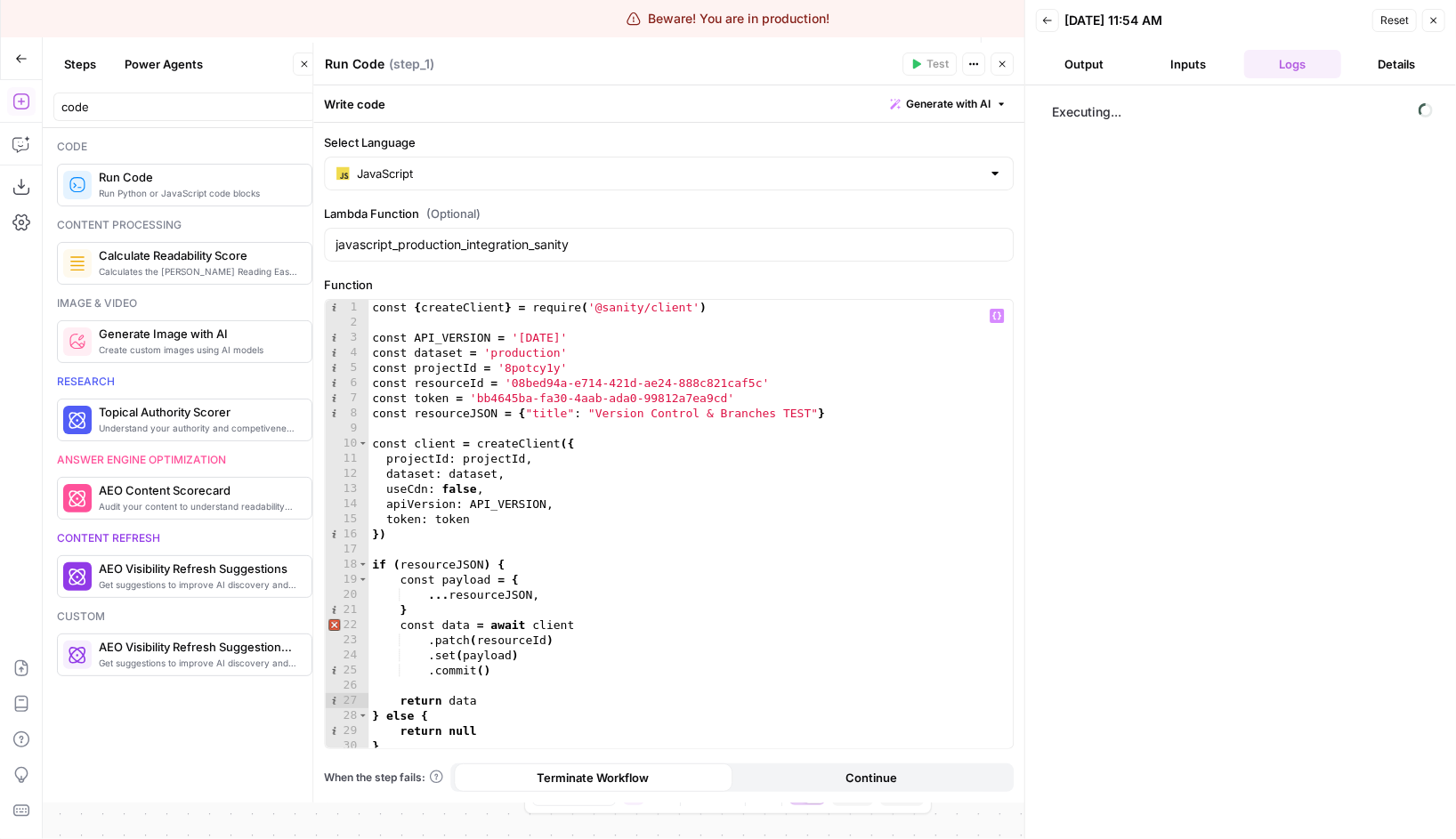
scroll to position [5, 0]
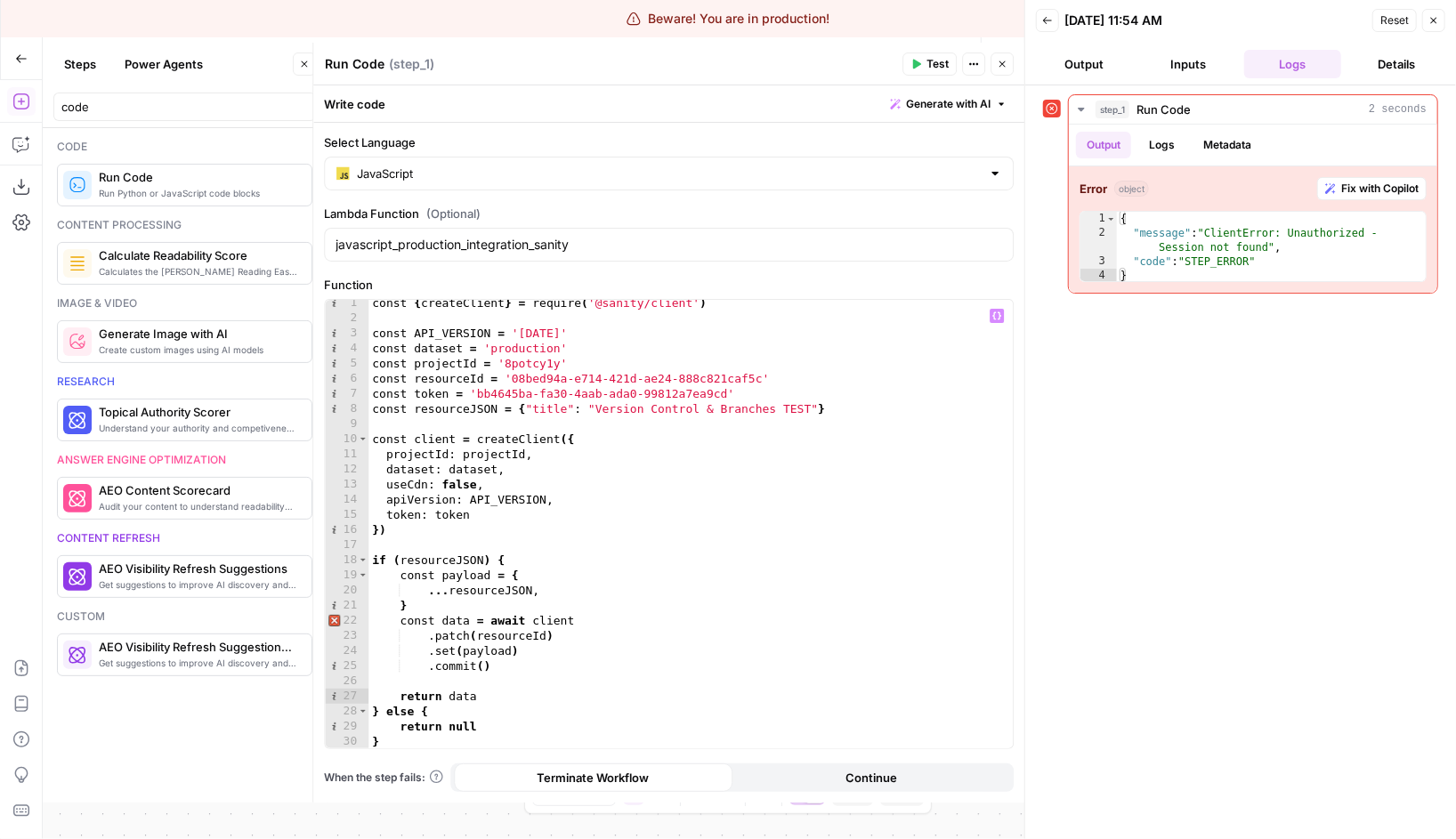
type textarea "**********"
click at [441, 394] on div "const { createClient } = require ( '@sanity/client' ) const API_VERSION = '2025…" at bounding box center [691, 535] width 644 height 479
click at [1163, 136] on button "Logs" at bounding box center [1161, 144] width 47 height 26
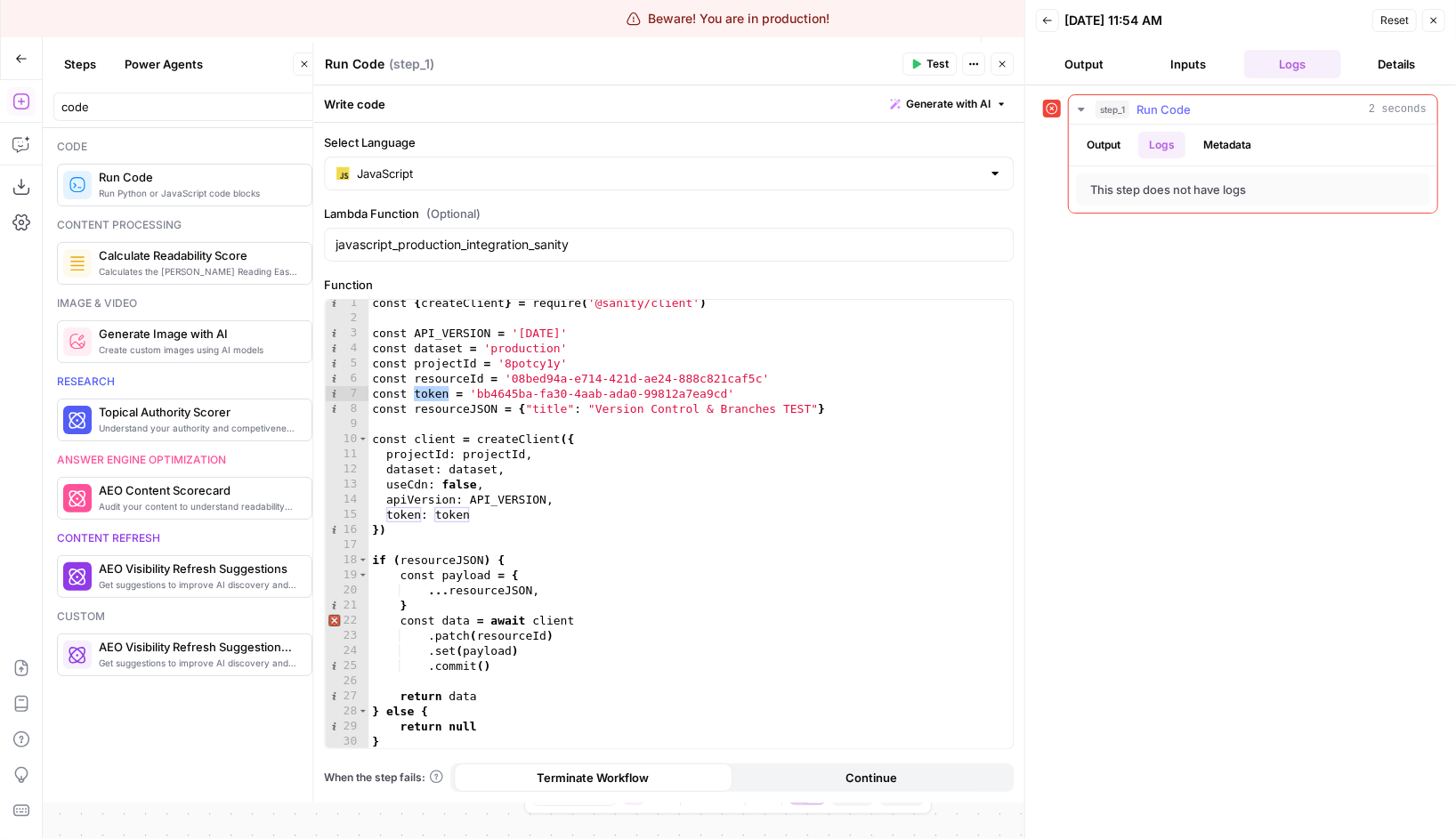
click at [1119, 143] on button "Output" at bounding box center [1103, 144] width 55 height 26
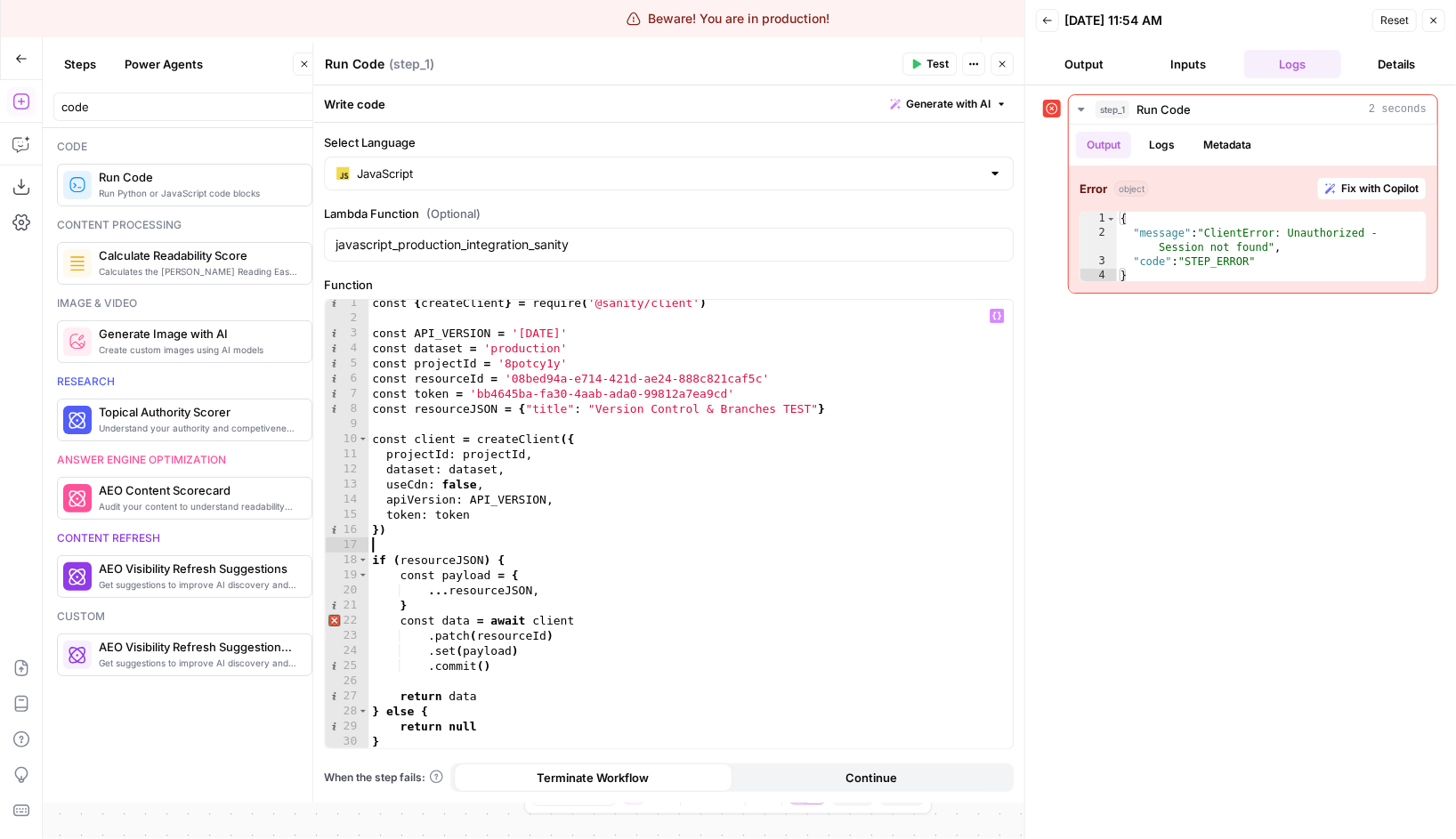
click at [500, 543] on div "const { createClient } = require ( '@sanity/client' ) const API_VERSION = '2025…" at bounding box center [691, 535] width 644 height 479
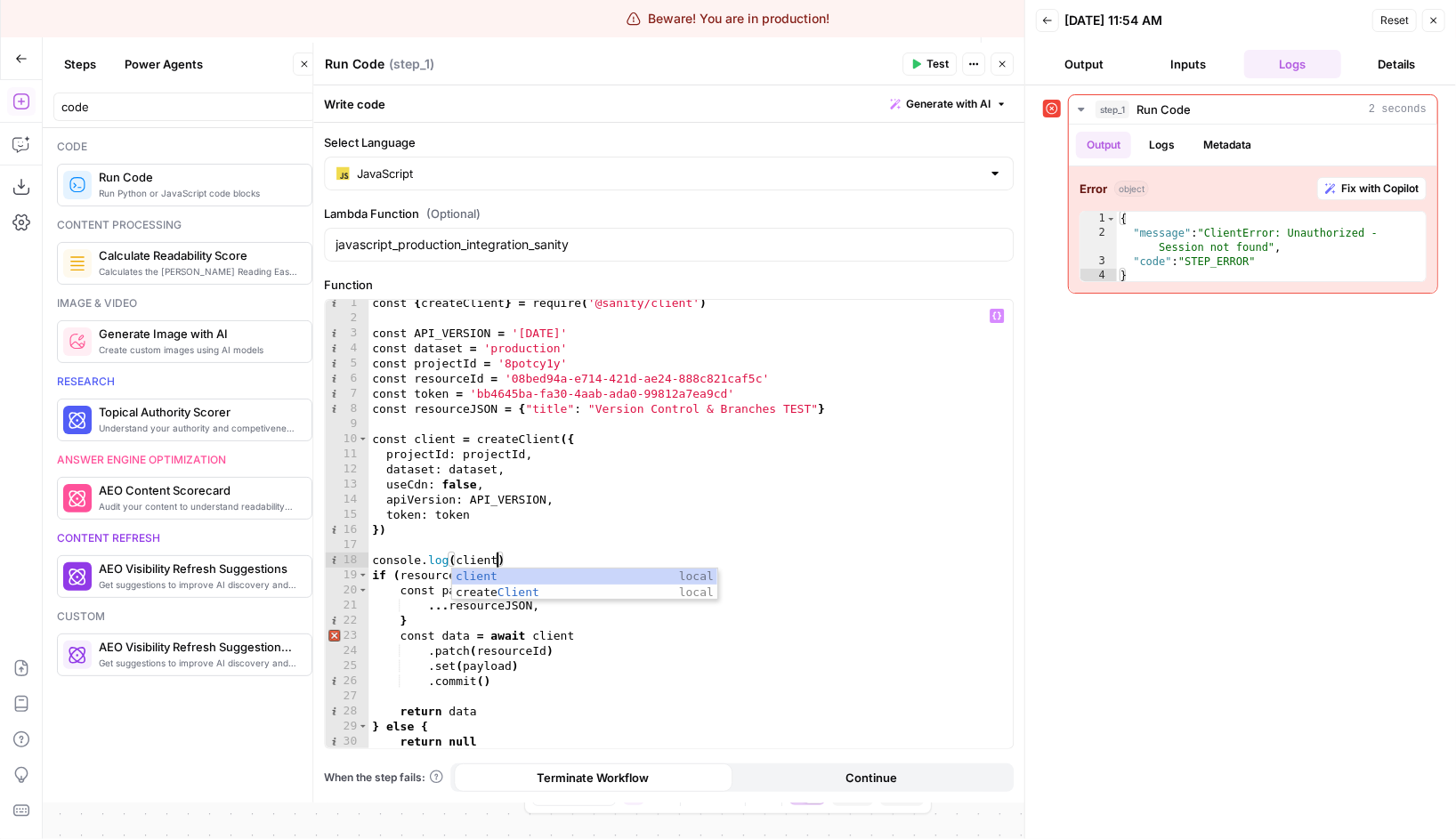
scroll to position [0, 9]
click at [825, 497] on div "const { createClient } = require ( '@sanity/client' ) const API_VERSION = '2025…" at bounding box center [691, 535] width 644 height 479
click at [933, 71] on span "Test" at bounding box center [938, 64] width 22 height 16
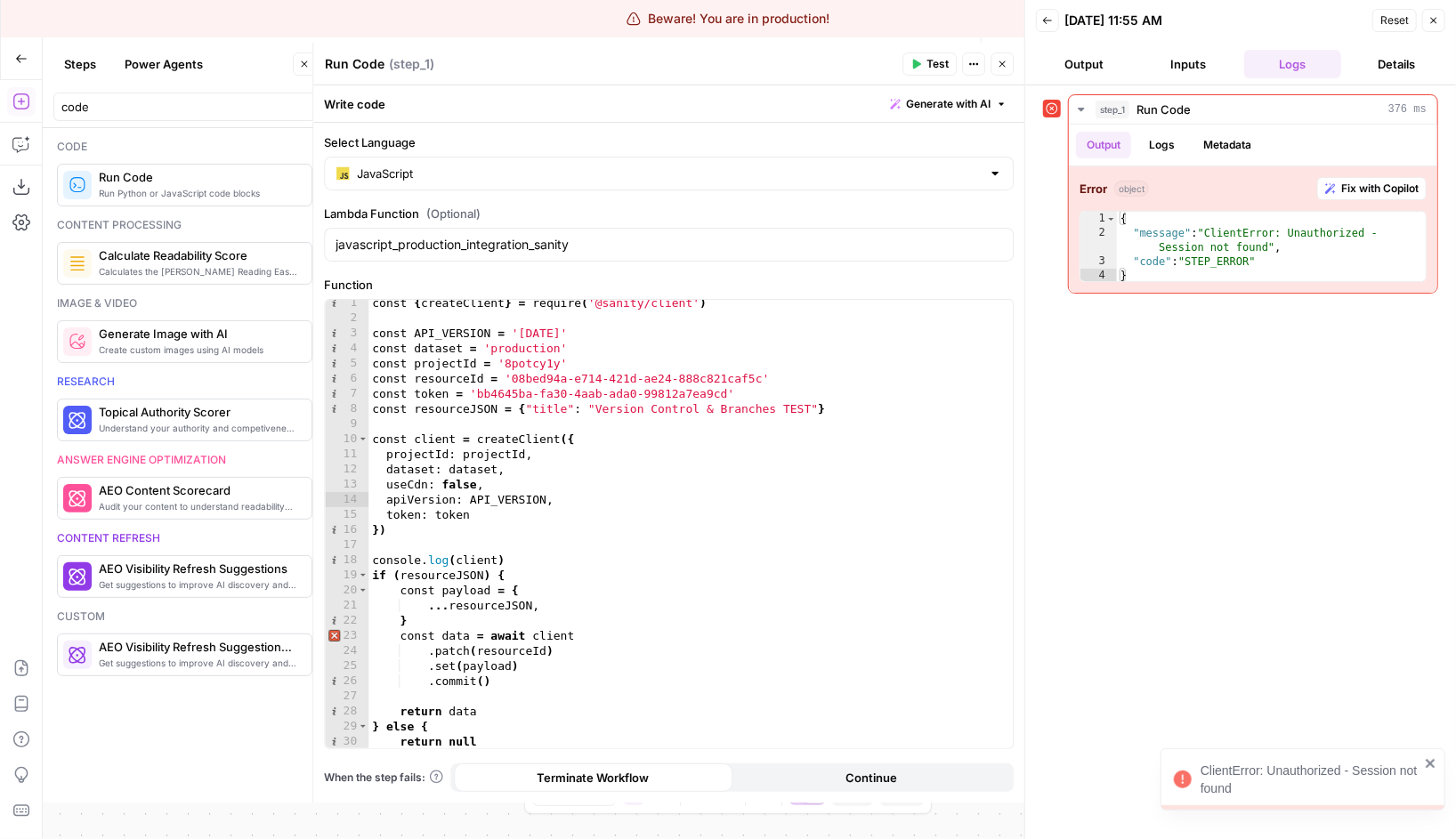
click at [1377, 53] on button "Details" at bounding box center [1397, 63] width 97 height 28
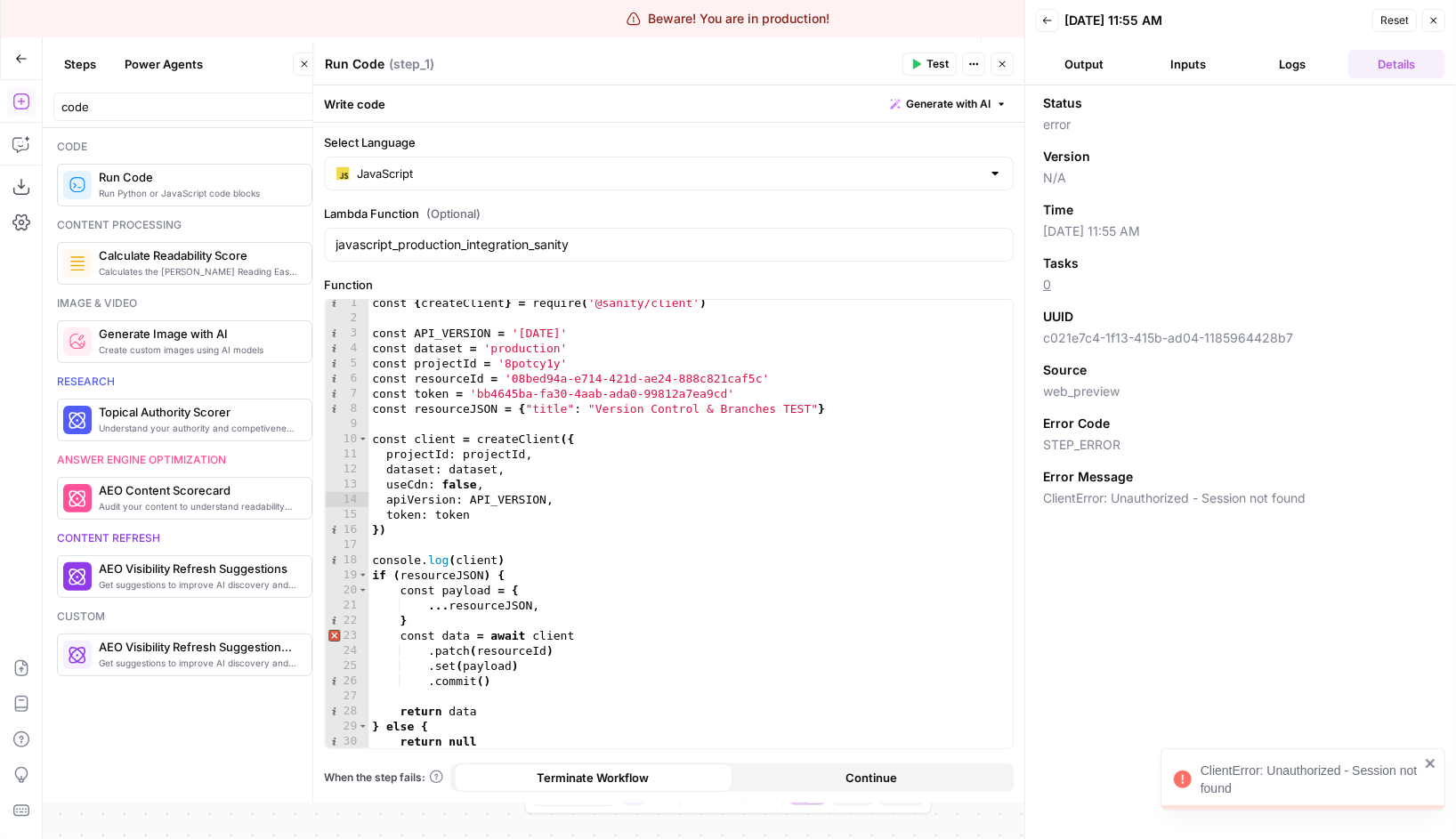
click at [1252, 61] on button "Logs" at bounding box center [1293, 63] width 97 height 28
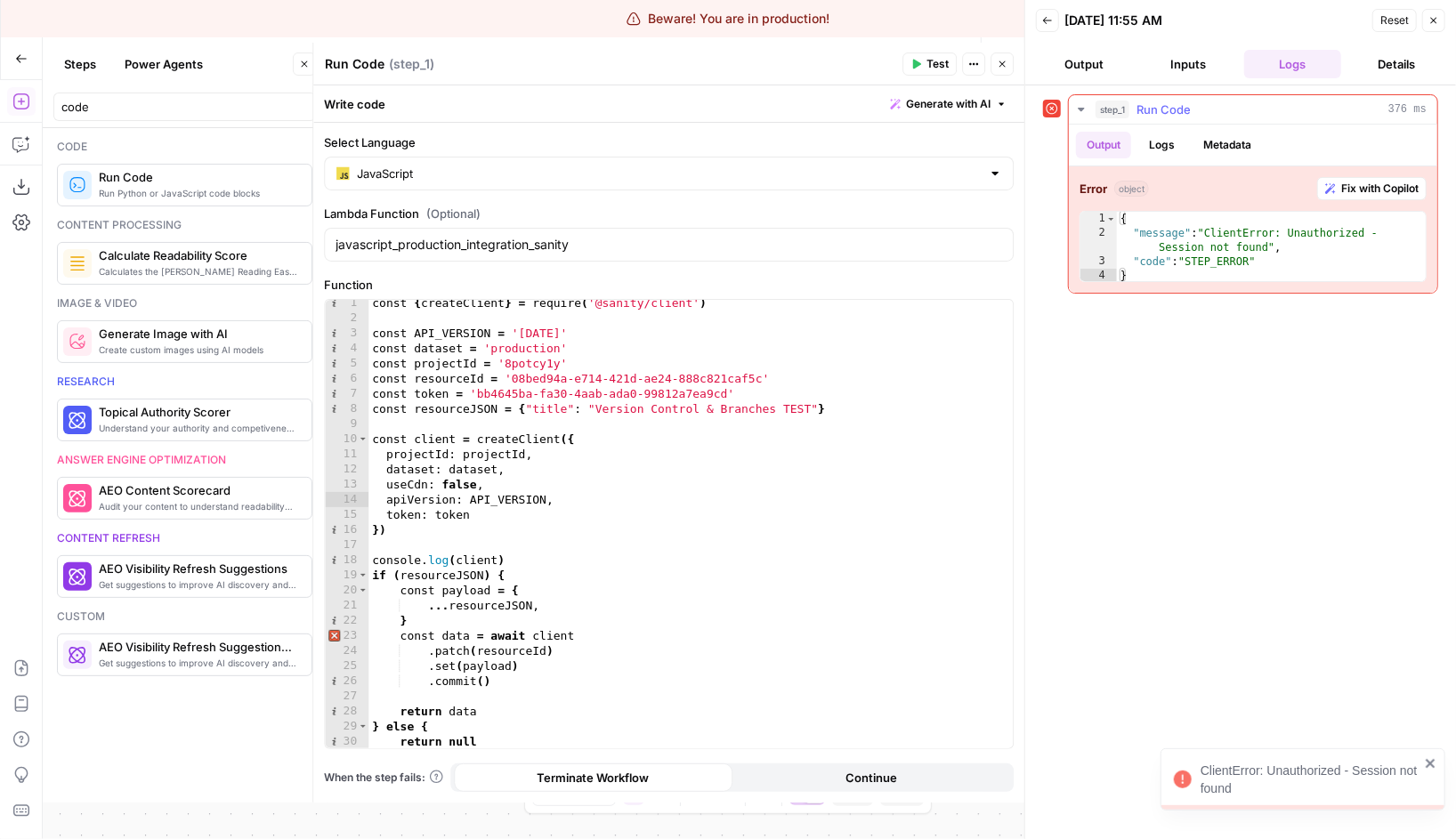
click at [1165, 145] on button "Logs" at bounding box center [1161, 144] width 47 height 26
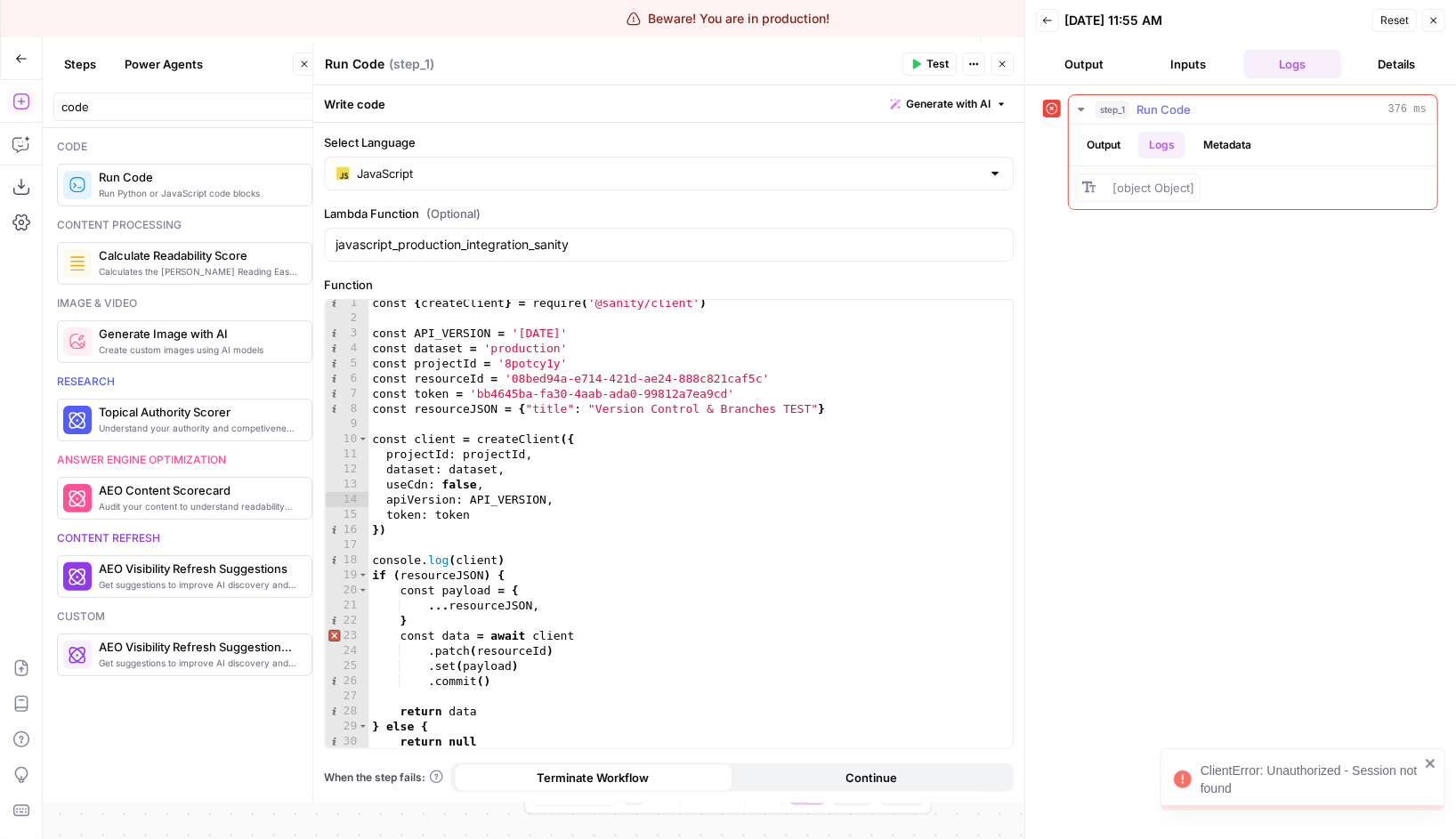
click at [1177, 194] on div "[object Object]" at bounding box center [1150, 188] width 89 height 17
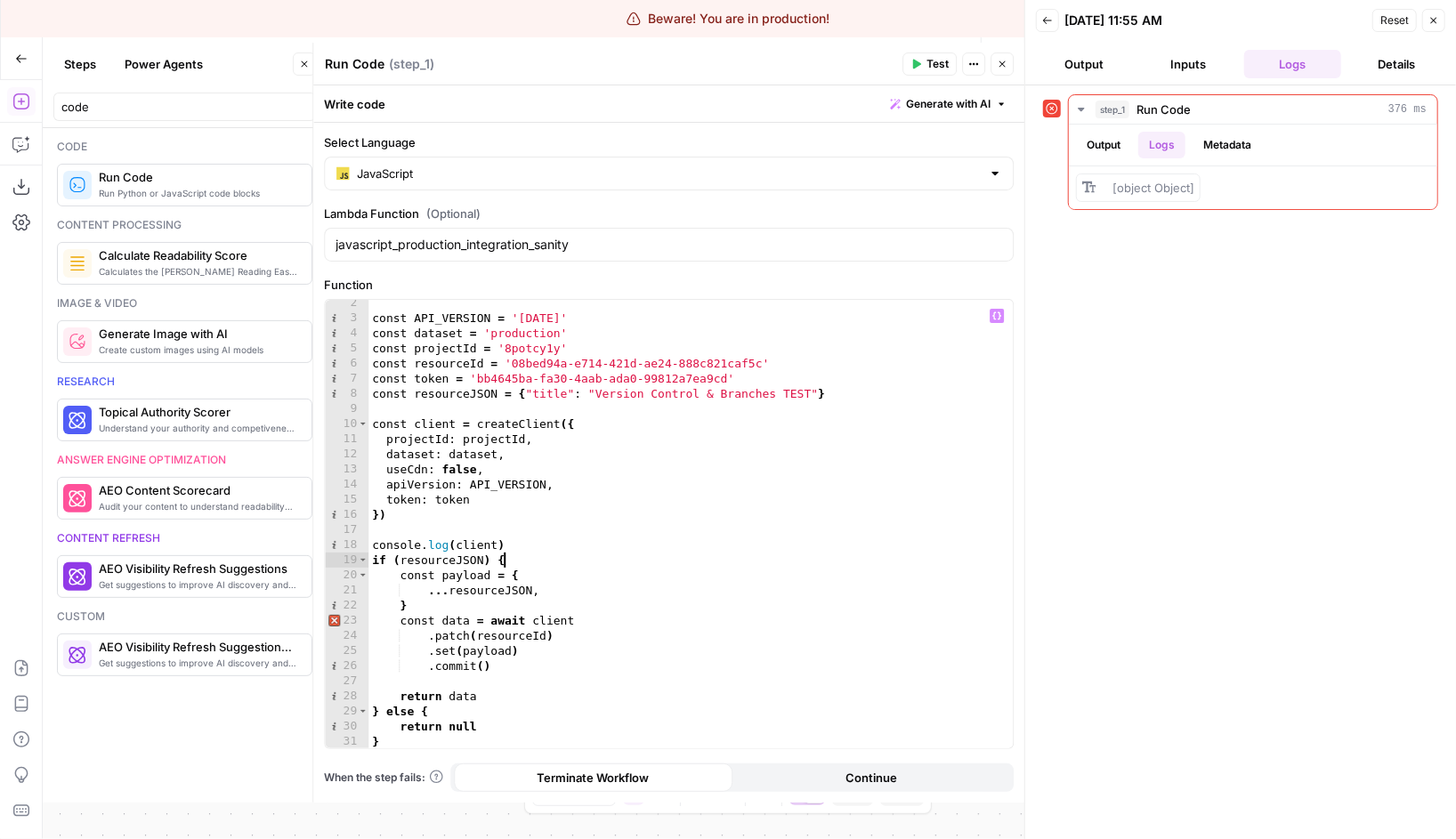
click at [571, 555] on div "const API_VERSION = '2025-04-10' const dataset = 'production' const projectId =…" at bounding box center [691, 535] width 644 height 479
click at [556, 542] on div "const API_VERSION = '2025-04-10' const dataset = 'production' const projectId =…" at bounding box center [691, 535] width 644 height 479
click at [502, 619] on div "const API_VERSION = '2025-04-10' const dataset = 'production' const projectId =…" at bounding box center [691, 535] width 644 height 479
click at [488, 616] on div "const API_VERSION = '2025-04-10' const dataset = 'production' const projectId =…" at bounding box center [691, 535] width 644 height 479
click at [480, 689] on div "const API_VERSION = '2025-04-10' const dataset = 'production' const projectId =…" at bounding box center [691, 535] width 644 height 479
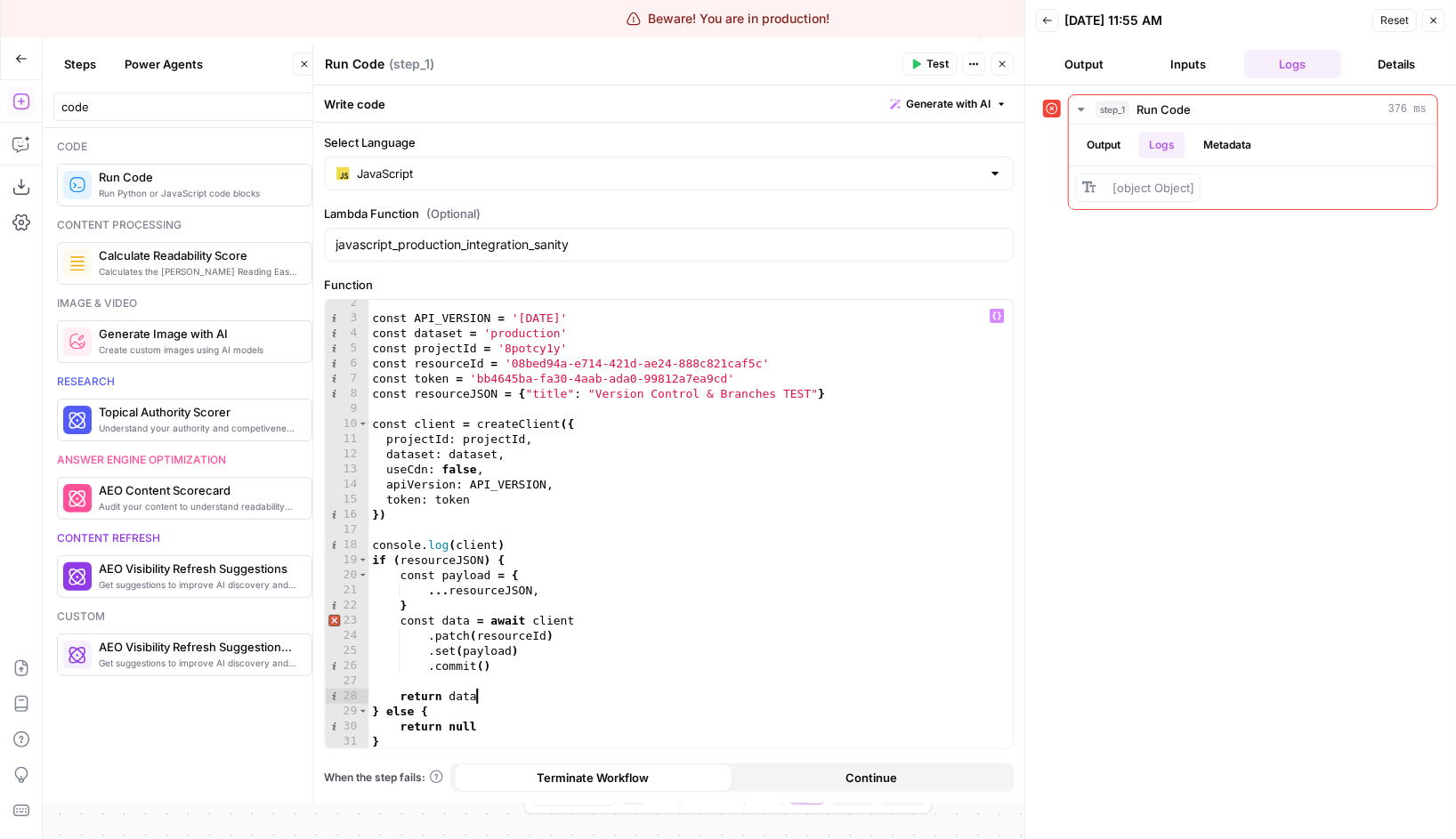
type textarea "**********"
click at [461, 682] on div "const API_VERSION = '2025-04-10' const dataset = 'production' const projectId =…" at bounding box center [691, 535] width 644 height 479
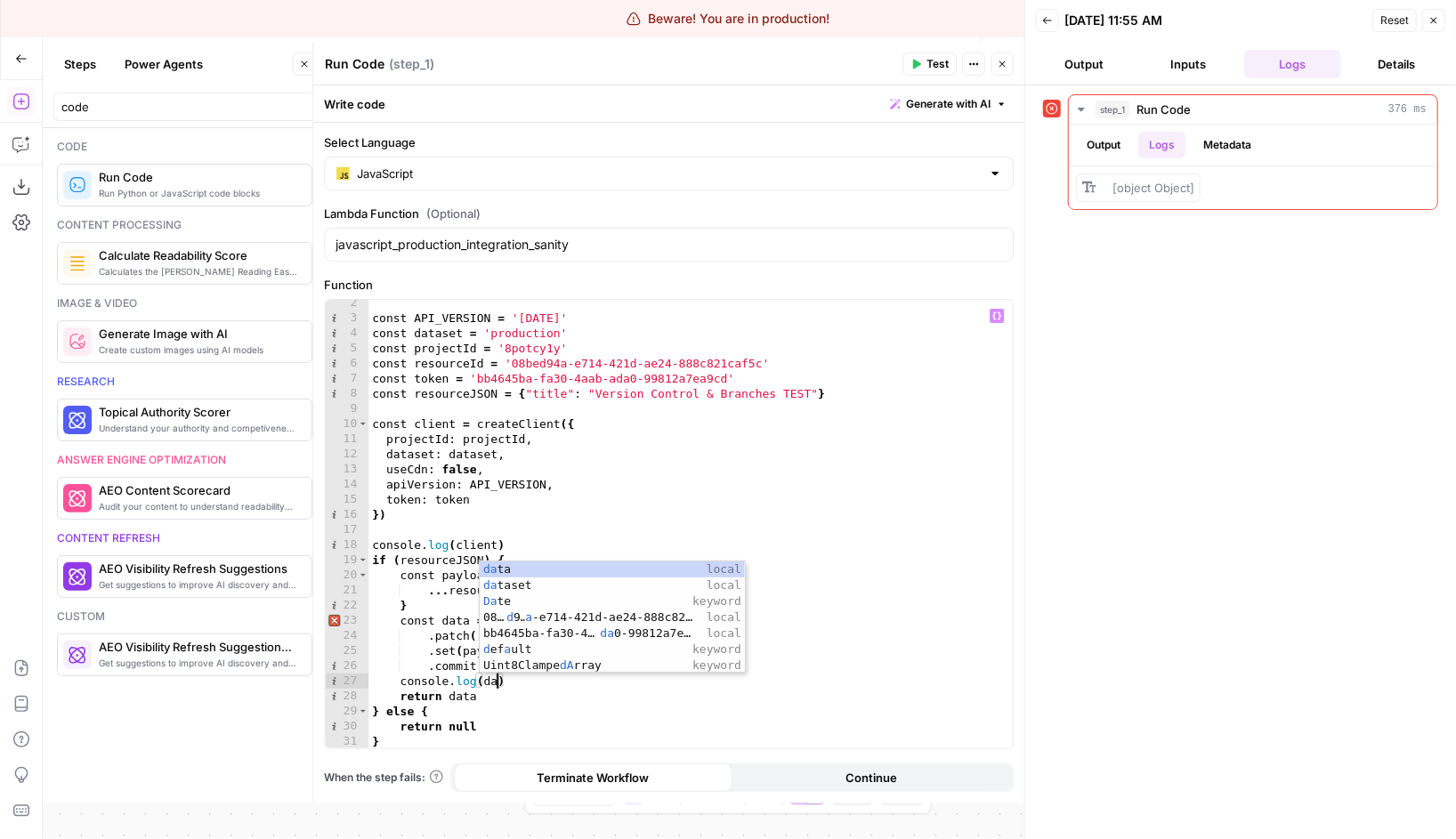
scroll to position [0, 9]
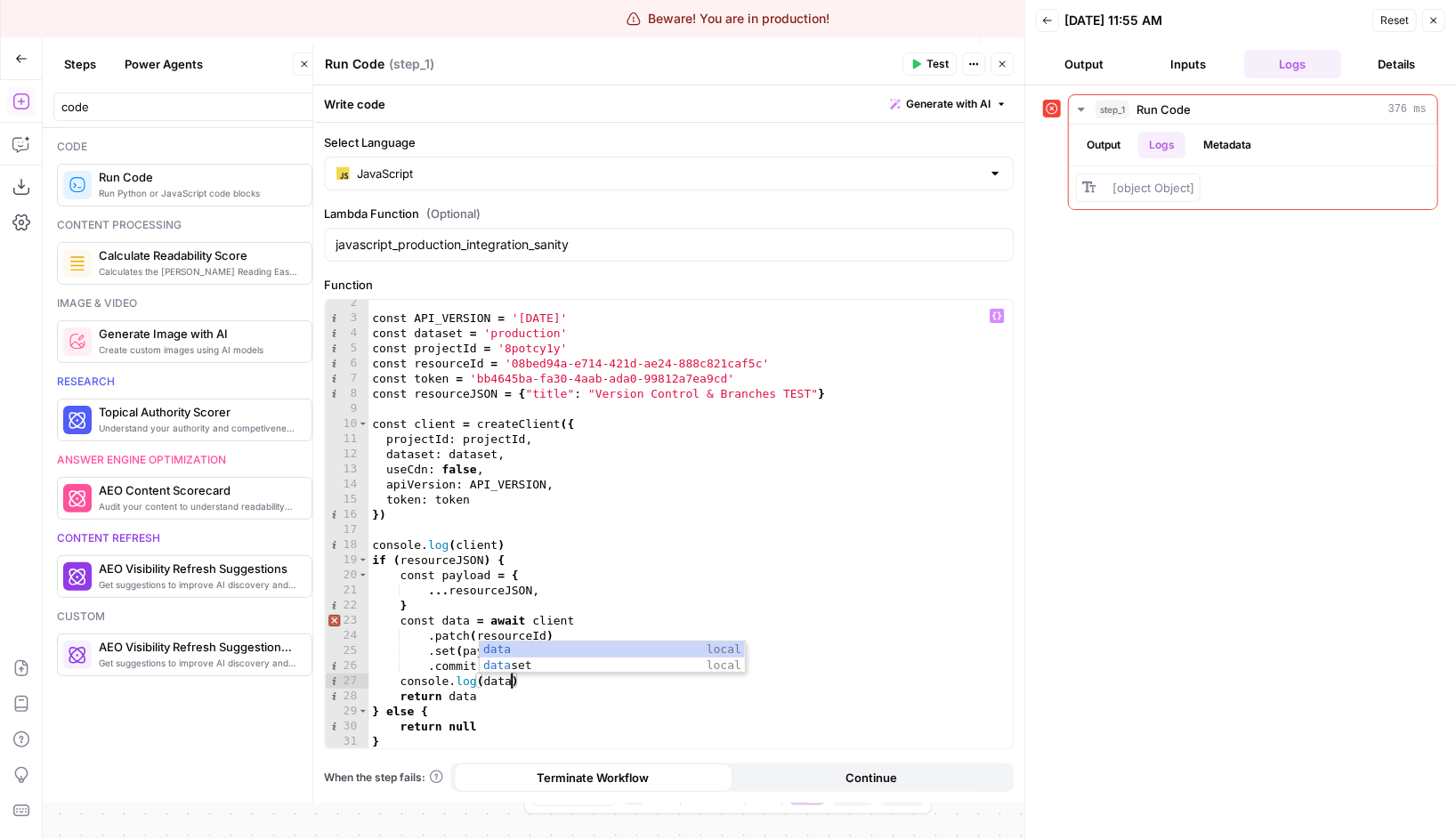
click at [918, 47] on header "Run Code Run Code ( step_1 ) Test Actions Close" at bounding box center [668, 64] width 711 height 43
click at [922, 68] on button "Test" at bounding box center [930, 64] width 54 height 23
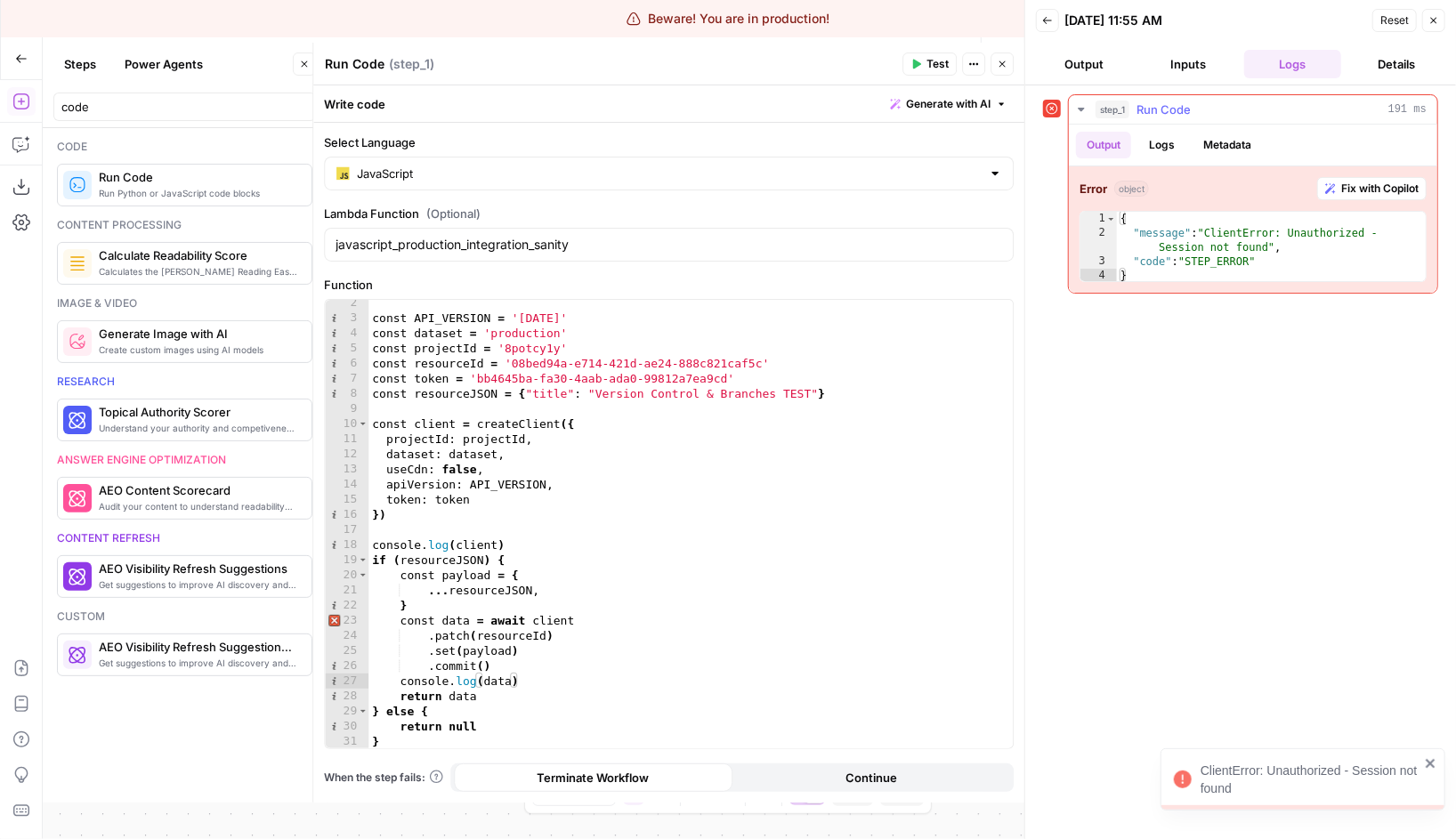
click at [1161, 138] on button "Logs" at bounding box center [1161, 144] width 47 height 26
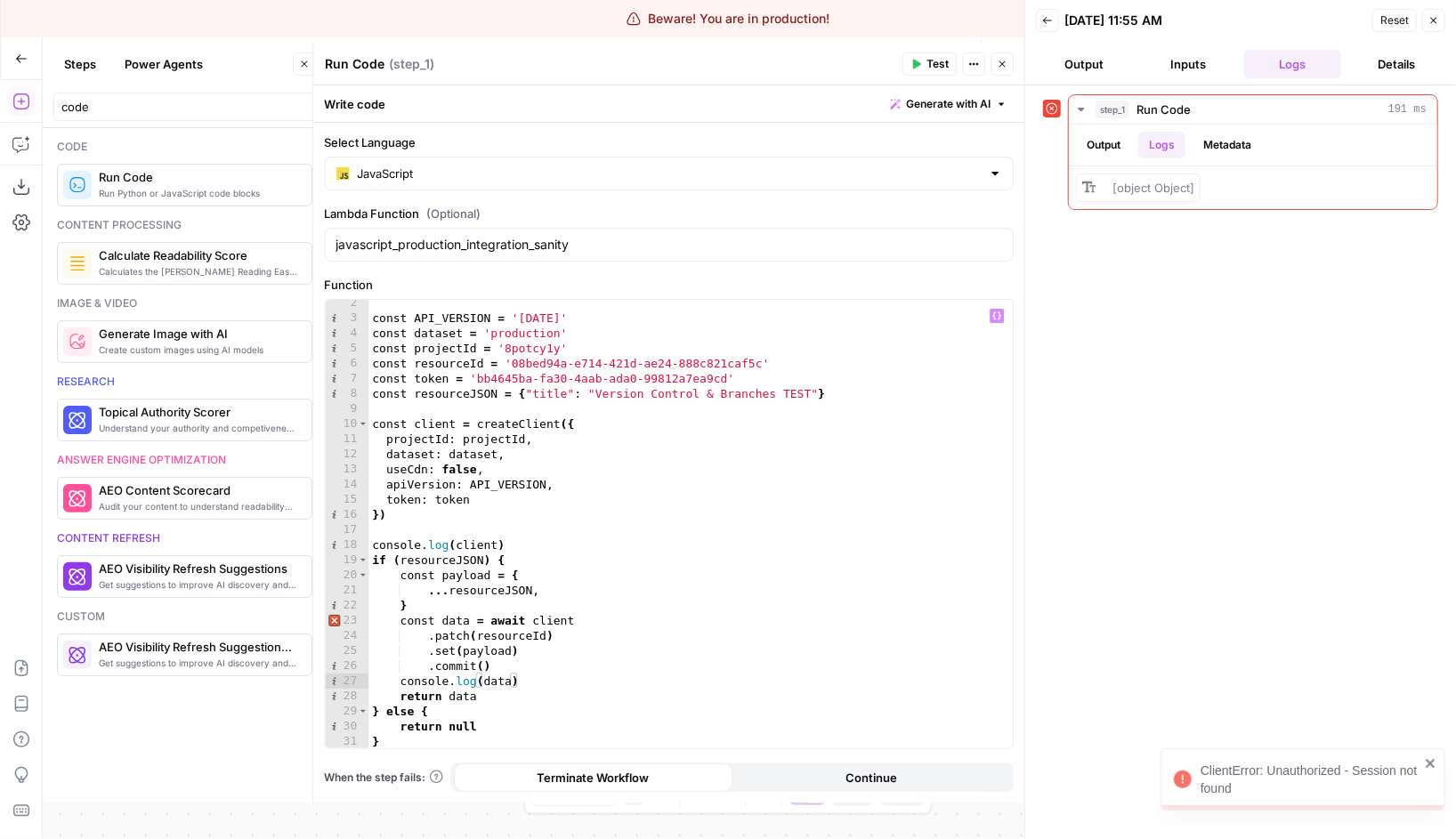
type textarea "*"
click at [558, 600] on div "const API_VERSION = '2025-04-10' const dataset = 'production' const projectId =…" at bounding box center [691, 535] width 644 height 479
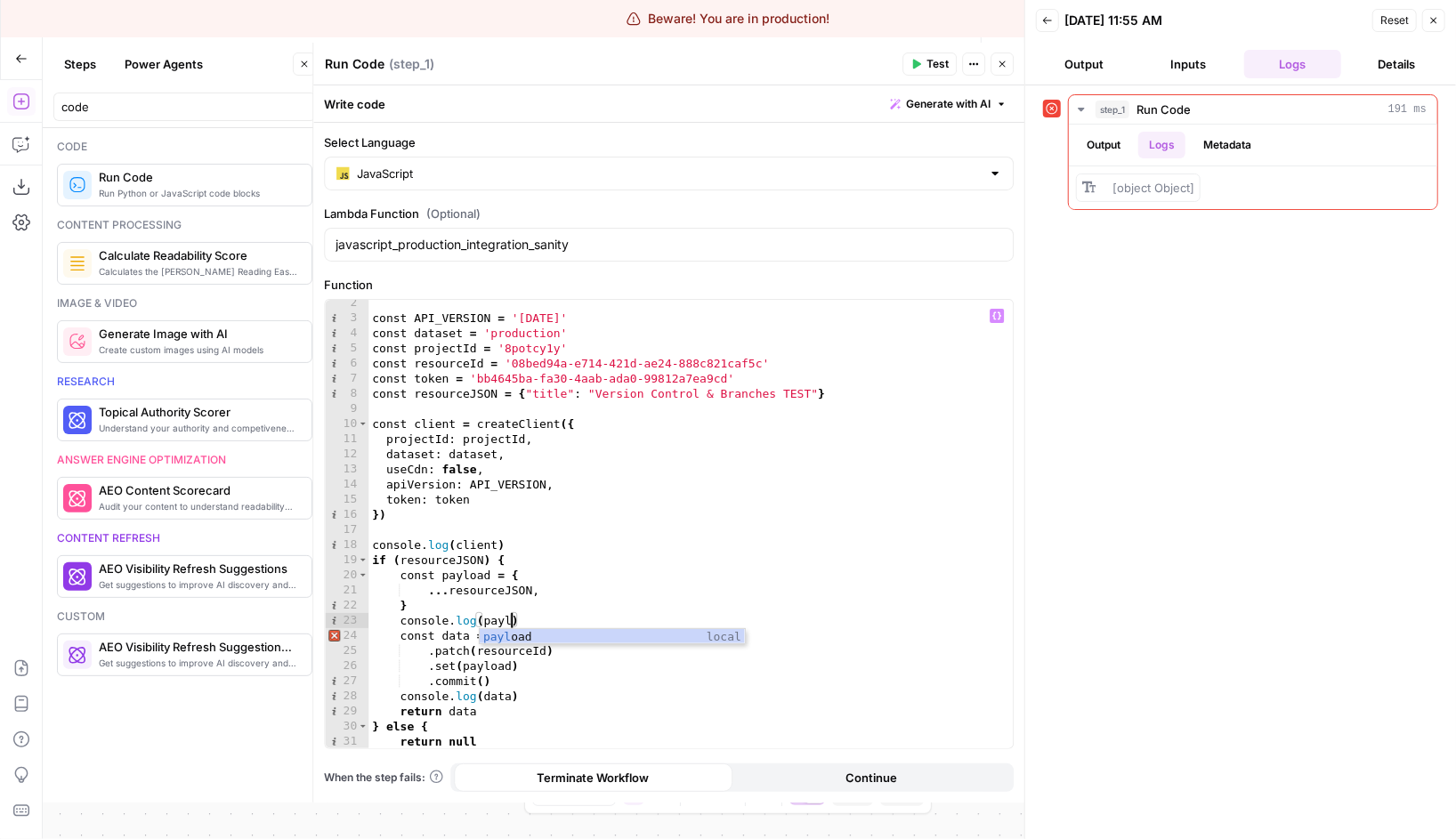
scroll to position [0, 11]
click at [913, 82] on header "Run Code Run Code ( step_1 ) Test Actions Close" at bounding box center [668, 64] width 711 height 43
click at [922, 63] on button "Test" at bounding box center [930, 64] width 54 height 23
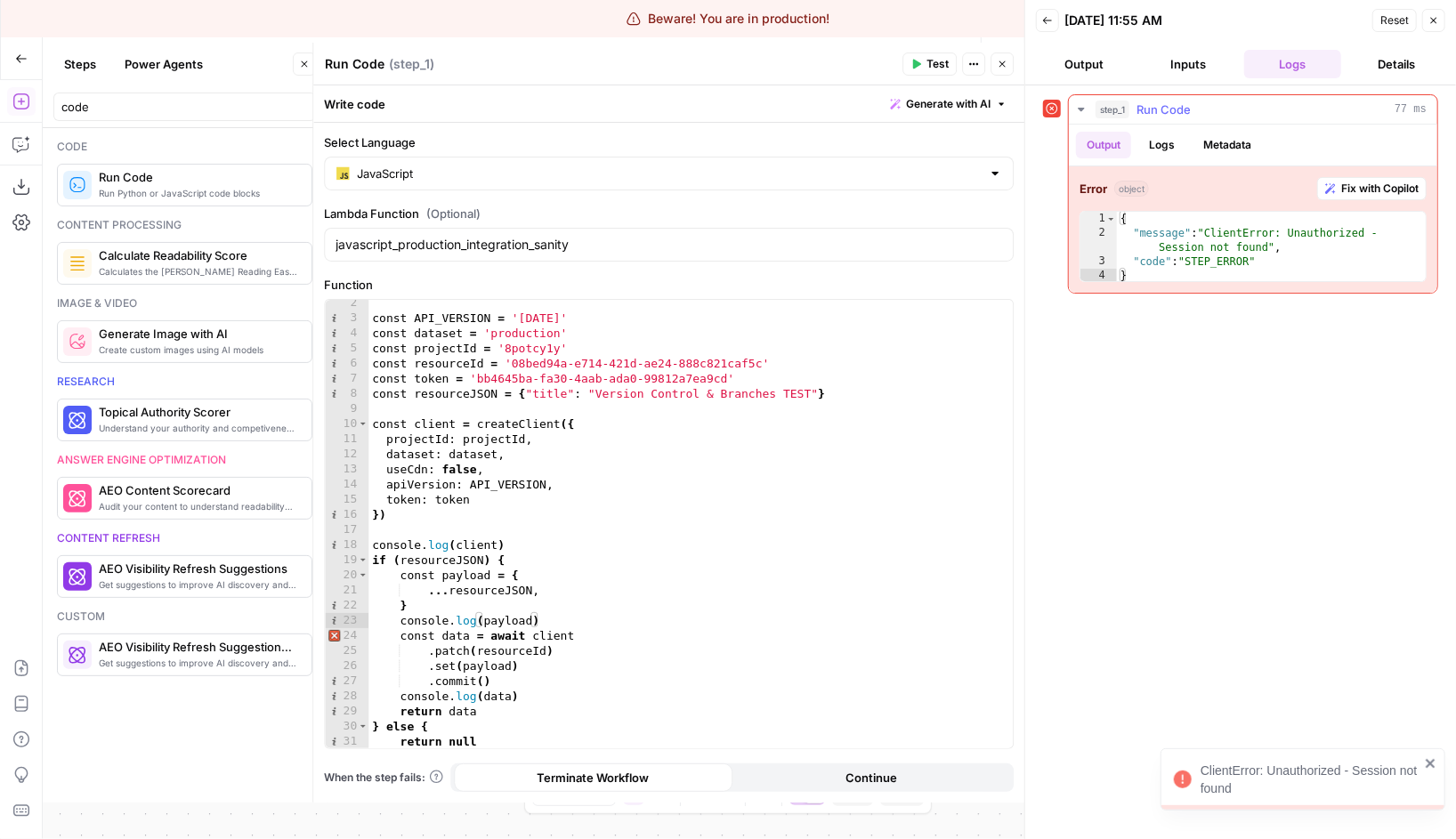
click at [1157, 145] on button "Logs" at bounding box center [1161, 144] width 47 height 26
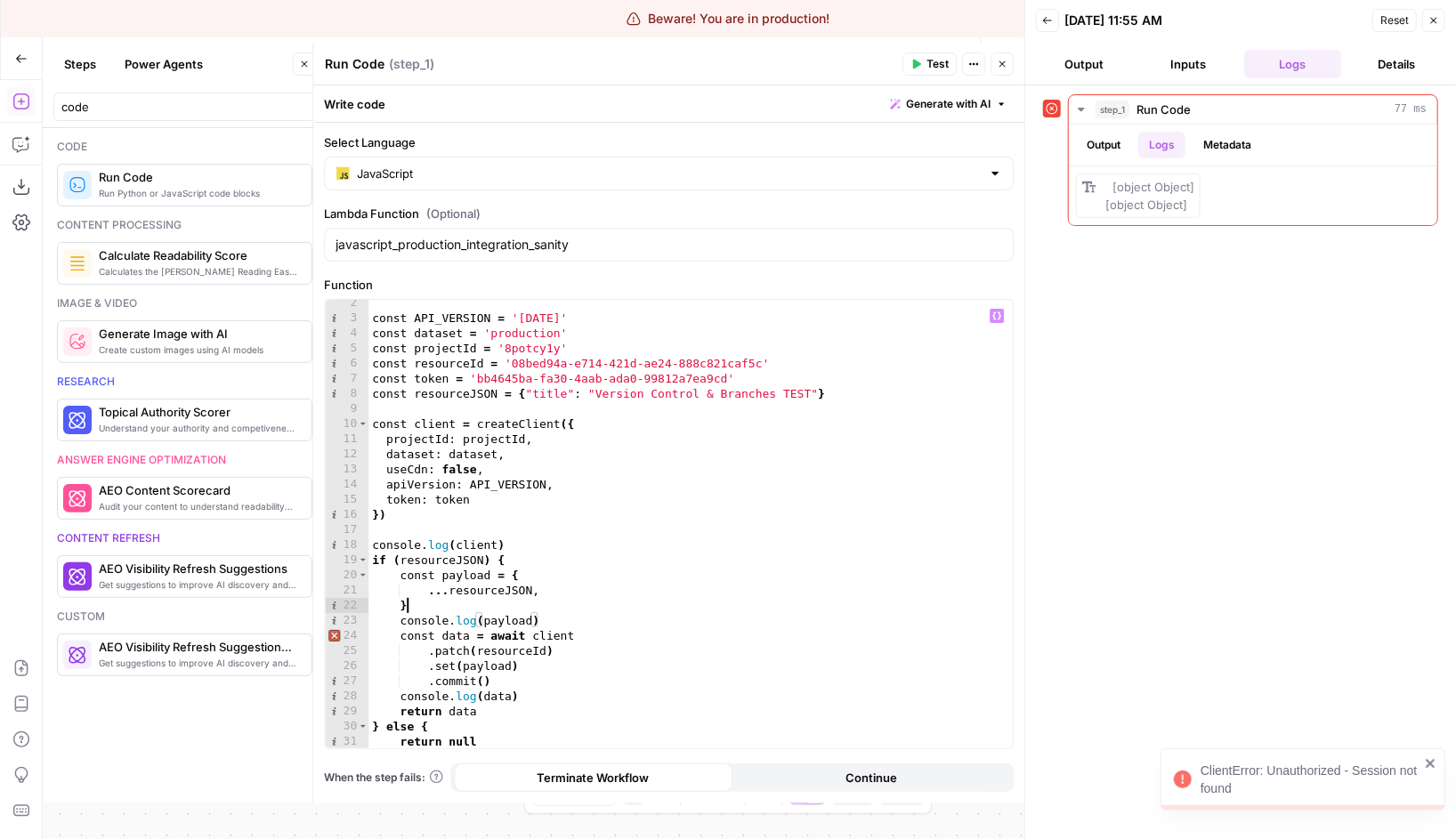
scroll to position [0, 2]
click at [550, 612] on div "const API_VERSION = '2025-04-10' const dataset = 'production' const projectId =…" at bounding box center [691, 535] width 644 height 479
drag, startPoint x: 556, startPoint y: 619, endPoint x: 286, endPoint y: 615, distance: 270.0
click at [286, 615] on body "ClientError: Unauthorized - Session not found Beware! You are in production! Br…" at bounding box center [728, 419] width 1456 height 839
type textarea "**********"
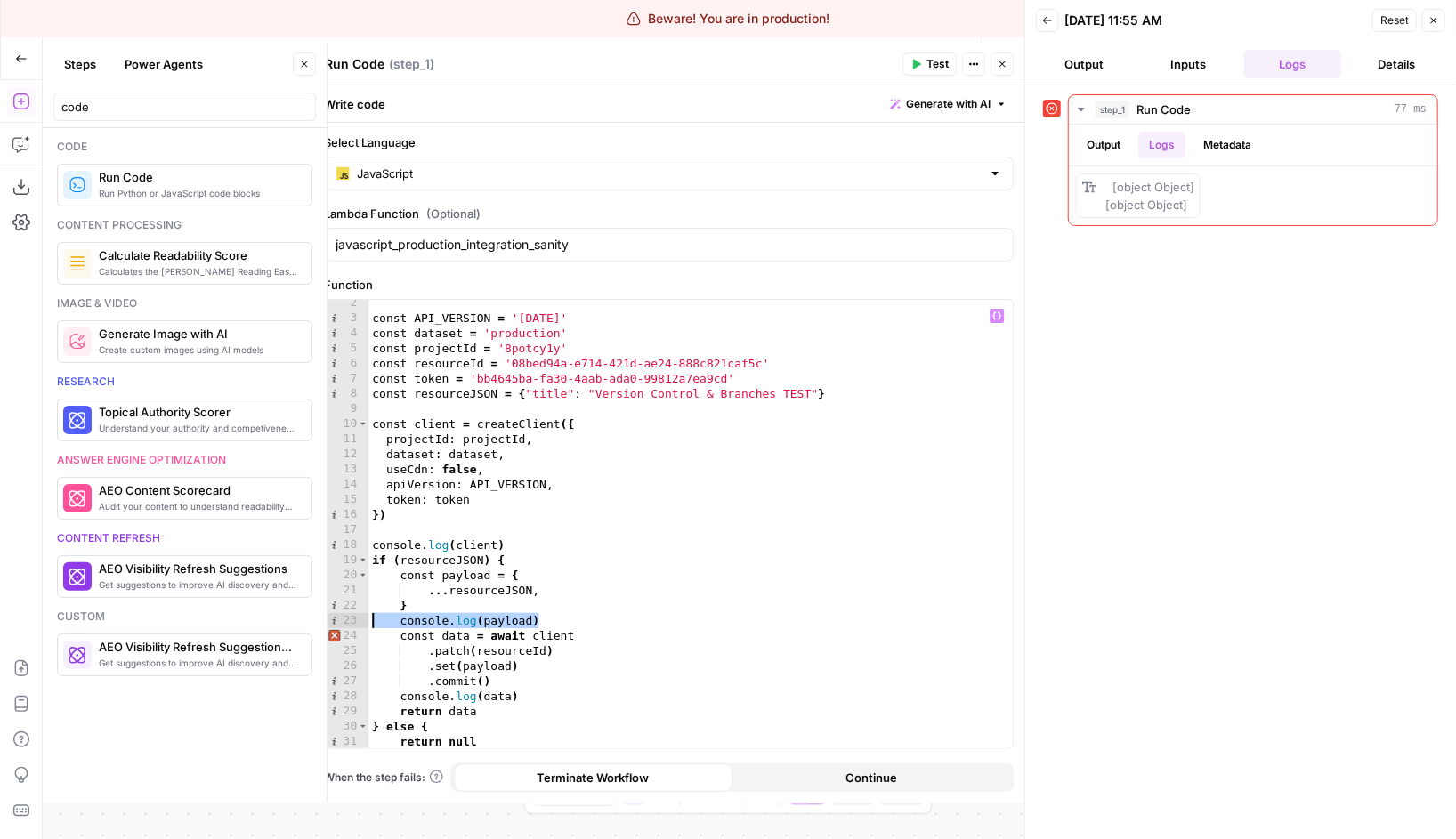
scroll to position [0, 0]
click at [476, 460] on div "const API_VERSION = '2025-04-10' const dataset = 'production' const projectId =…" at bounding box center [691, 535] width 644 height 479
click at [495, 451] on div "const API_VERSION = '2025-04-10' const dataset = 'production' const projectId =…" at bounding box center [691, 535] width 644 height 479
click at [445, 340] on div "const API_VERSION = '2025-04-10' const dataset = 'production' const projectId =…" at bounding box center [691, 535] width 644 height 479
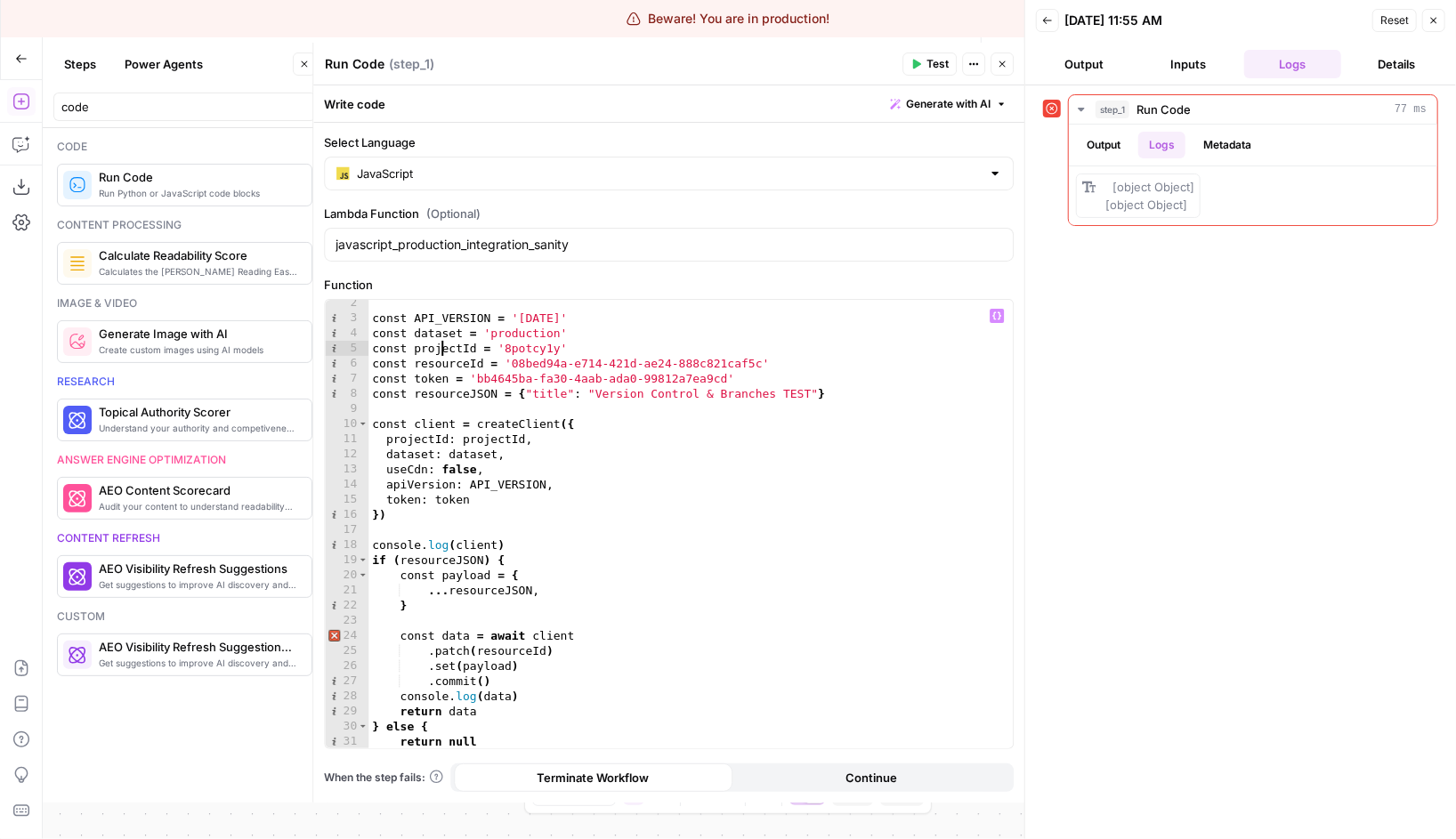
click at [445, 340] on div "const API_VERSION = '2025-04-10' const dataset = 'production' const projectId =…" at bounding box center [691, 535] width 644 height 479
click at [431, 332] on div "const API_VERSION = '2025-04-10' const dataset = 'production' const projectId =…" at bounding box center [691, 535] width 644 height 479
click at [444, 362] on div "const API_VERSION = '2025-04-10' const dataset = 'production' const projectId =…" at bounding box center [691, 535] width 644 height 479
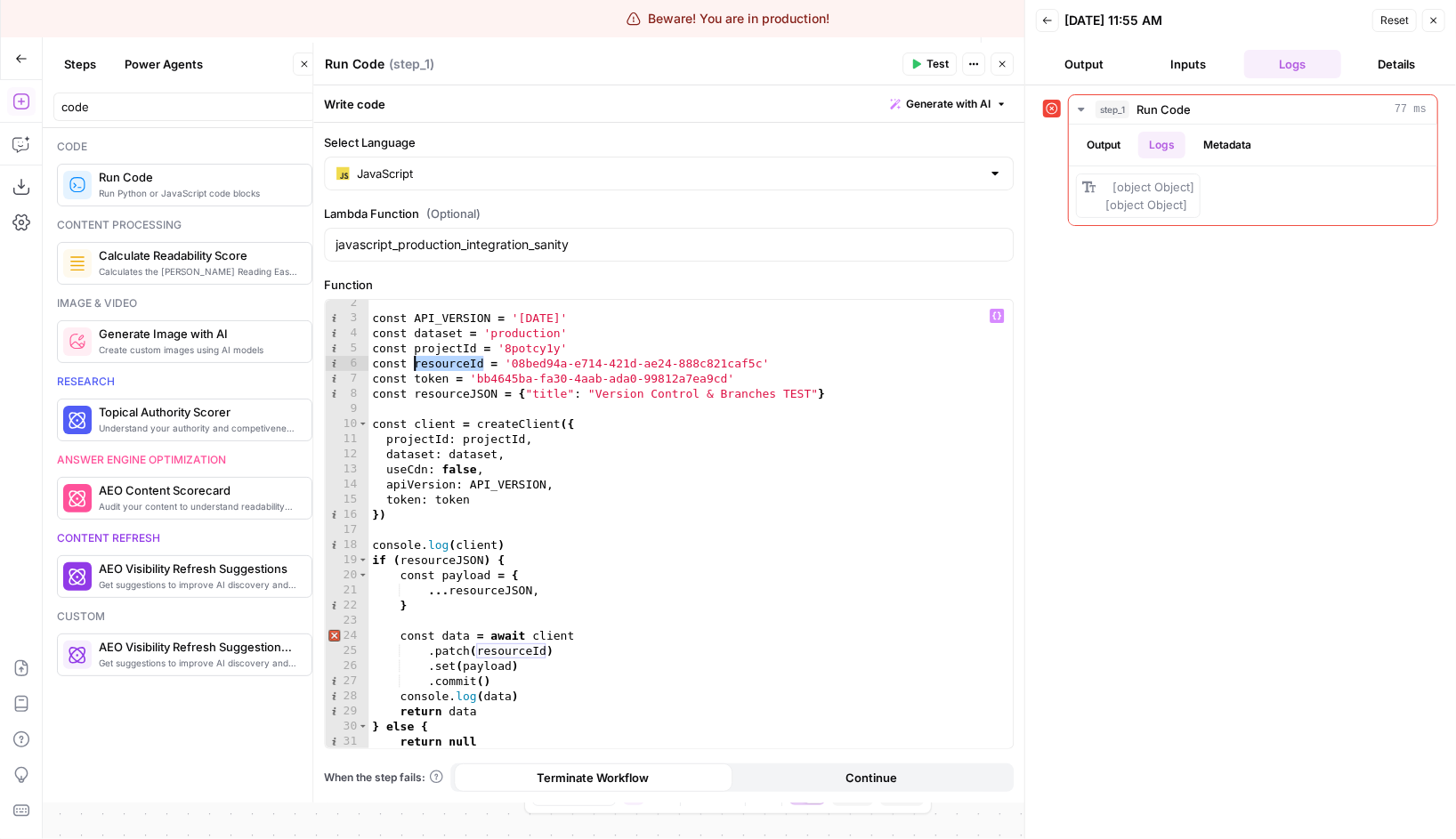
click at [442, 383] on div "const API_VERSION = '2025-04-10' const dataset = 'production' const projectId =…" at bounding box center [691, 535] width 644 height 479
click at [493, 507] on div "const API_VERSION = '2025-04-10' const dataset = 'production' const projectId =…" at bounding box center [691, 535] width 644 height 479
drag, startPoint x: 728, startPoint y: 378, endPoint x: 477, endPoint y: 372, distance: 251.1
click at [477, 372] on div "const API_VERSION = '2025-04-10' const dataset = 'production' const projectId =…" at bounding box center [691, 535] width 644 height 479
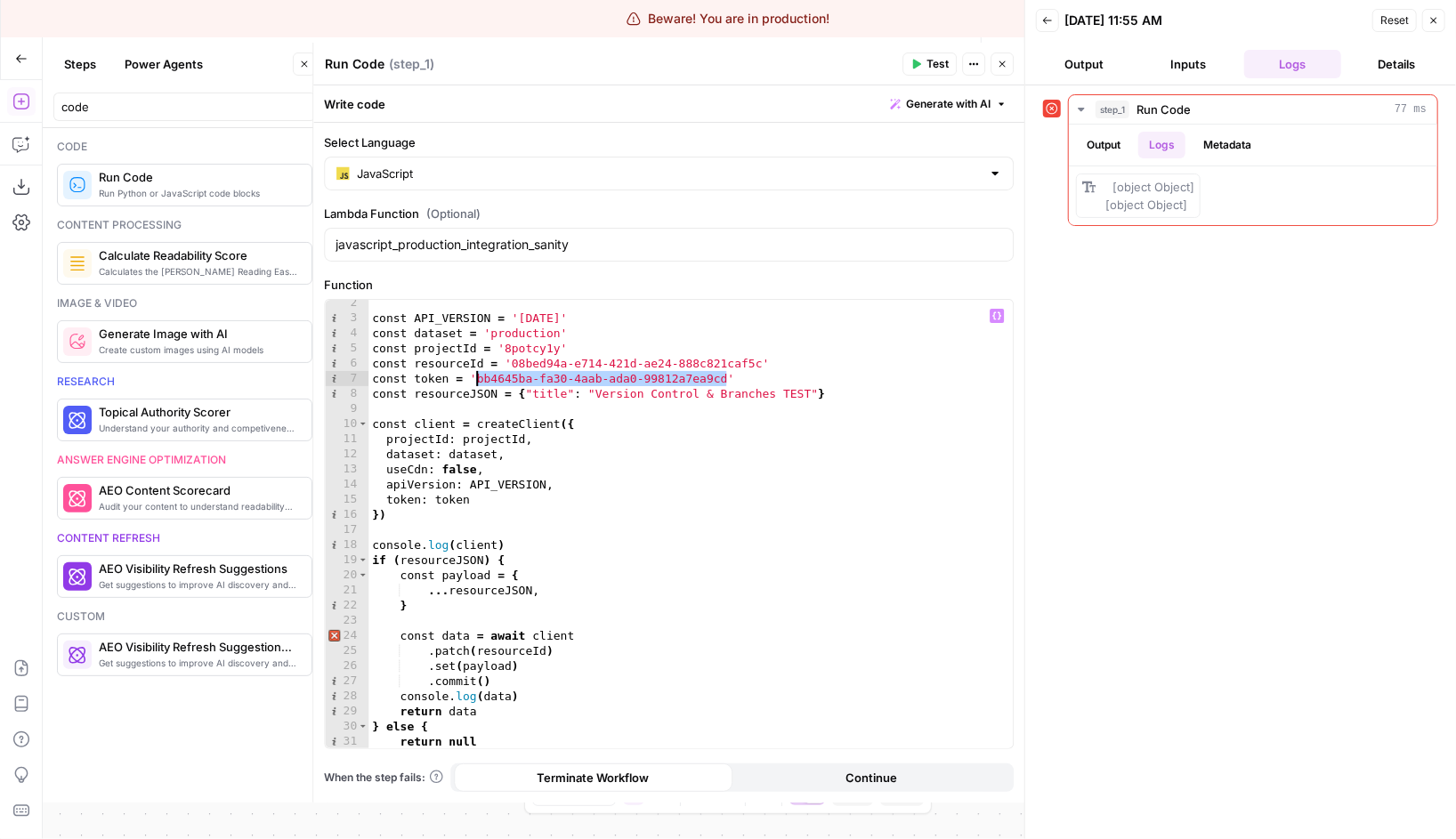
paste textarea
click at [729, 424] on div "const API_VERSION = '2025-04-10' const dataset = 'production' const projectId =…" at bounding box center [691, 535] width 644 height 479
type textarea "**********"
click at [940, 55] on button "Test" at bounding box center [930, 64] width 54 height 23
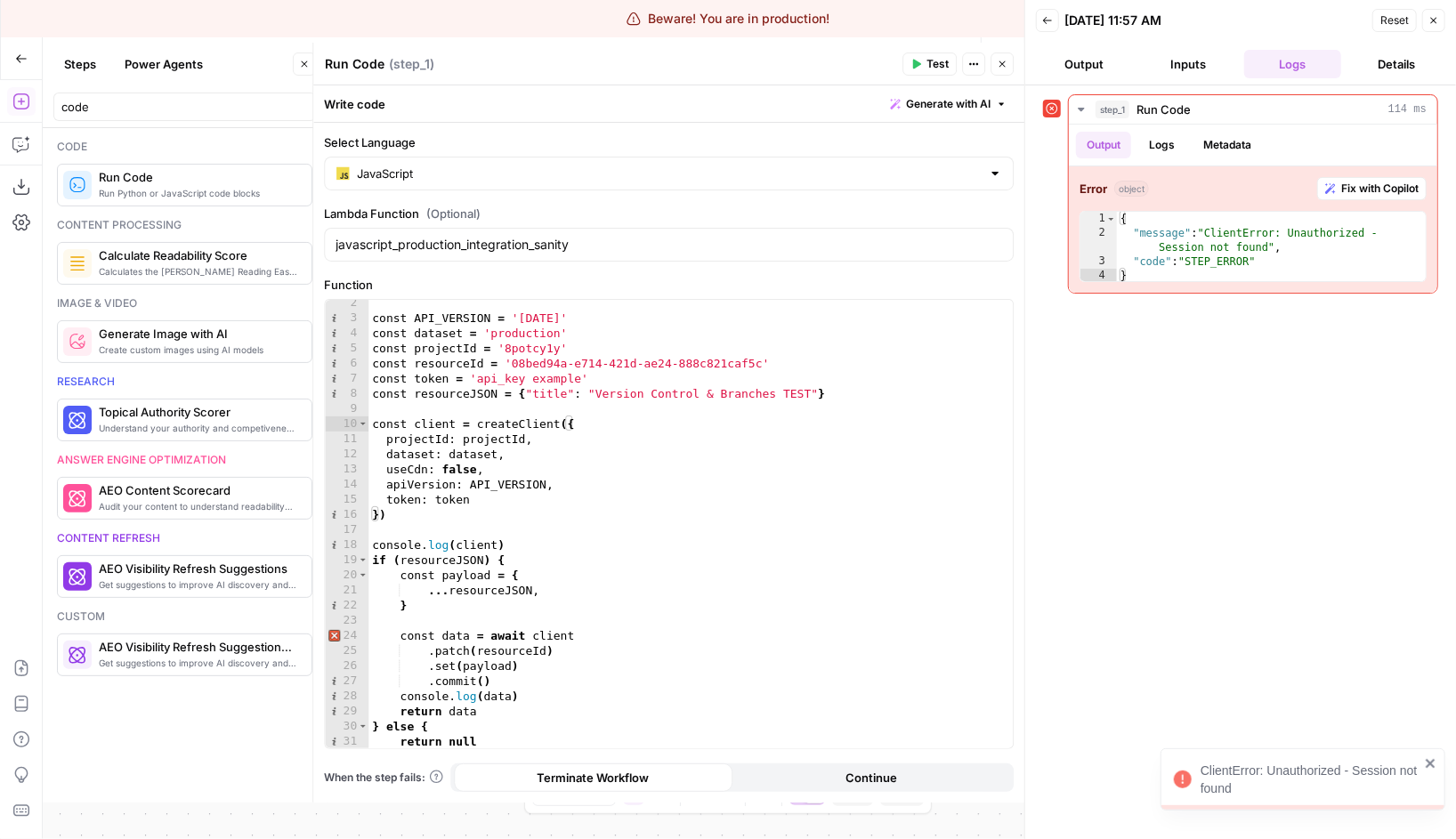
click at [1177, 72] on button "Inputs" at bounding box center [1189, 63] width 97 height 28
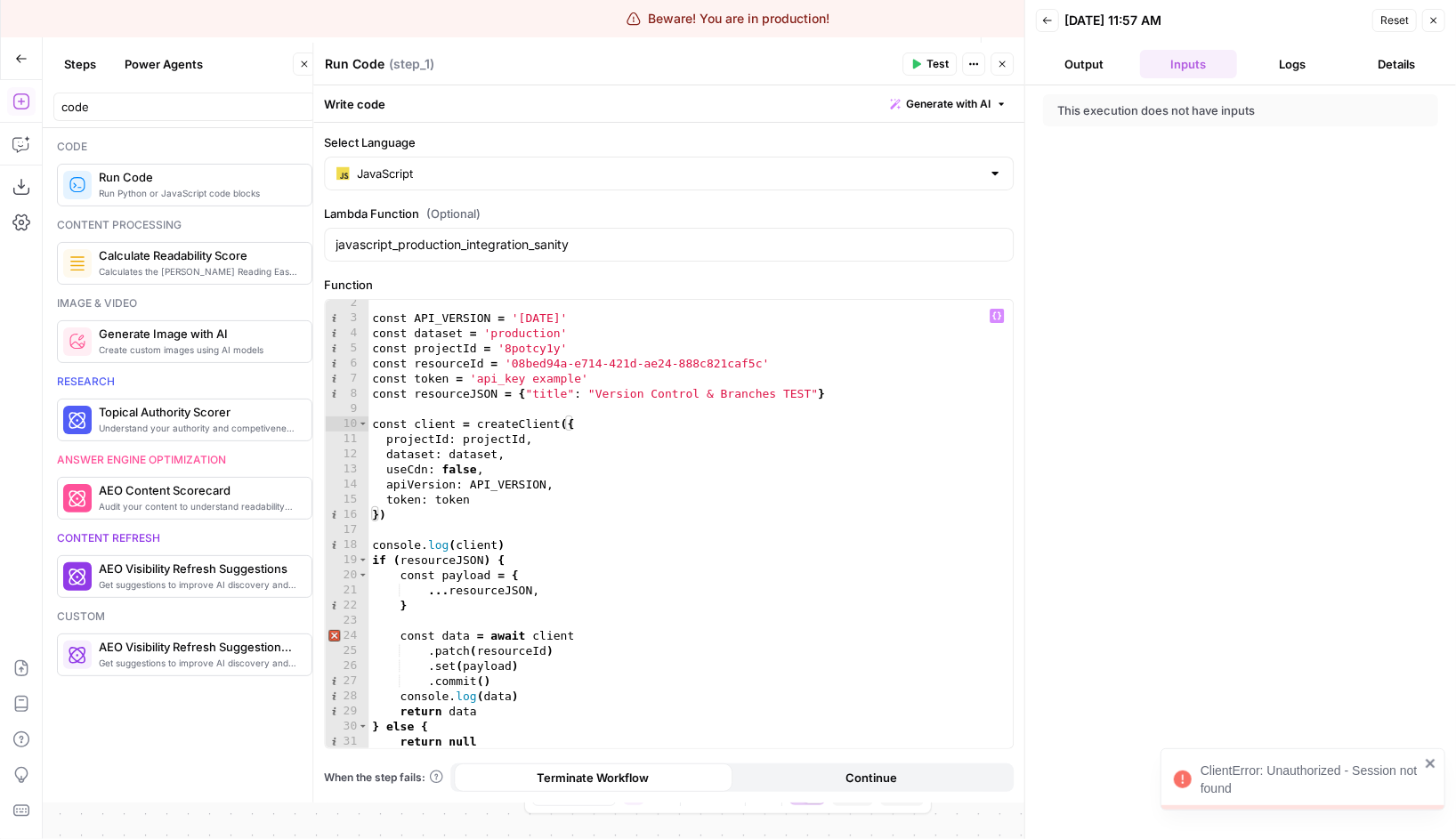
click at [770, 415] on div "const API_VERSION = '2025-04-10' const dataset = 'production' const projectId =…" at bounding box center [691, 535] width 644 height 479
click at [767, 397] on div "const API_VERSION = '2025-04-10' const dataset = 'production' const projectId =…" at bounding box center [691, 535] width 644 height 479
click at [733, 382] on div "const API_VERSION = '2025-04-10' const dataset = 'production' const projectId =…" at bounding box center [691, 535] width 644 height 479
click at [501, 501] on div "const API_VERSION = '2025-04-10' const dataset = 'production' const projectId =…" at bounding box center [691, 535] width 644 height 479
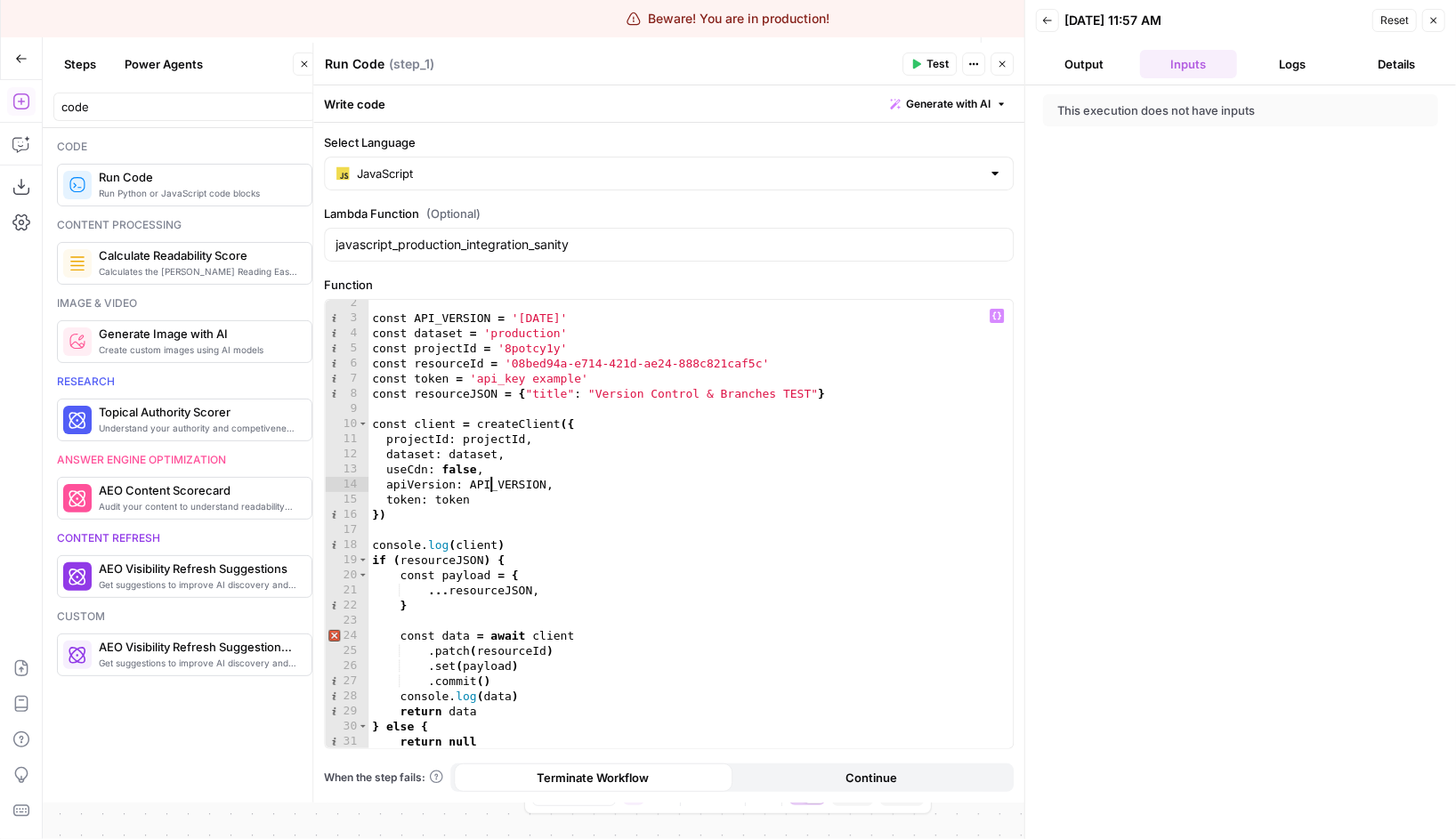
click at [493, 489] on div "const API_VERSION = '2025-04-10' const dataset = 'production' const projectId =…" at bounding box center [691, 535] width 644 height 479
click at [418, 496] on div "const API_VERSION = '2025-04-10' const dataset = 'production' const projectId =…" at bounding box center [691, 535] width 644 height 479
click at [593, 490] on div "const API_VERSION = '2025-04-10' const dataset = 'production' const projectId =…" at bounding box center [691, 535] width 644 height 479
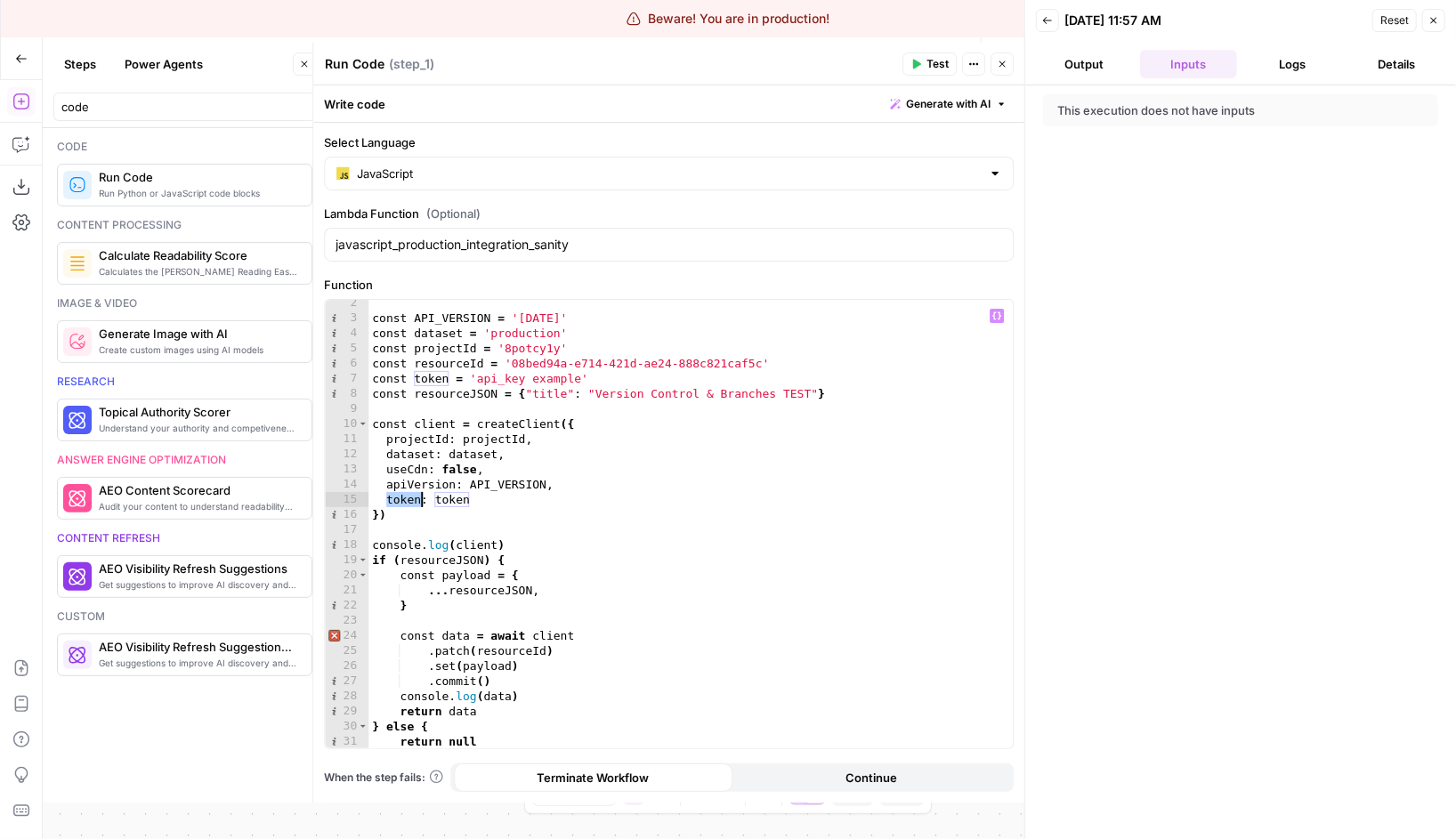
type textarea "**********"
click at [1287, 57] on button "Logs" at bounding box center [1293, 63] width 97 height 28
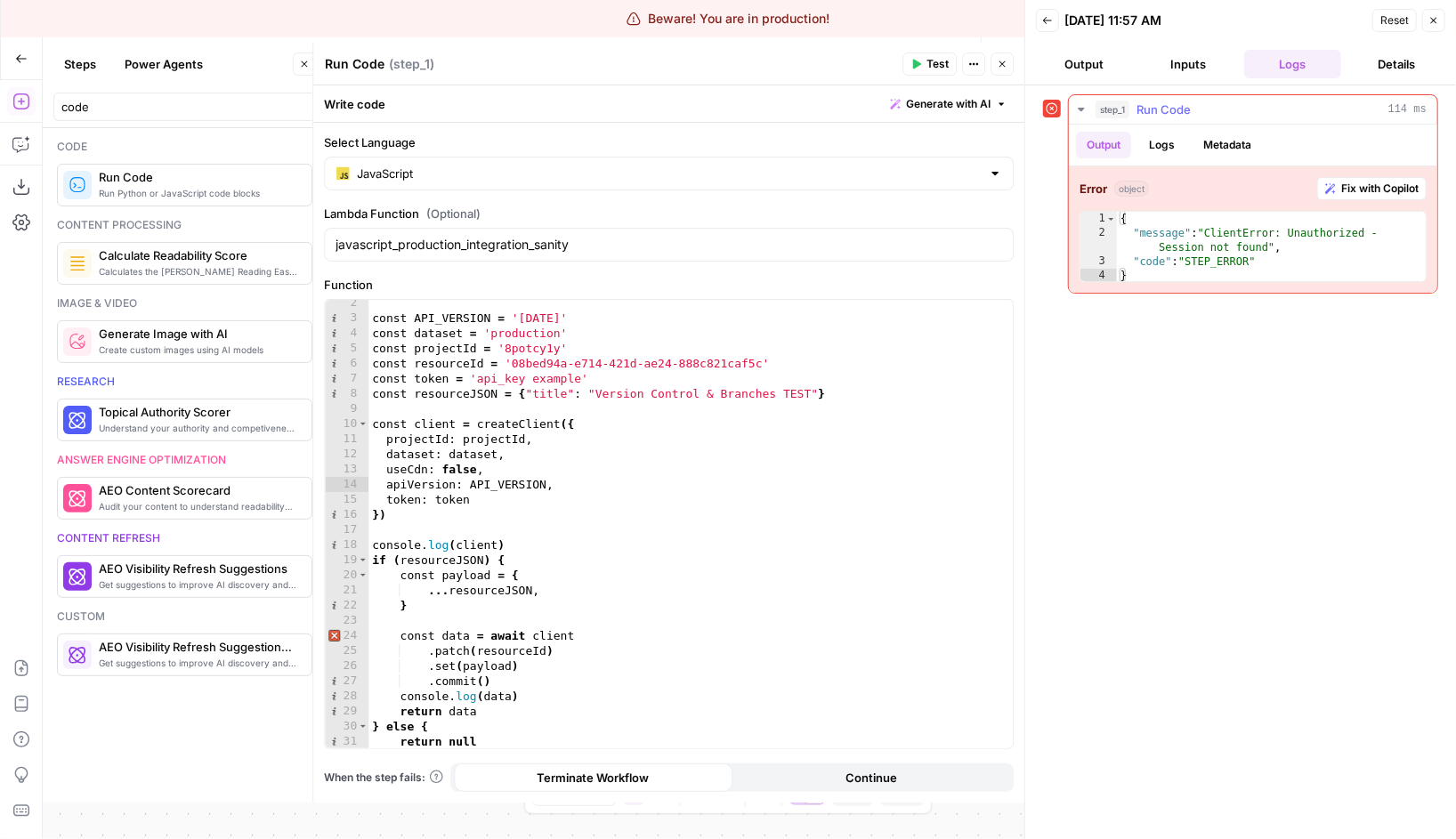
click at [1168, 141] on button "Logs" at bounding box center [1161, 144] width 47 height 26
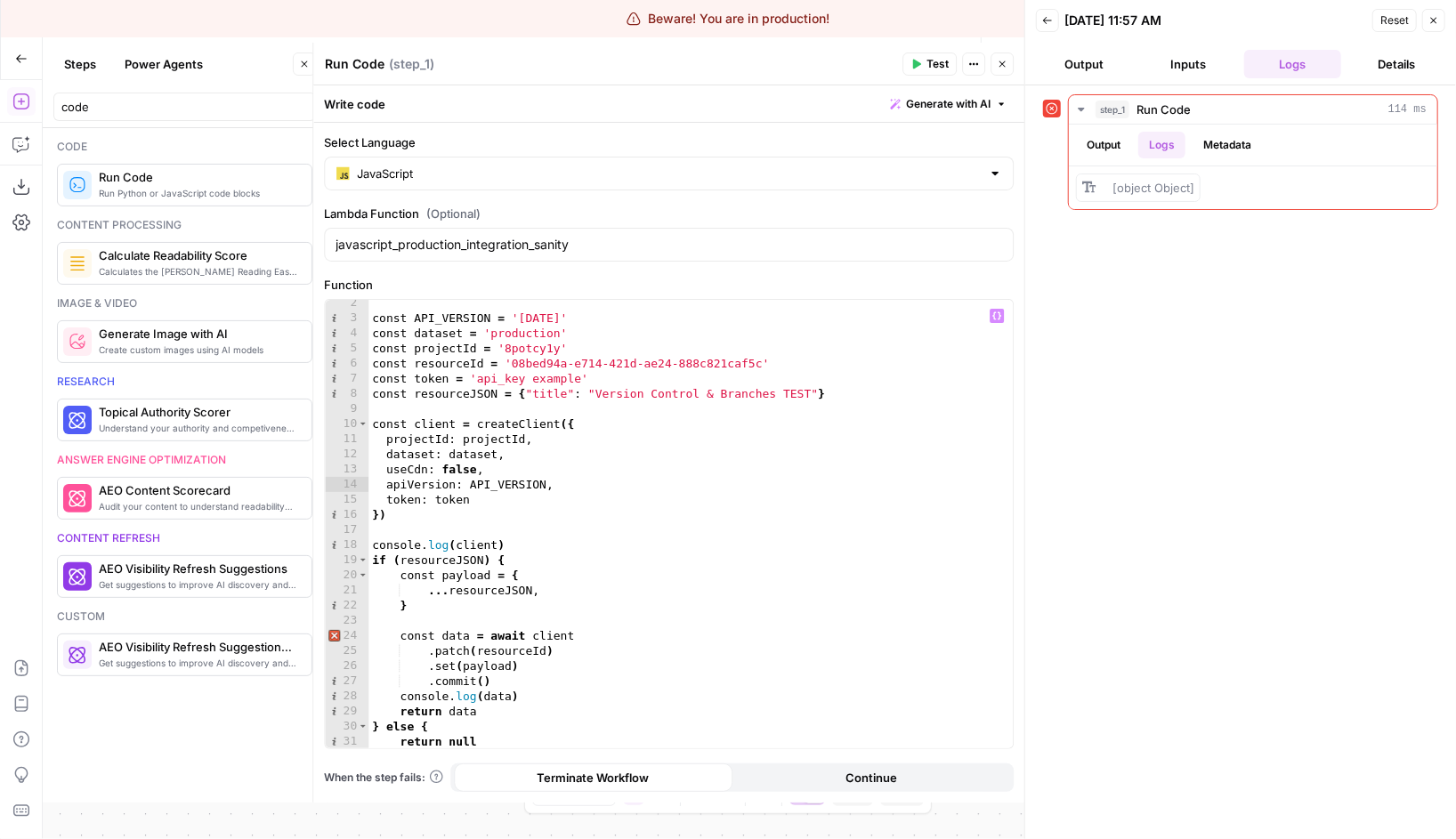
click at [657, 536] on div "const API_VERSION = '2025-04-10' const dataset = 'production' const projectId =…" at bounding box center [691, 535] width 644 height 479
click at [490, 566] on div "const API_VERSION = '2025-04-10' const dataset = 'production' const projectId =…" at bounding box center [691, 535] width 644 height 479
type textarea "**********"
click at [501, 556] on div "const API_VERSION = '2025-04-10' const dataset = 'production' const projectId =…" at bounding box center [691, 535] width 644 height 479
click at [524, 528] on div "const API_VERSION = '2025-04-10' const dataset = 'production' const projectId =…" at bounding box center [691, 535] width 644 height 479
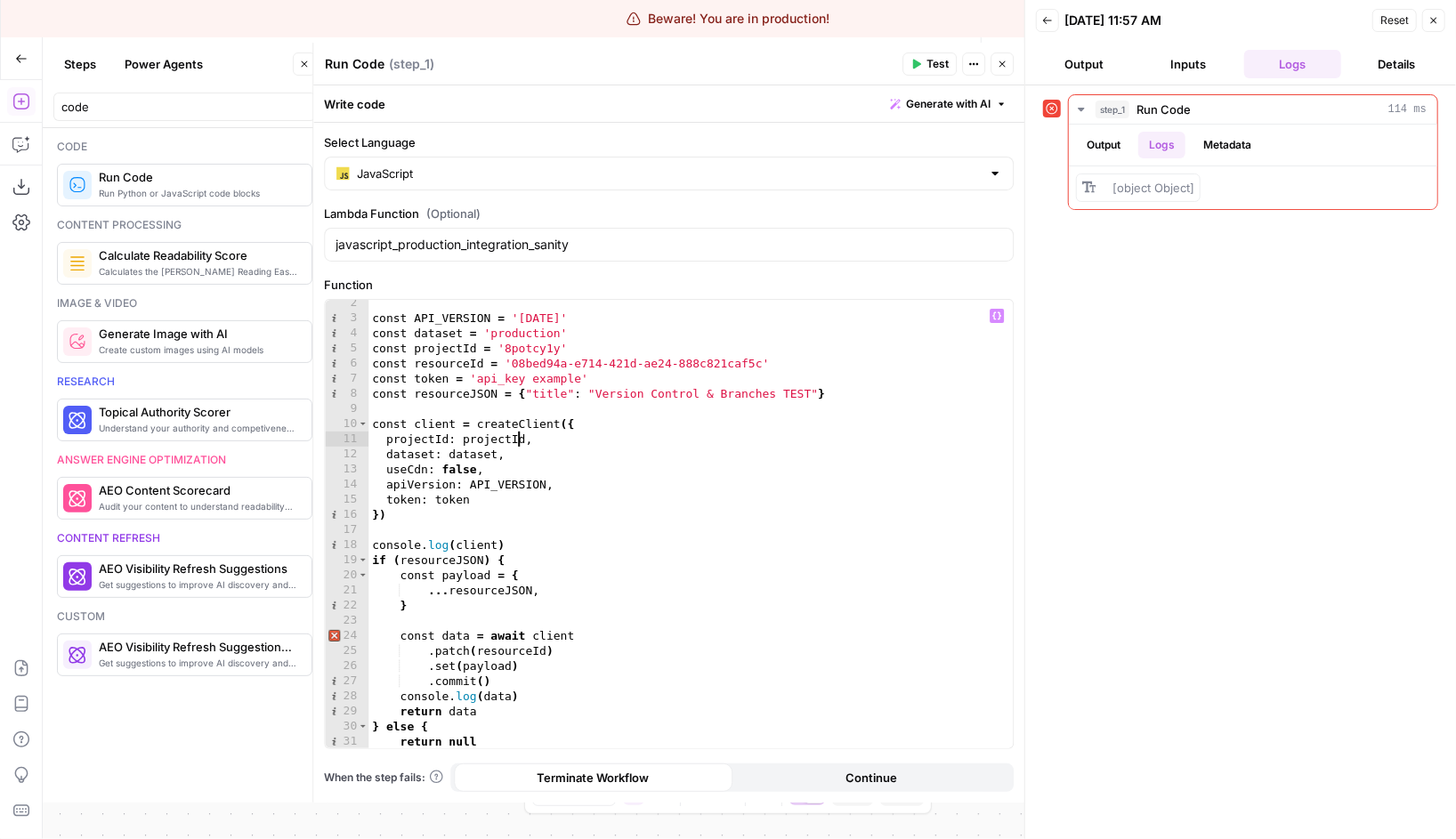
click at [516, 435] on div "const API_VERSION = '2025-04-10' const dataset = 'production' const projectId =…" at bounding box center [691, 535] width 644 height 479
click at [538, 426] on div "const API_VERSION = '2025-04-10' const dataset = 'production' const projectId =…" at bounding box center [691, 535] width 644 height 479
type textarea "**********"
click at [538, 426] on div "const API_VERSION = '2025-04-10' const dataset = 'production' const projectId =…" at bounding box center [691, 535] width 644 height 479
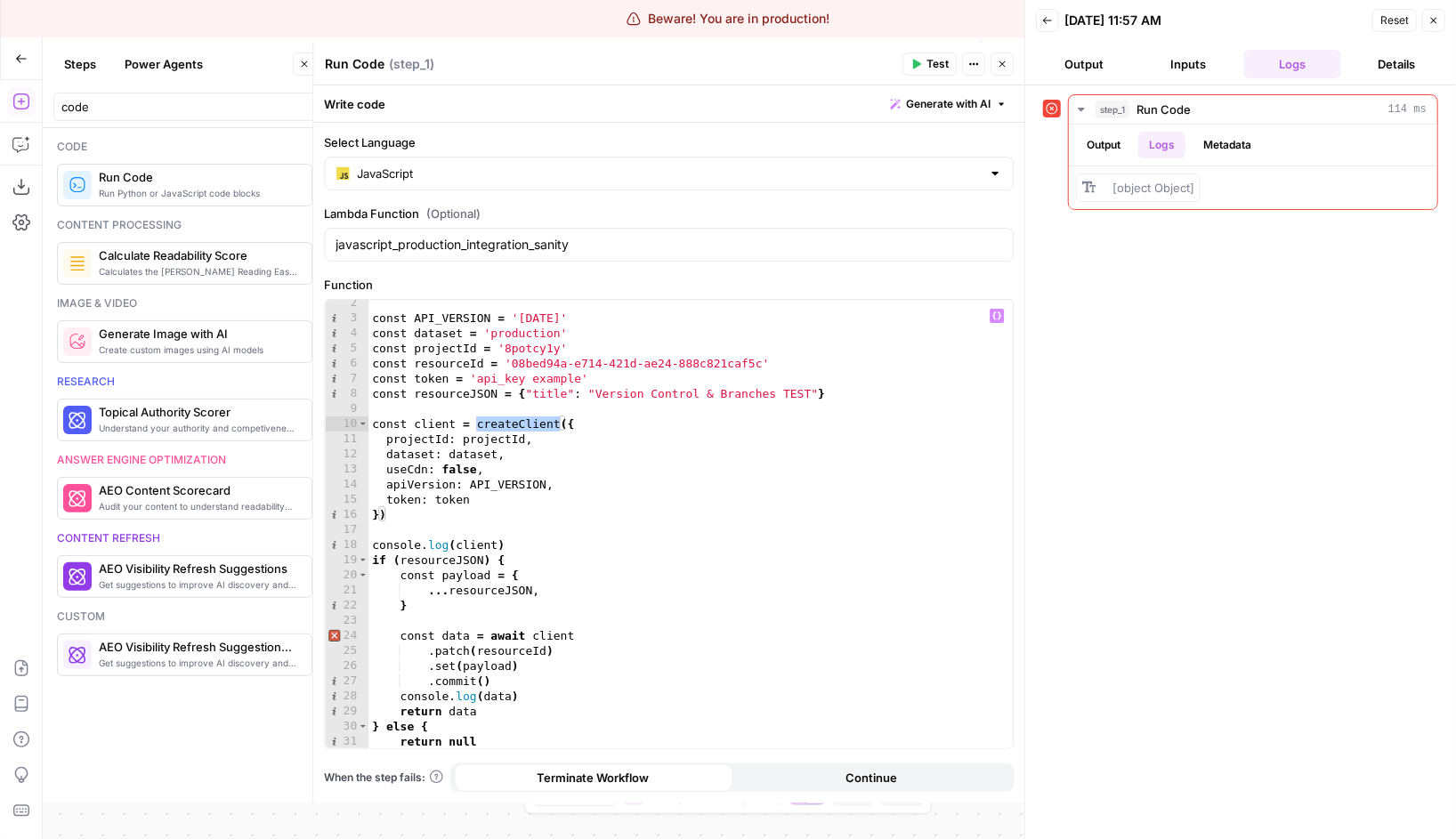
click at [1000, 69] on button "Close" at bounding box center [1002, 64] width 23 height 23
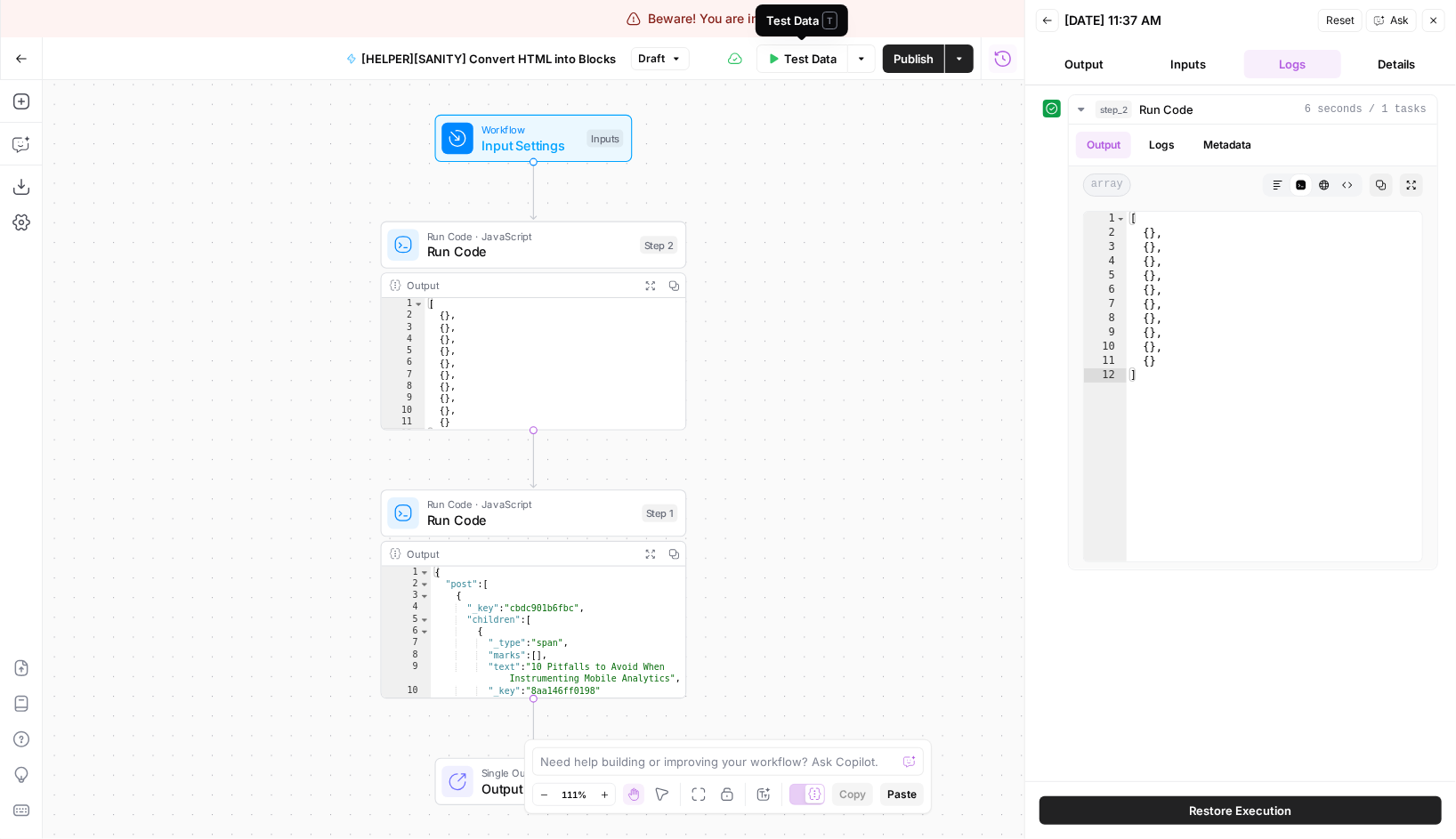
click at [829, 57] on span "Test Data" at bounding box center [810, 58] width 53 height 17
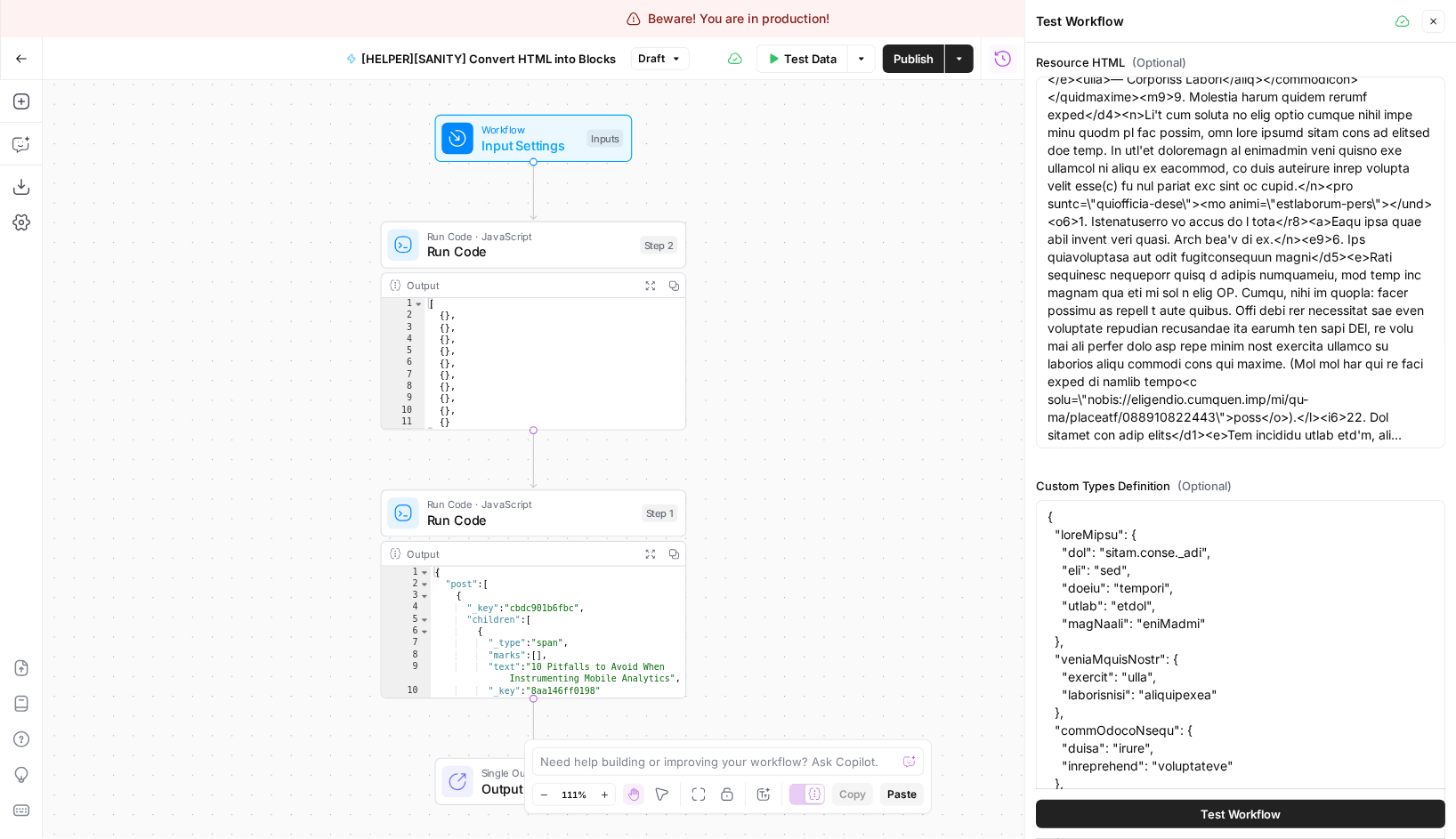
scroll to position [1654, 0]
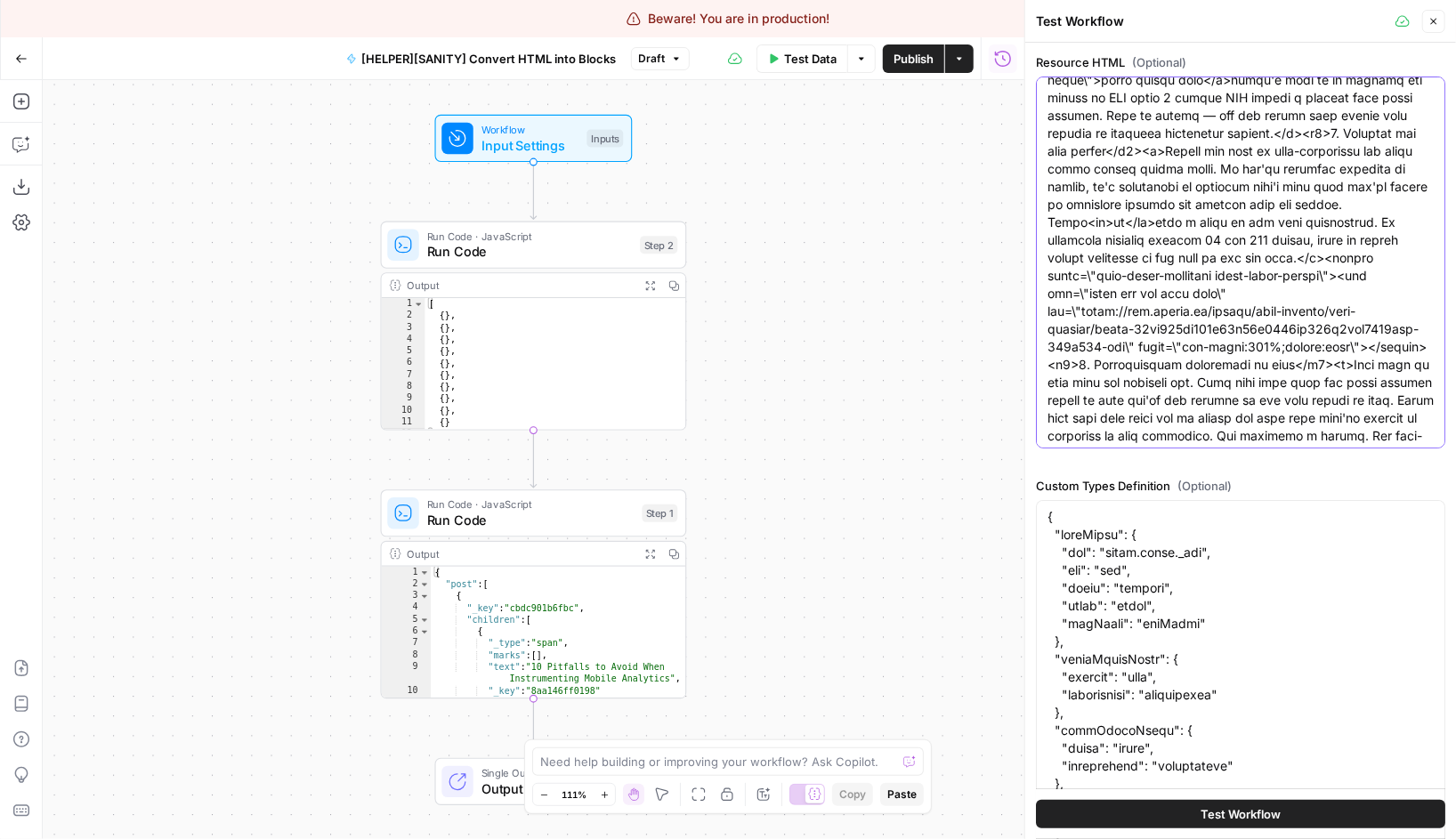
scroll to position [0, 0]
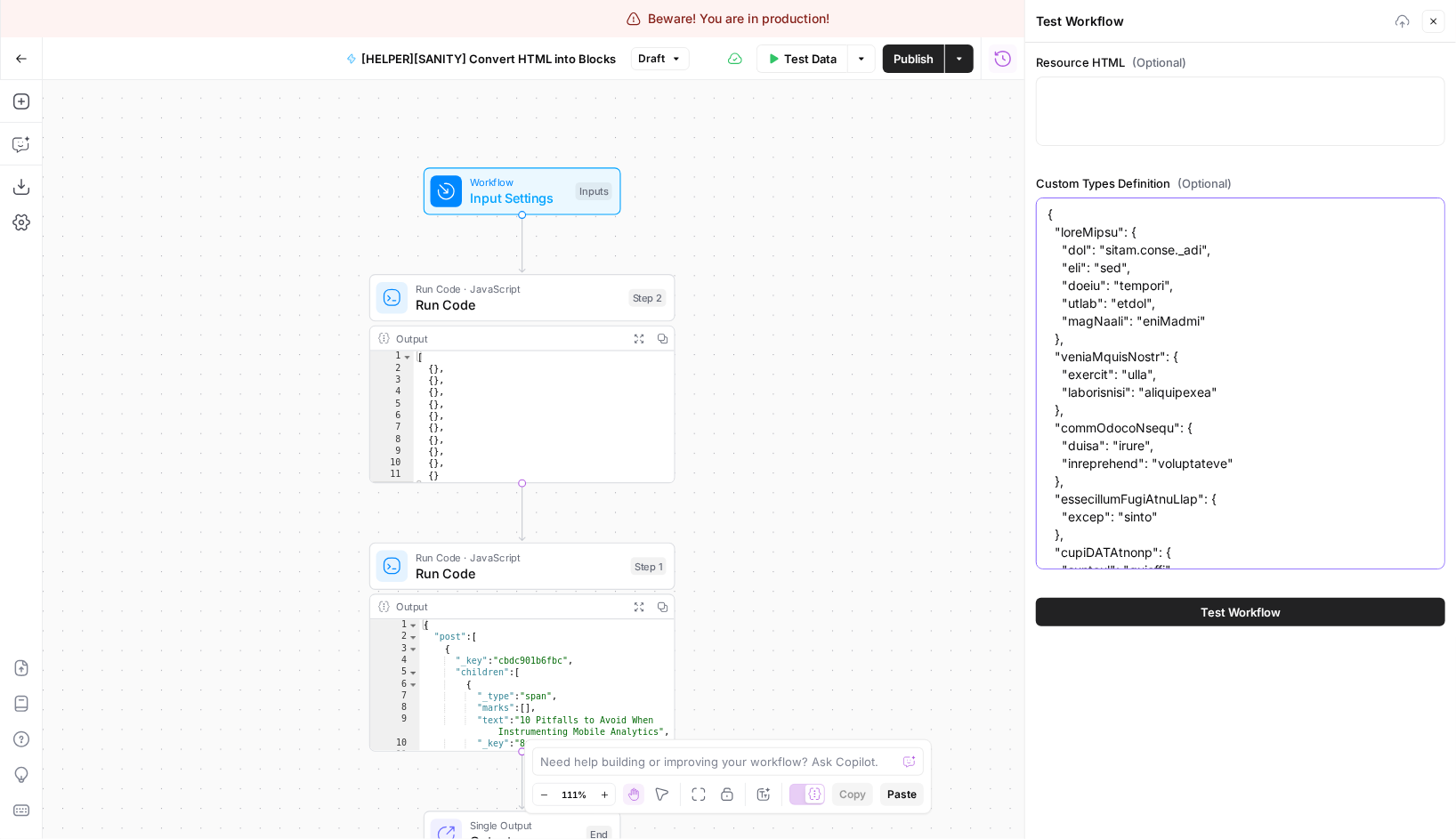
click at [1261, 290] on textarea "Custom Types Definition (Optional)" at bounding box center [1240, 712] width 386 height 1014
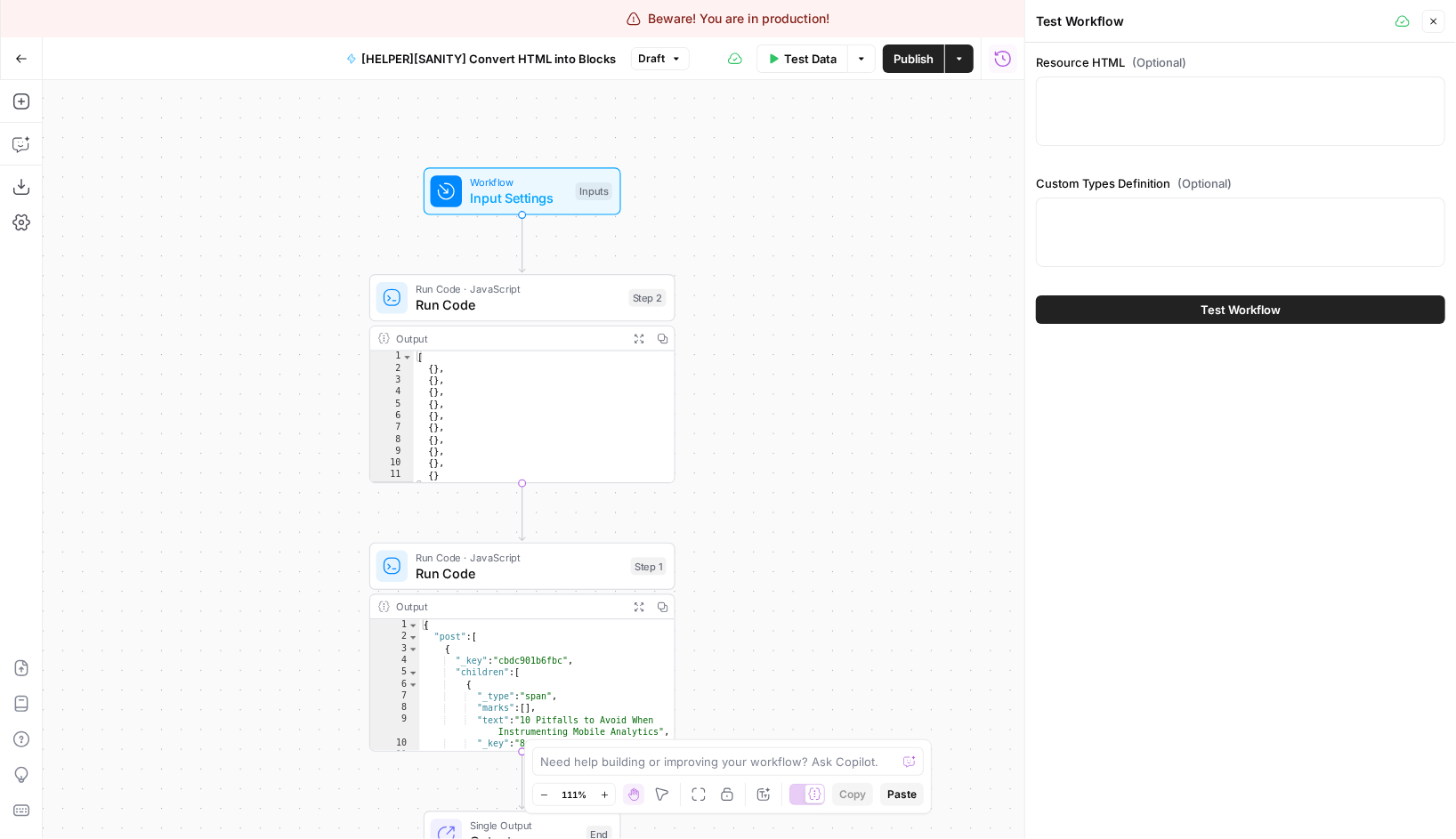
click at [1256, 312] on span "Test Workflow" at bounding box center [1240, 309] width 80 height 17
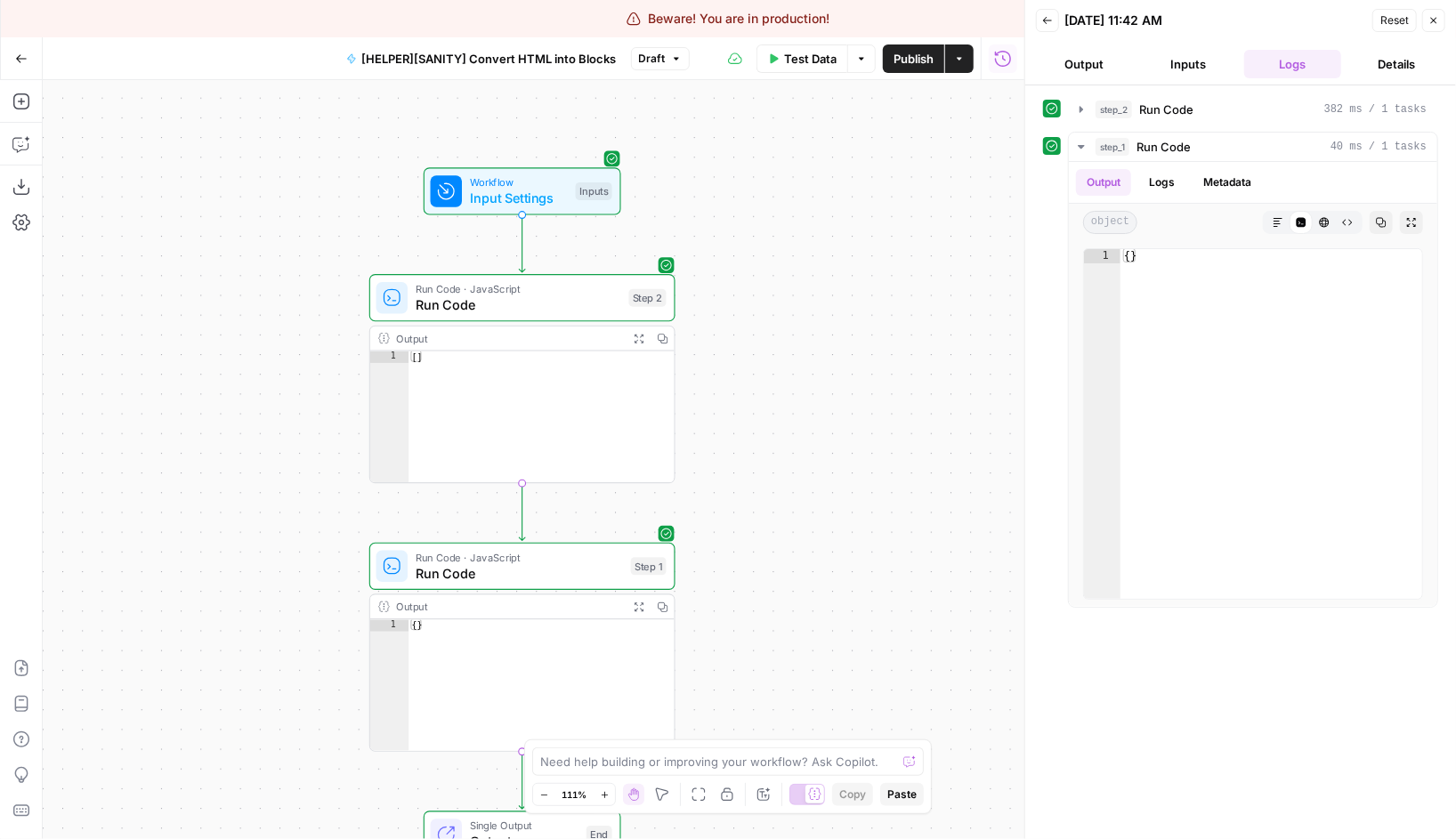
click at [584, 557] on span "Run Code · JavaScript" at bounding box center [518, 557] width 207 height 16
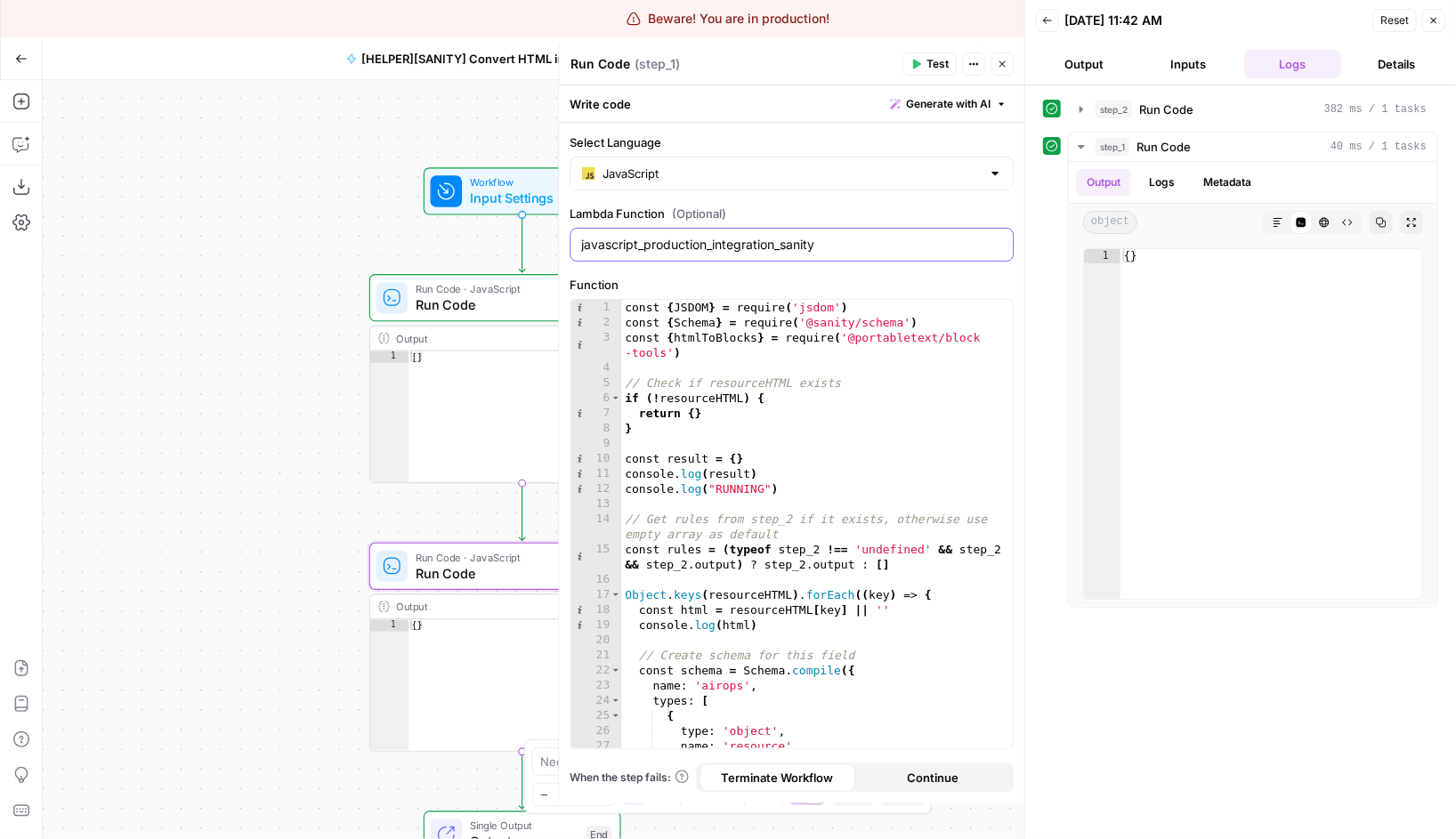
click at [749, 253] on input "javascript_production_integration_sanity" at bounding box center [792, 244] width 421 height 17
click at [884, 374] on div "const { JSDOM } = require ( 'jsdom' ) const { Schema } = require ( '@sanity/sch…" at bounding box center [817, 539] width 392 height 478
click at [468, 206] on div "Workflow Input Settings Inputs Test Step" at bounding box center [521, 191] width 182 height 34
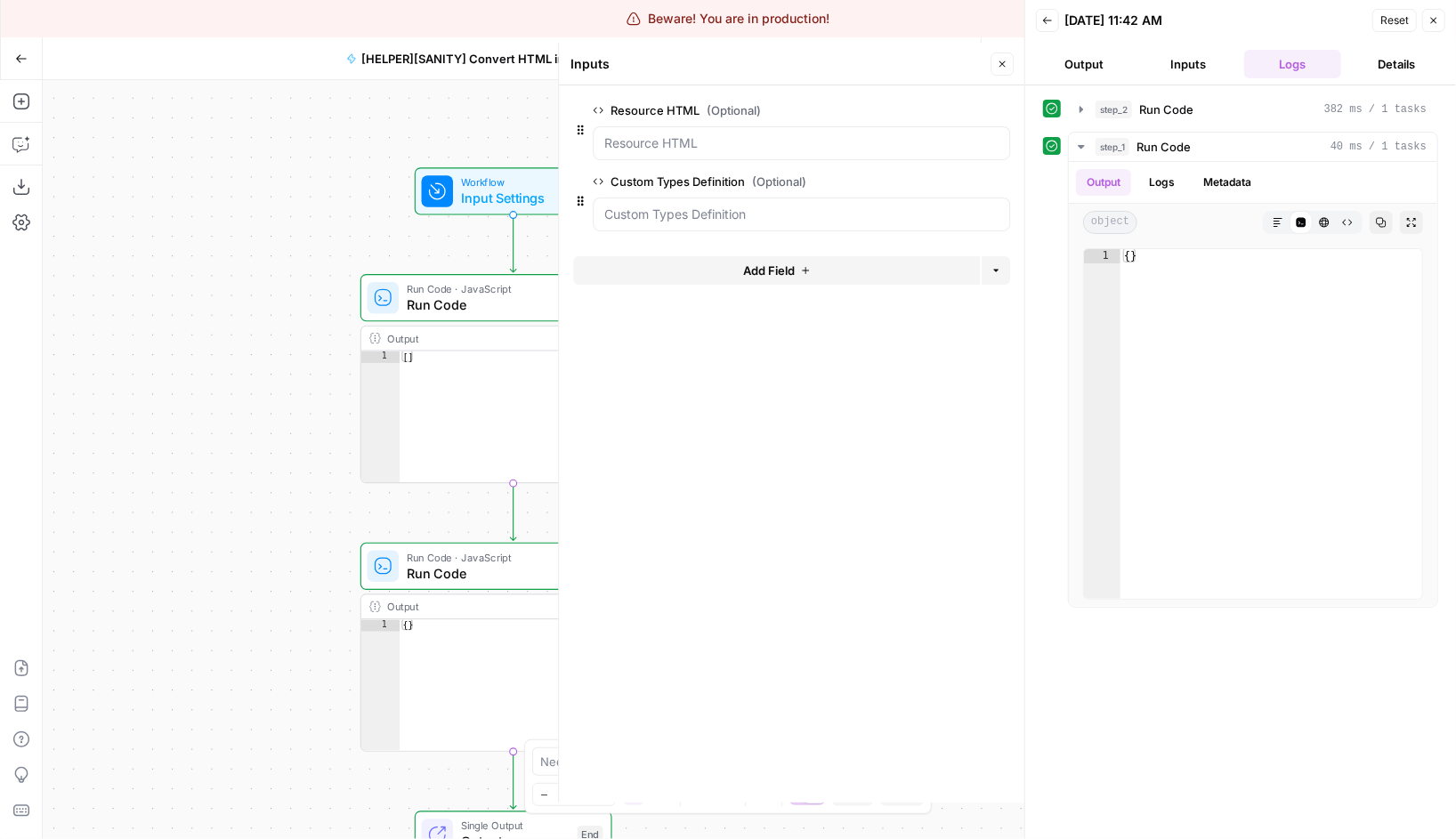
drag, startPoint x: 280, startPoint y: 320, endPoint x: 125, endPoint y: 244, distance: 172.6
click at [125, 244] on div "Workflow Input Settings Inputs Run Code · JavaScript Run Code Step 2 Output Exp…" at bounding box center [533, 459] width 981 height 759
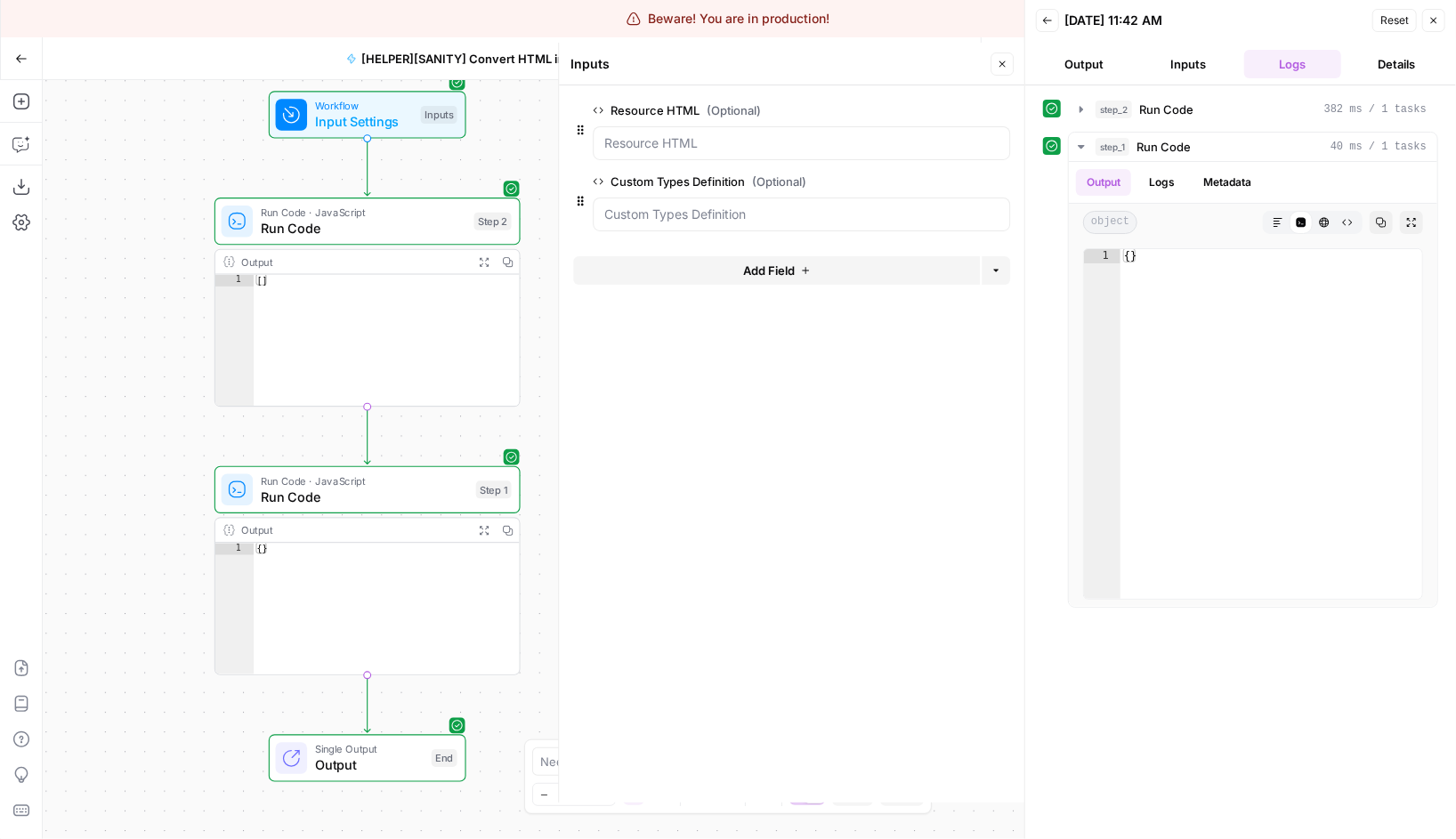
click at [299, 230] on span "Run Code" at bounding box center [363, 227] width 205 height 19
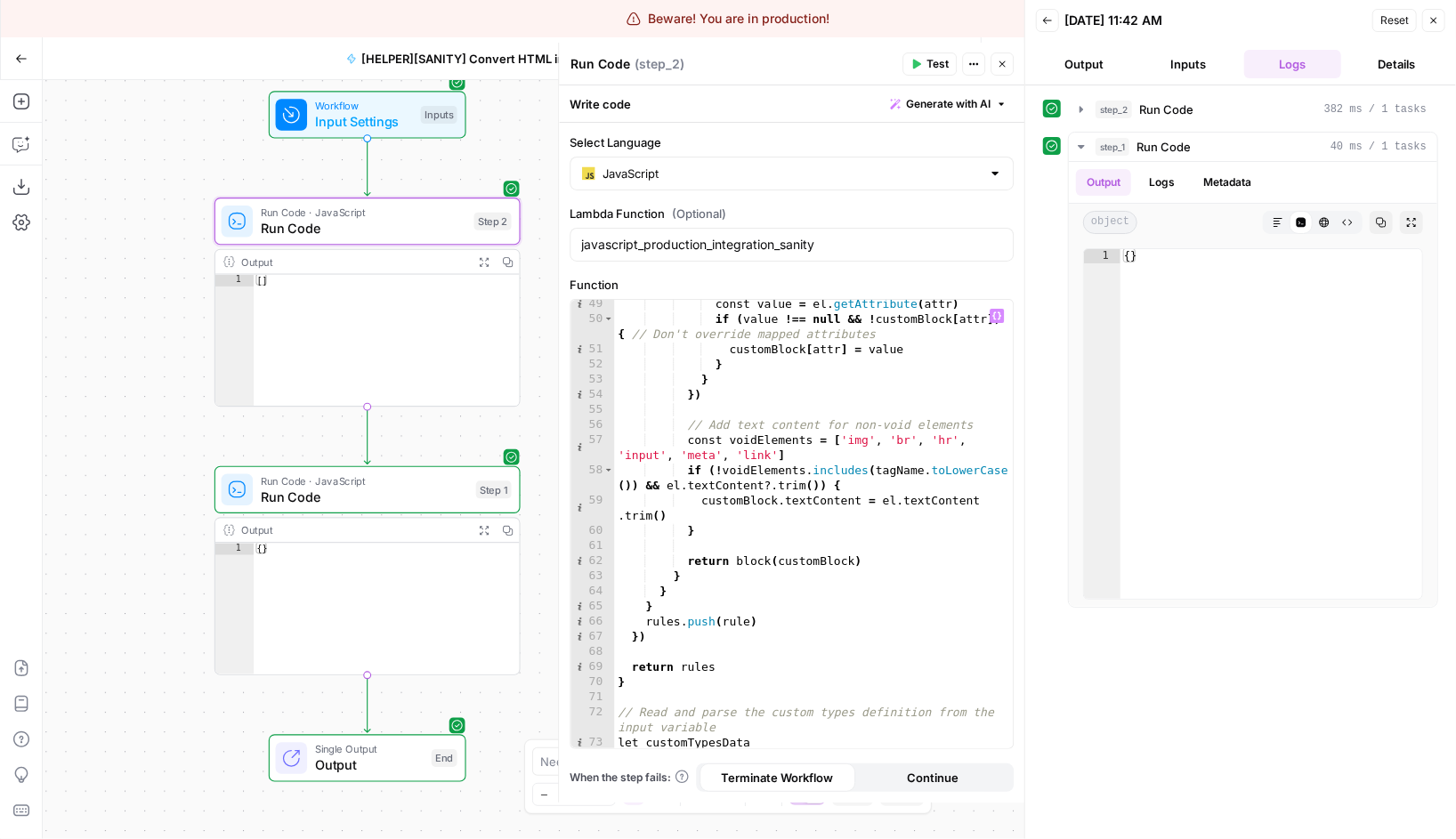
scroll to position [926, 0]
click at [313, 496] on span "Run Code" at bounding box center [364, 497] width 207 height 19
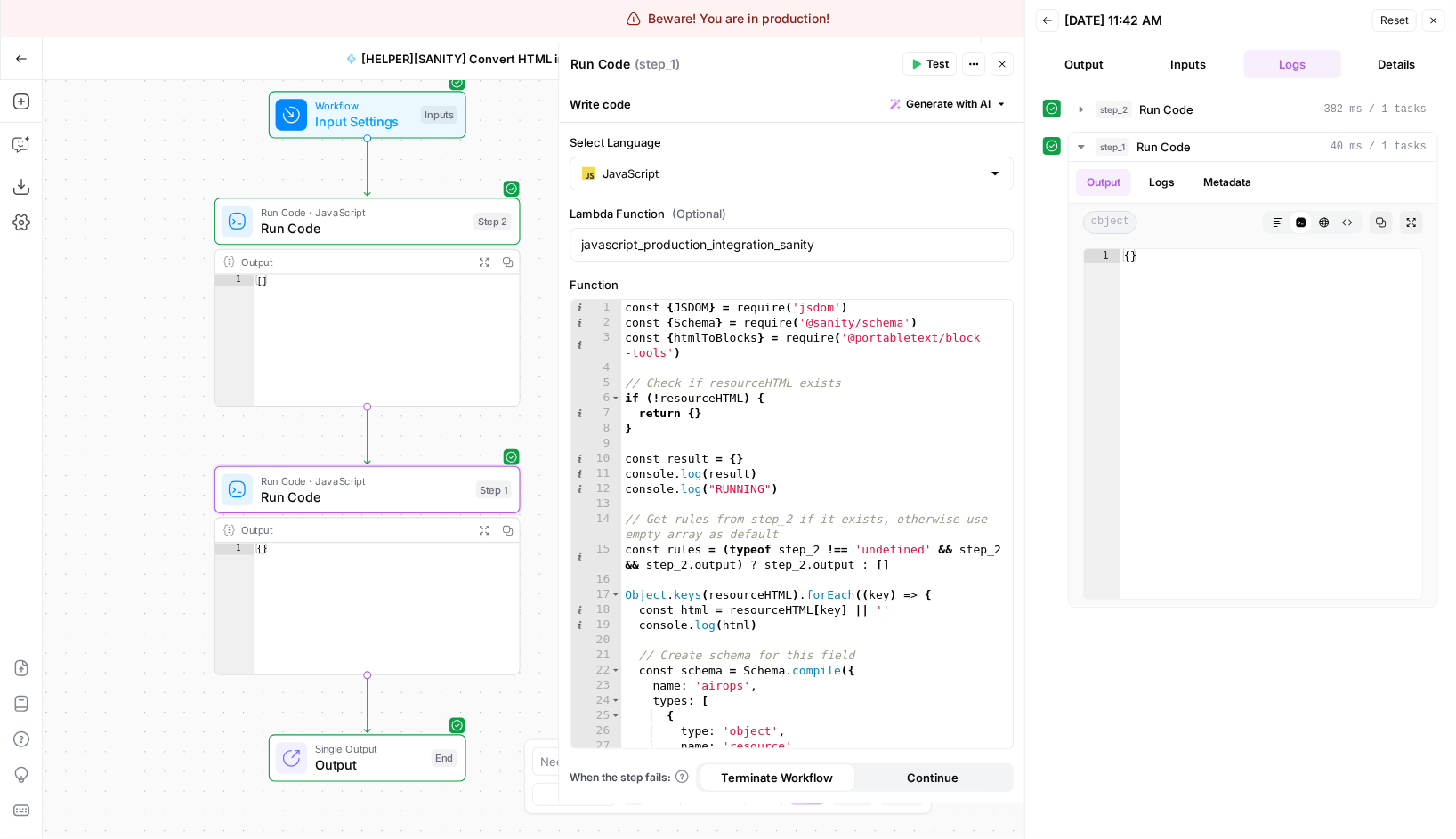
click at [16, 54] on icon "button" at bounding box center [21, 58] width 13 height 13
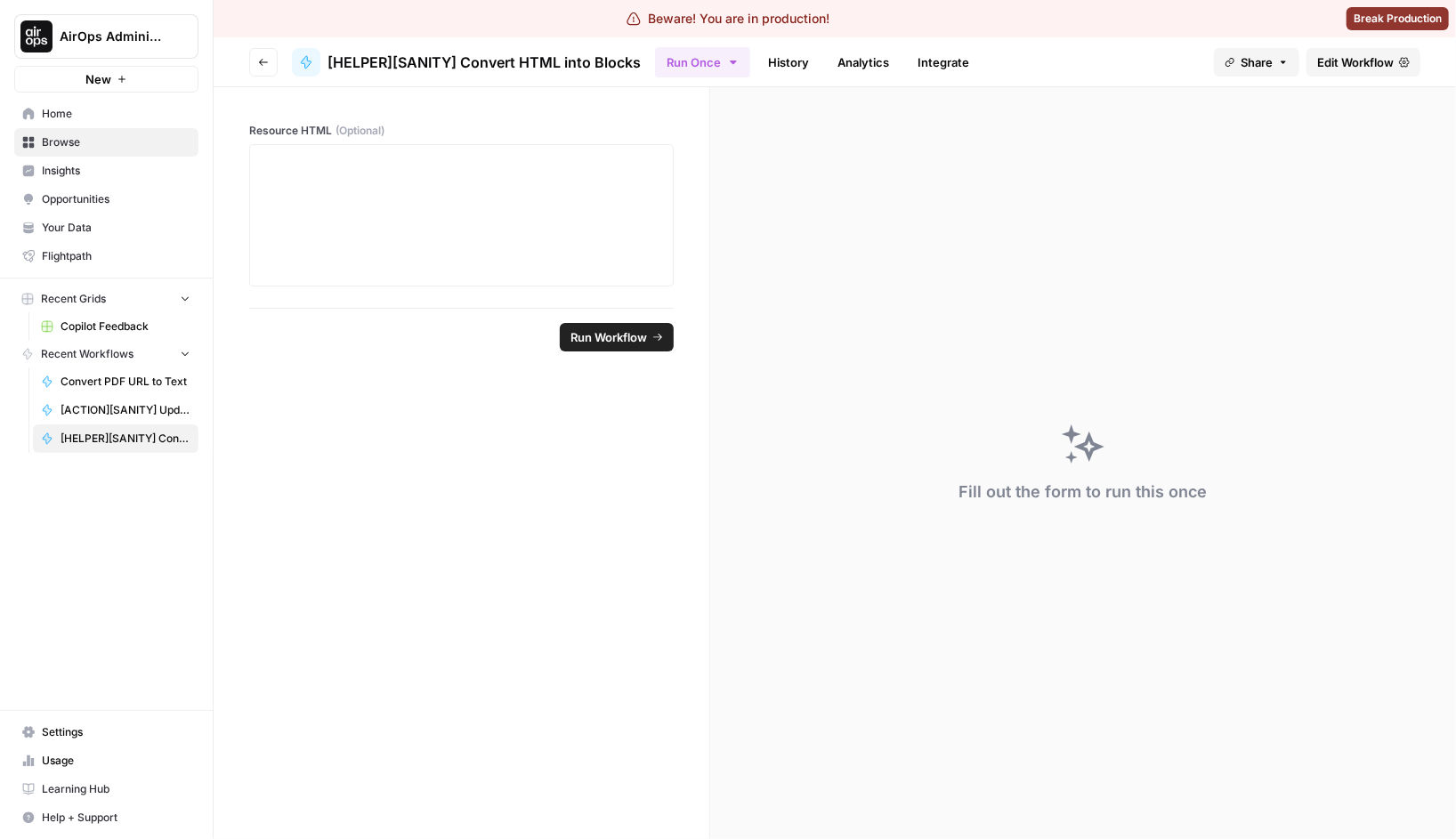
click at [254, 60] on button "Go back" at bounding box center [263, 61] width 28 height 28
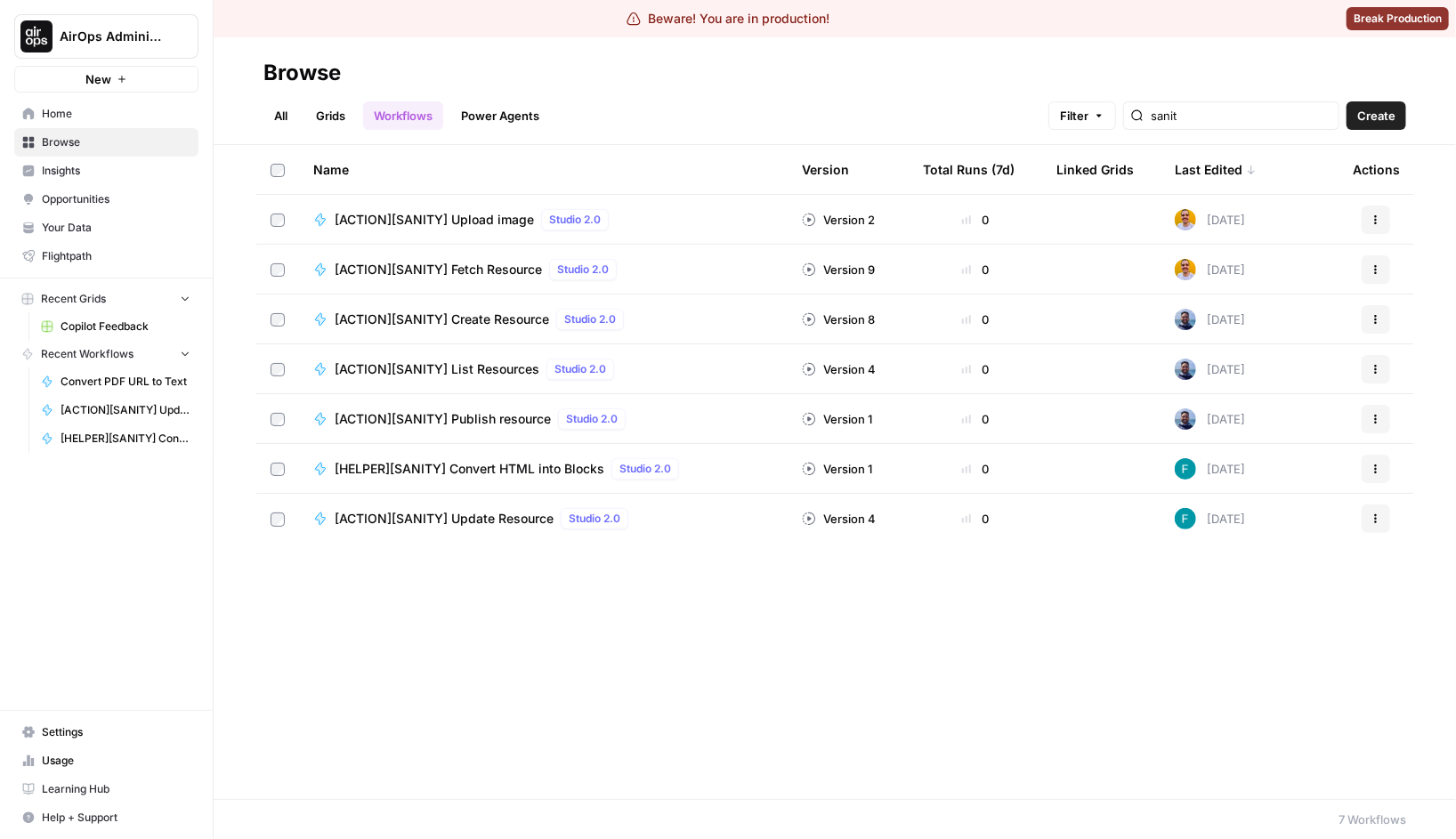
click at [498, 502] on td "[ACTION][SANITY] Update Resource Studio 2.0" at bounding box center [543, 518] width 488 height 50
click at [507, 514] on span "[ACTION][SANITY] Update Resource" at bounding box center [444, 518] width 219 height 17
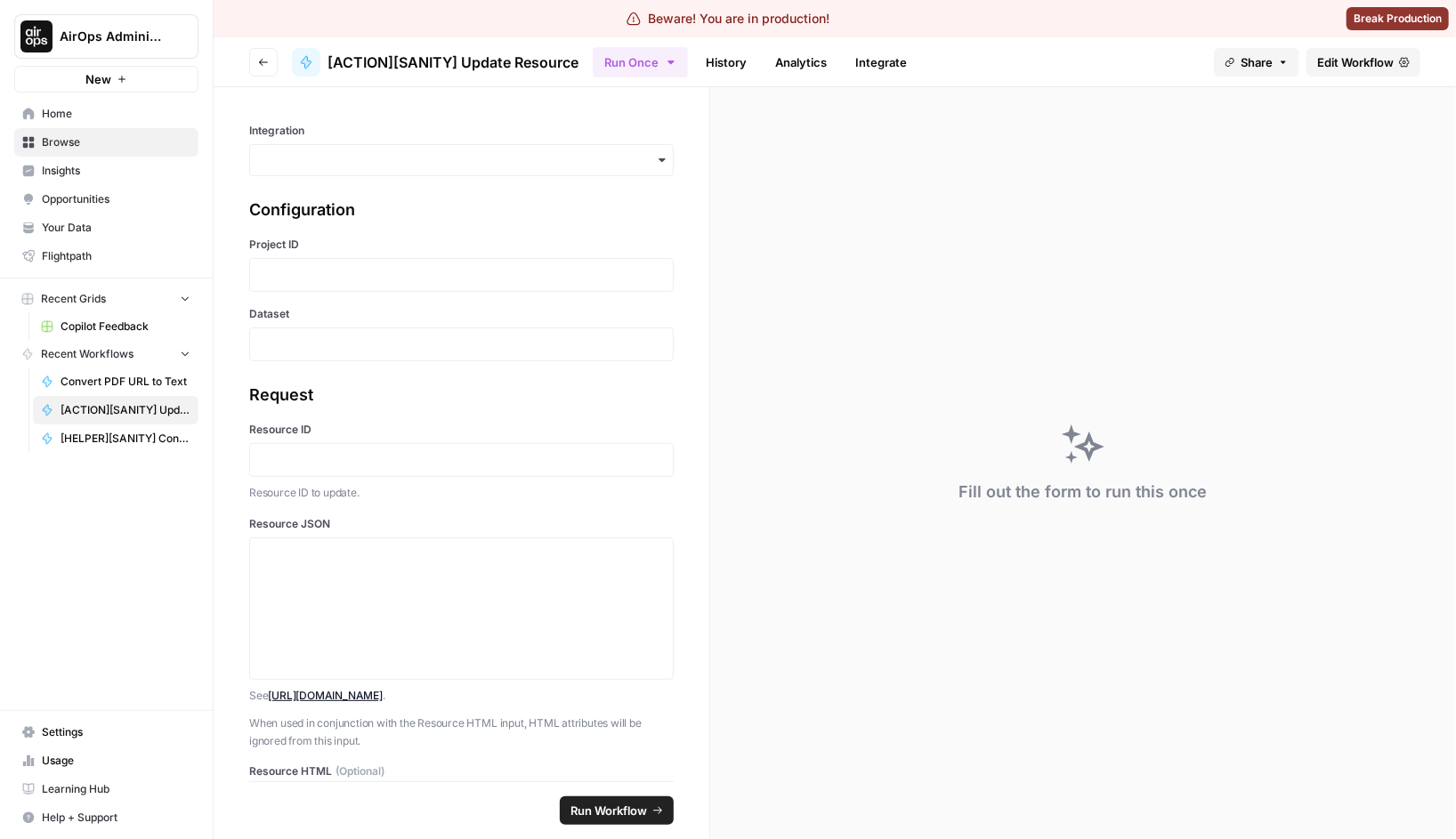
drag, startPoint x: 1388, startPoint y: 72, endPoint x: 1124, endPoint y: 5, distance: 272.4
click at [1342, 64] on span "Edit Workflow" at bounding box center [1355, 62] width 77 height 17
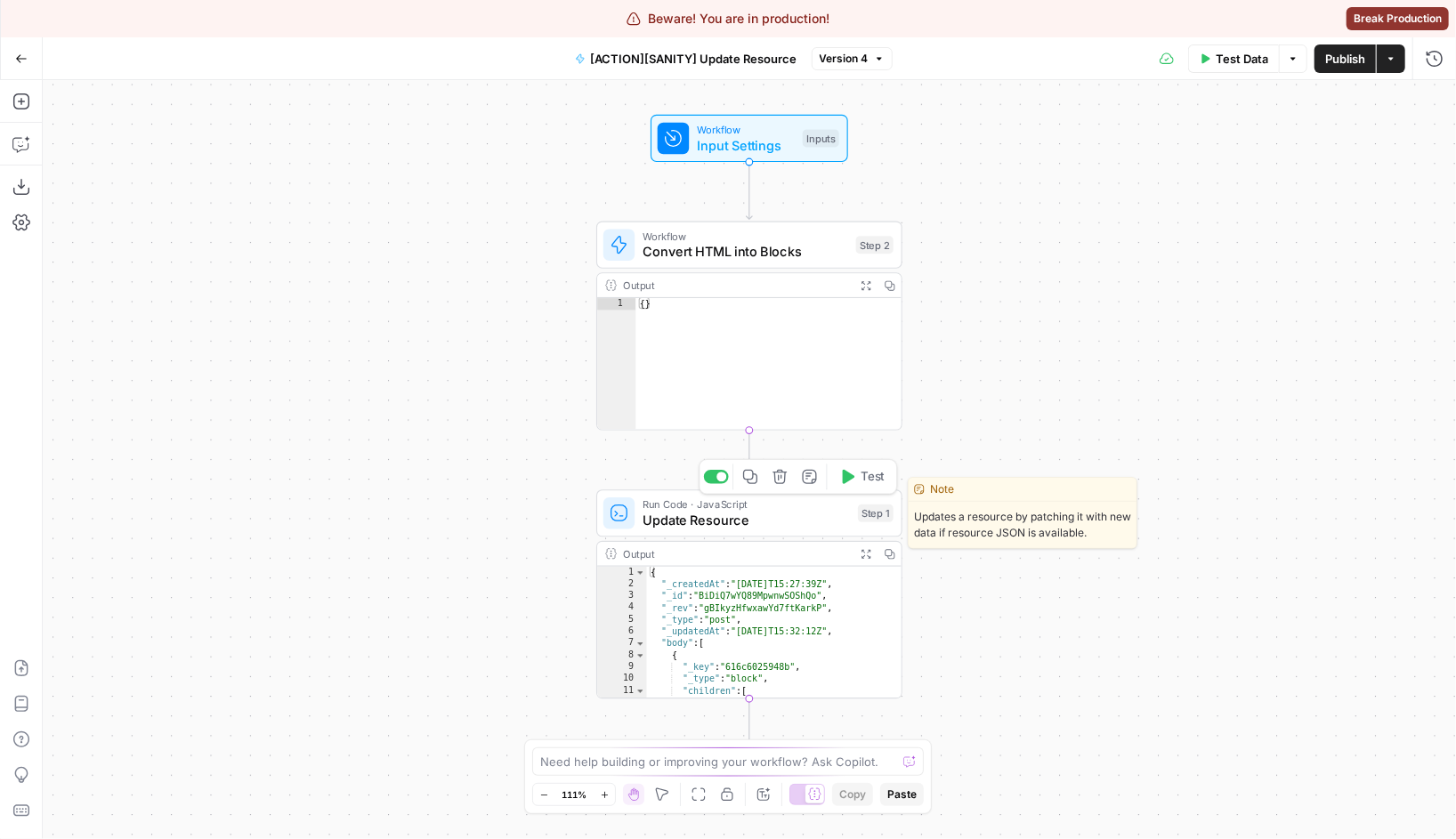
click at [796, 521] on span "Update Resource" at bounding box center [746, 520] width 207 height 19
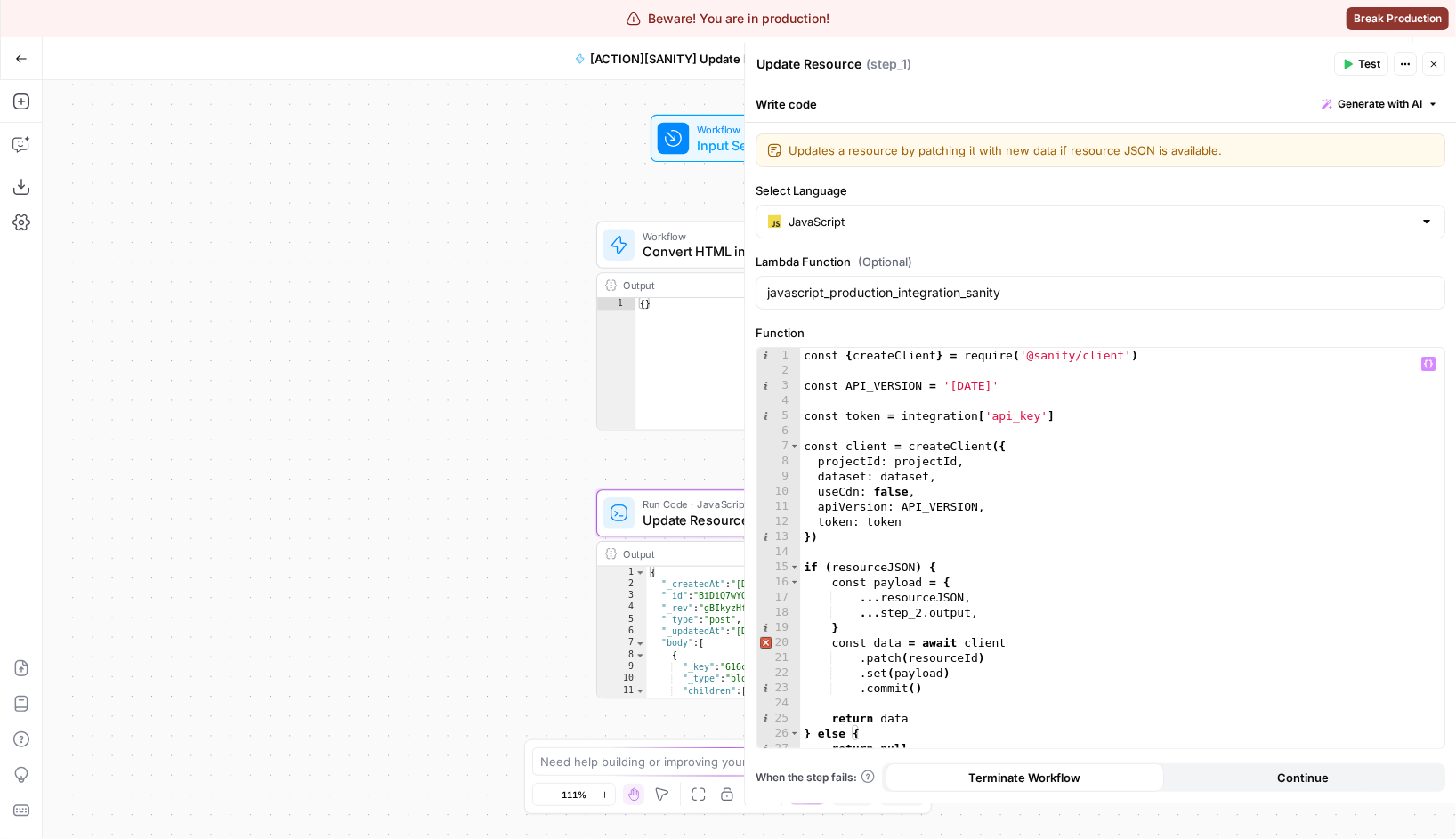
type textarea "**********"
click at [948, 413] on div "const { createClient } = require ( '@sanity/client' ) const API_VERSION = '[DAT…" at bounding box center [1122, 563] width 644 height 431
click at [937, 413] on div "const { createClient } = require ( '@sanity/client' ) const API_VERSION = '[DAT…" at bounding box center [1122, 563] width 644 height 431
